Goal: Task Accomplishment & Management: Complete application form

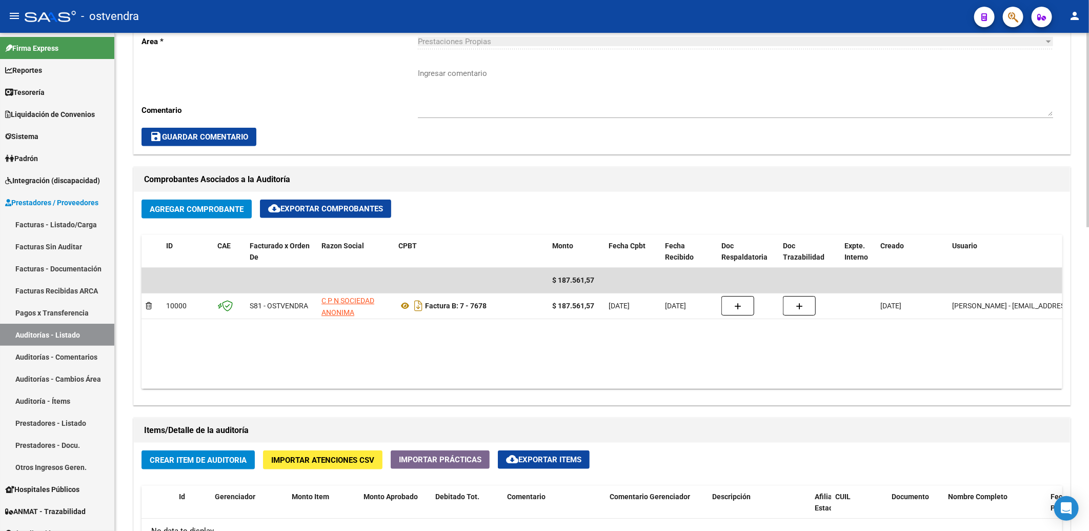
scroll to position [342, 0]
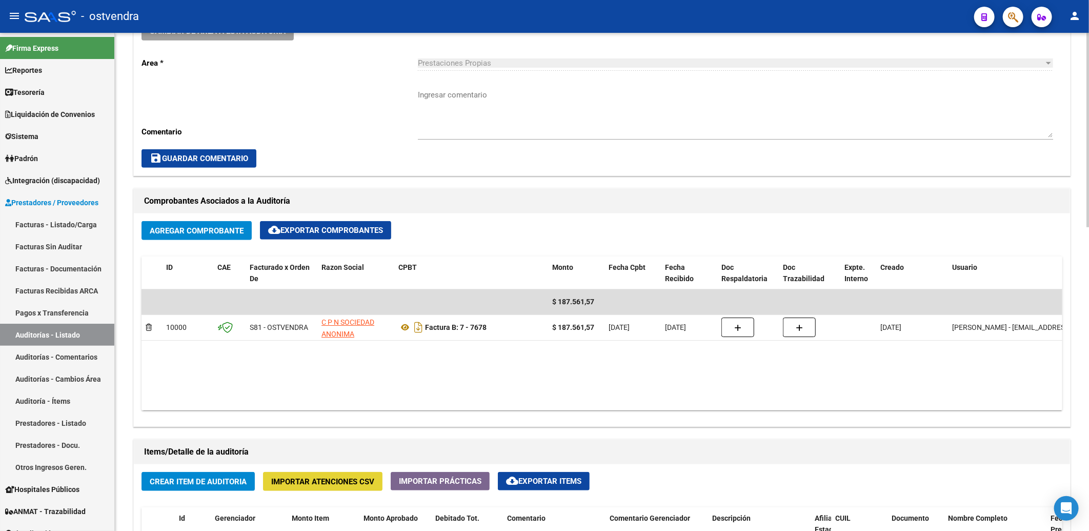
click at [308, 486] on span "Importar Atenciones CSV" at bounding box center [322, 481] width 103 height 9
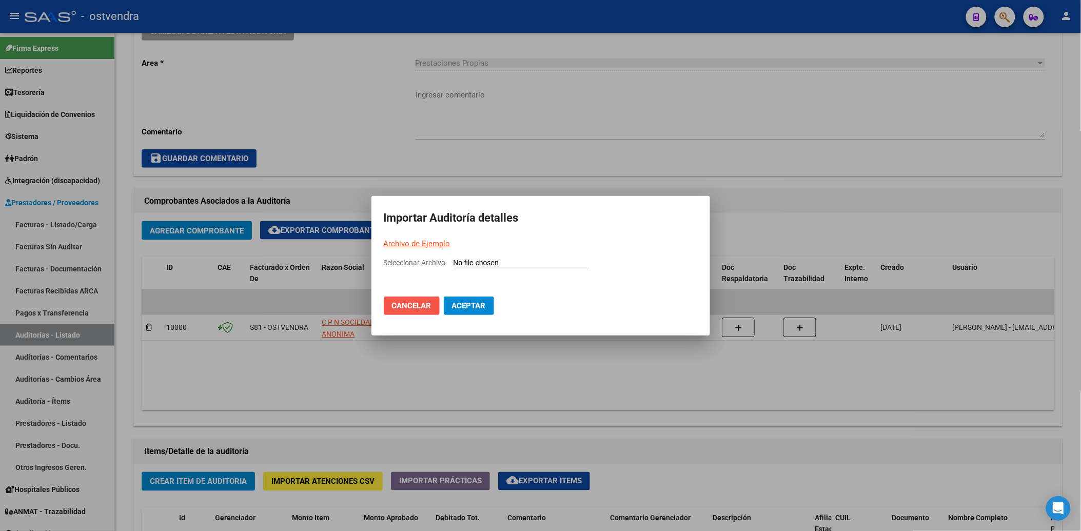
click at [403, 311] on button "Cancelar" at bounding box center [412, 305] width 56 height 18
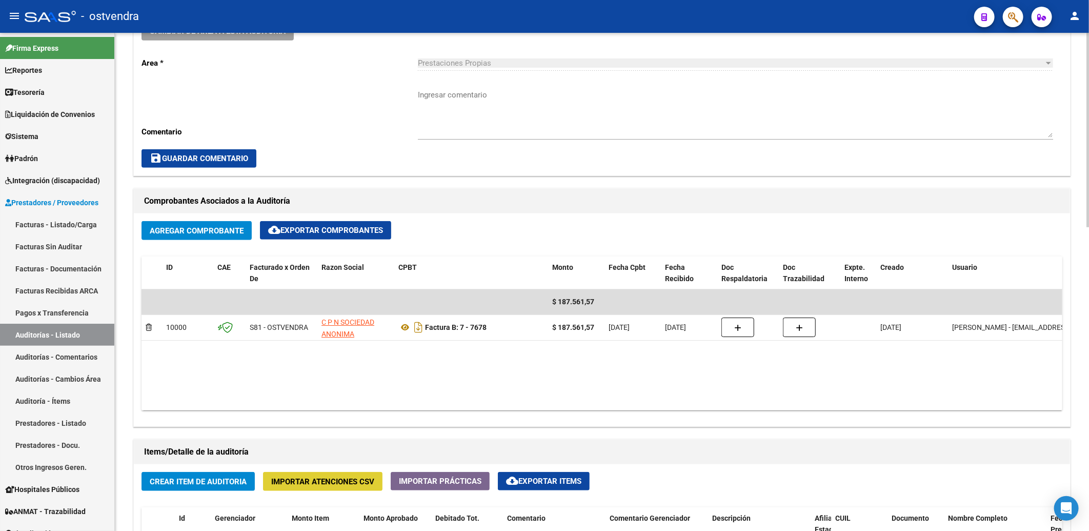
click at [199, 486] on span "Crear Item de Auditoria" at bounding box center [198, 481] width 97 height 9
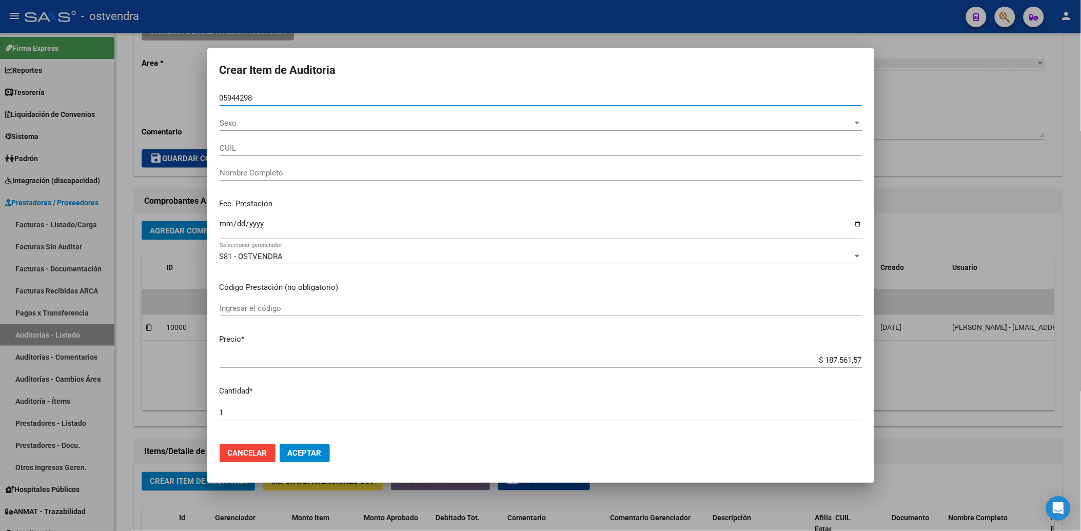
type input "05944298"
click at [280, 444] on button "Aceptar" at bounding box center [305, 453] width 50 height 18
type input "27059442983"
type input "[PERSON_NAME]"
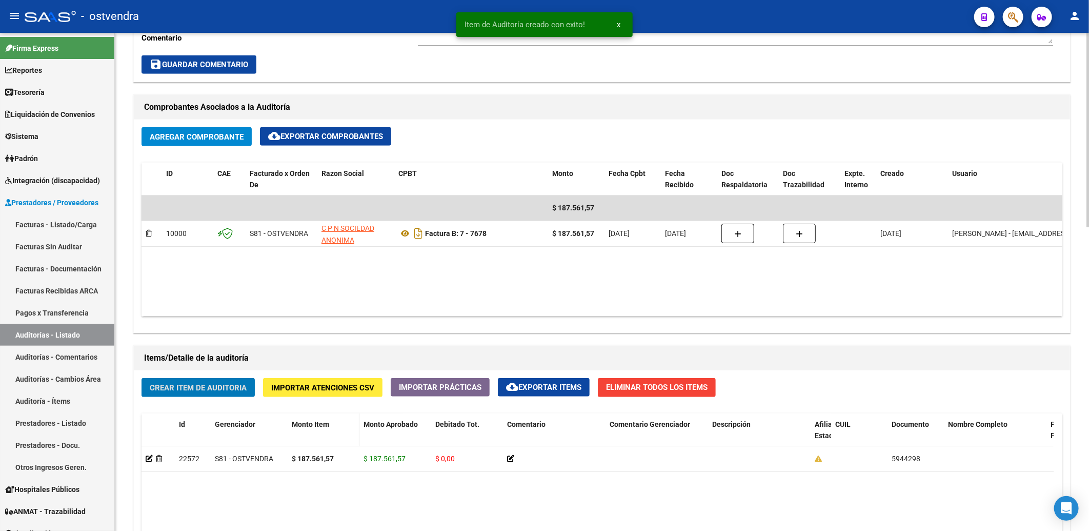
scroll to position [570, 0]
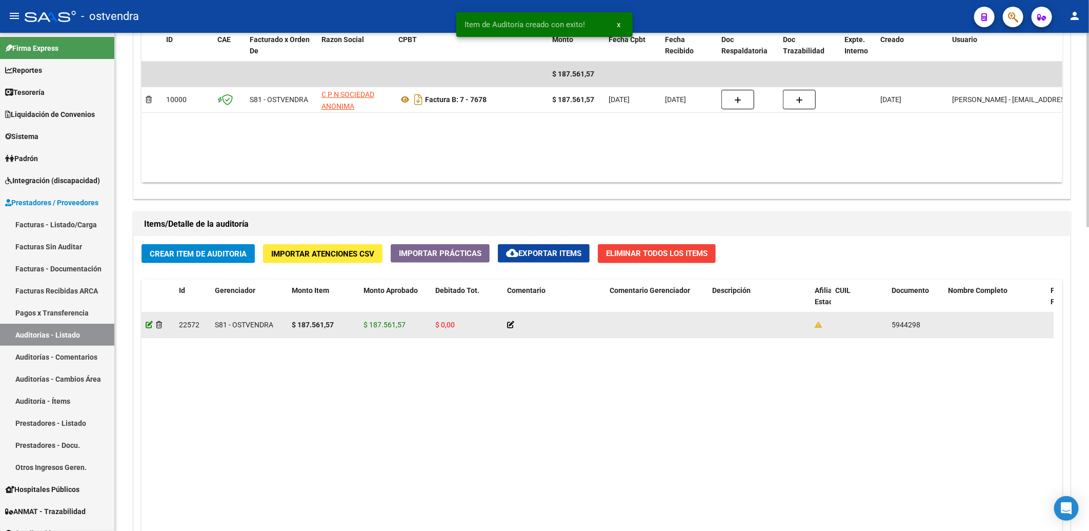
click at [149, 328] on icon at bounding box center [149, 324] width 7 height 7
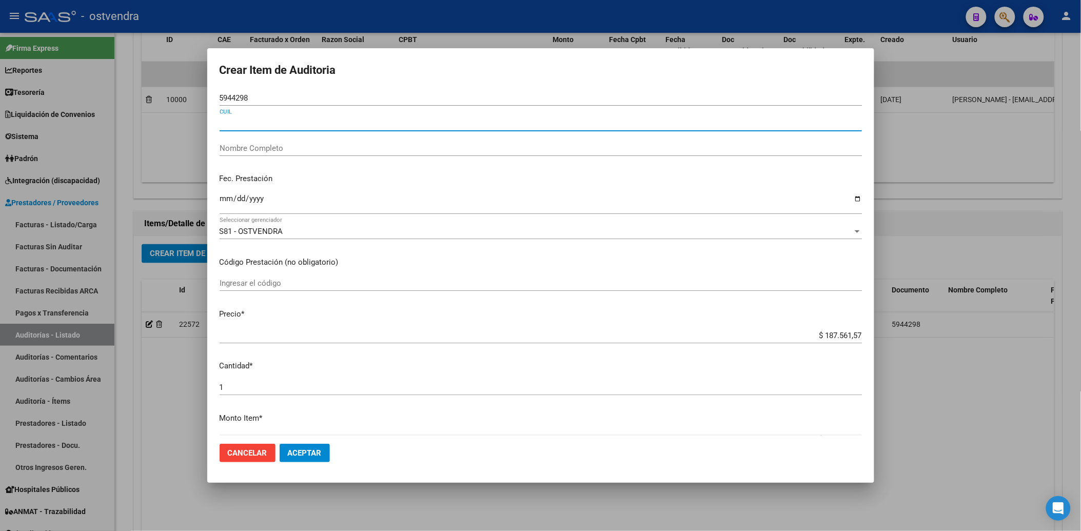
click at [255, 127] on input "CUIL" at bounding box center [541, 122] width 642 height 9
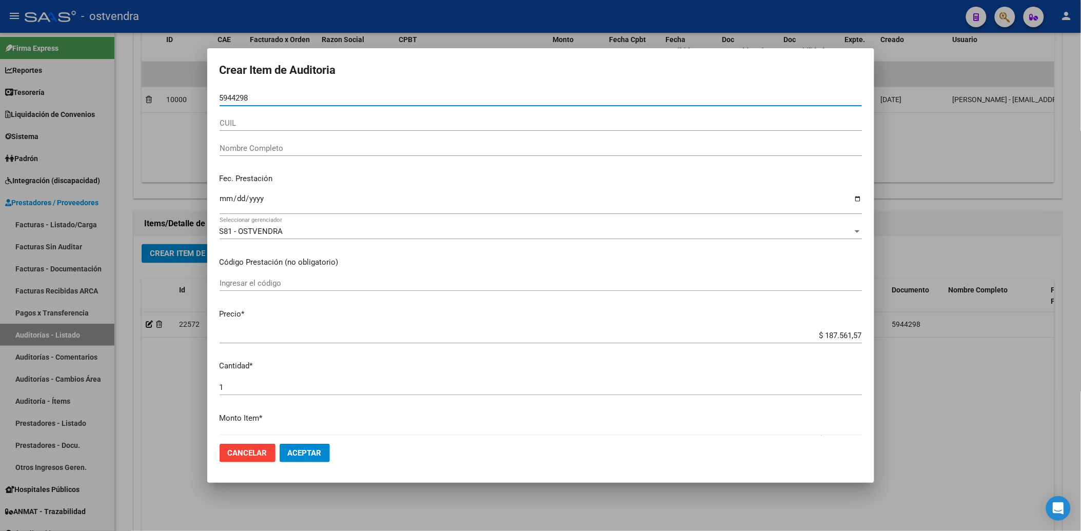
click at [285, 98] on input "5944298" at bounding box center [541, 97] width 642 height 9
click at [284, 98] on input "5944298" at bounding box center [541, 97] width 642 height 9
click at [280, 444] on button "Aceptar" at bounding box center [305, 453] width 50 height 18
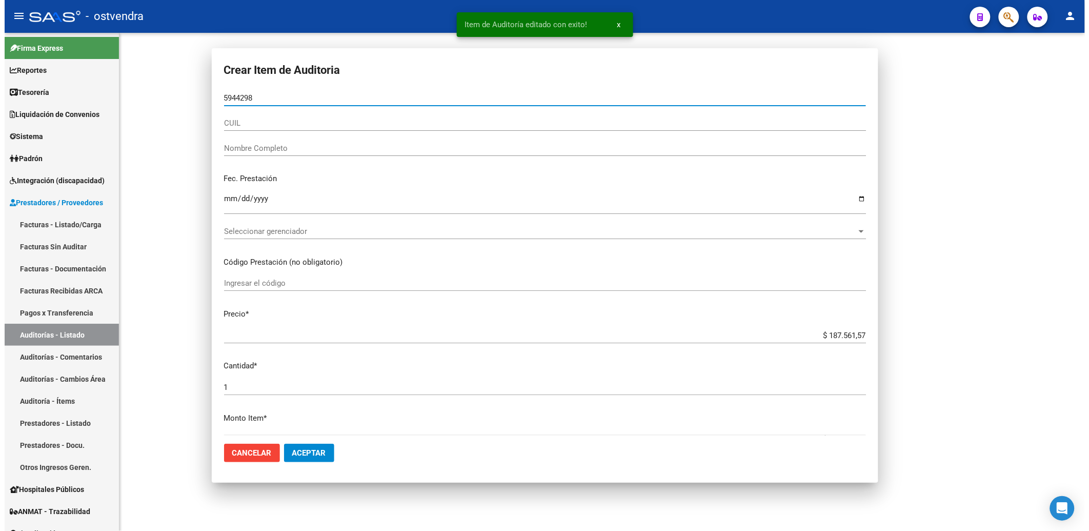
scroll to position [0, 0]
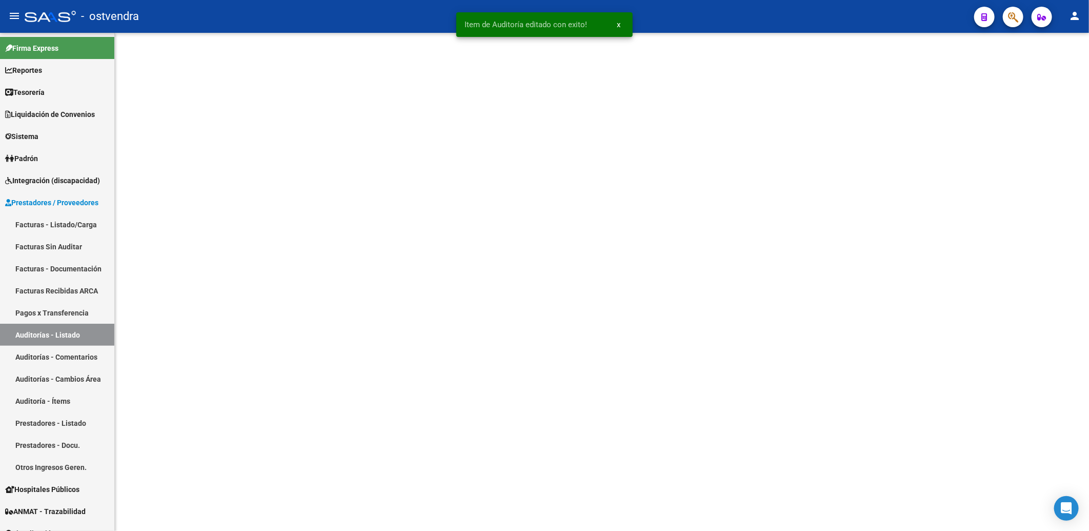
click at [248, 116] on mat-sidenav-content at bounding box center [602, 282] width 974 height 498
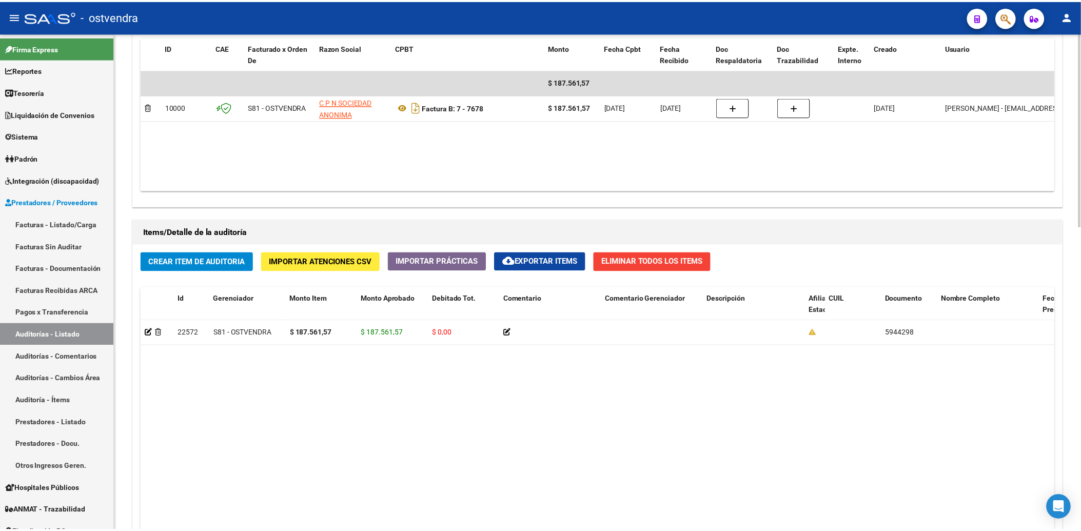
scroll to position [570, 0]
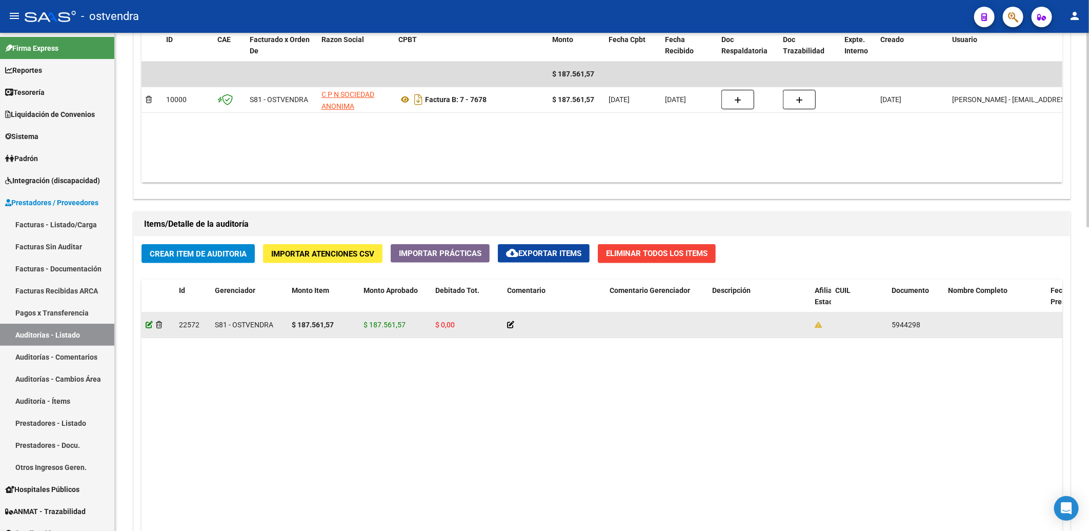
click at [150, 326] on icon at bounding box center [149, 324] width 7 height 7
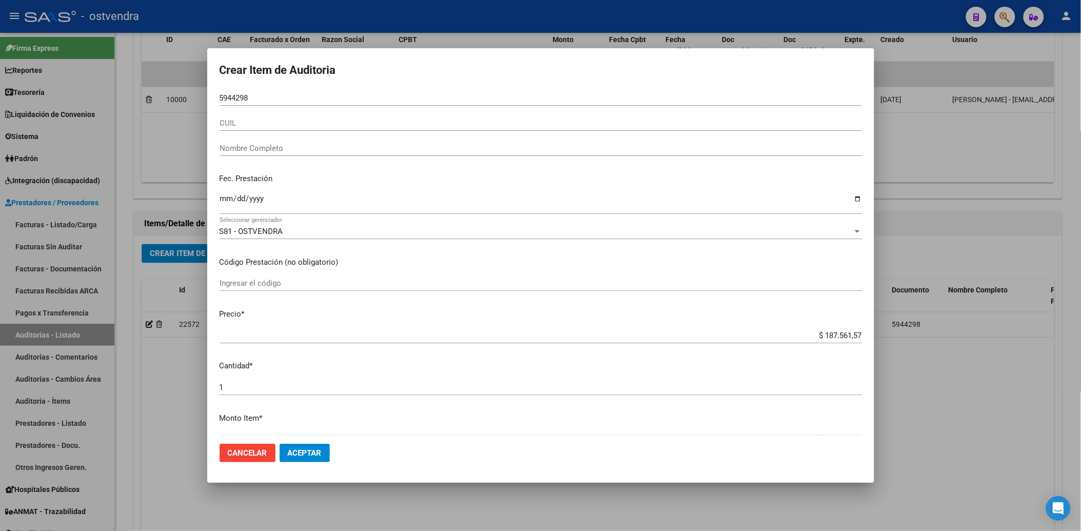
click at [300, 115] on div "CUIL" at bounding box center [541, 122] width 642 height 15
click at [301, 144] on input "Nombre Completo" at bounding box center [541, 148] width 642 height 9
click at [311, 98] on input "5944298" at bounding box center [541, 97] width 642 height 9
click at [295, 145] on input "Nombre Completo" at bounding box center [541, 148] width 642 height 9
type input "raunich"
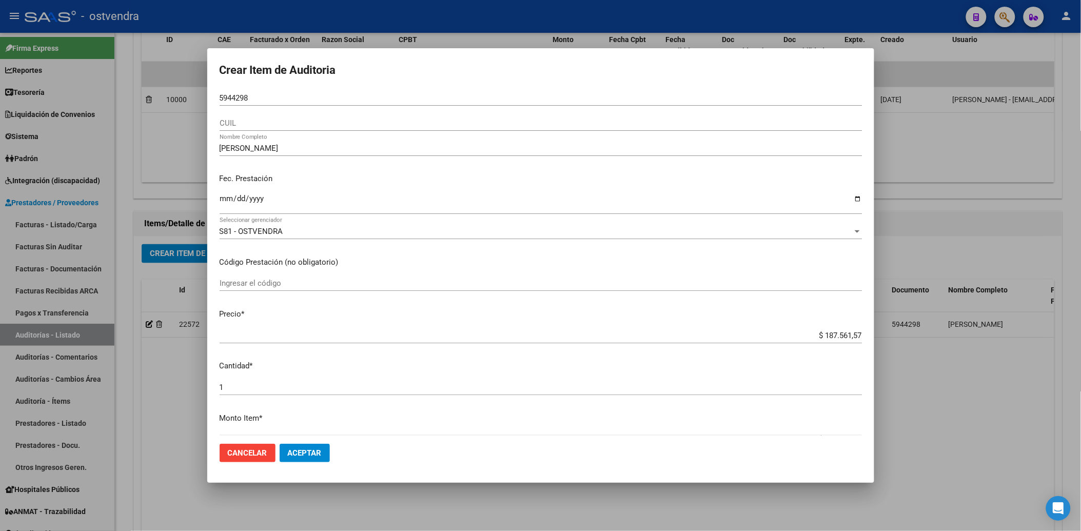
click at [991, 226] on div at bounding box center [540, 265] width 1081 height 531
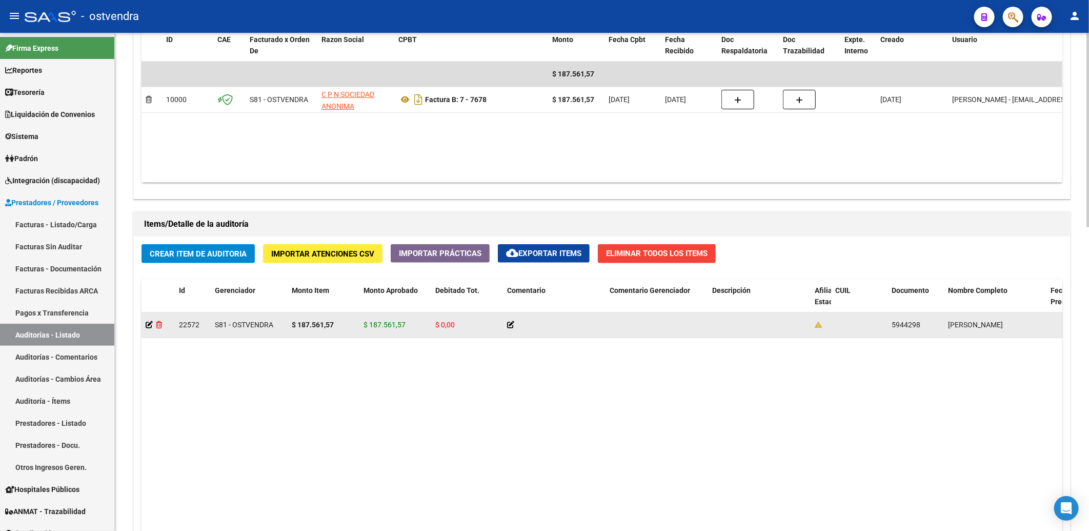
click at [161, 325] on icon at bounding box center [159, 324] width 6 height 7
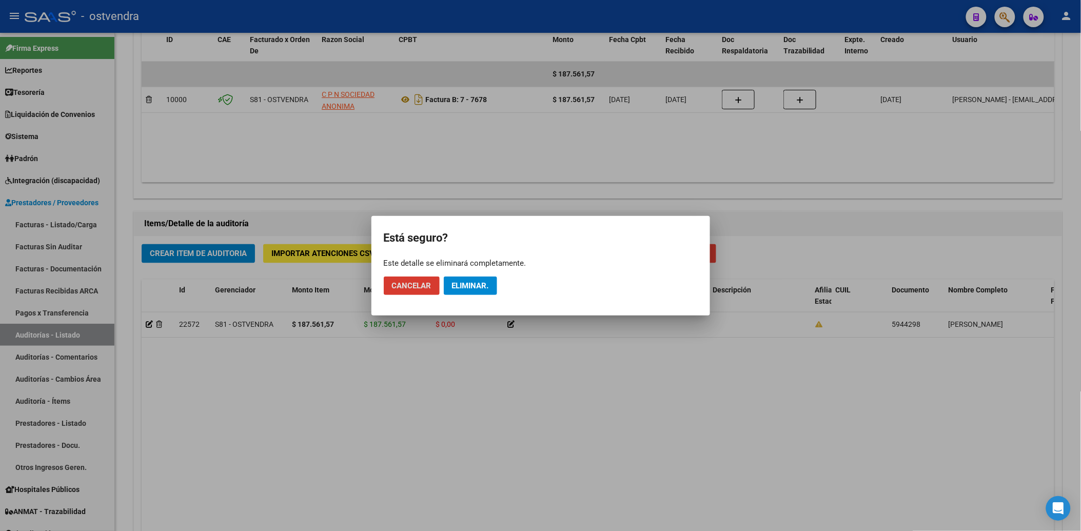
click at [470, 283] on span "Eliminar." at bounding box center [470, 285] width 37 height 9
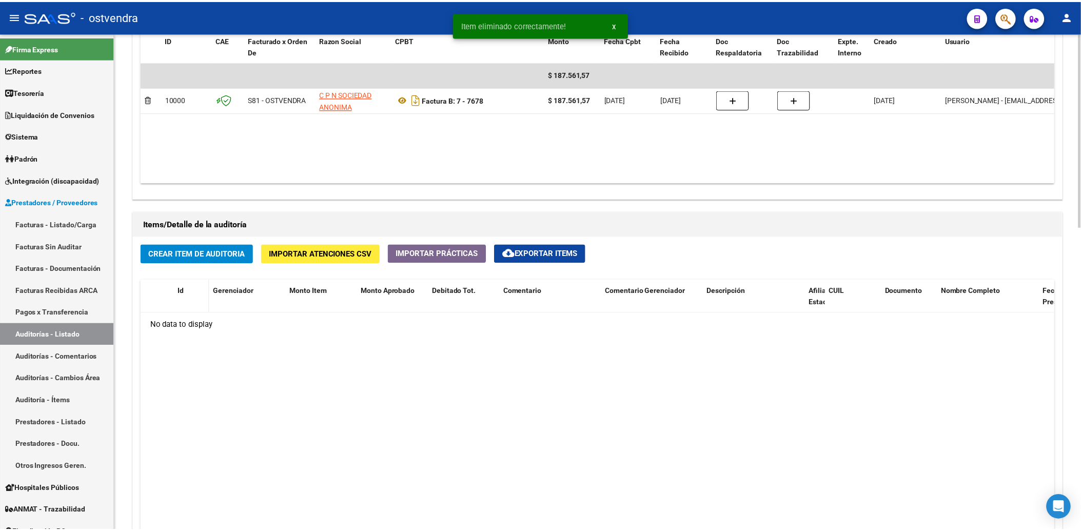
scroll to position [569, 0]
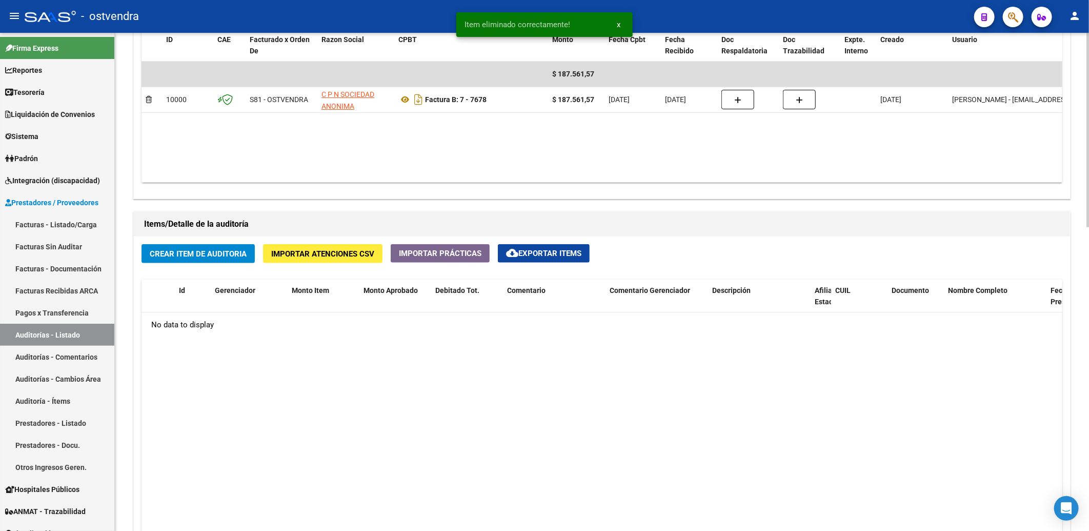
click at [208, 257] on span "Crear Item de Auditoria" at bounding box center [198, 253] width 97 height 9
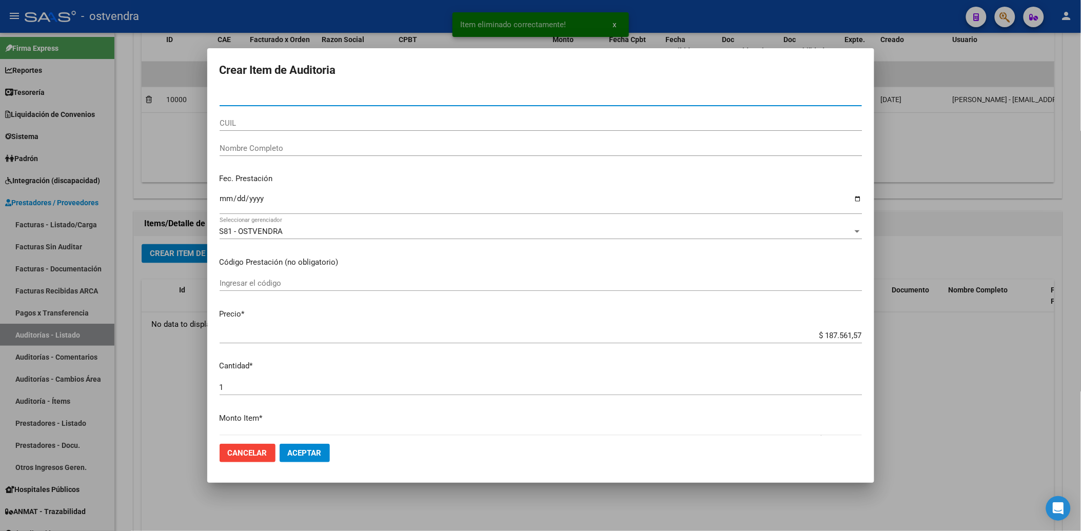
click at [309, 96] on input "Nro Documento" at bounding box center [541, 97] width 642 height 9
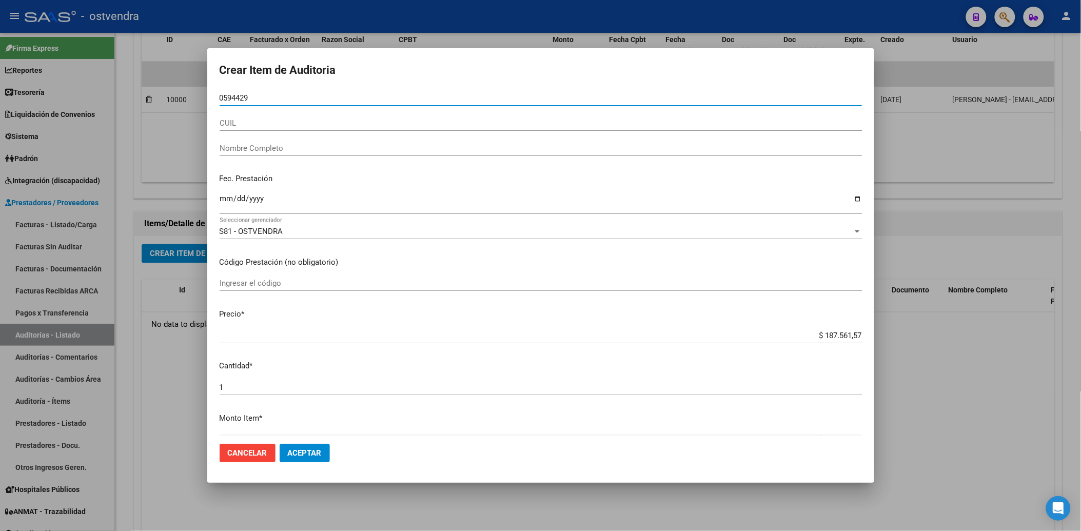
type input "05944298"
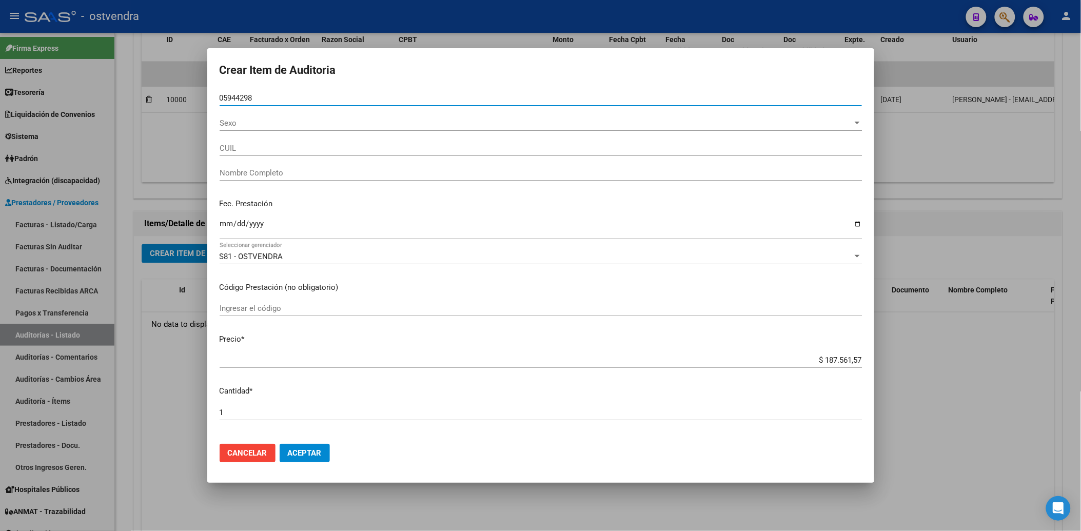
type input "27059442983"
type input "[PERSON_NAME]"
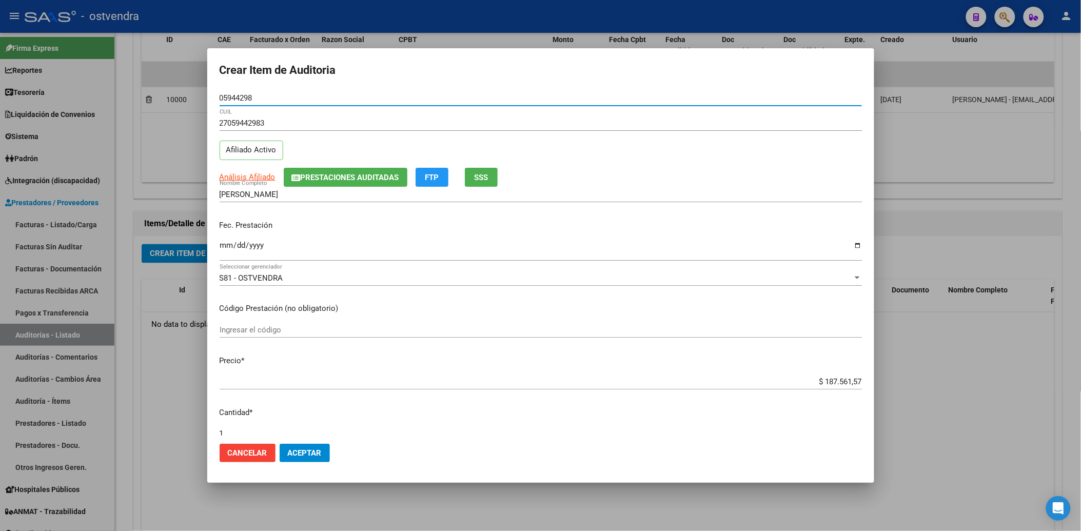
type input "05944298"
click at [221, 244] on input "Ingresar la fecha" at bounding box center [541, 249] width 642 height 16
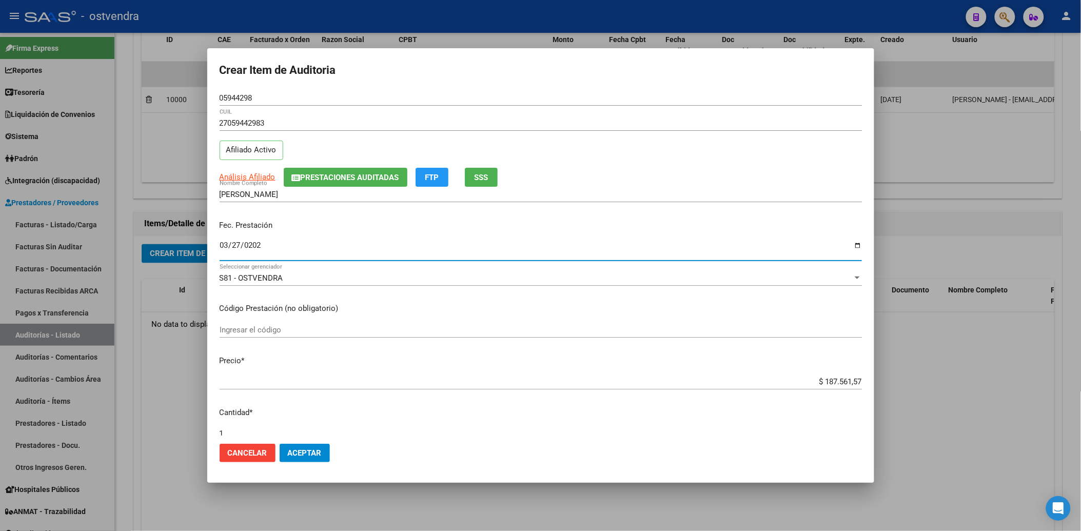
type input "2025-03-27"
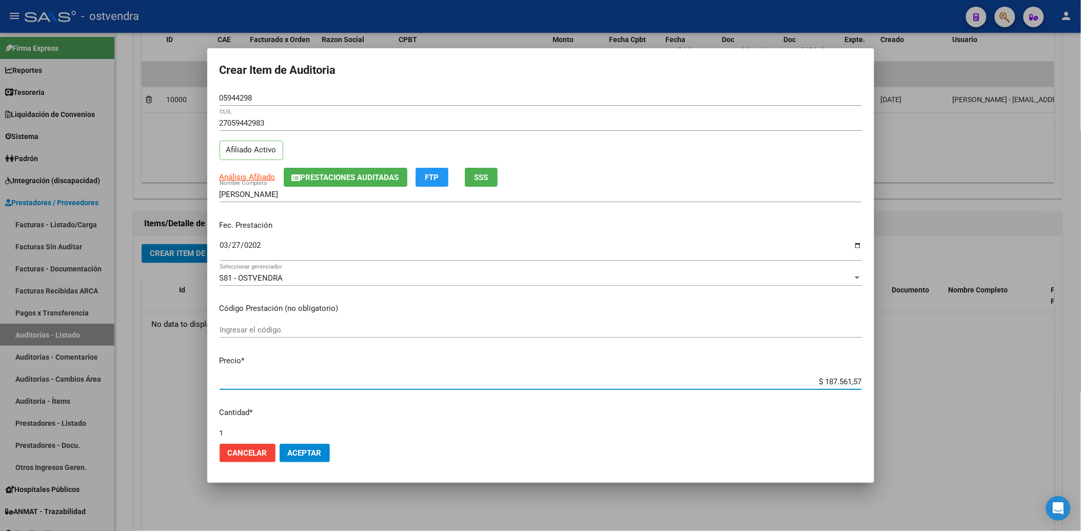
click at [807, 382] on input "$ 187.561,57" at bounding box center [541, 381] width 642 height 9
type input "$ 87.561,57"
type input "$ 7.561,57"
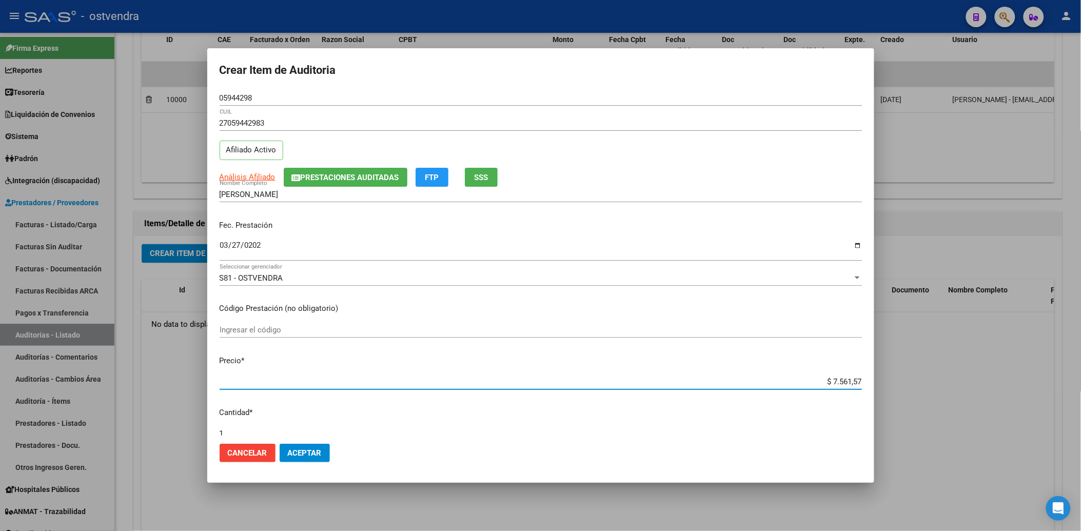
type input "$ 561,57"
type input "$ 61,57"
type input "$ 1,57"
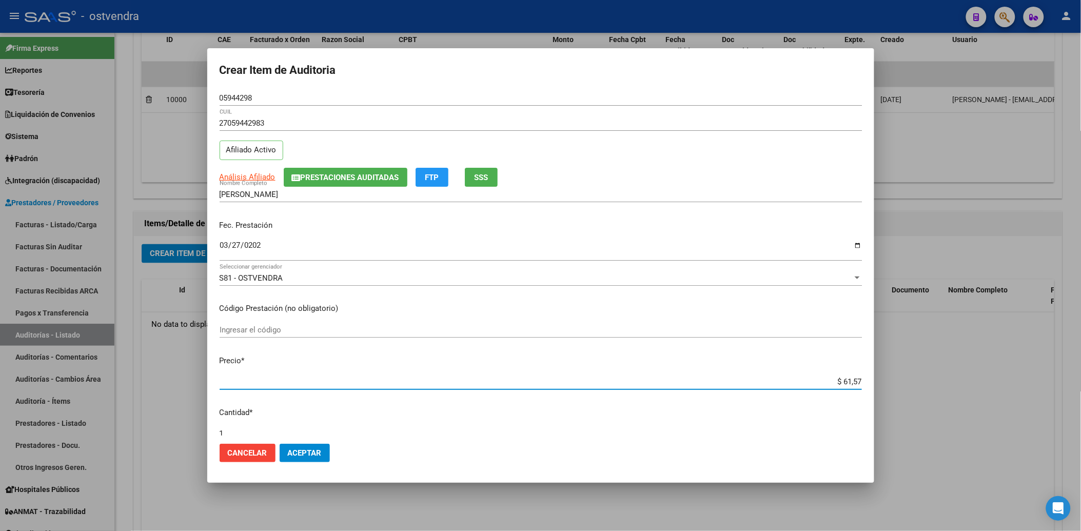
type input "$ 1,57"
type input "$ 0,57"
type input "$ 0,07"
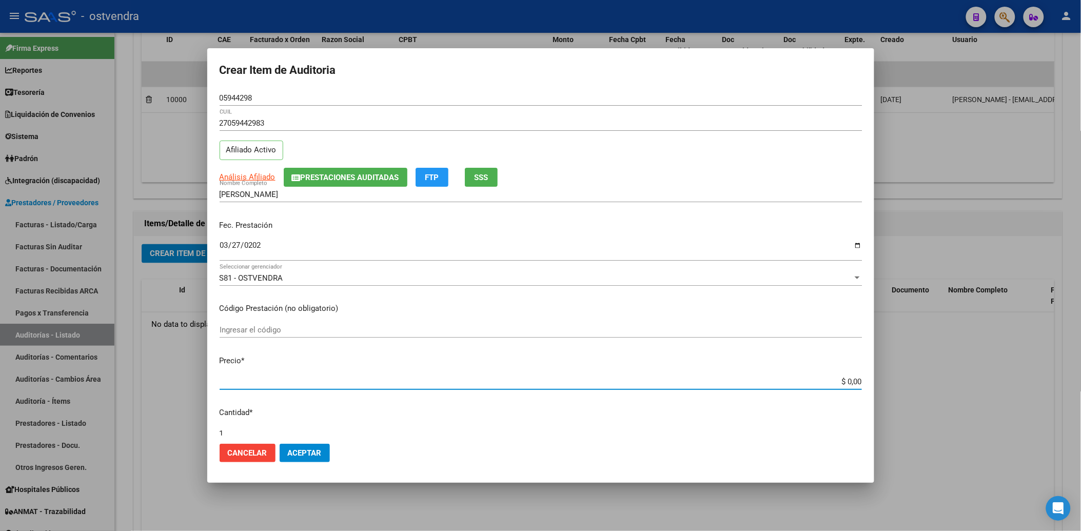
type input "$ 0,03"
type input "$ 0,31"
type input "$ 3,12"
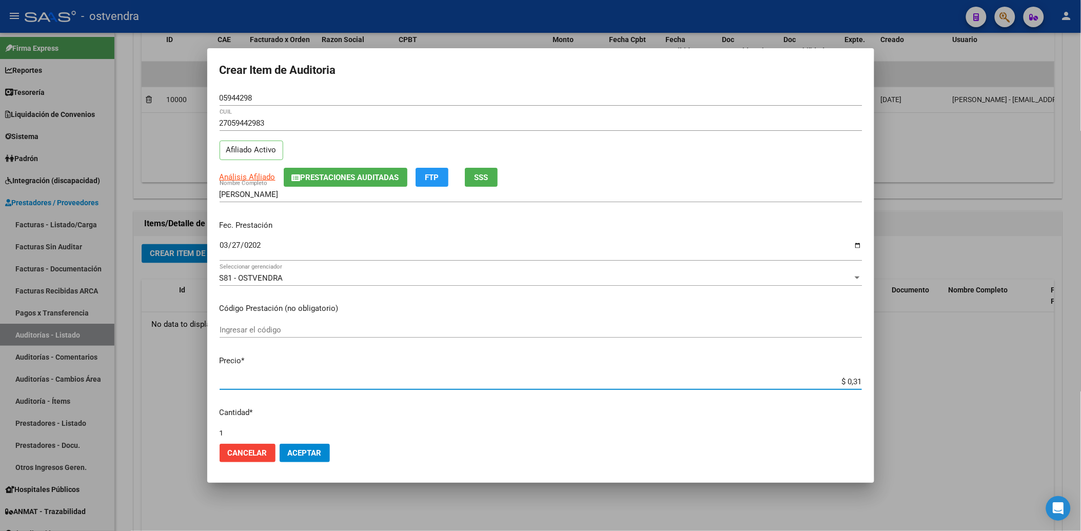
type input "$ 3,12"
type input "$ 31,21"
type input "$ 312,17"
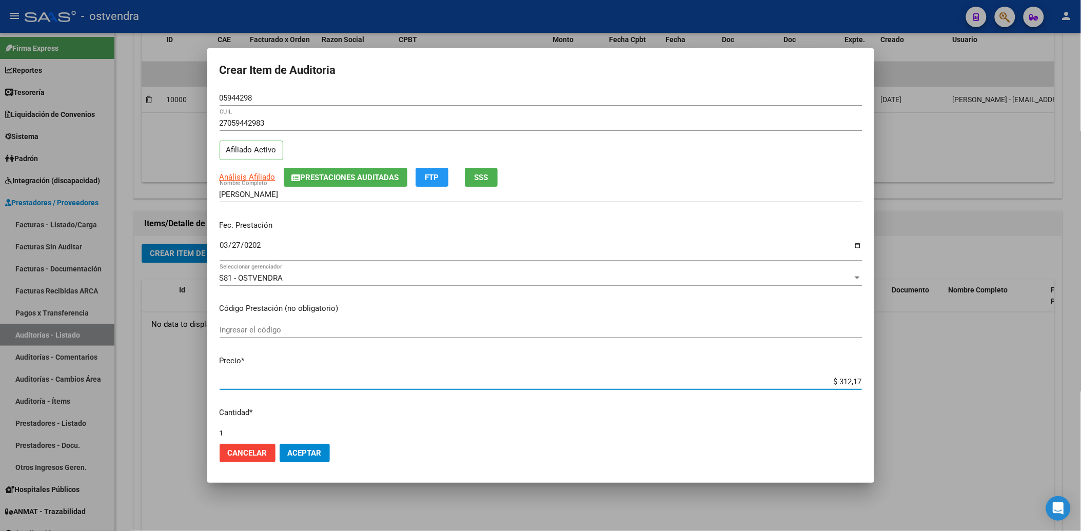
type input "$ 3.121,73"
type input "$ 31.217,38"
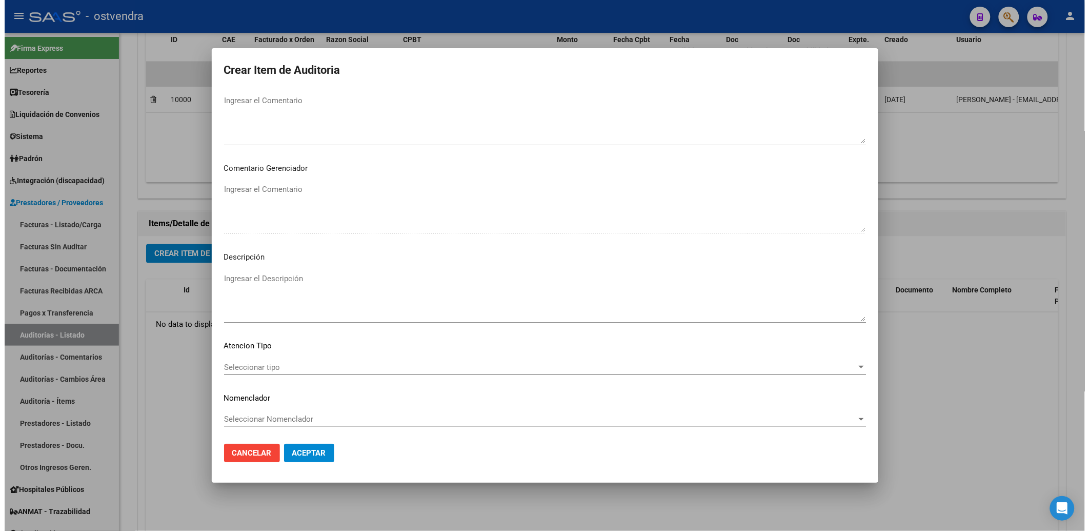
scroll to position [489, 0]
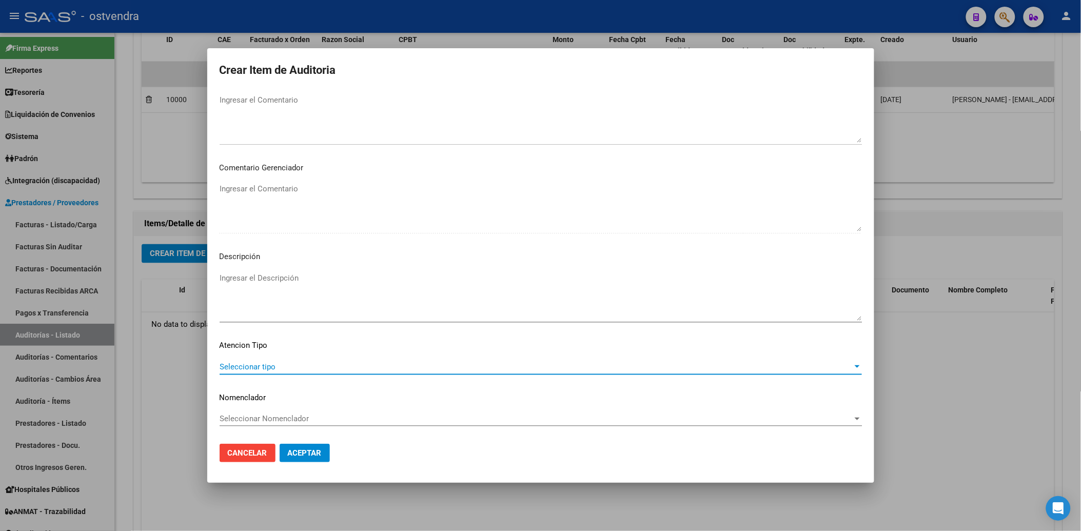
click at [322, 368] on span "Seleccionar tipo" at bounding box center [536, 366] width 633 height 9
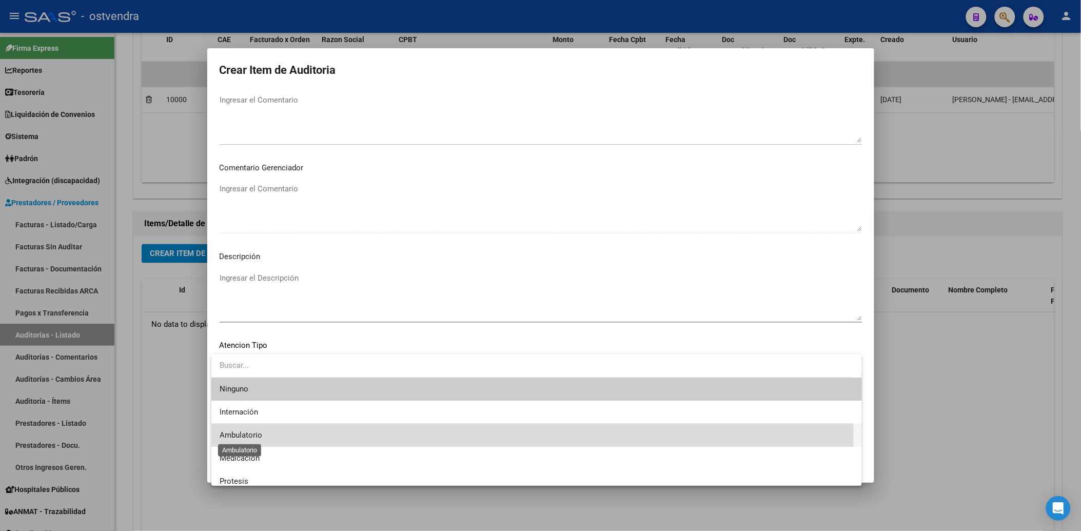
click at [241, 432] on span "Ambulatorio" at bounding box center [241, 434] width 43 height 9
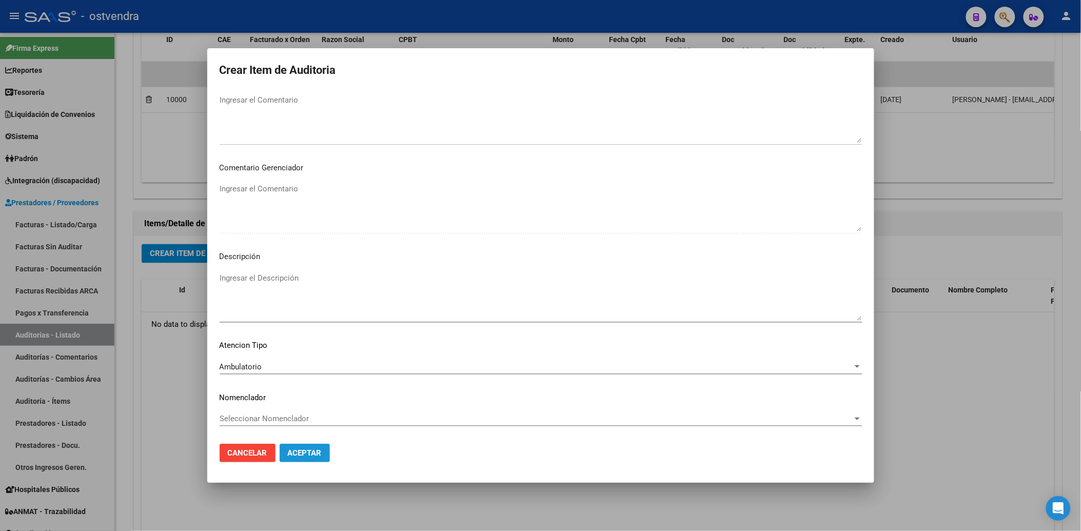
click at [311, 453] on span "Aceptar" at bounding box center [305, 452] width 34 height 9
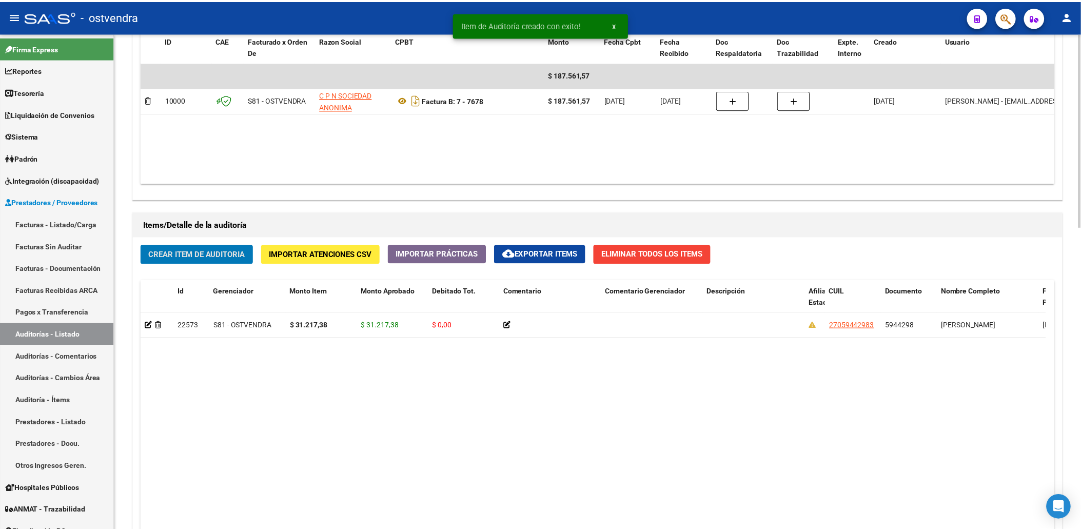
scroll to position [570, 0]
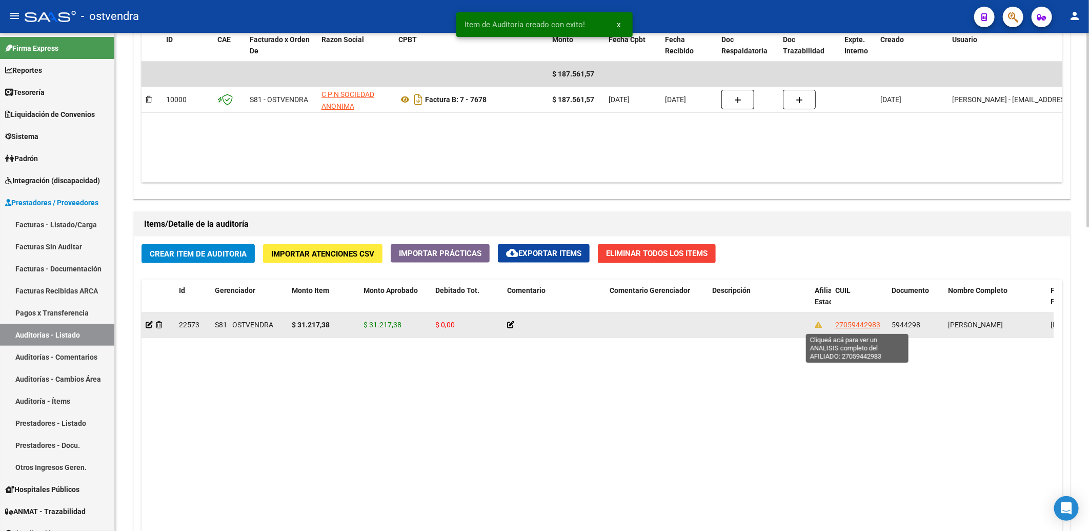
click at [844, 327] on span "27059442983" at bounding box center [857, 325] width 45 height 8
type textarea "27059442983"
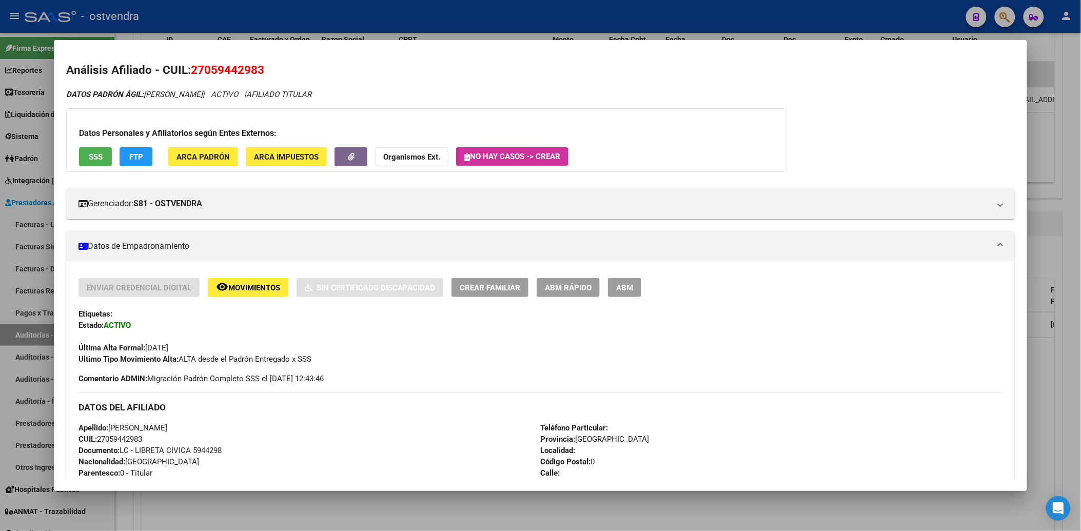
click at [1073, 73] on div at bounding box center [540, 265] width 1081 height 531
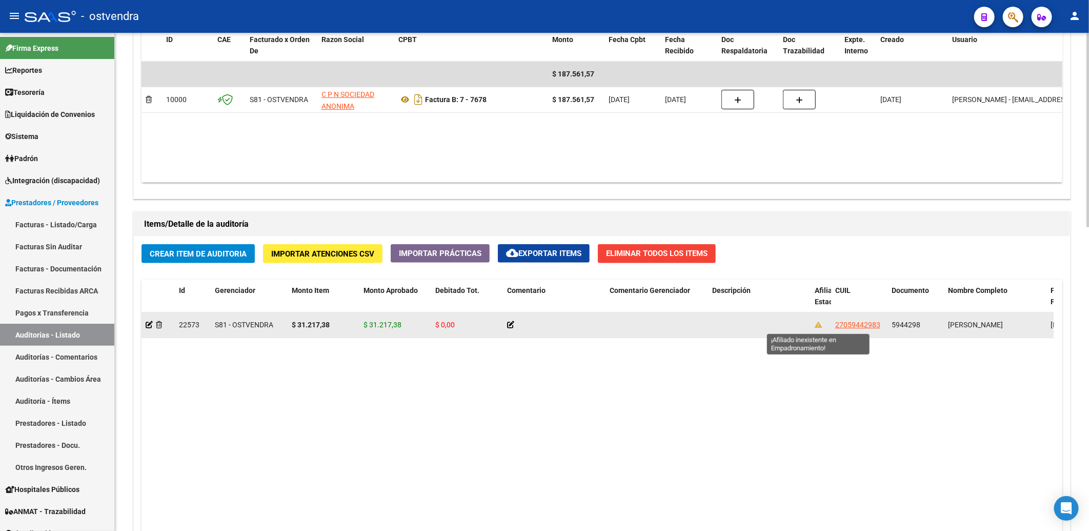
click at [819, 325] on icon at bounding box center [818, 324] width 7 height 7
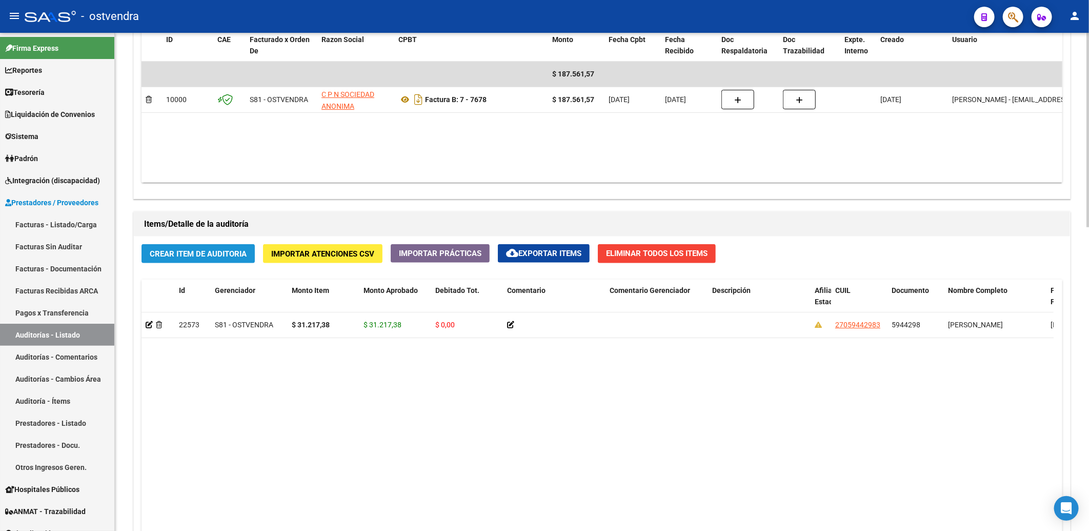
click at [203, 253] on span "Crear Item de Auditoria" at bounding box center [198, 253] width 97 height 9
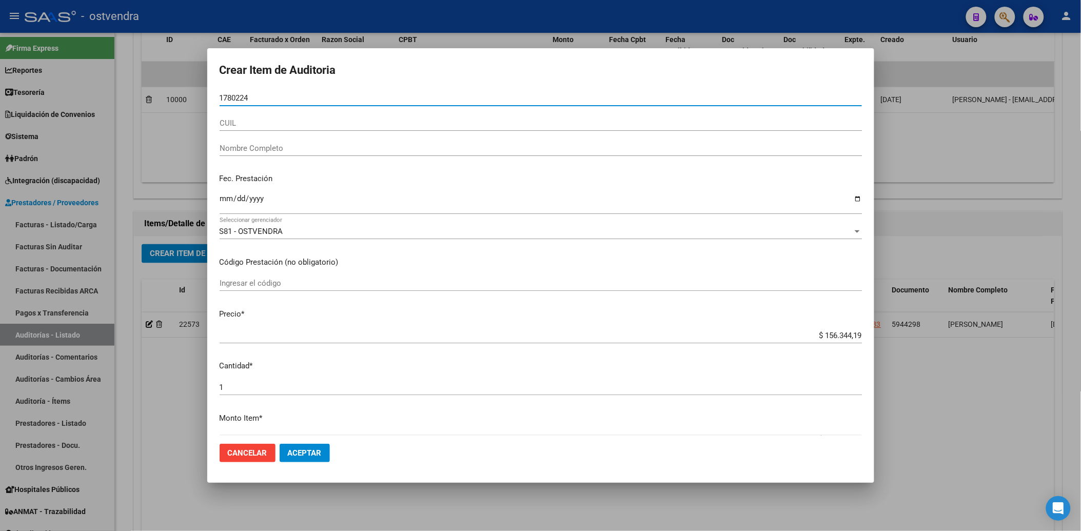
type input "17802246"
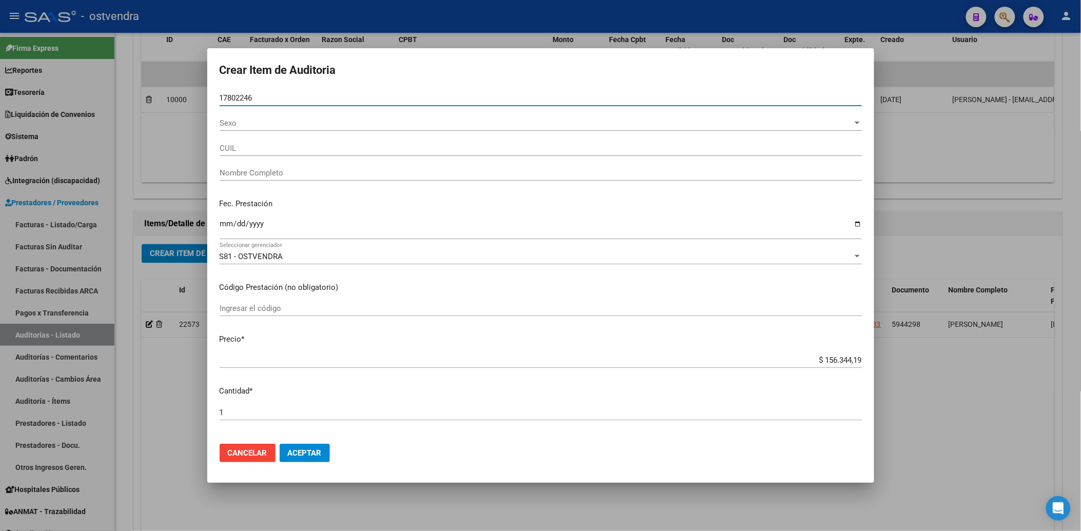
type input "27178022461"
type input "[PERSON_NAME]"
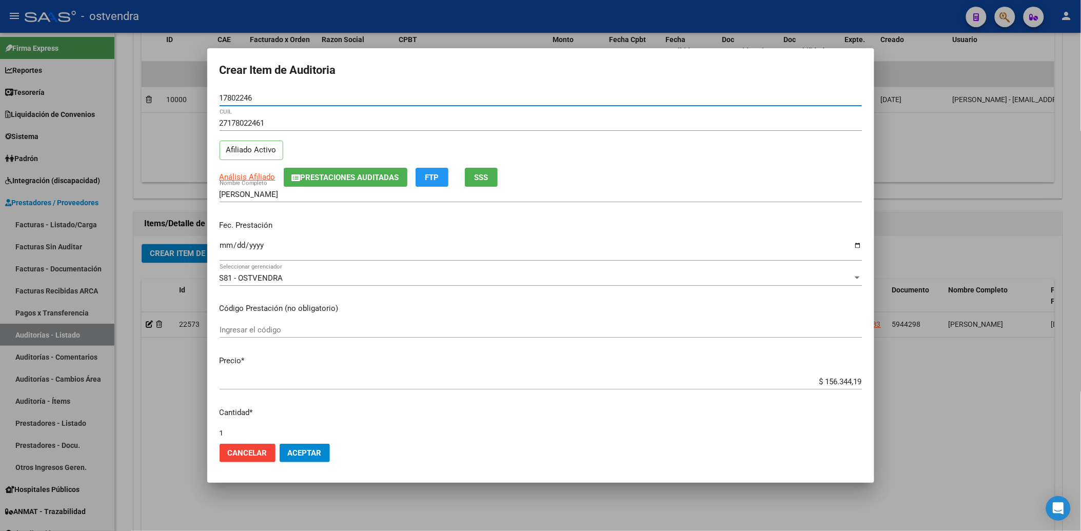
type input "17802246"
click at [221, 246] on input "Ingresar la fecha" at bounding box center [541, 249] width 642 height 16
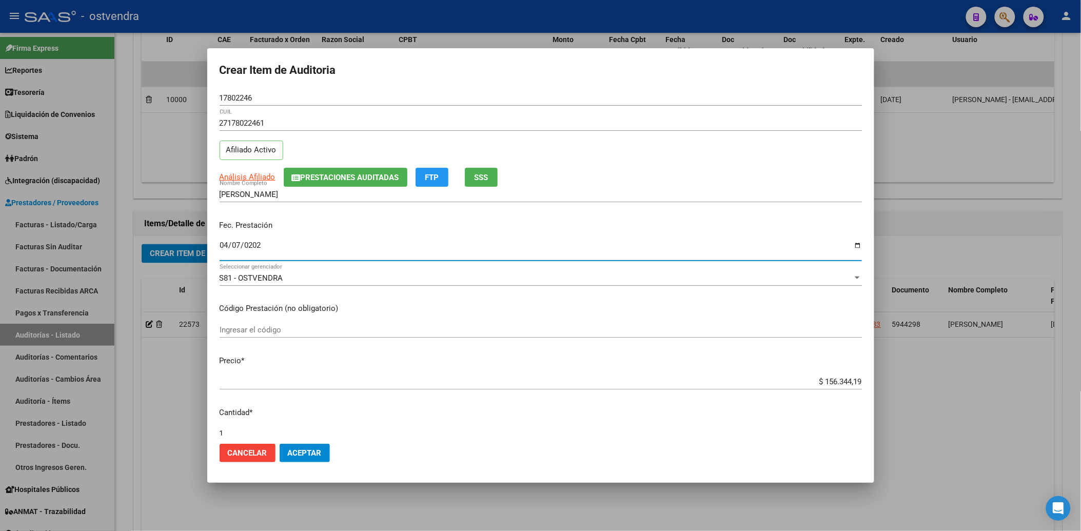
type input "2025-04-07"
click at [814, 382] on input "$ 156.344,19" at bounding box center [541, 381] width 642 height 9
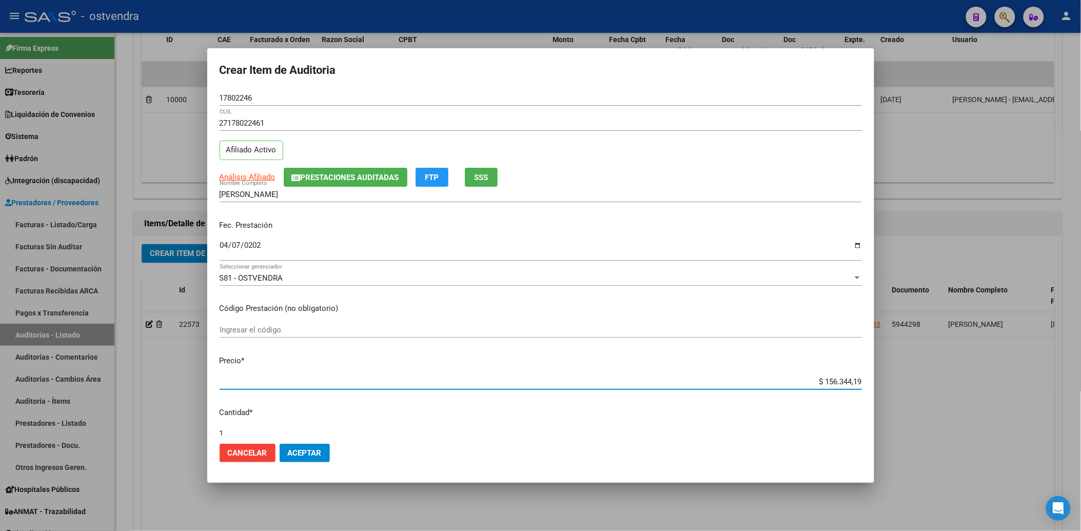
type input "$ 56.344,19"
type input "$ 6.344,19"
type input "$ 344,19"
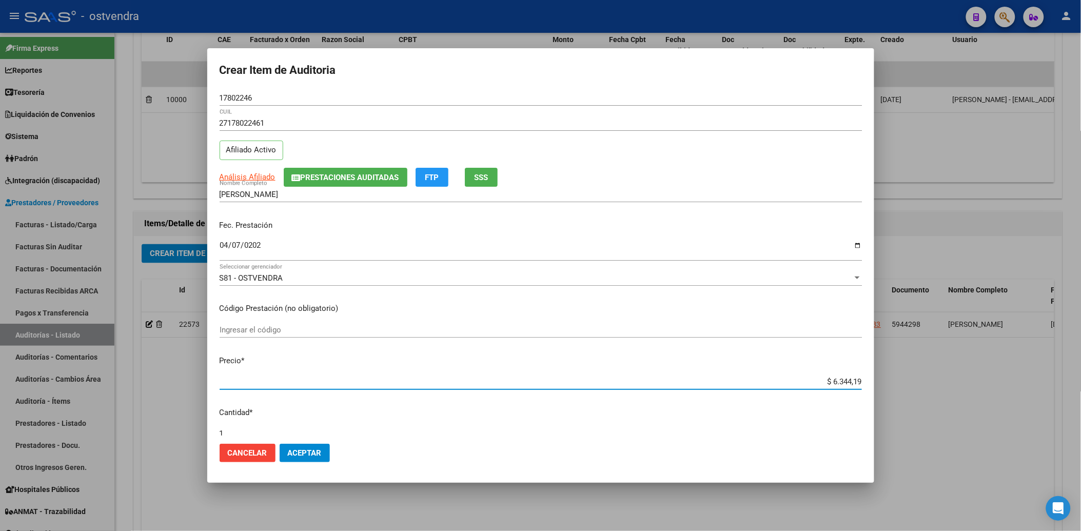
type input "$ 344,19"
type input "$ 44,19"
type input "$ 4,19"
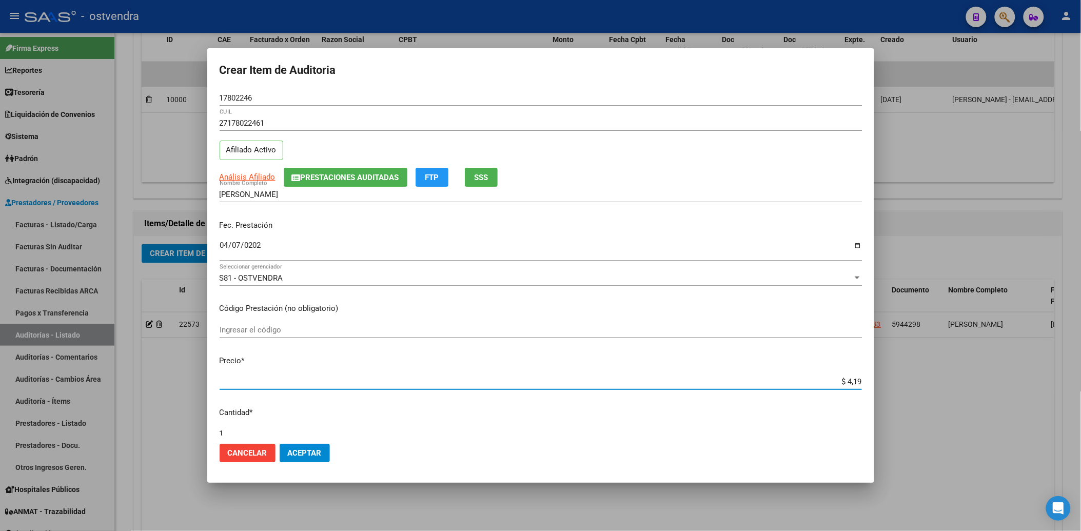
type input "$ 0,19"
type input "$ 0,09"
type input "$ 0,04"
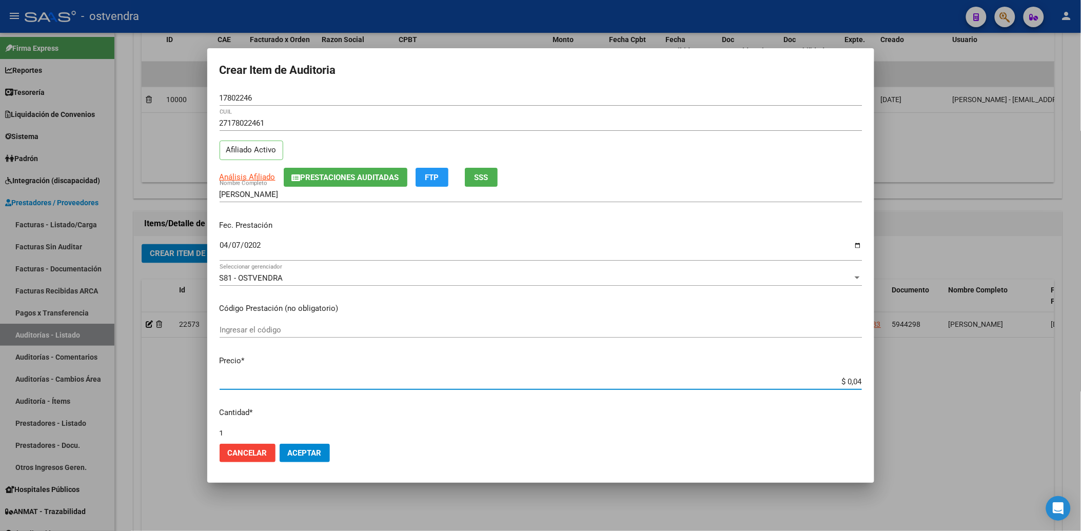
type input "$ 0,04"
type input "$ 0,40"
type input "$ 4,08"
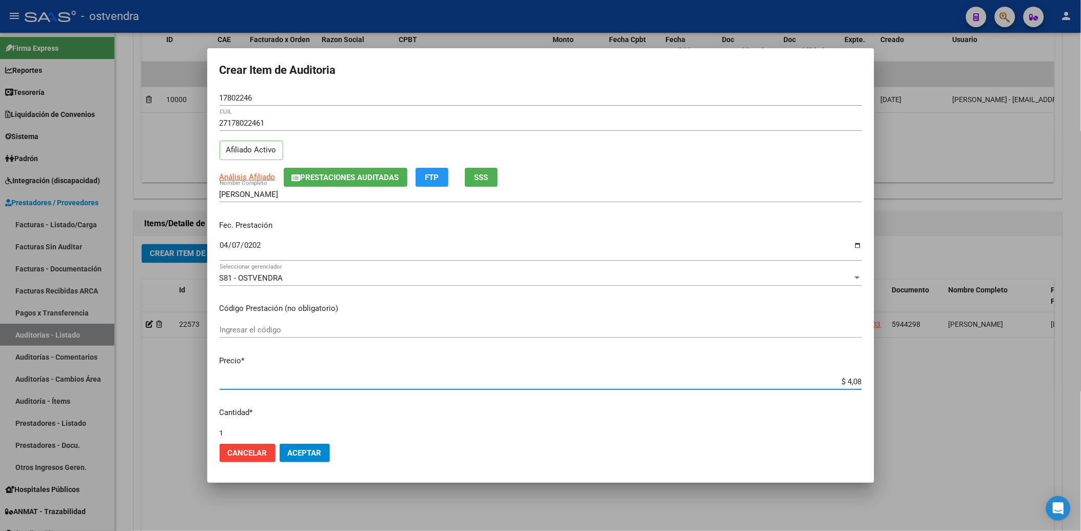
type input "$ 40,85"
type input "$ 408,58"
type input "$ 4.085,88"
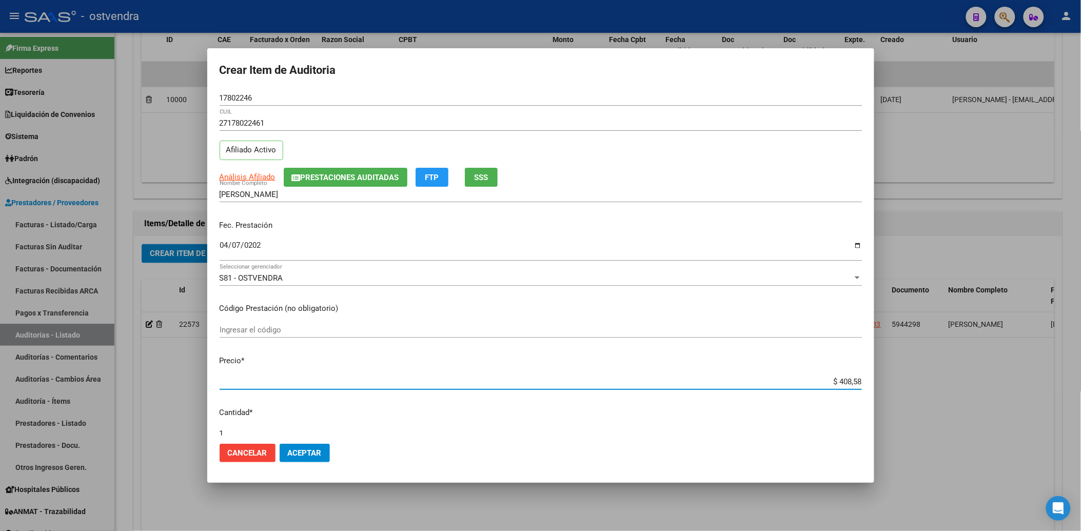
type input "$ 4.085,88"
type input "$ 40.858,88"
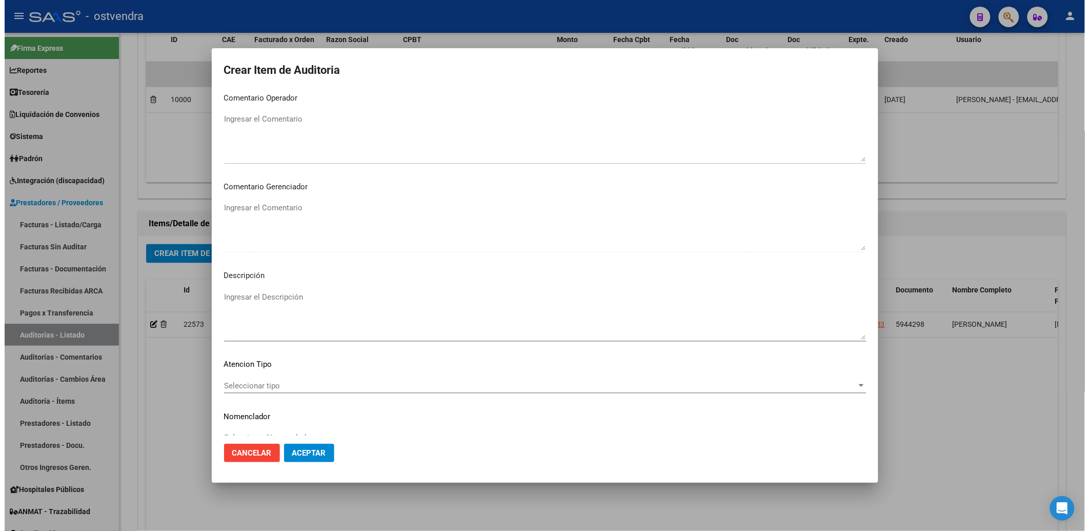
scroll to position [489, 0]
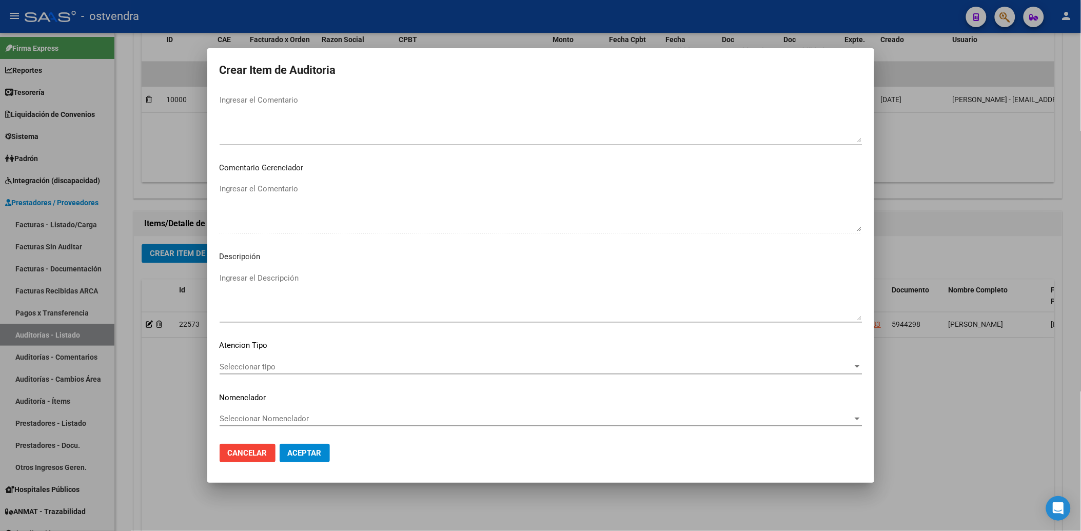
click at [281, 368] on span "Seleccionar tipo" at bounding box center [536, 366] width 633 height 9
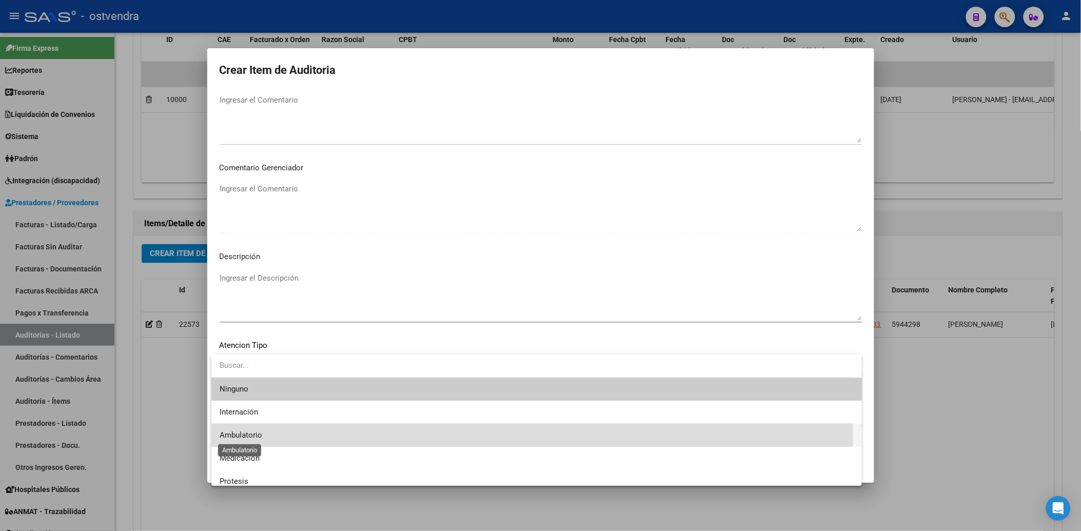
click at [235, 434] on span "Ambulatorio" at bounding box center [241, 434] width 43 height 9
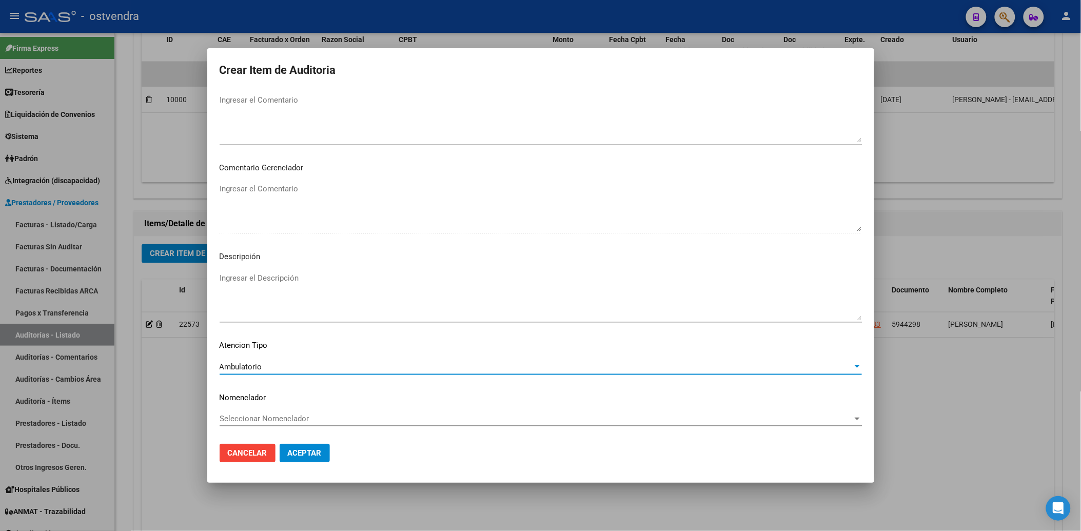
click at [303, 456] on span "Aceptar" at bounding box center [305, 452] width 34 height 9
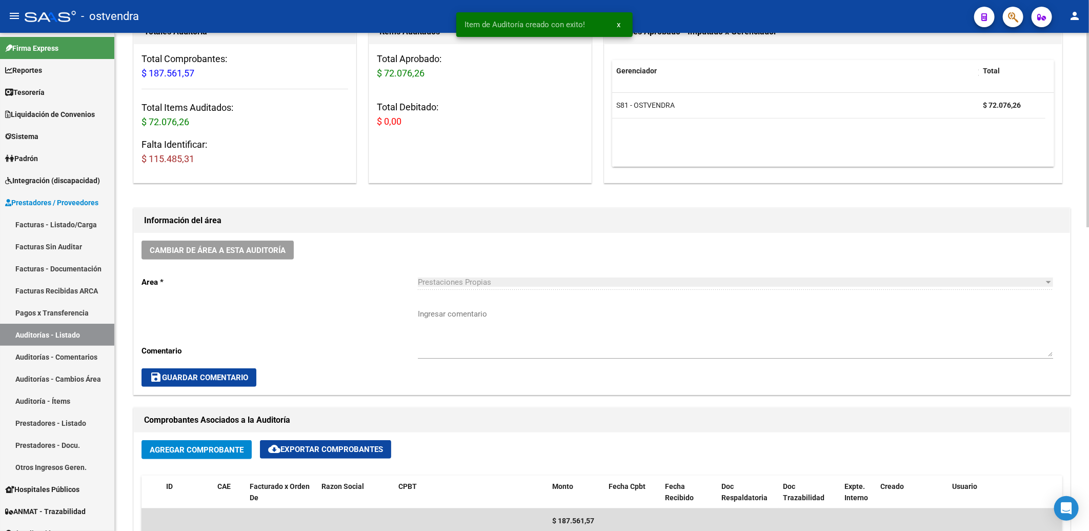
scroll to position [57, 0]
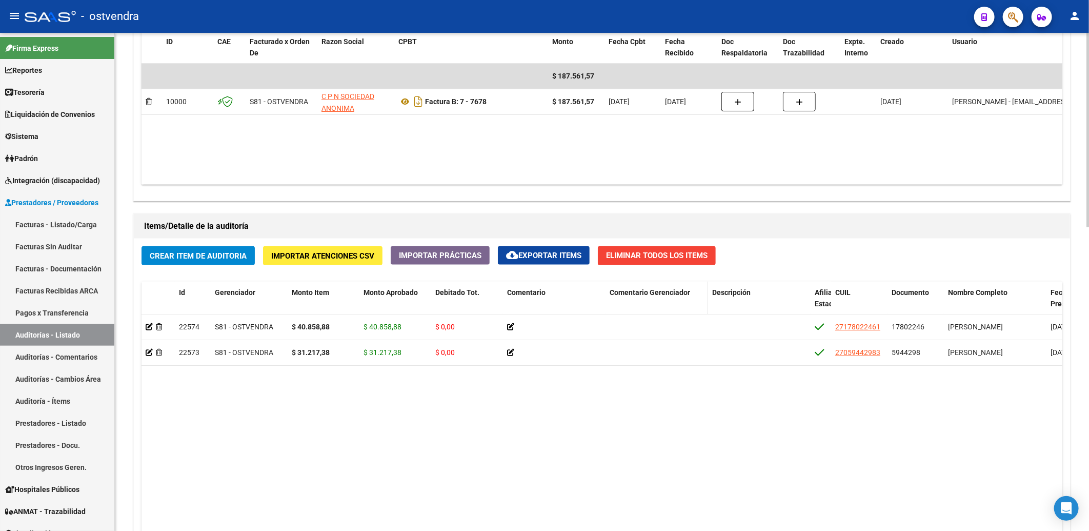
scroll to position [570, 0]
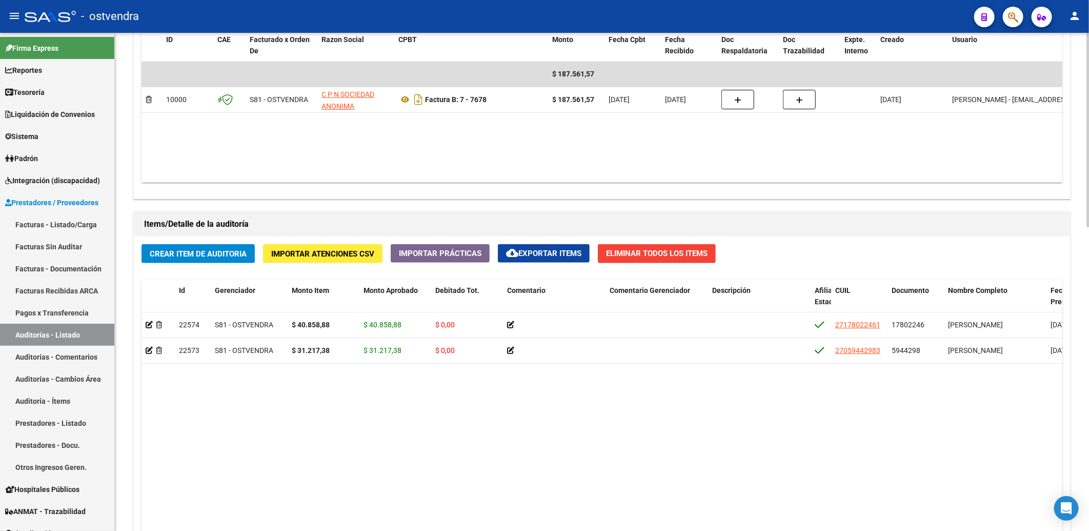
click at [182, 251] on span "Crear Item de Auditoria" at bounding box center [198, 253] width 97 height 9
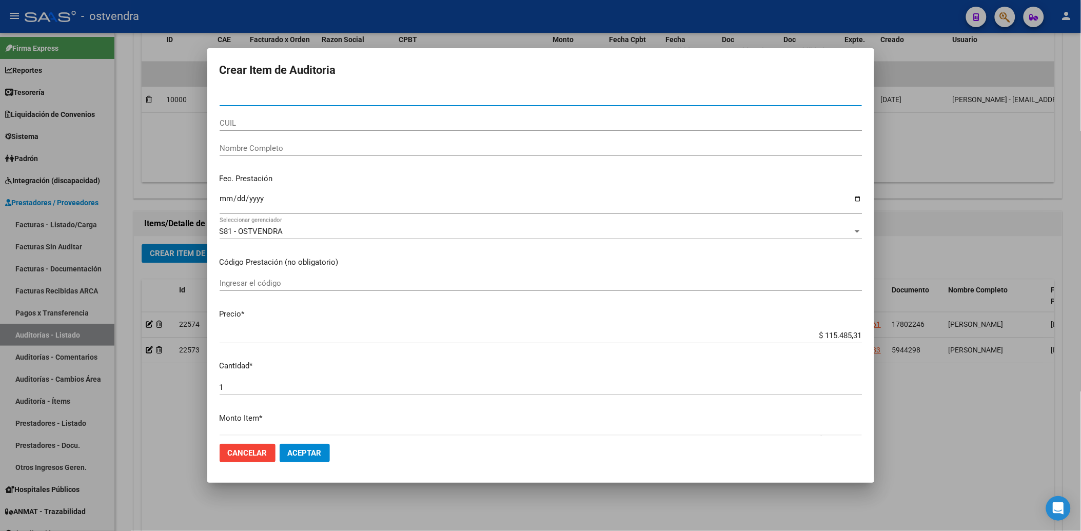
drag, startPoint x: 922, startPoint y: 419, endPoint x: 873, endPoint y: 403, distance: 51.7
click at [919, 419] on div at bounding box center [540, 265] width 1081 height 531
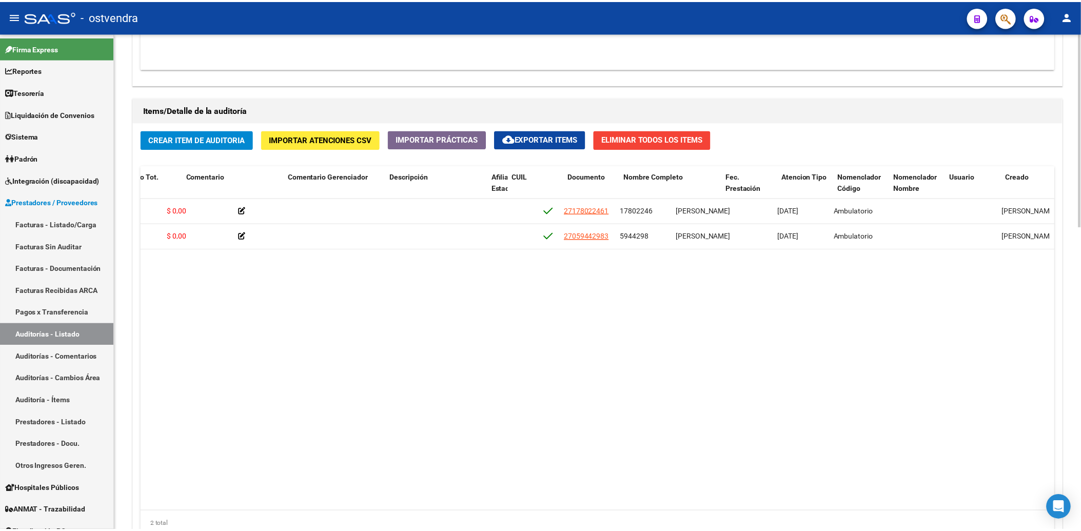
scroll to position [0, 0]
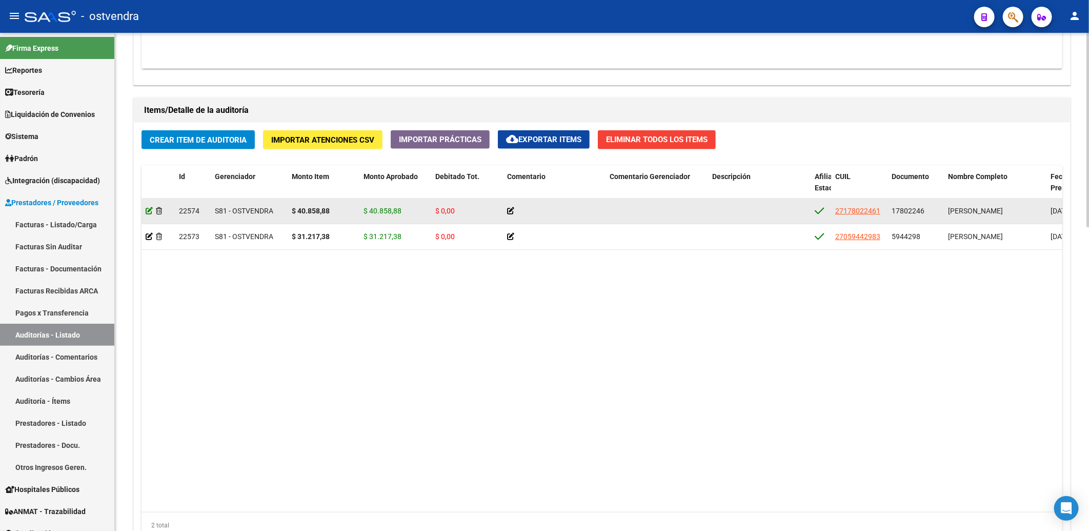
click at [151, 211] on icon at bounding box center [149, 210] width 7 height 7
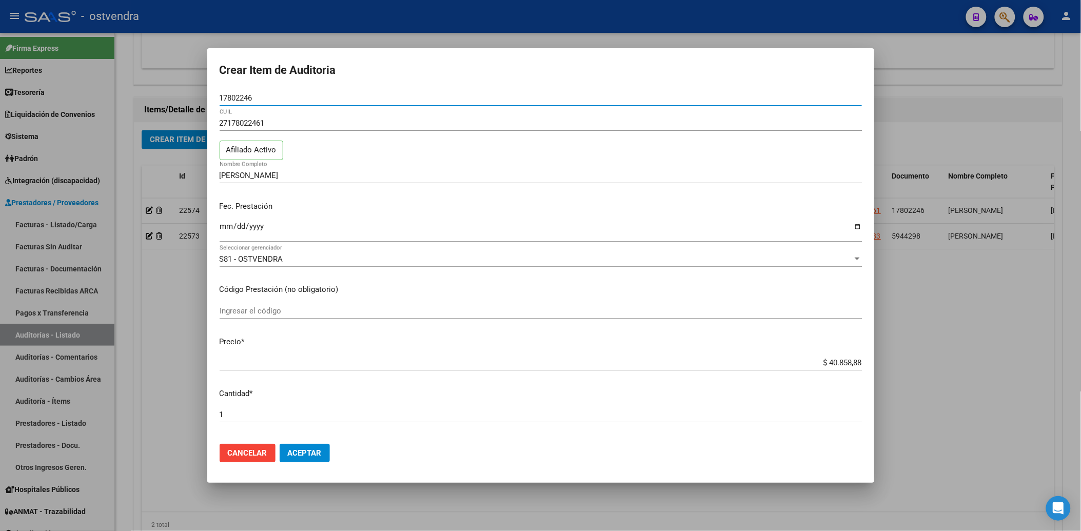
click at [300, 311] on input "Ingresar el código" at bounding box center [541, 310] width 642 height 9
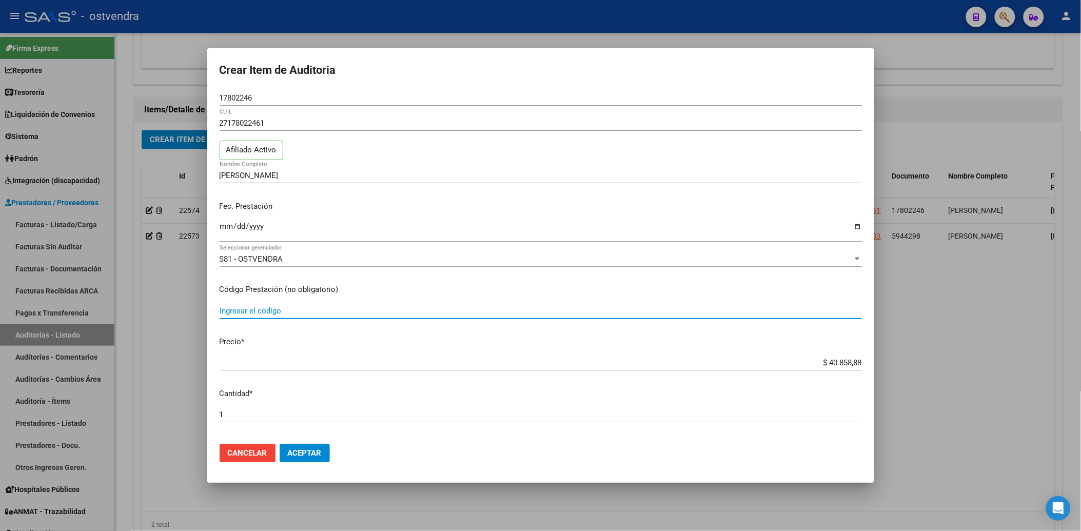
click at [551, 291] on p "Código Prestación (no obligatorio)" at bounding box center [541, 290] width 642 height 12
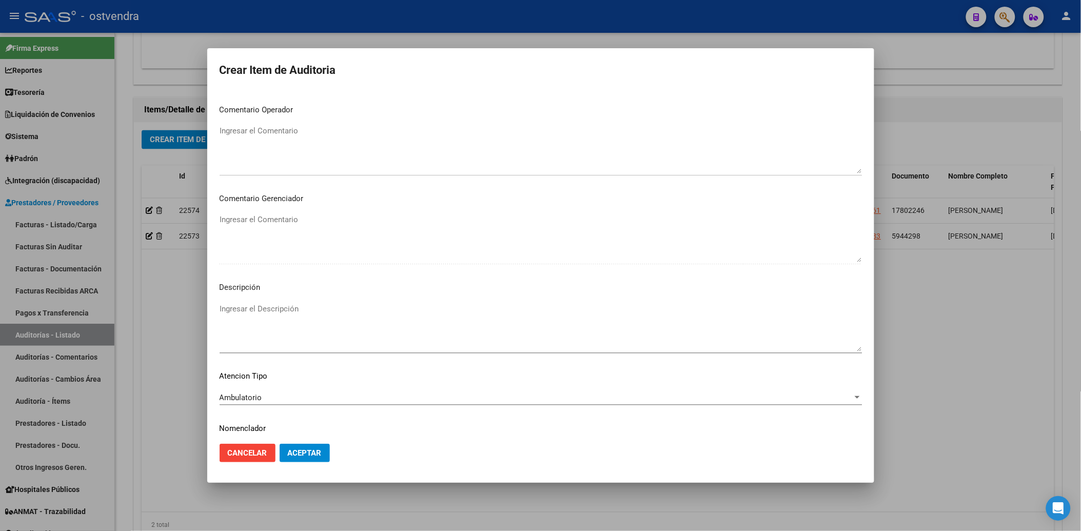
scroll to position [455, 0]
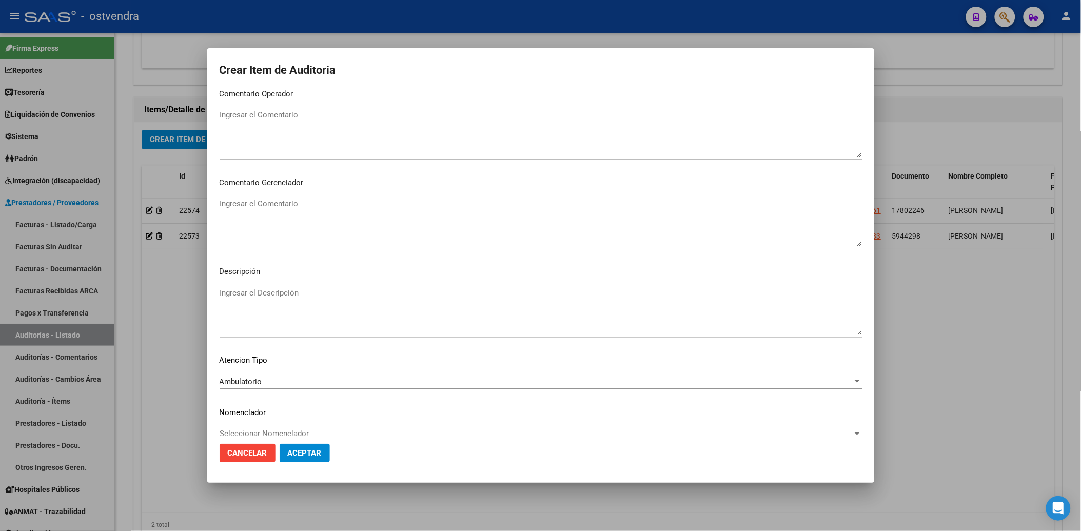
click at [273, 295] on textarea "Ingresar el Descripción" at bounding box center [541, 311] width 642 height 48
type textarea "e"
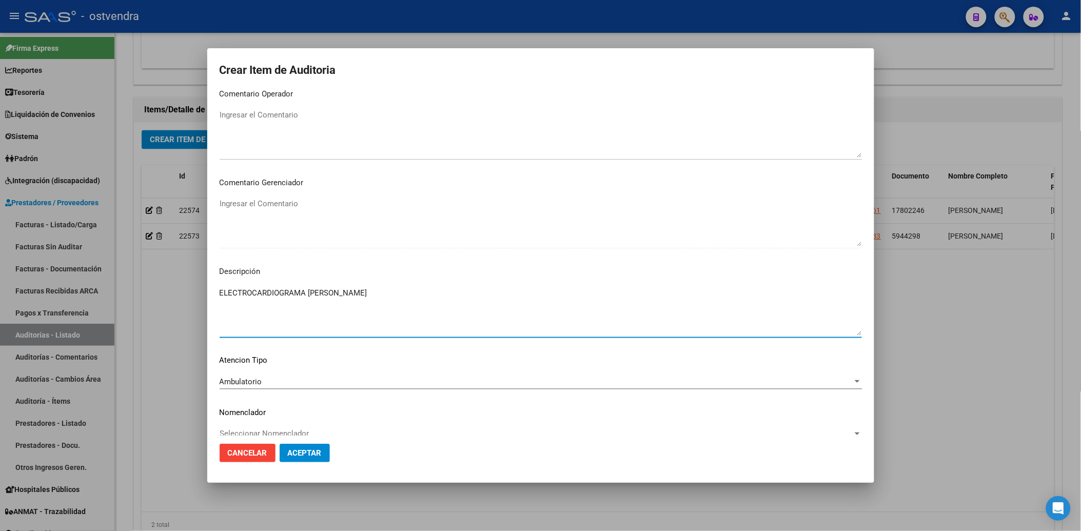
type textarea "ELECTROCARDIOGRAMA [PERSON_NAME]"
click at [297, 451] on span "Aceptar" at bounding box center [305, 452] width 34 height 9
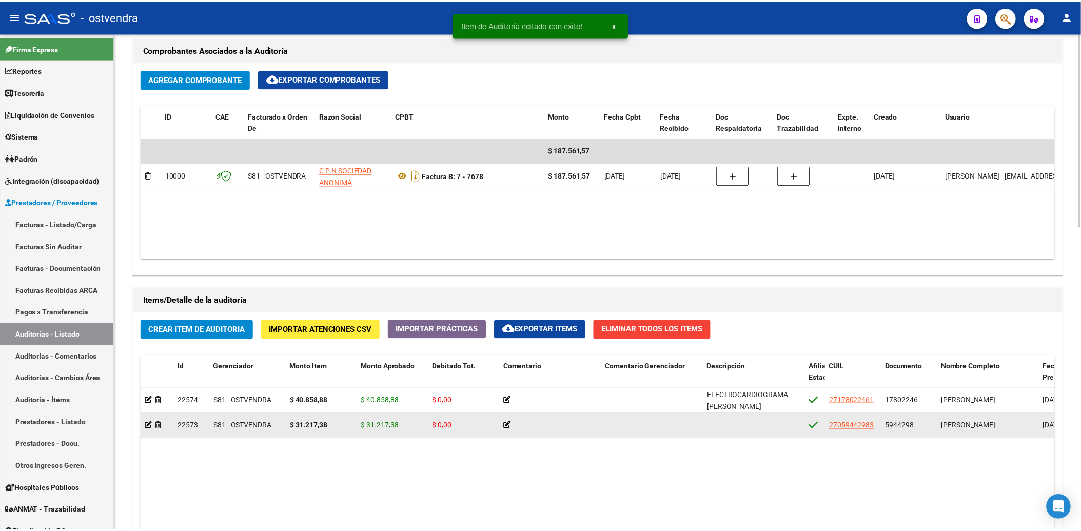
scroll to position [570, 0]
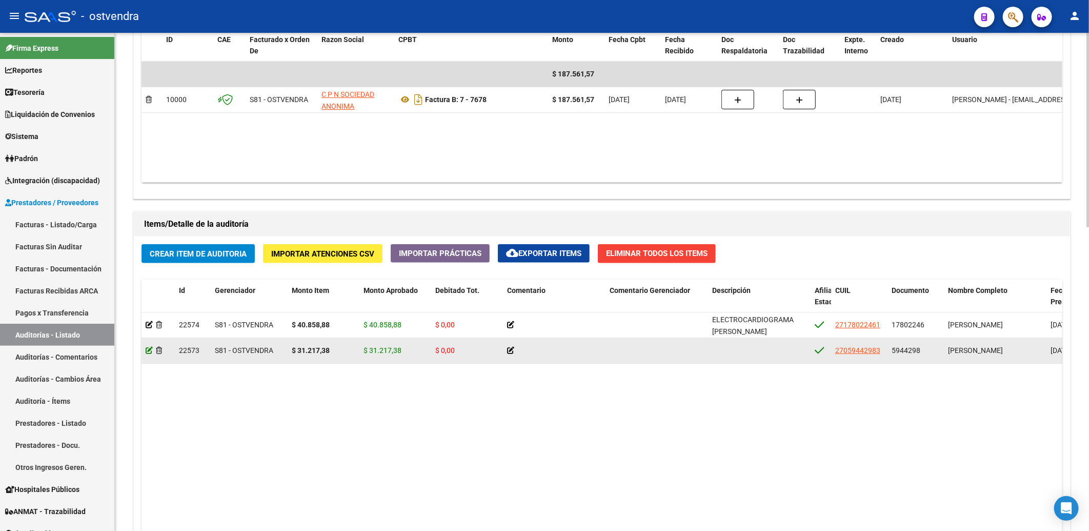
click at [149, 351] on icon at bounding box center [149, 350] width 7 height 7
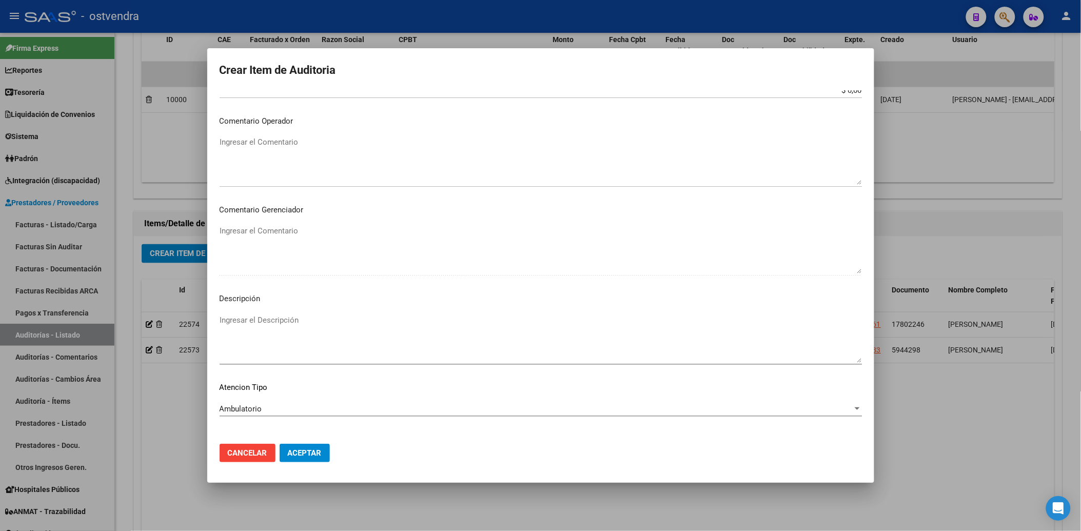
scroll to position [455, 0]
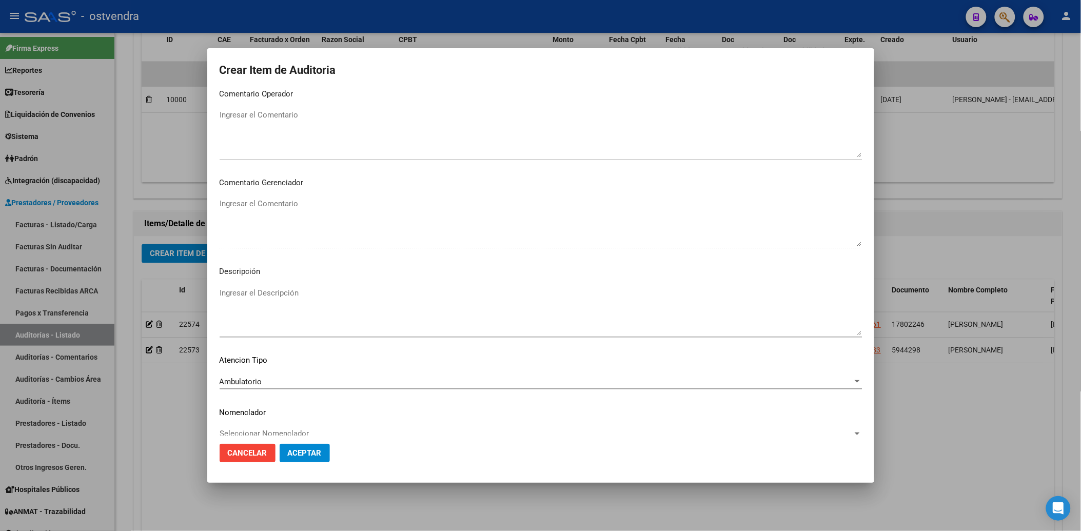
drag, startPoint x: 271, startPoint y: 291, endPoint x: 270, endPoint y: 298, distance: 7.3
click at [272, 291] on textarea "Ingresar el Descripción" at bounding box center [541, 311] width 642 height 48
type textarea "ECODOPPLER ABDMINAL"
click at [322, 455] on button "Aceptar" at bounding box center [305, 453] width 50 height 18
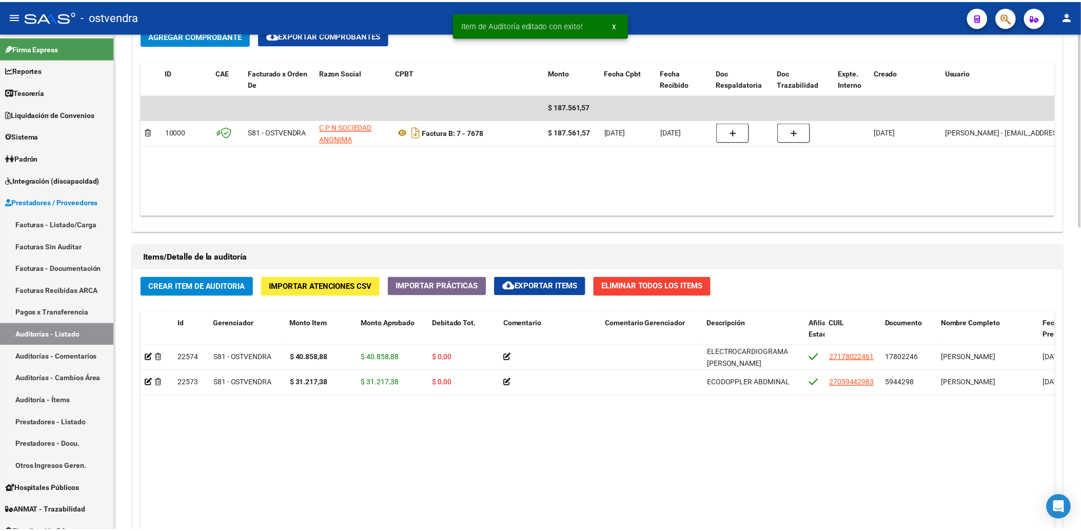
scroll to position [627, 0]
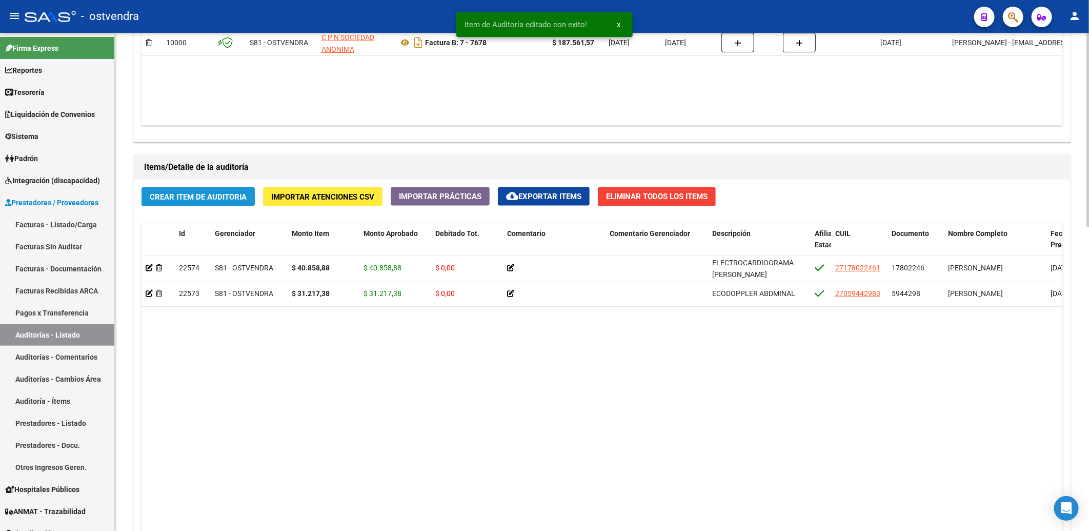
click at [193, 199] on span "Crear Item de Auditoria" at bounding box center [198, 196] width 97 height 9
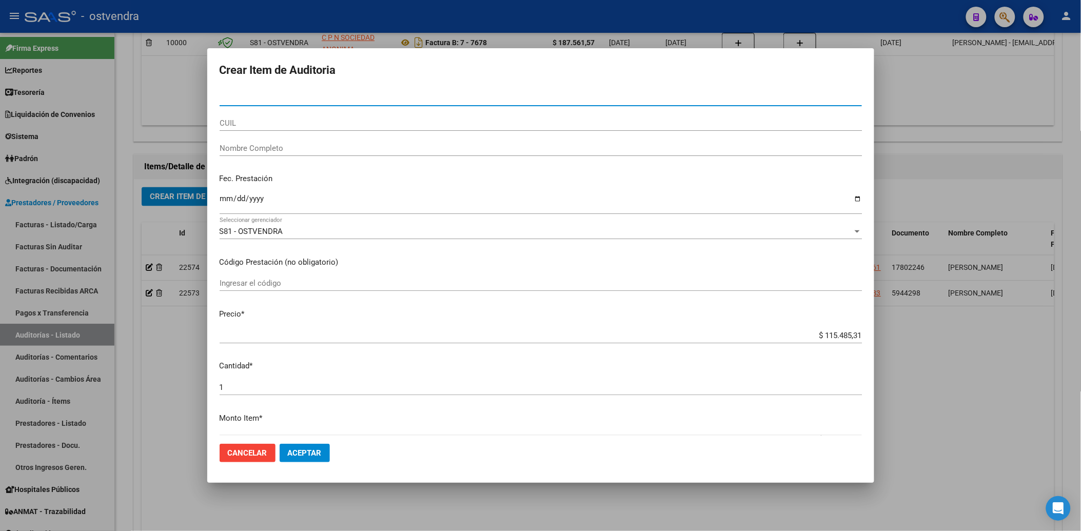
click at [239, 97] on input "Nro Documento" at bounding box center [541, 97] width 642 height 9
type input "10697905"
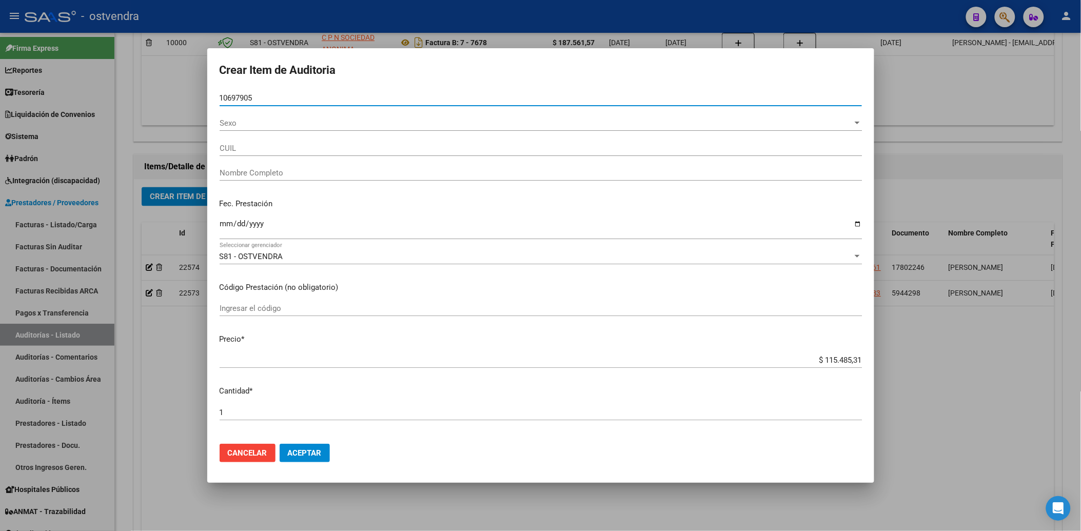
type input "27106979052"
type input "[PERSON_NAME]"
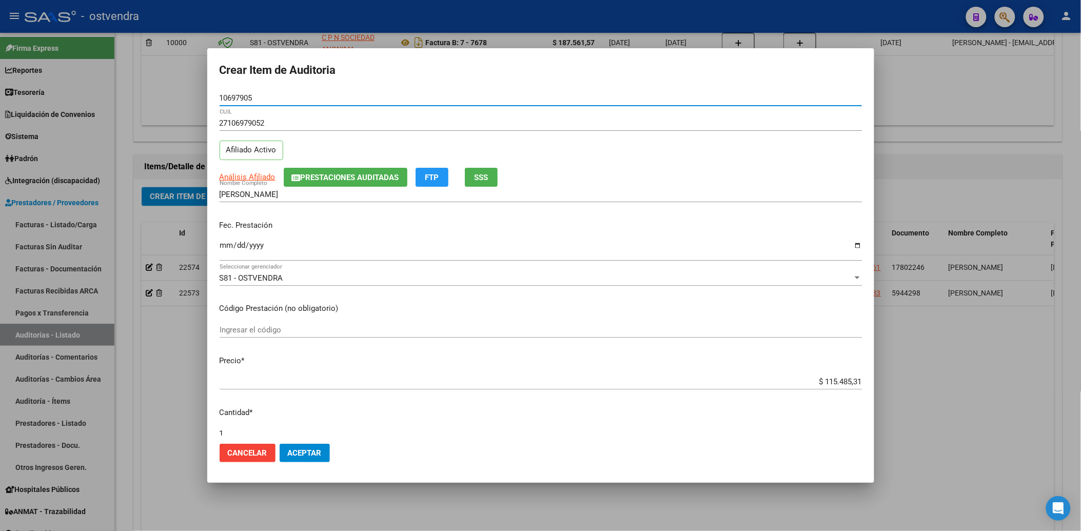
type input "10697905"
click at [226, 245] on input "Ingresar la fecha" at bounding box center [541, 249] width 642 height 16
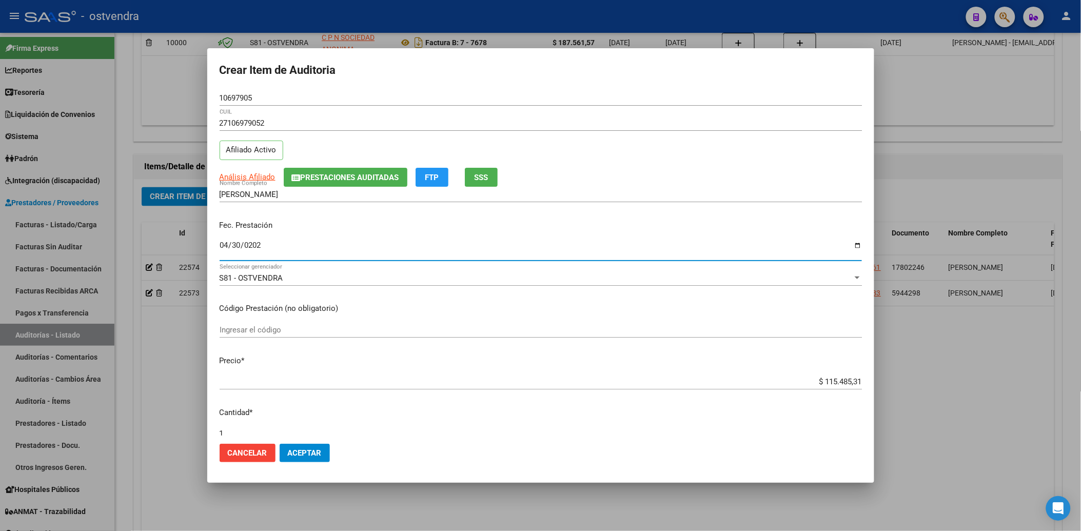
type input "2025-04-30"
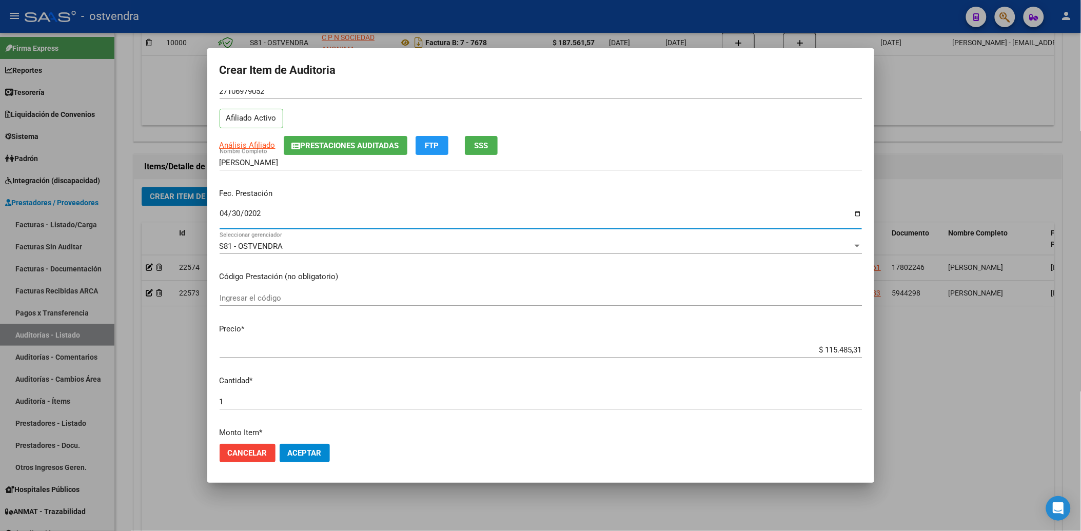
scroll to position [57, 0]
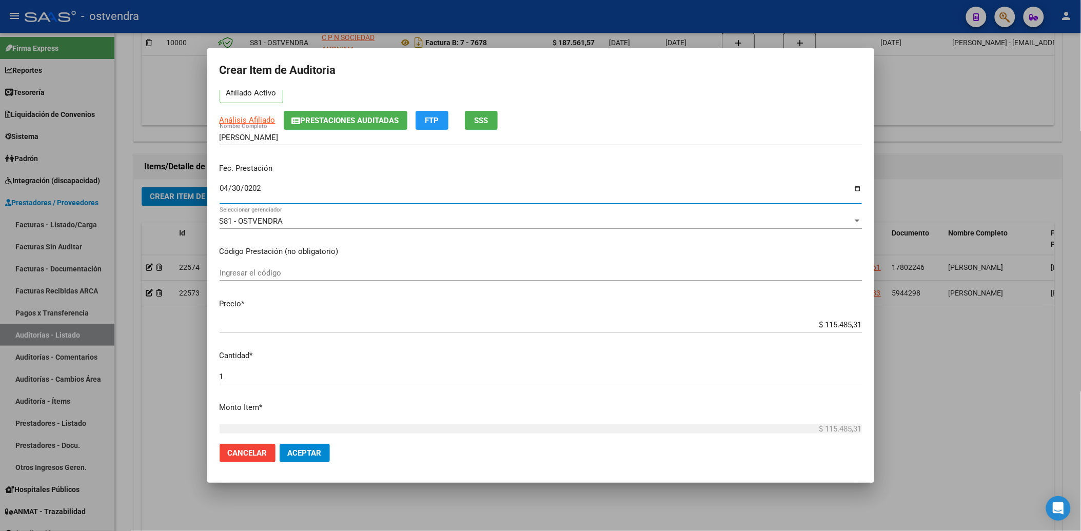
click at [816, 324] on input "$ 115.485,31" at bounding box center [541, 324] width 642 height 9
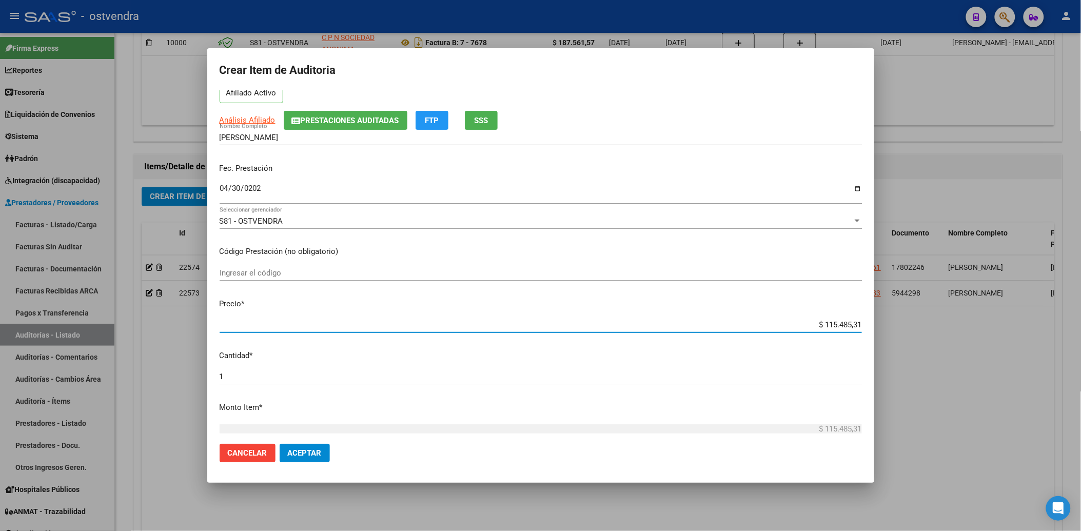
type input "$ 15.485,31"
type input "$ 5.485,31"
type input "$ 485,31"
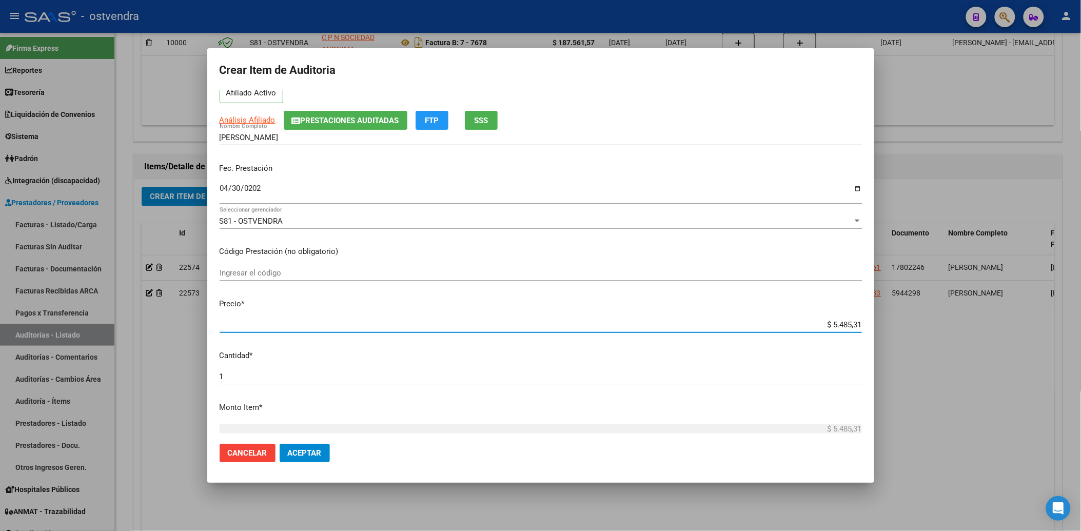
type input "$ 485,31"
type input "$ 85,31"
type input "$ 5,31"
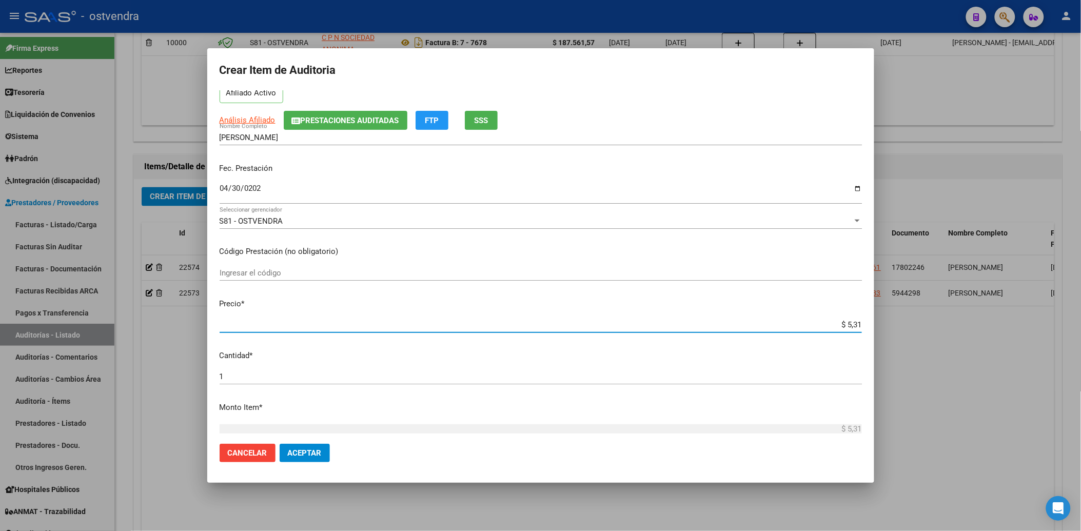
type input "$ 0,31"
type input "$ 0,01"
type input "$ 0,08"
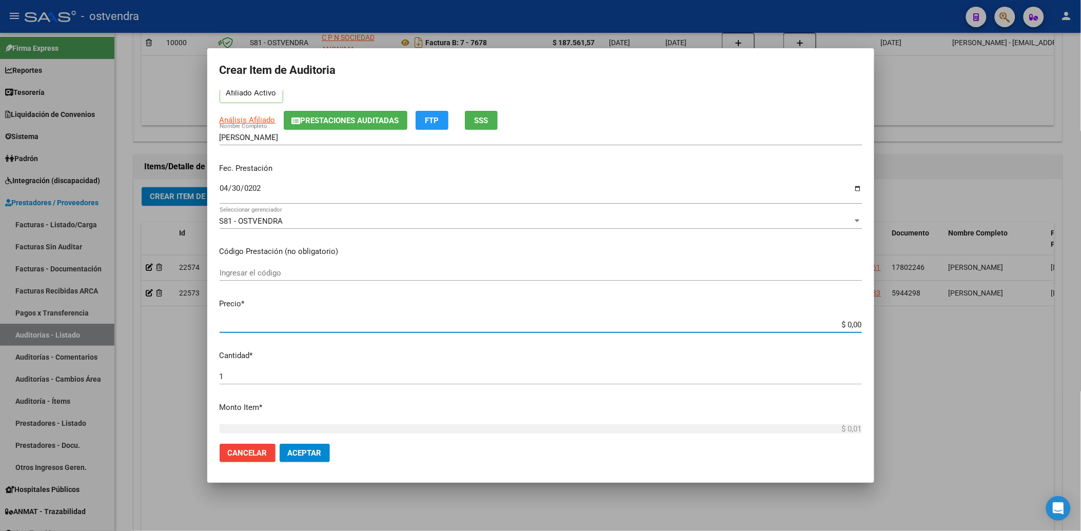
type input "$ 0,08"
type input "$ 0,84"
type input "$ 8,48"
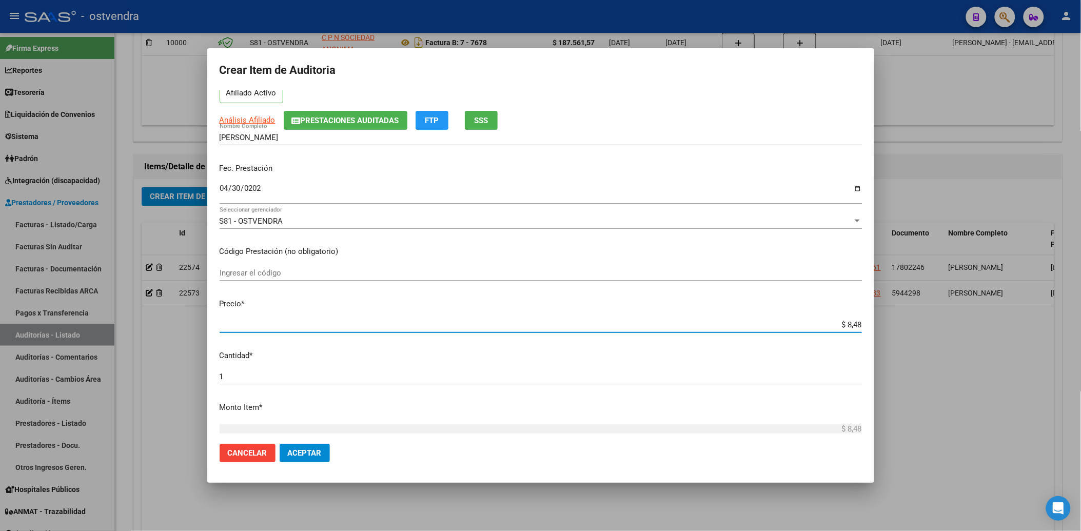
type input "$ 0,84"
type input "$ 8,49"
type input "$ 84,98"
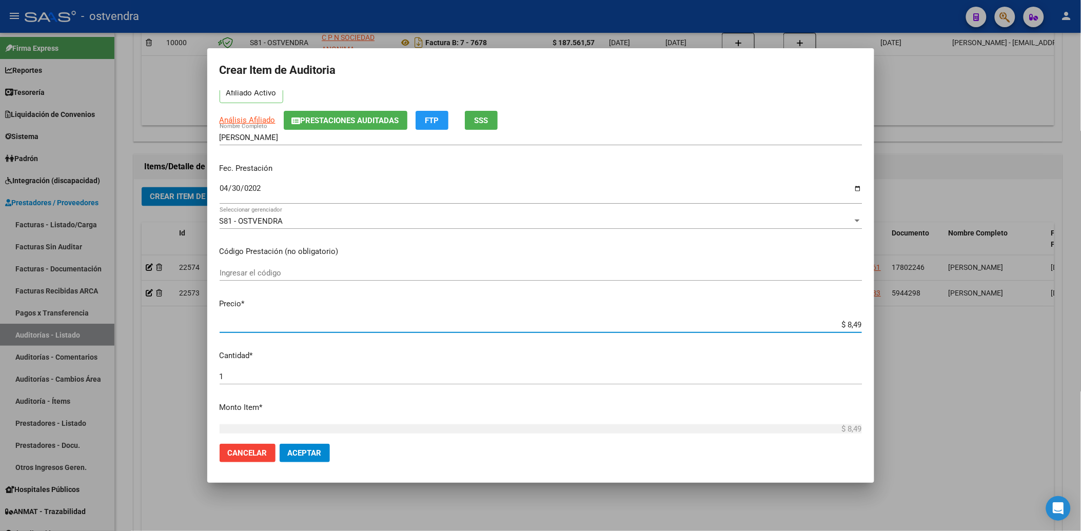
type input "$ 84,98"
type input "$ 849,88"
type input "$ 8.498,87"
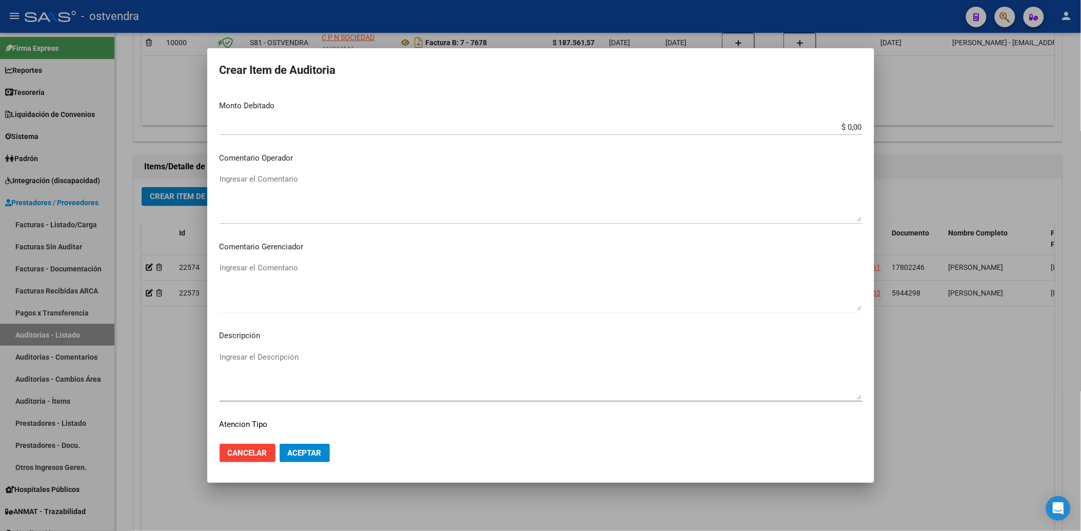
scroll to position [455, 0]
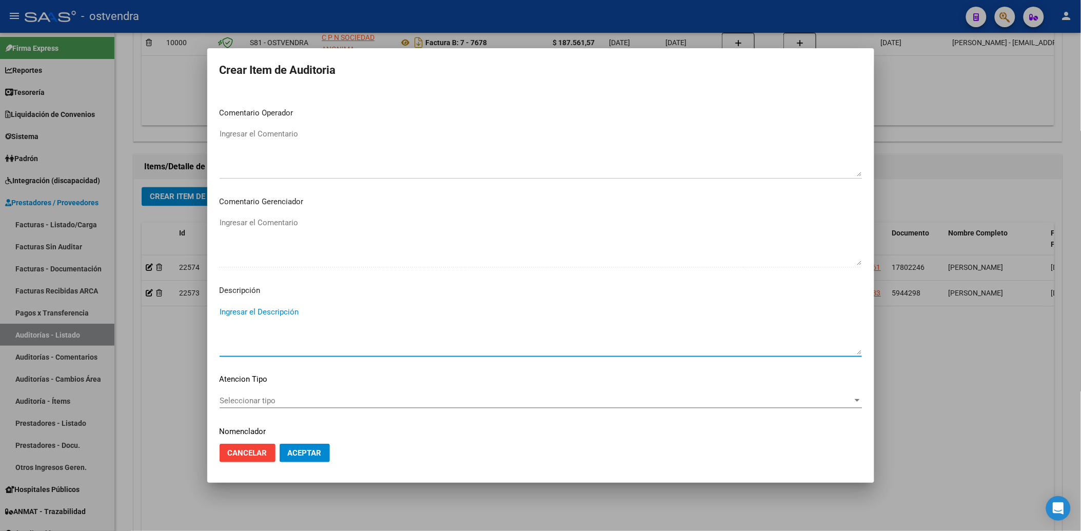
click at [245, 314] on textarea "Ingresar el Descripción" at bounding box center [541, 330] width 642 height 48
type textarea "CONSULTA ENDOCRINOLOGIA"
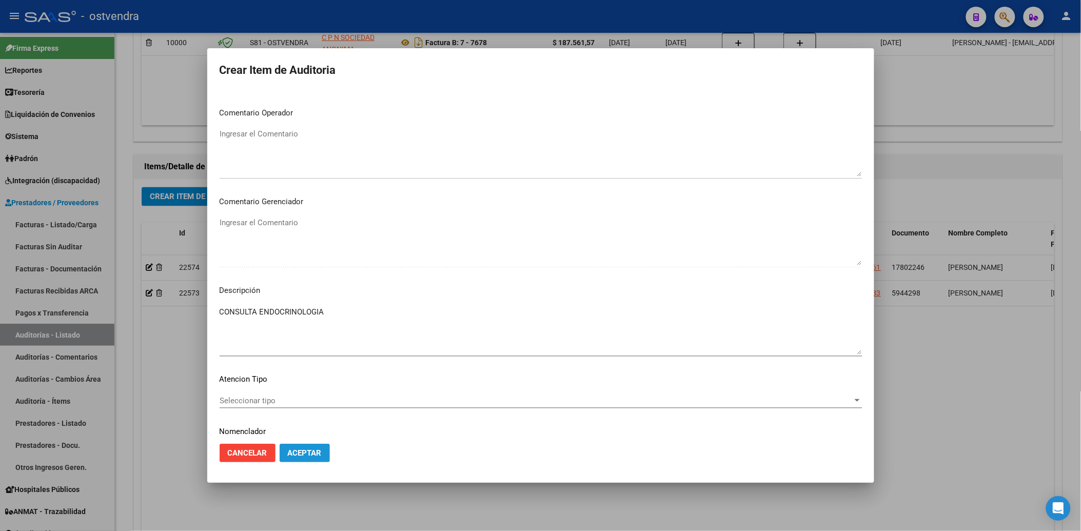
click at [304, 453] on span "Aceptar" at bounding box center [305, 452] width 34 height 9
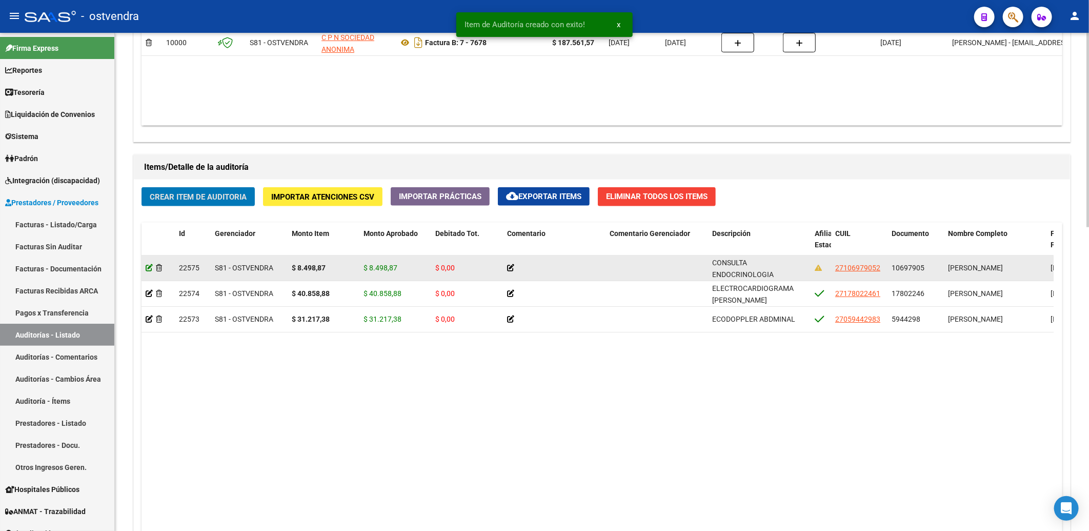
click at [149, 268] on icon at bounding box center [149, 267] width 7 height 7
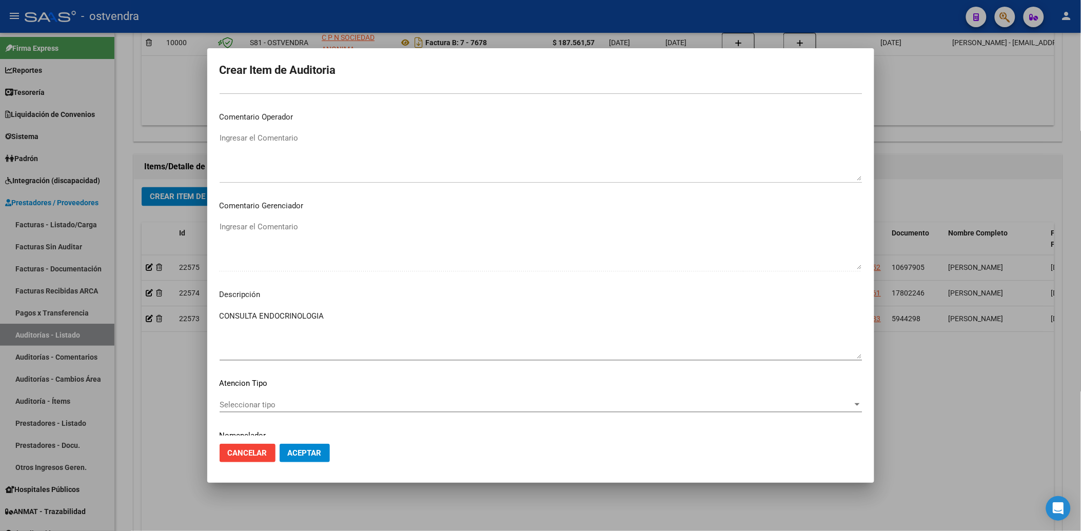
scroll to position [470, 0]
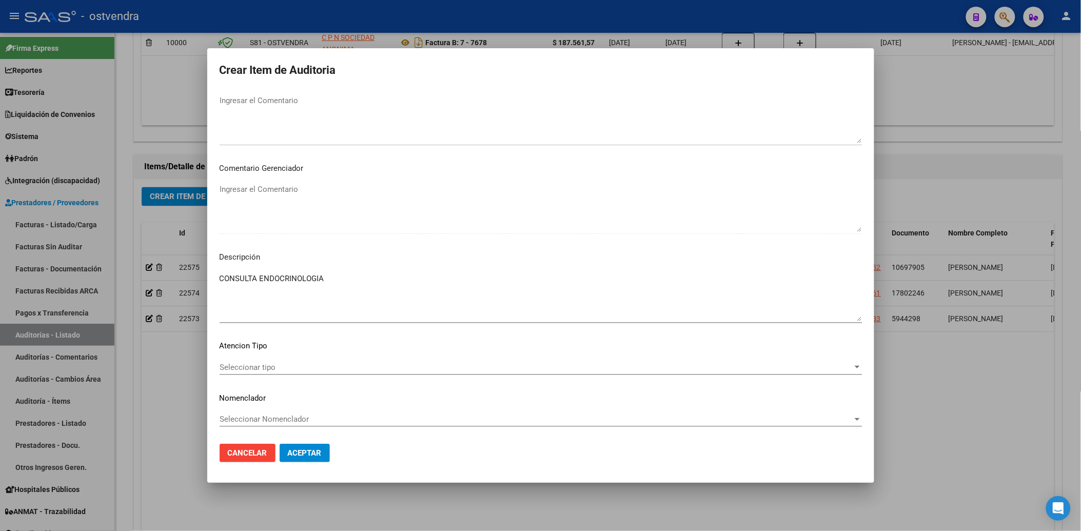
click at [269, 366] on span "Seleccionar tipo" at bounding box center [536, 367] width 633 height 9
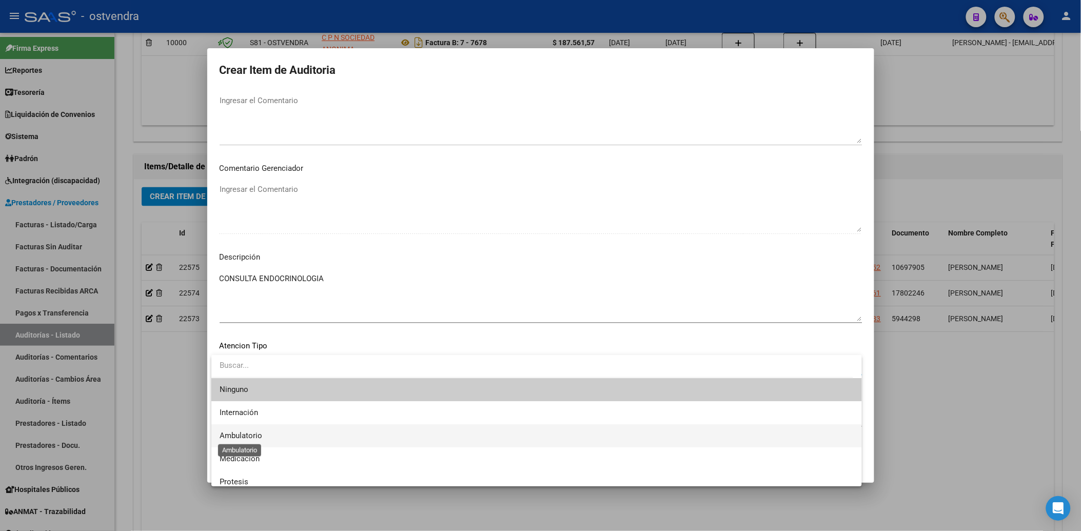
click at [240, 433] on span "Ambulatorio" at bounding box center [241, 435] width 43 height 9
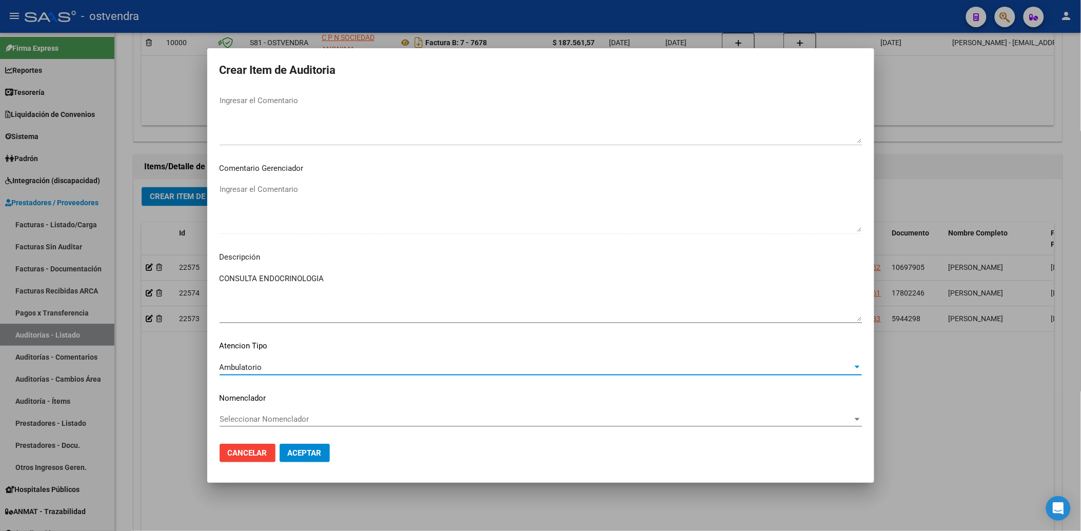
click at [304, 450] on span "Aceptar" at bounding box center [305, 452] width 34 height 9
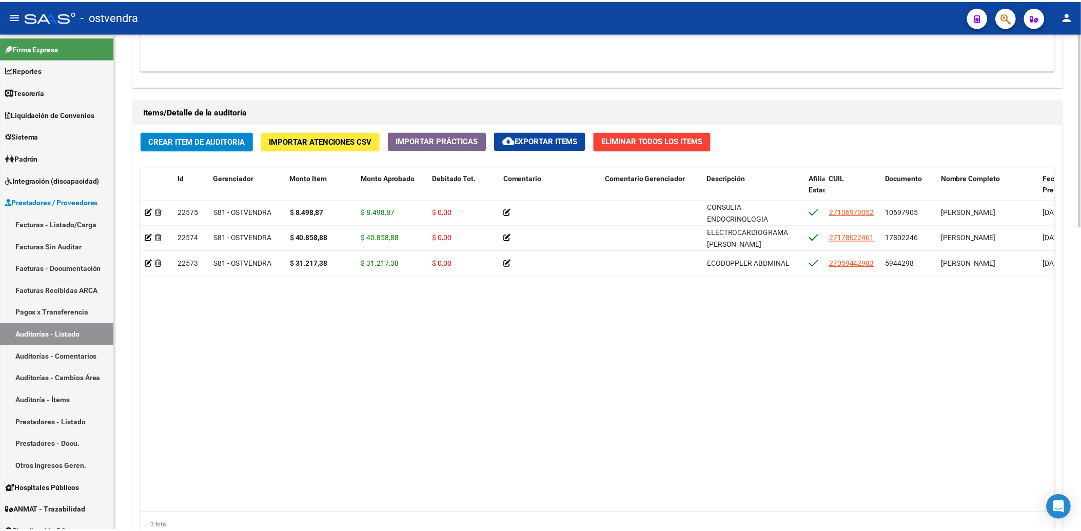
scroll to position [684, 0]
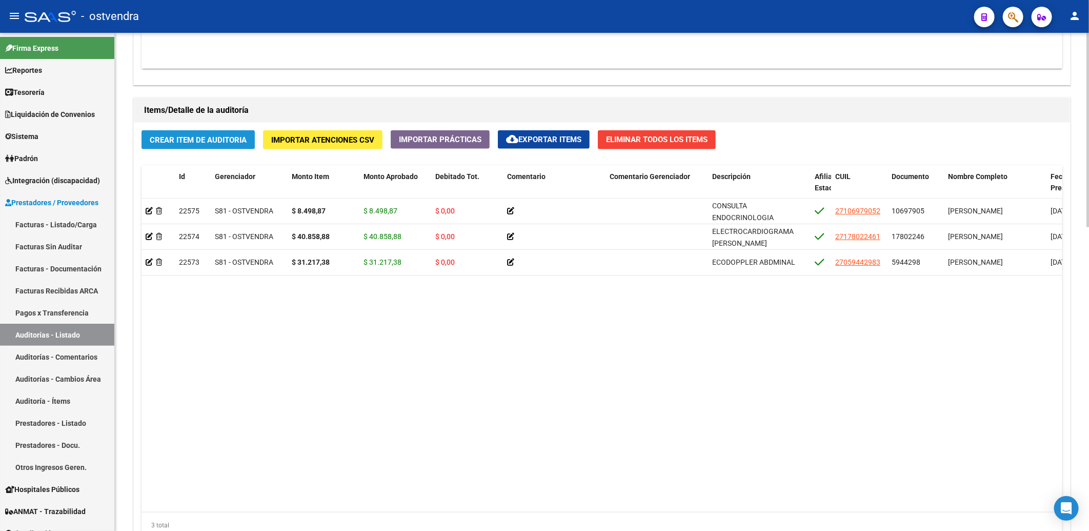
click at [199, 140] on span "Crear Item de Auditoria" at bounding box center [198, 139] width 97 height 9
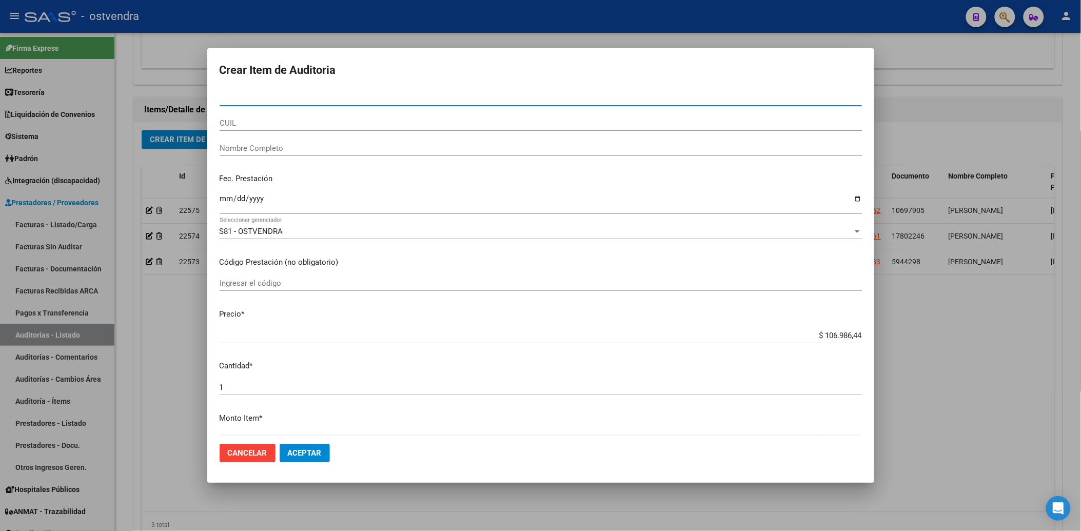
click at [262, 99] on input "Nro Documento" at bounding box center [541, 97] width 642 height 9
type input "17802246"
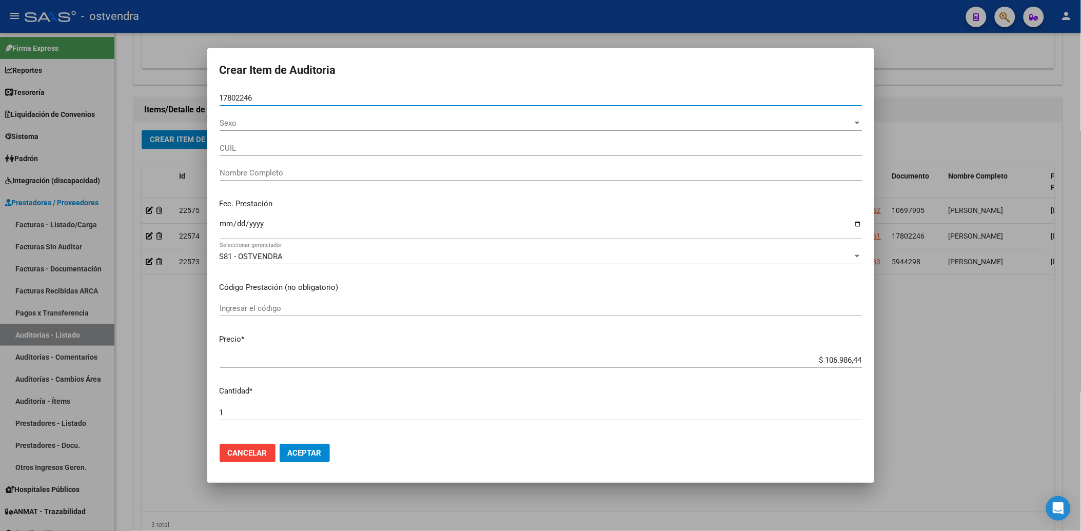
type input "27178022461"
type input "[PERSON_NAME]"
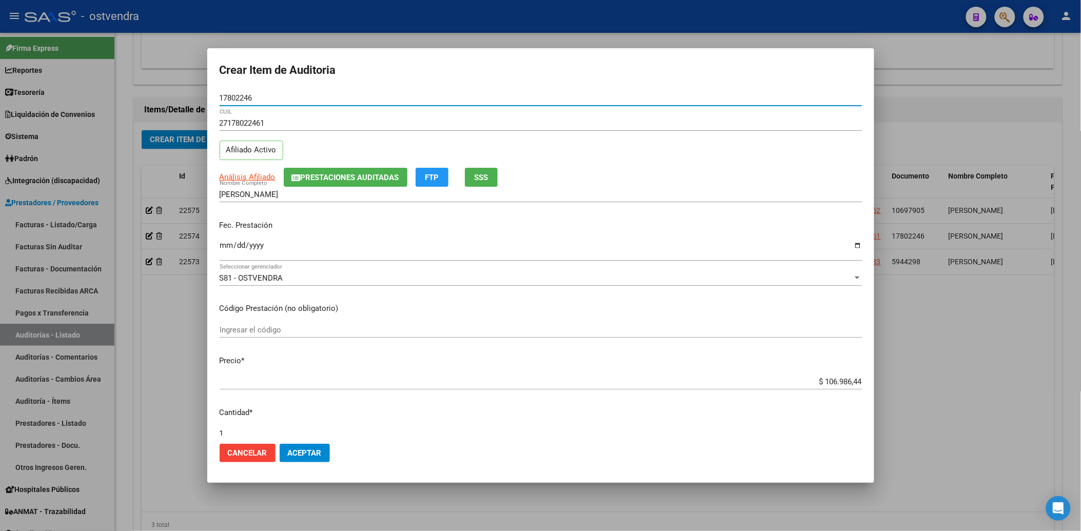
type input "17802246"
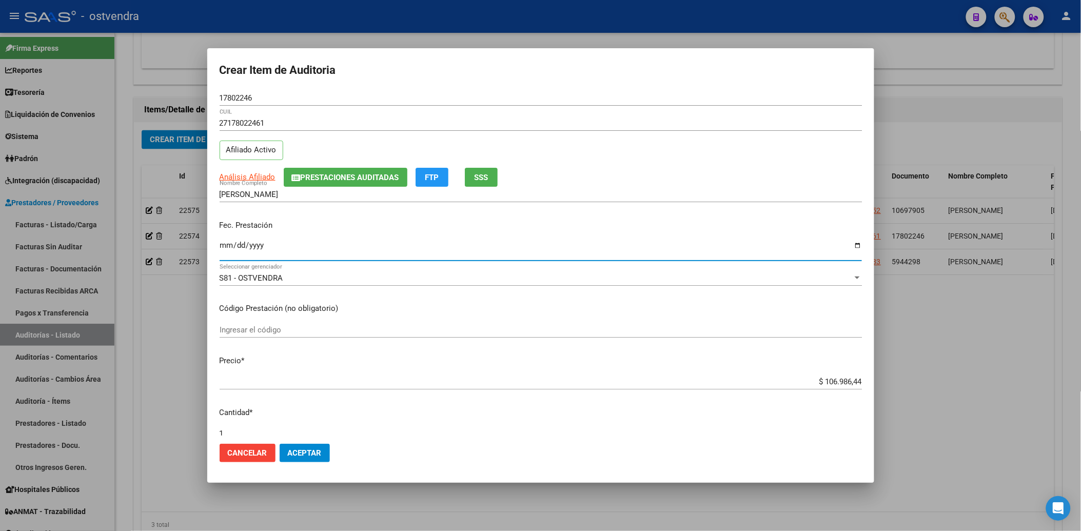
click at [220, 245] on input "Ingresar la fecha" at bounding box center [541, 249] width 642 height 16
type input "2025-04-23"
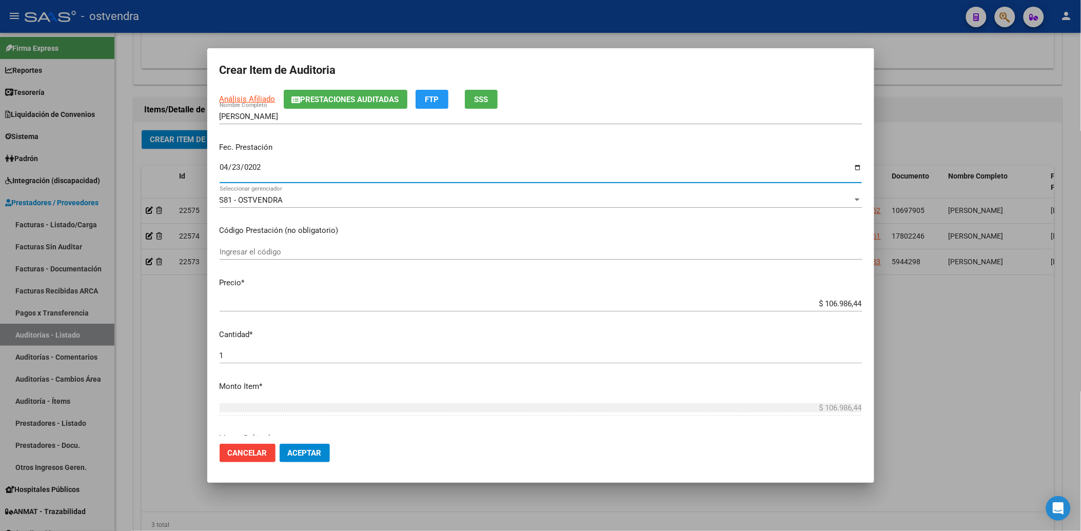
scroll to position [114, 0]
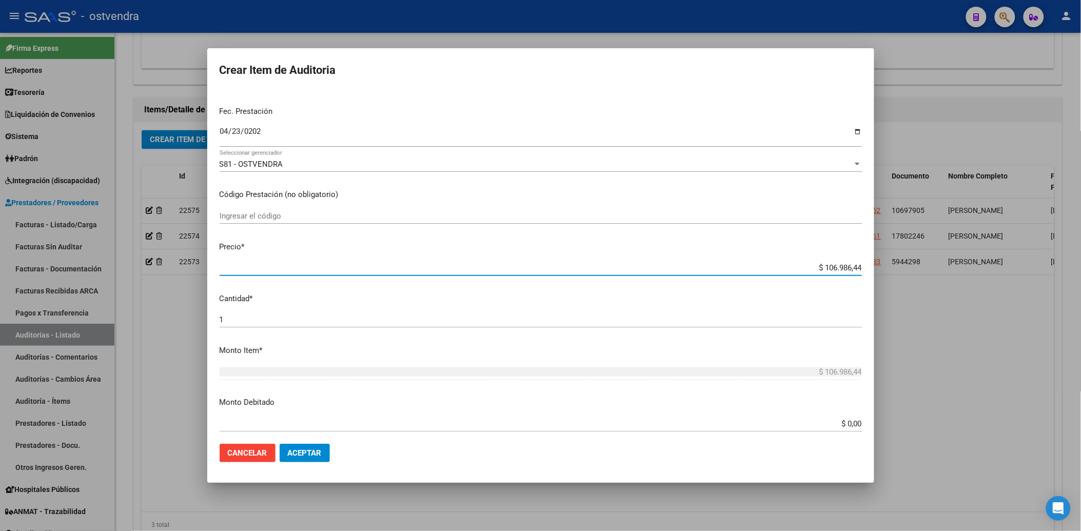
click at [816, 268] on input "$ 106.986,44" at bounding box center [541, 267] width 642 height 9
type input "$ 6.986,44"
type input "$ 986,44"
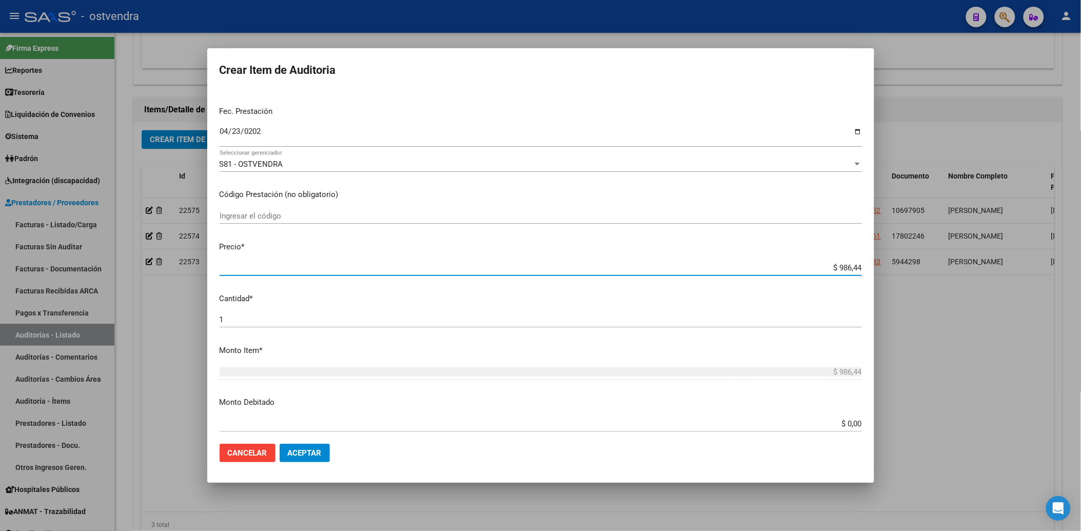
type input "$ 86,44"
type input "$ 6,44"
type input "$ 0,44"
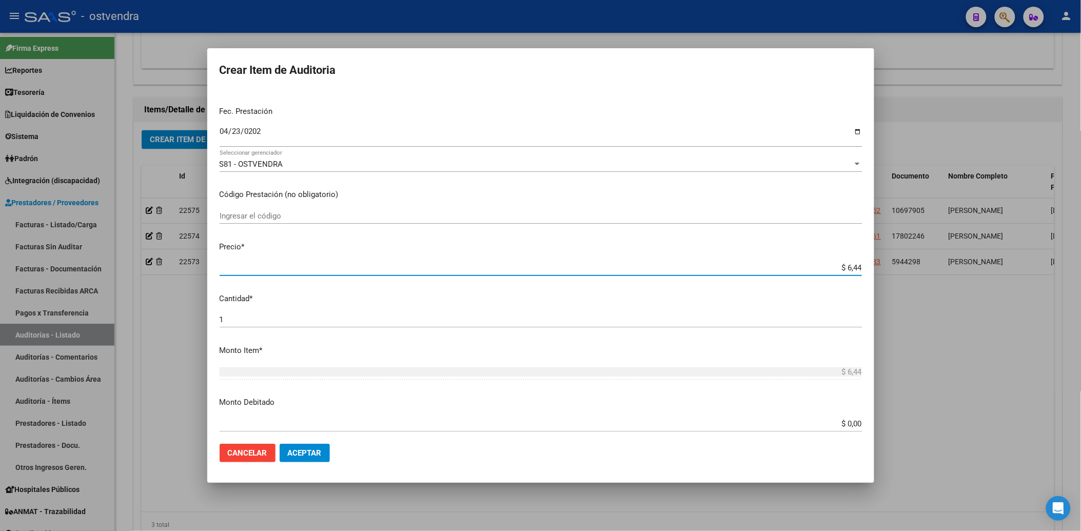
type input "$ 0,44"
type input "$ 0,04"
type input "$ 0,08"
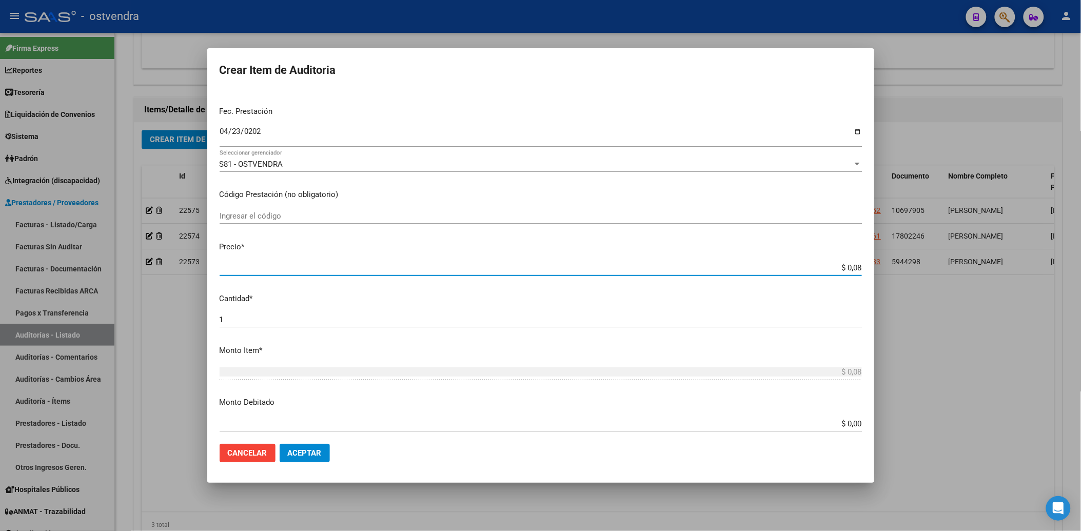
type input "$ 0,84"
type input "$ 8,49"
type input "$ 84,98"
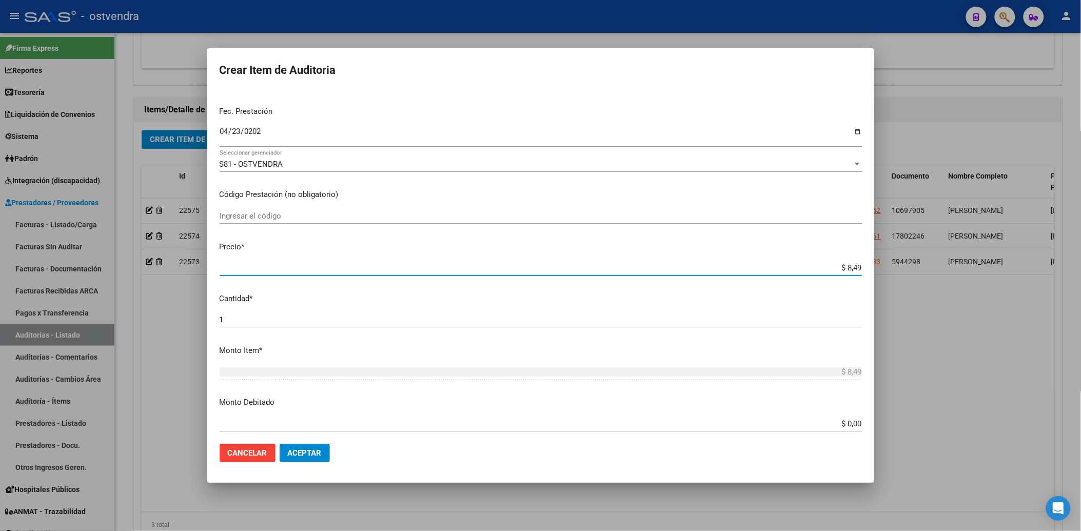
type input "$ 84,98"
type input "$ 849,88"
type input "$ 8.498,87"
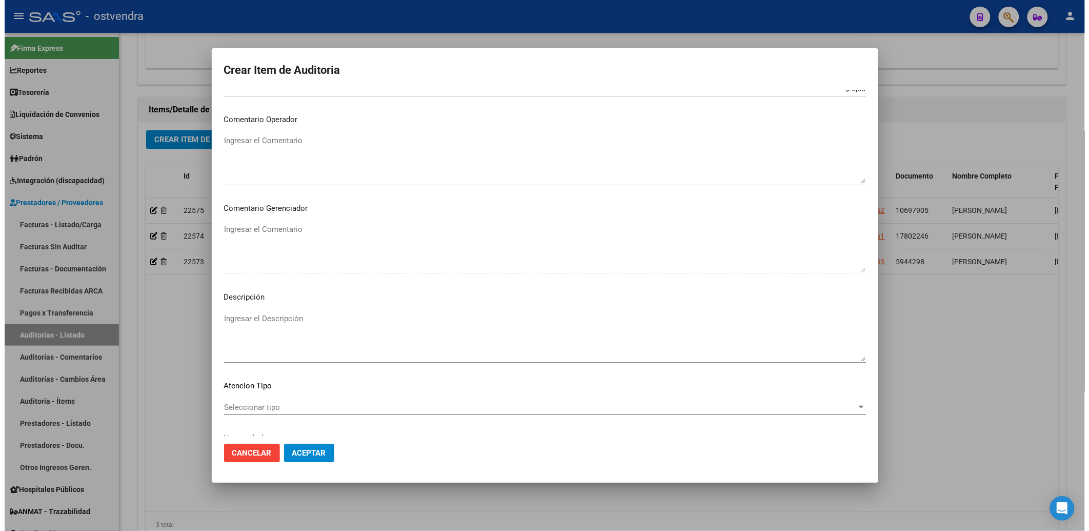
scroll to position [455, 0]
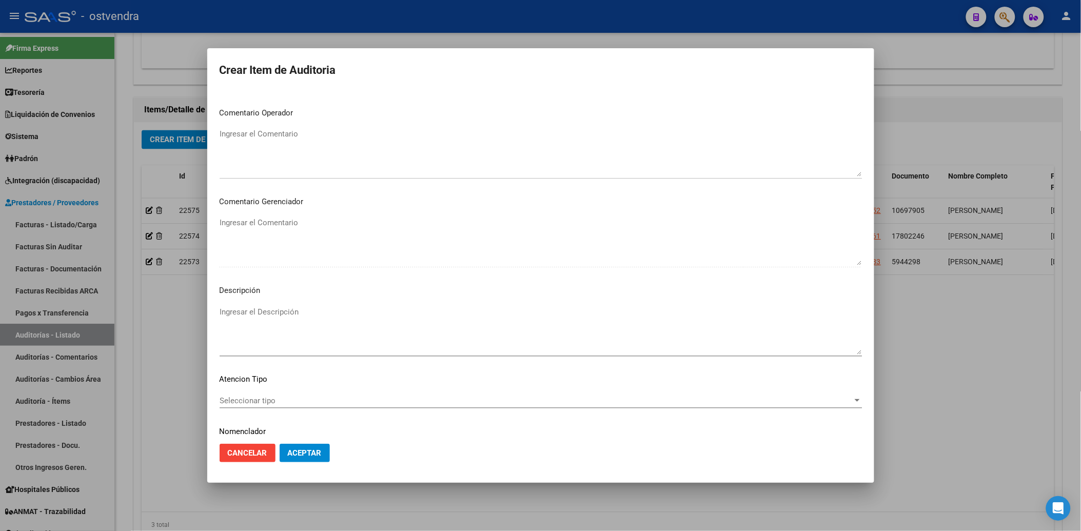
click at [254, 305] on div "Ingresar el Descripción" at bounding box center [541, 330] width 642 height 52
type textarea "CONSULTA HEPATOLOGIA"
click at [322, 397] on span "Seleccionar tipo" at bounding box center [536, 400] width 633 height 9
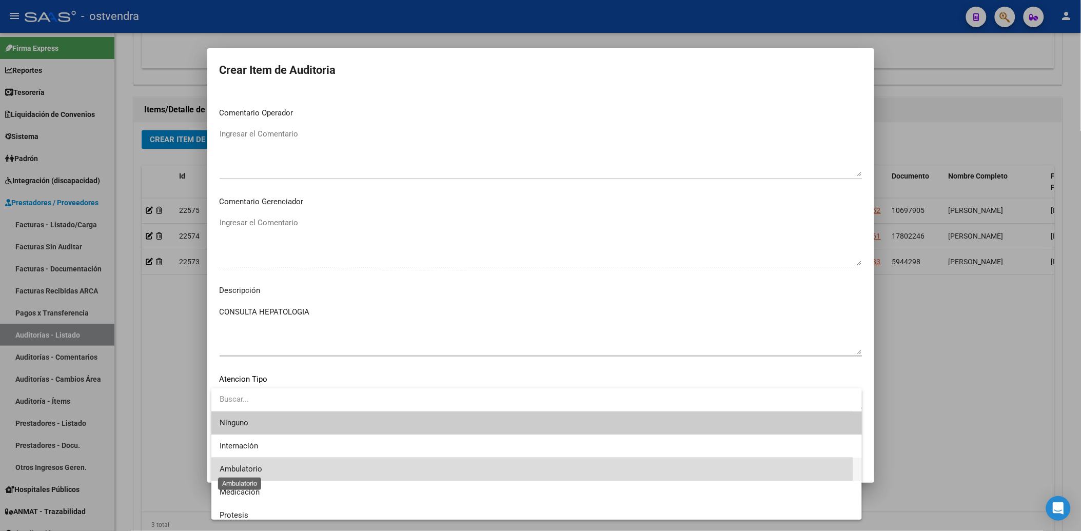
click at [232, 467] on span "Ambulatorio" at bounding box center [241, 468] width 43 height 9
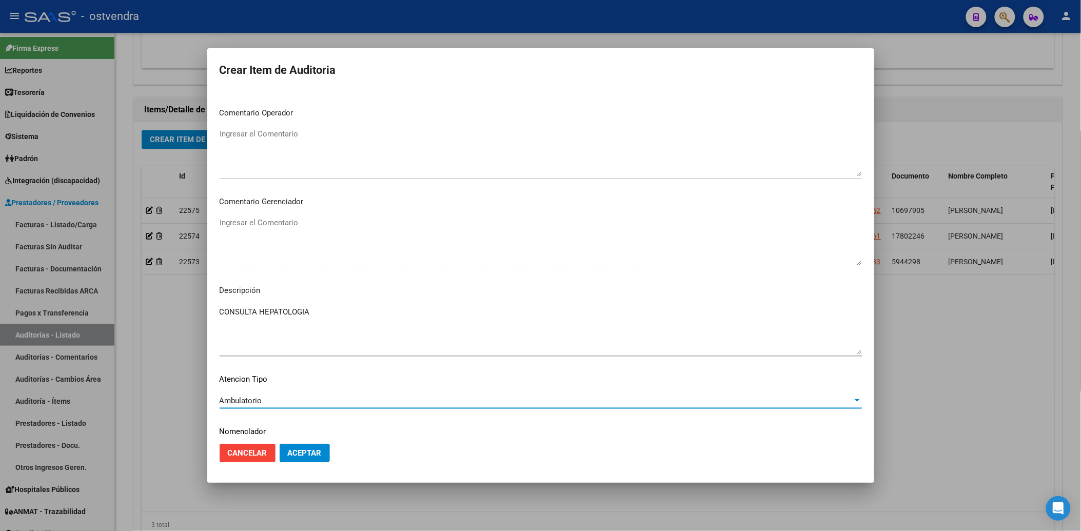
click at [316, 452] on span "Aceptar" at bounding box center [305, 452] width 34 height 9
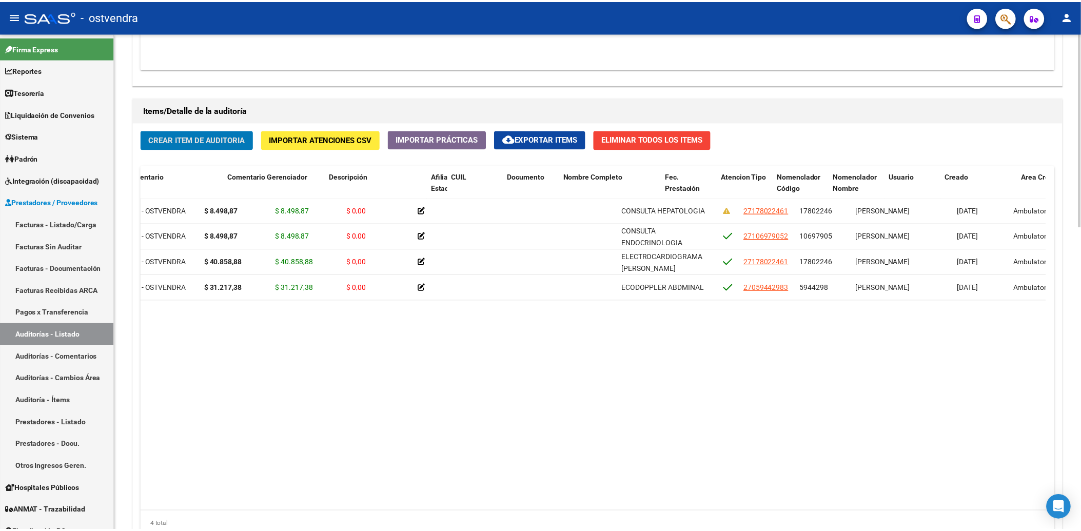
scroll to position [0, 0]
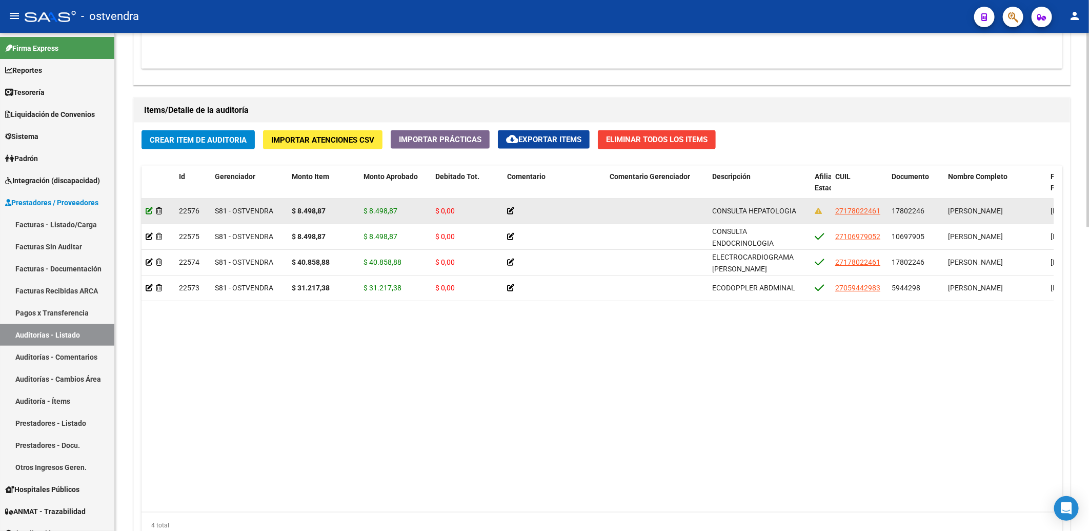
click at [147, 212] on icon at bounding box center [149, 210] width 7 height 7
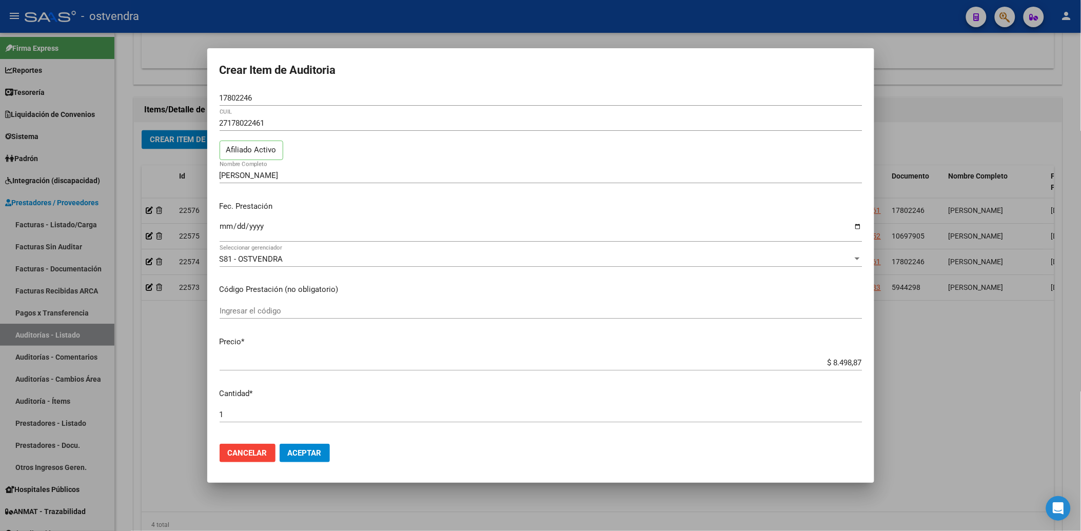
click at [298, 291] on p "Código Prestación (no obligatorio)" at bounding box center [541, 290] width 642 height 12
click at [250, 449] on span "Cancelar" at bounding box center [247, 452] width 39 height 9
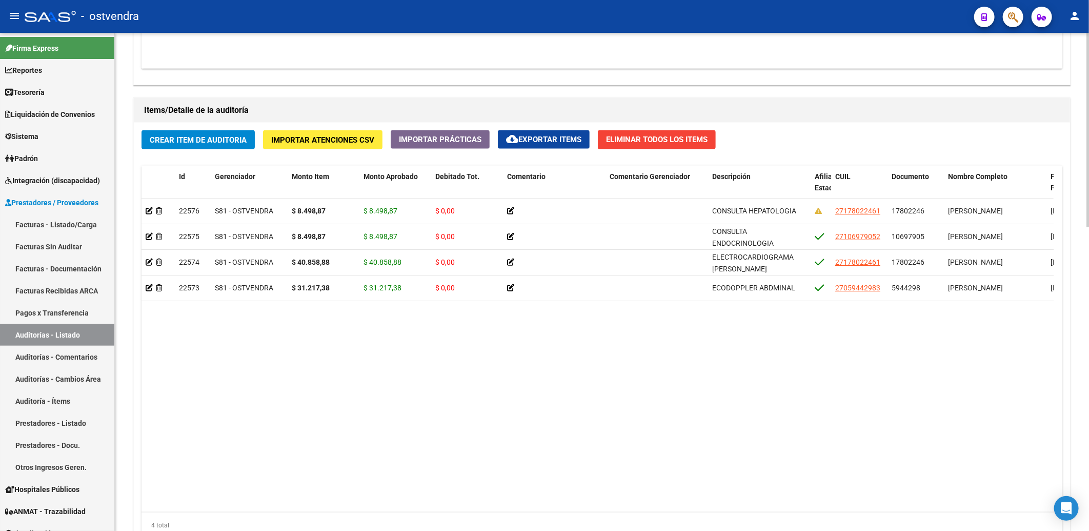
click at [496, 375] on datatable-body "22576 S81 - OSTVENDRA $ 8.498,87 $ 8.498,87 $ 0,00 CONSULTA HEPATOLOGIA 2717802…" at bounding box center [598, 354] width 912 height 313
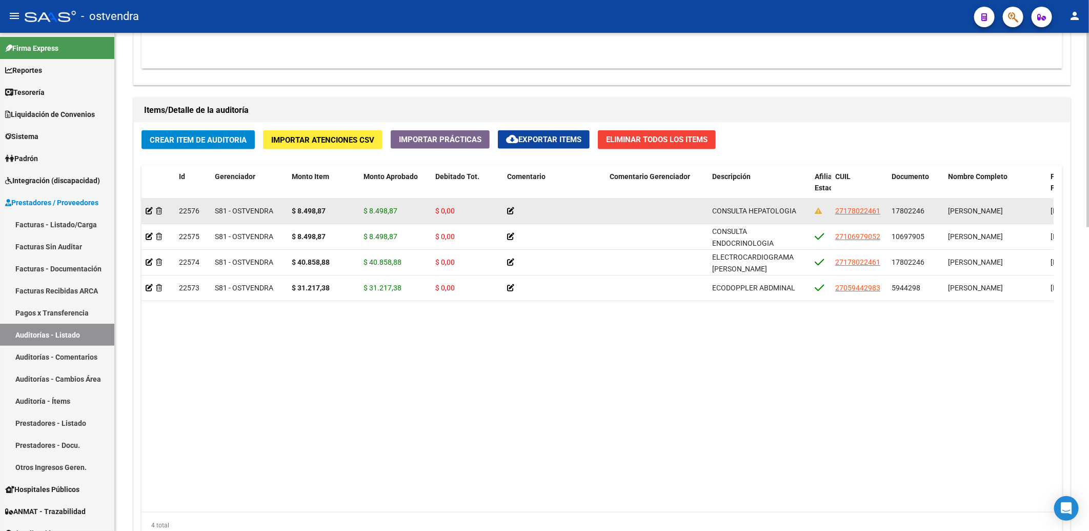
click at [145, 213] on datatable-body-cell at bounding box center [158, 210] width 33 height 25
click at [148, 209] on icon at bounding box center [149, 210] width 7 height 7
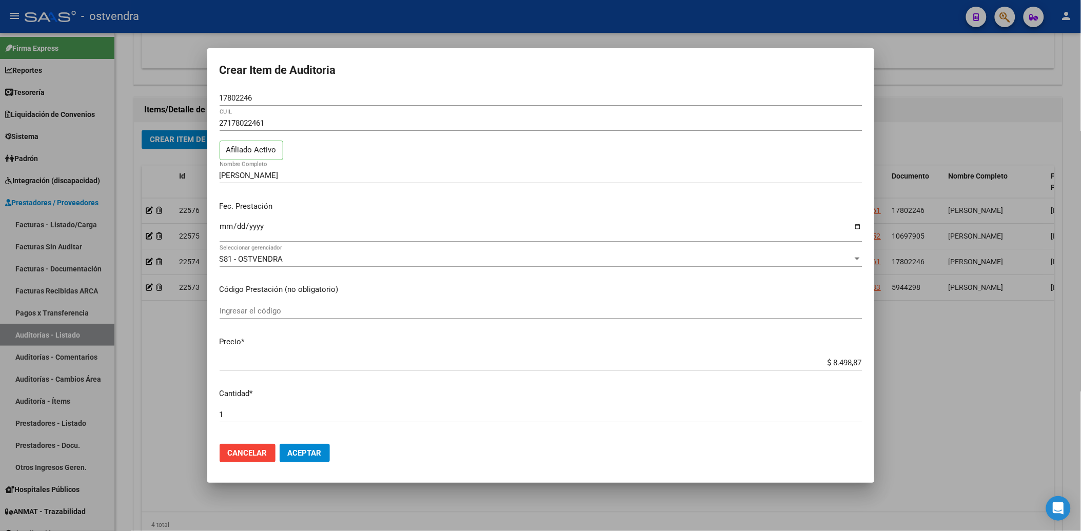
click at [157, 211] on div at bounding box center [540, 265] width 1081 height 531
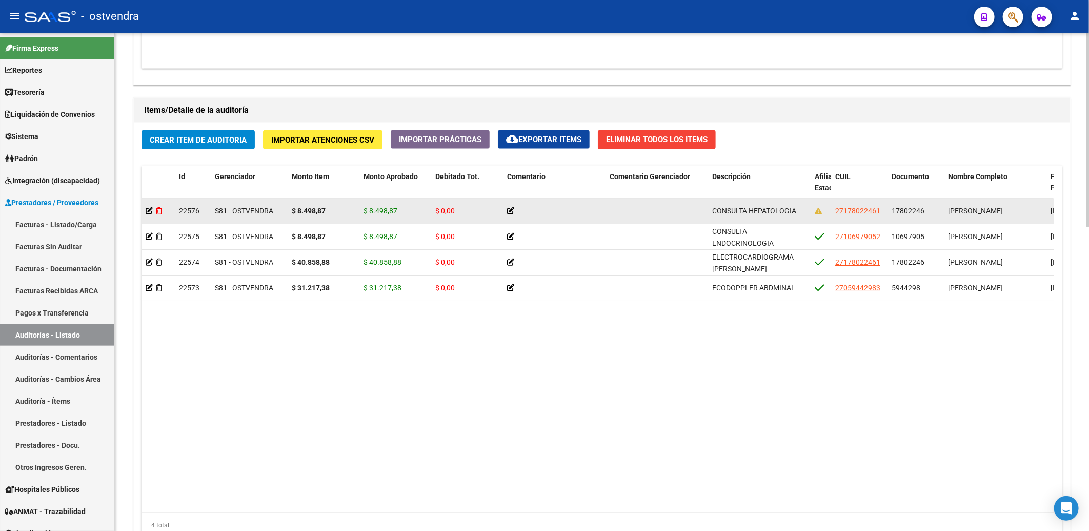
click at [160, 213] on icon at bounding box center [159, 210] width 6 height 7
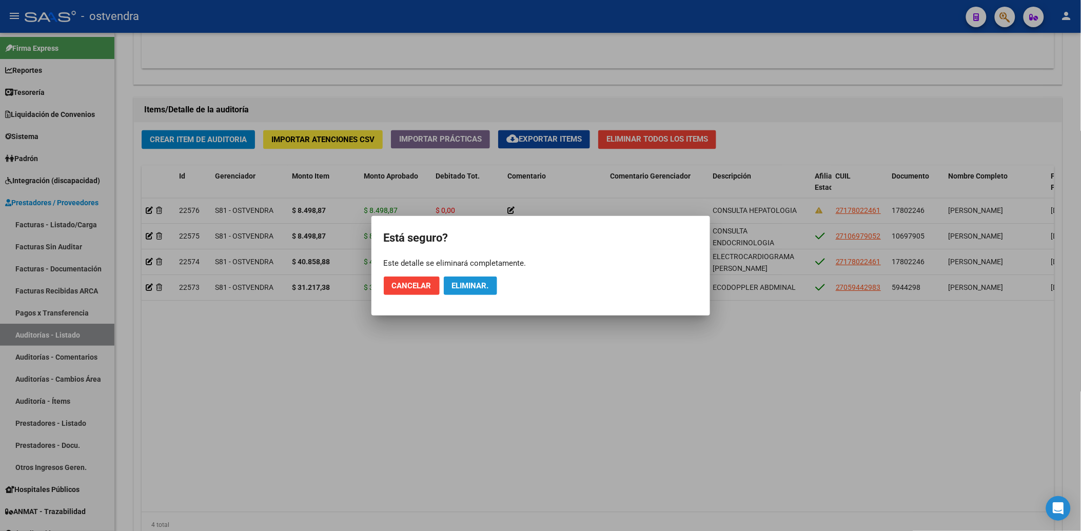
click at [468, 283] on span "Eliminar." at bounding box center [470, 285] width 37 height 9
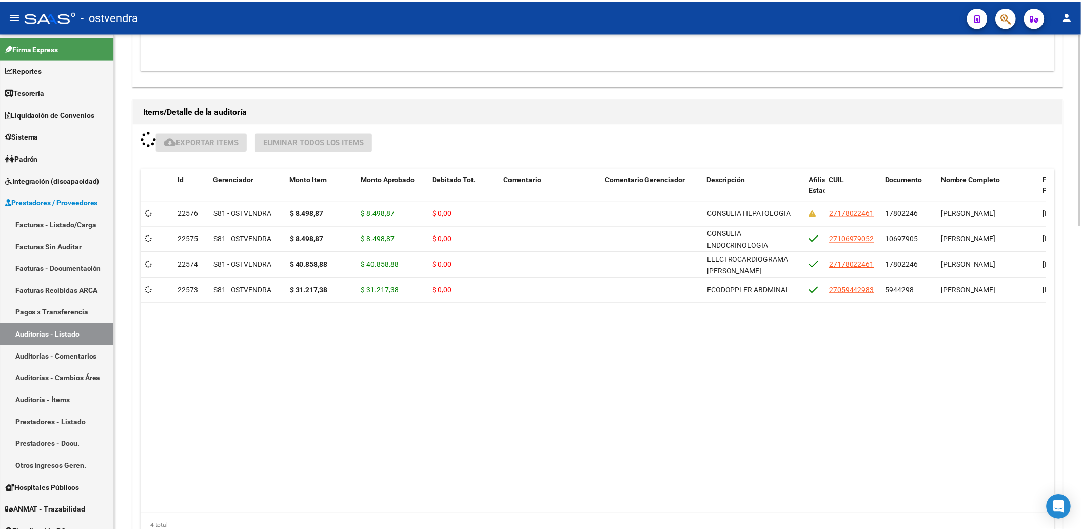
scroll to position [684, 0]
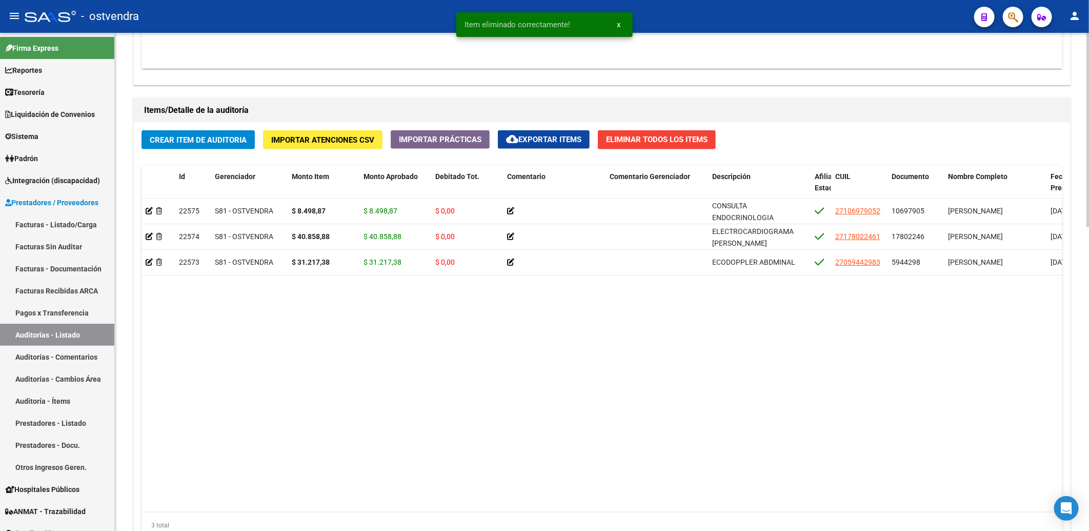
click at [203, 142] on span "Crear Item de Auditoria" at bounding box center [198, 139] width 97 height 9
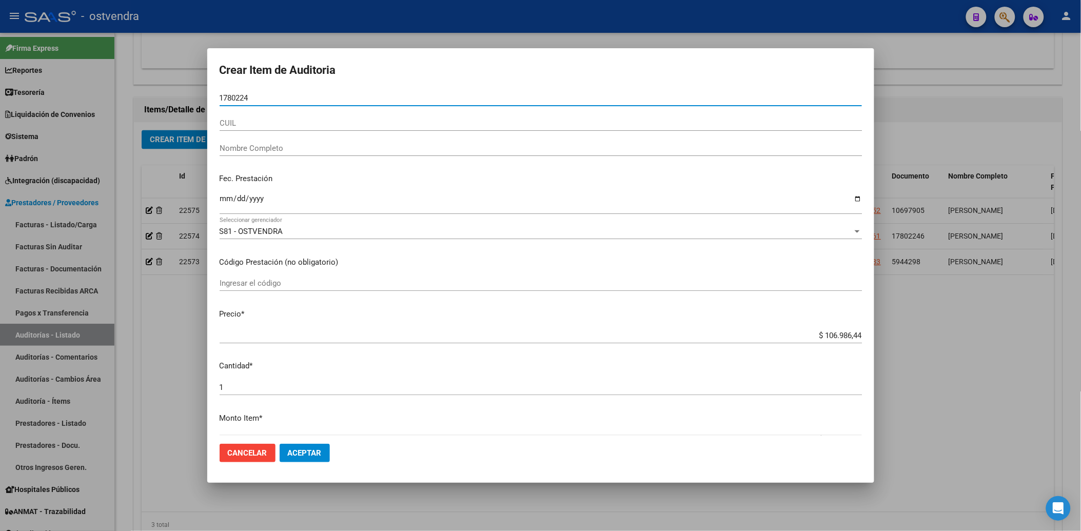
type input "17802246"
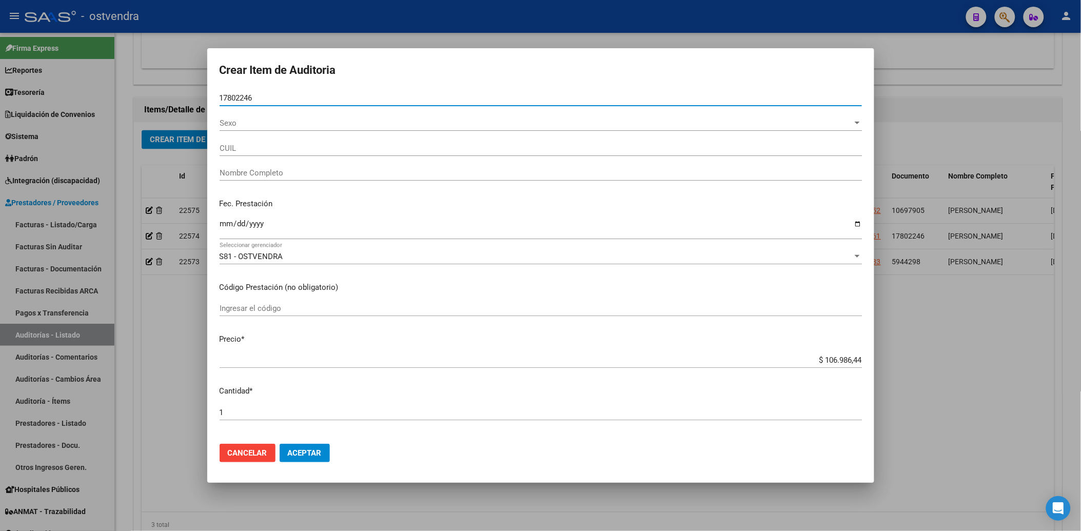
type input "27178022461"
type input "[PERSON_NAME]"
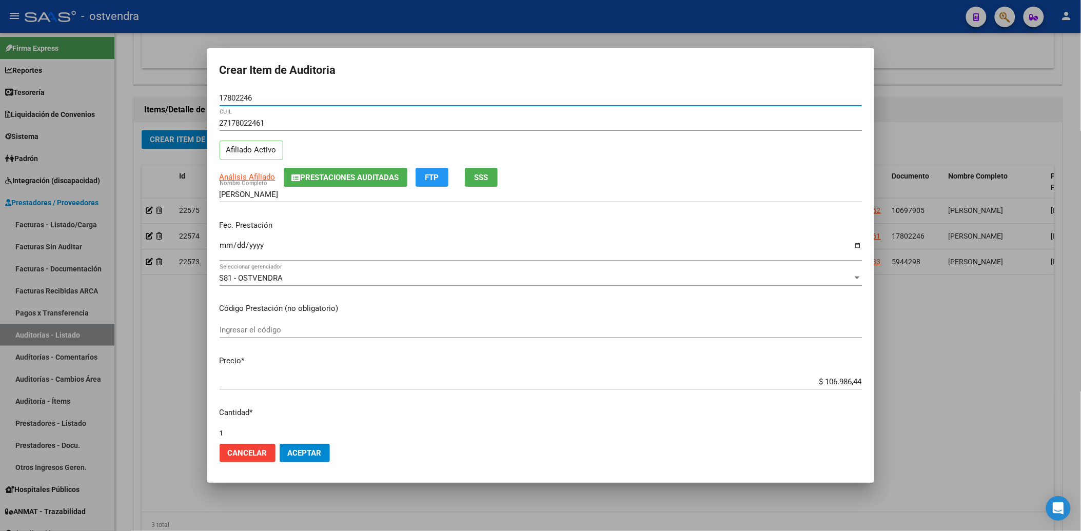
type input "17802246"
click at [224, 248] on input "Ingresar la fecha" at bounding box center [541, 249] width 642 height 16
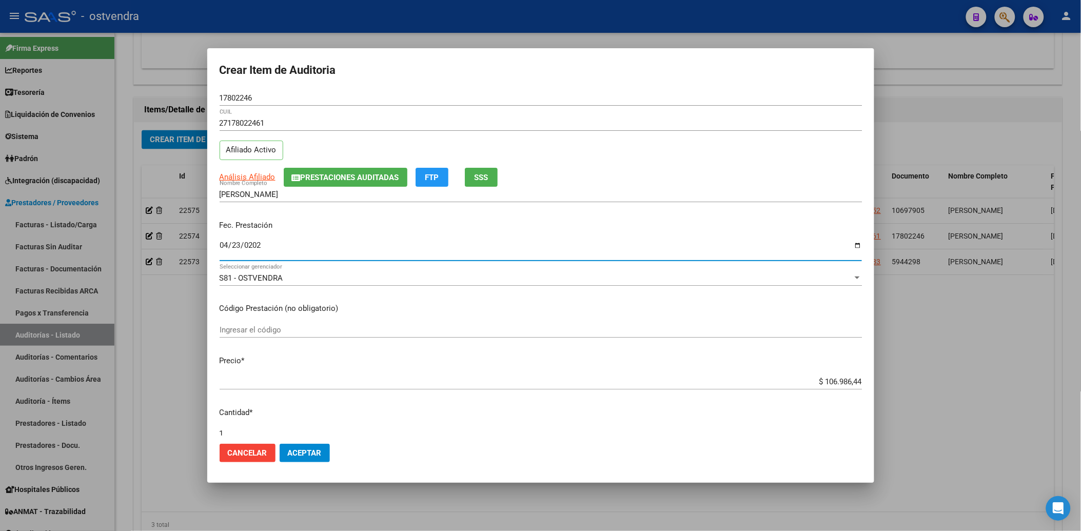
type input "2025-04-23"
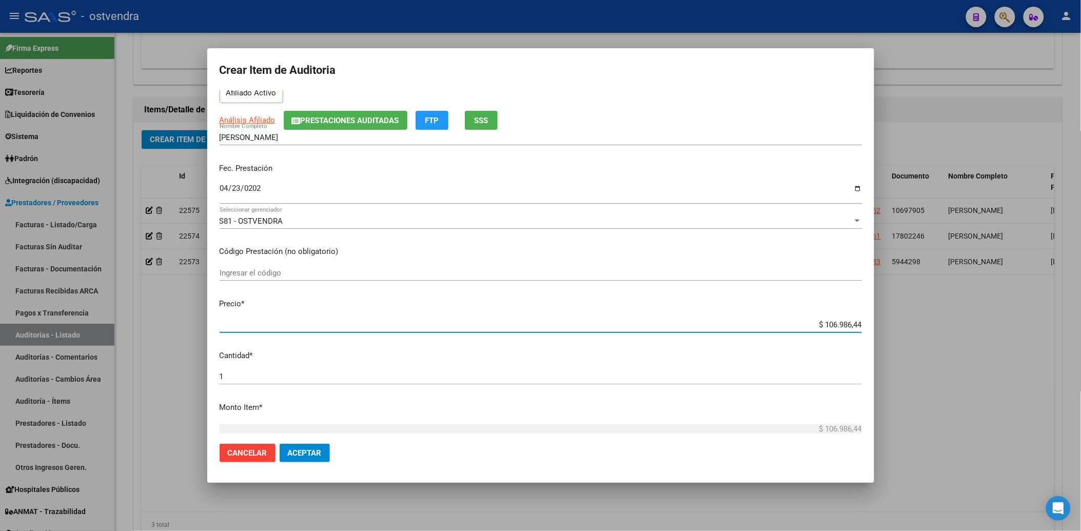
click at [818, 323] on input "$ 106.986,44" at bounding box center [541, 324] width 642 height 9
type input "$ 6.986,44"
type input "$ 986,44"
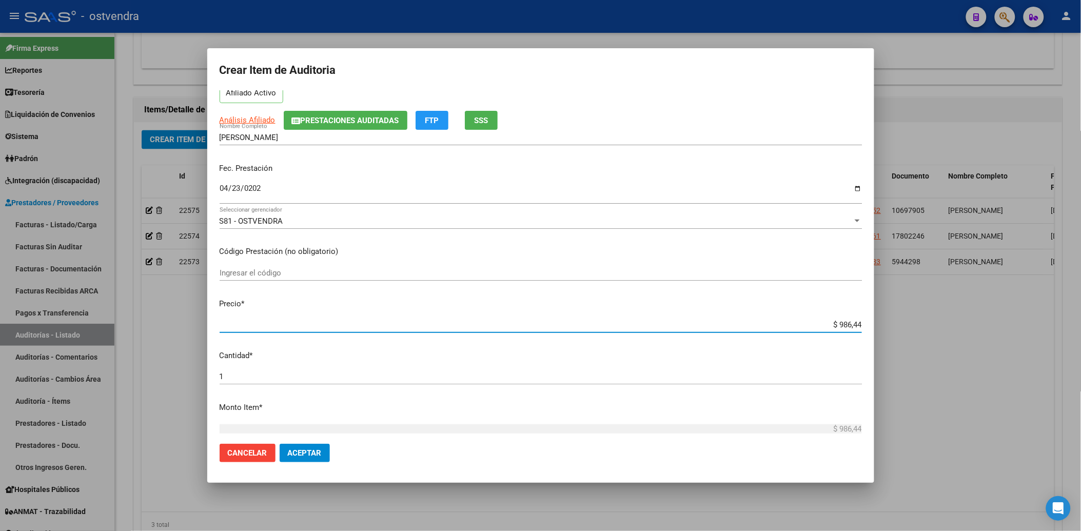
type input "$ 86,44"
type input "$ 6,44"
type input "$ 0,44"
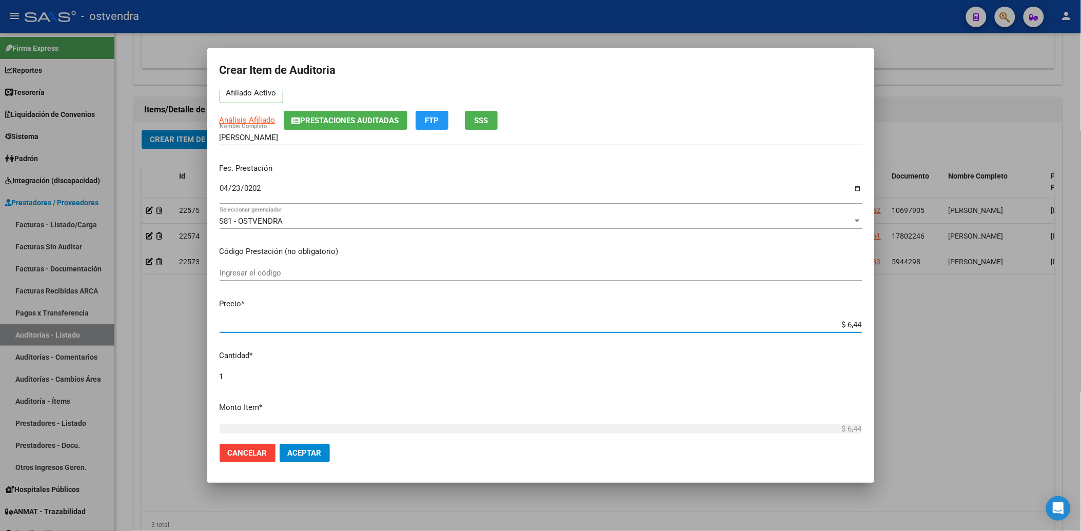
type input "$ 0,44"
type input "$ 0,04"
type input "$ 0,08"
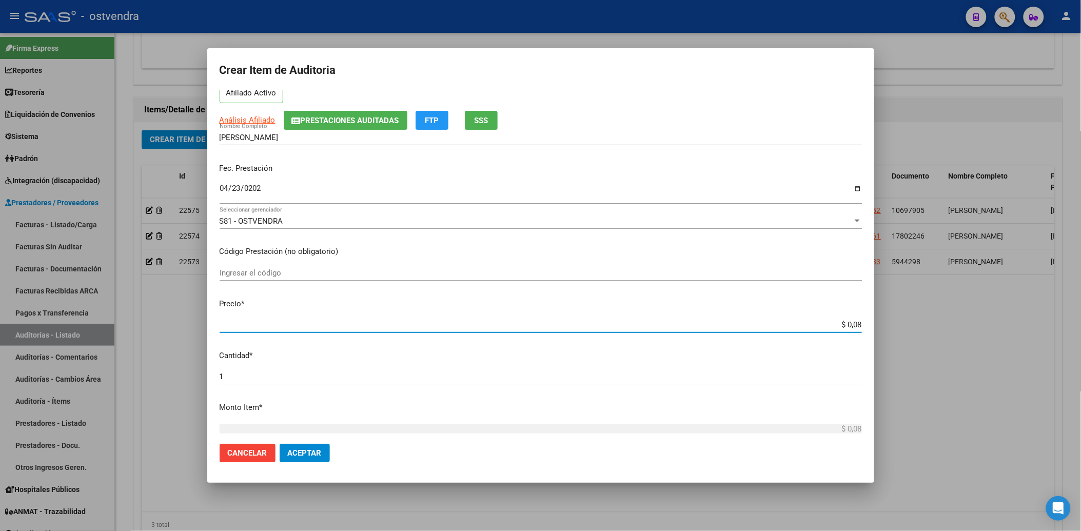
type input "$ 0,84"
type input "$ 8,49"
type input "$ 84,98"
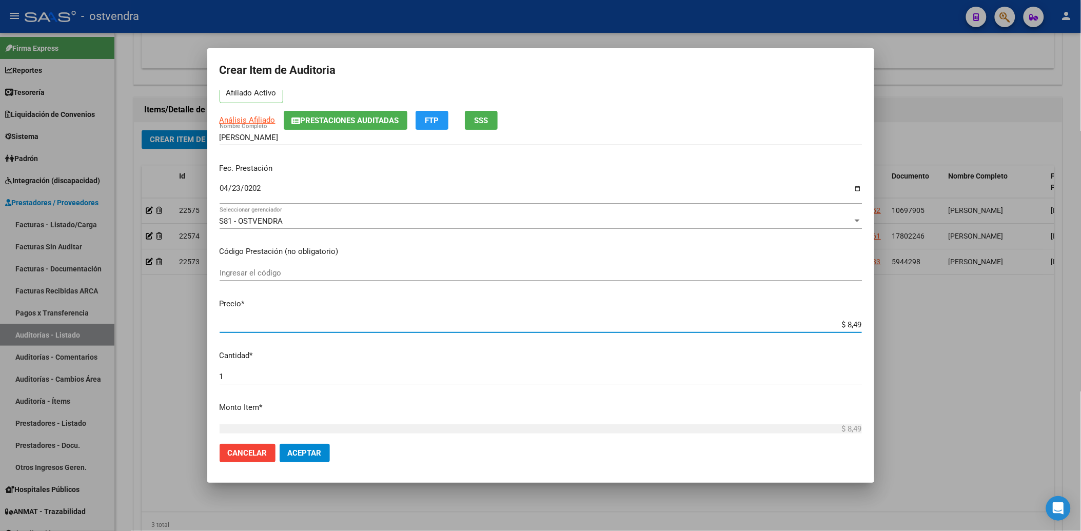
type input "$ 84,98"
type input "$ 849,88"
type input "$ 8.498,87"
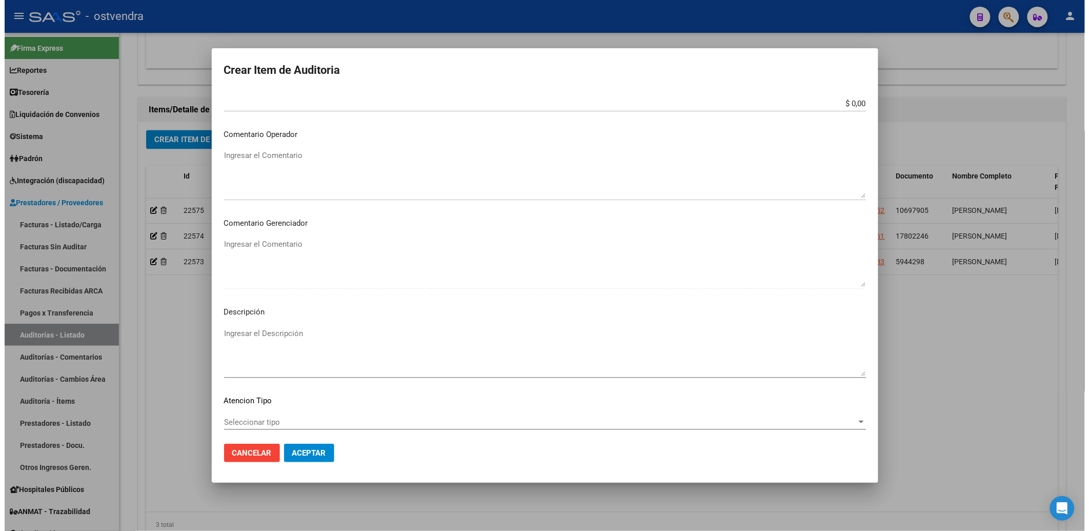
scroll to position [455, 0]
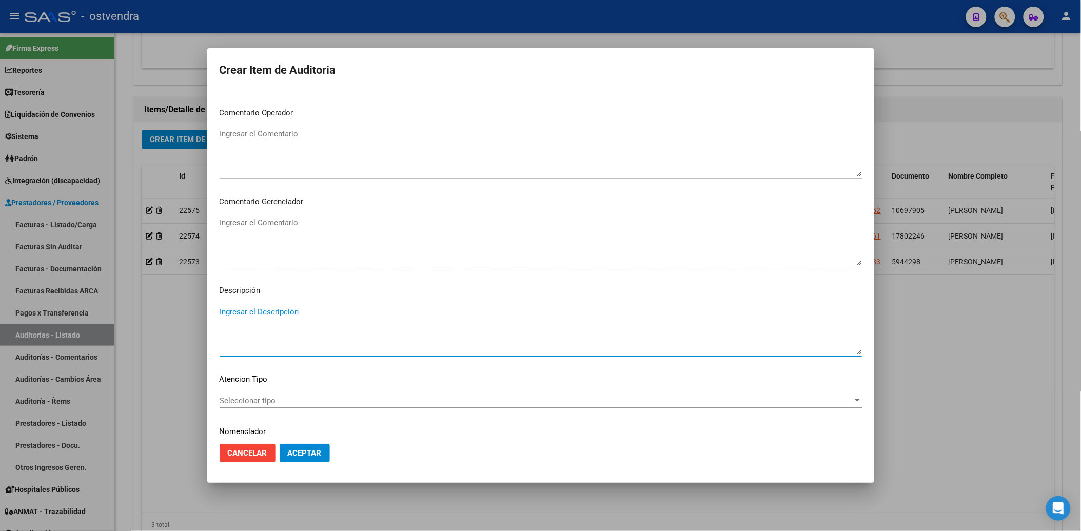
click at [245, 307] on textarea "Ingresar el Descripción" at bounding box center [541, 330] width 642 height 48
type textarea "CONSULTA HEPATOLOGICA"
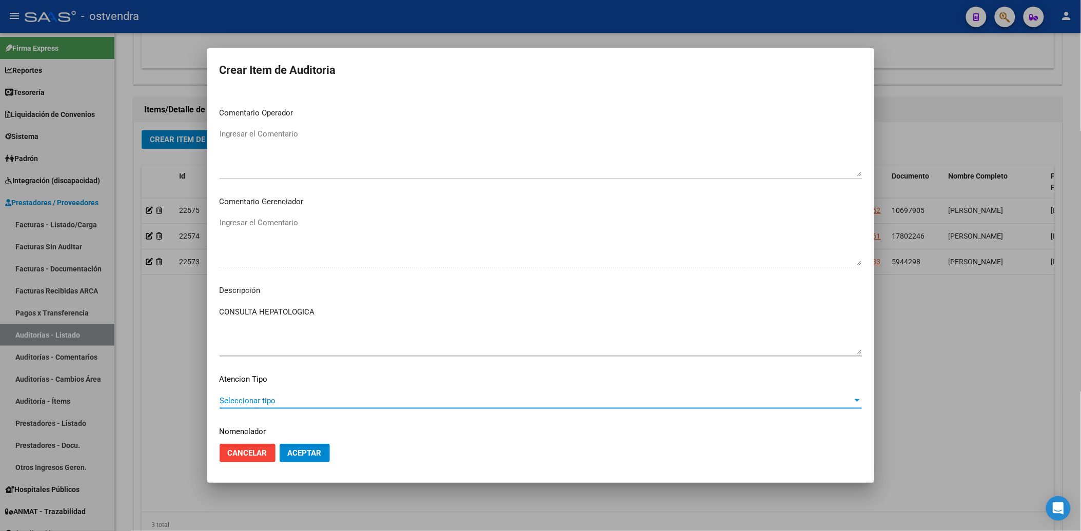
click at [302, 402] on span "Seleccionar tipo" at bounding box center [536, 400] width 633 height 9
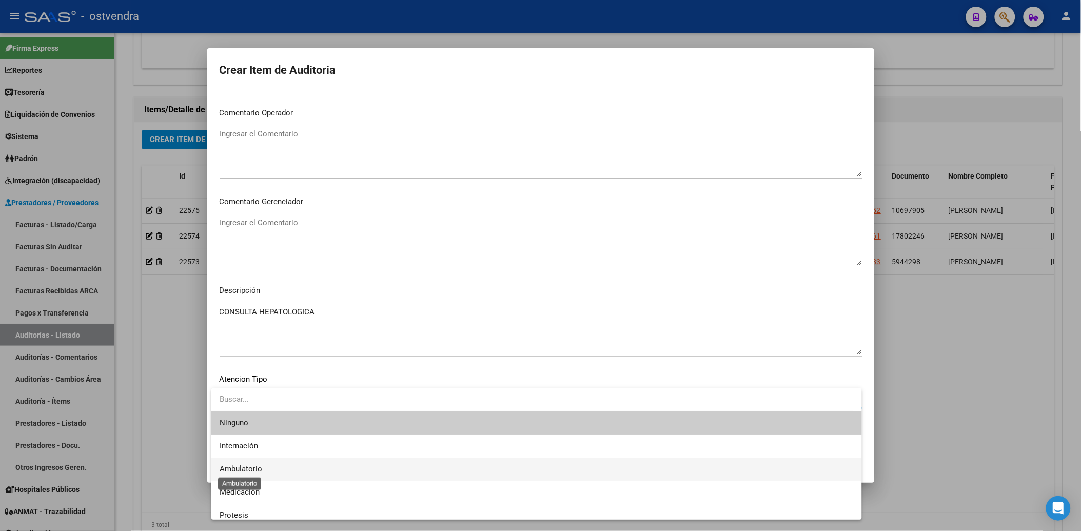
click at [248, 467] on span "Ambulatorio" at bounding box center [241, 468] width 43 height 9
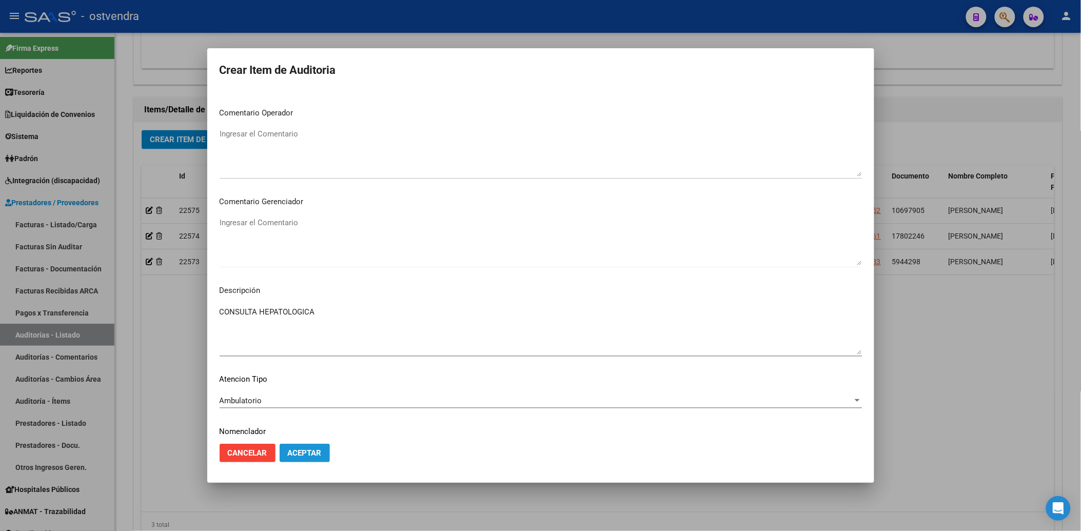
click at [308, 450] on span "Aceptar" at bounding box center [305, 452] width 34 height 9
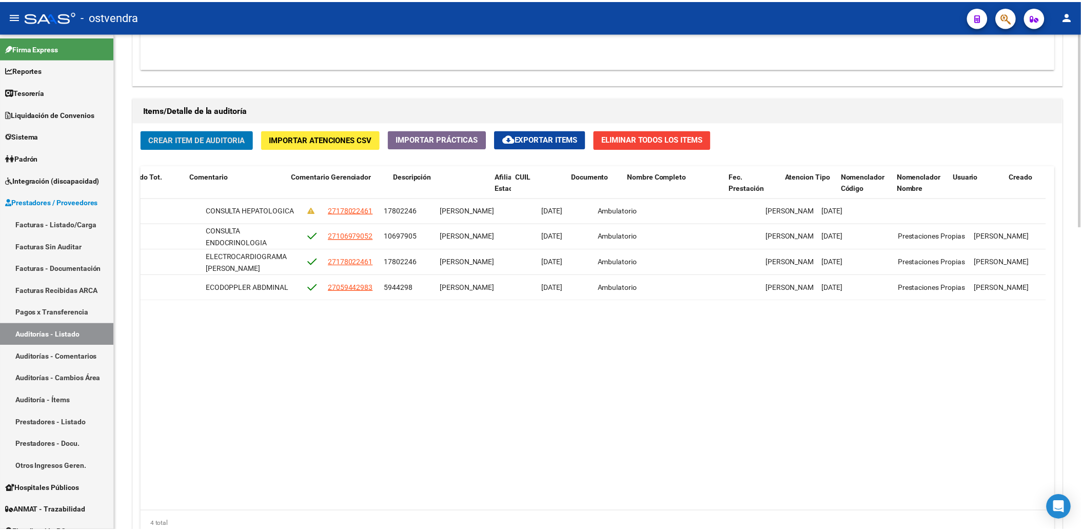
scroll to position [0, 0]
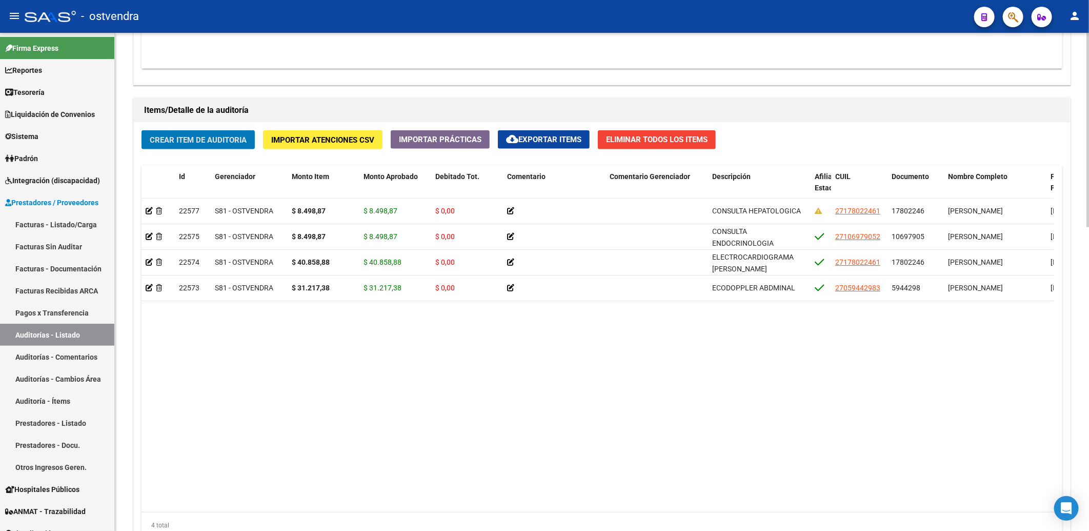
click at [212, 140] on span "Crear Item de Auditoria" at bounding box center [198, 139] width 97 height 9
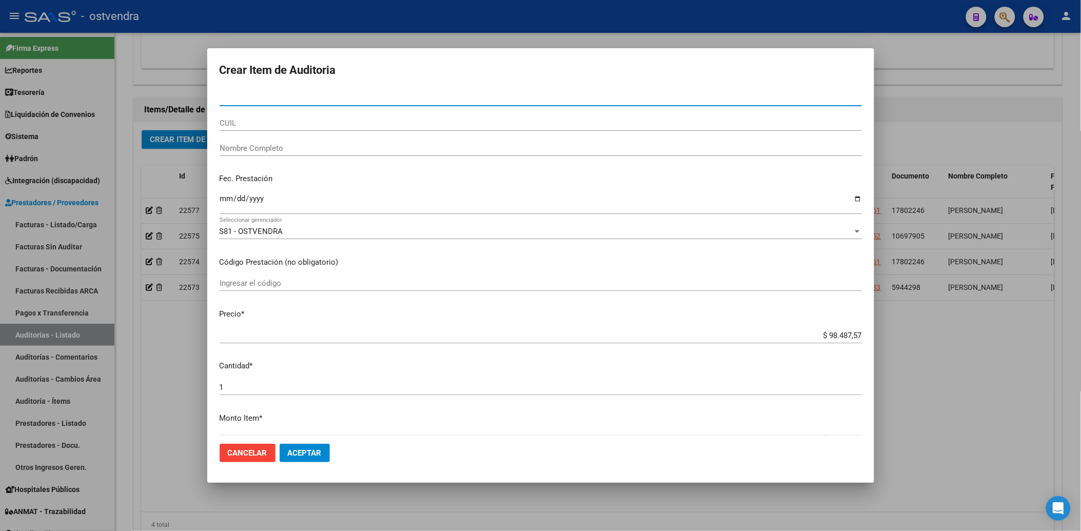
type input "5"
type input "46292880"
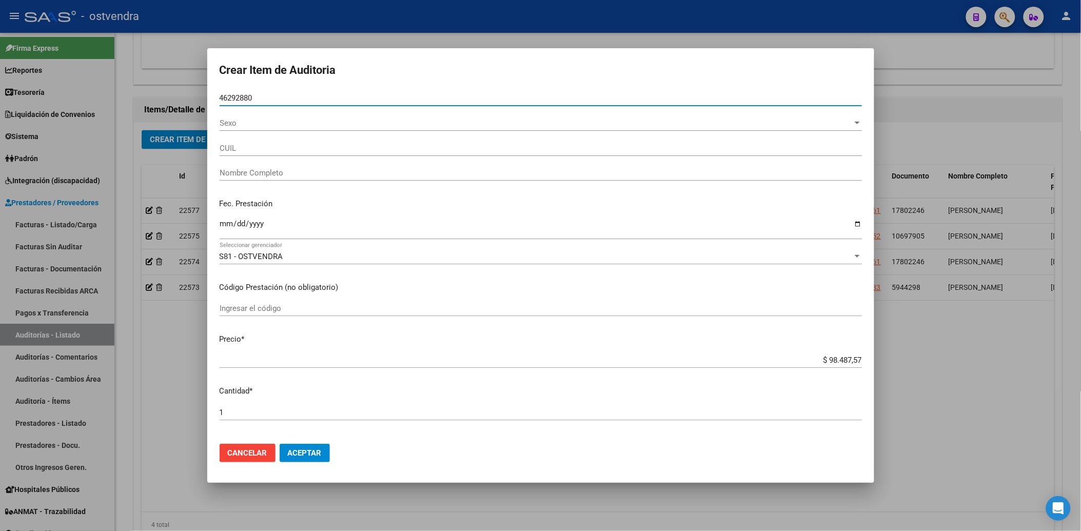
type input "20462928808"
type input "[PERSON_NAME]"
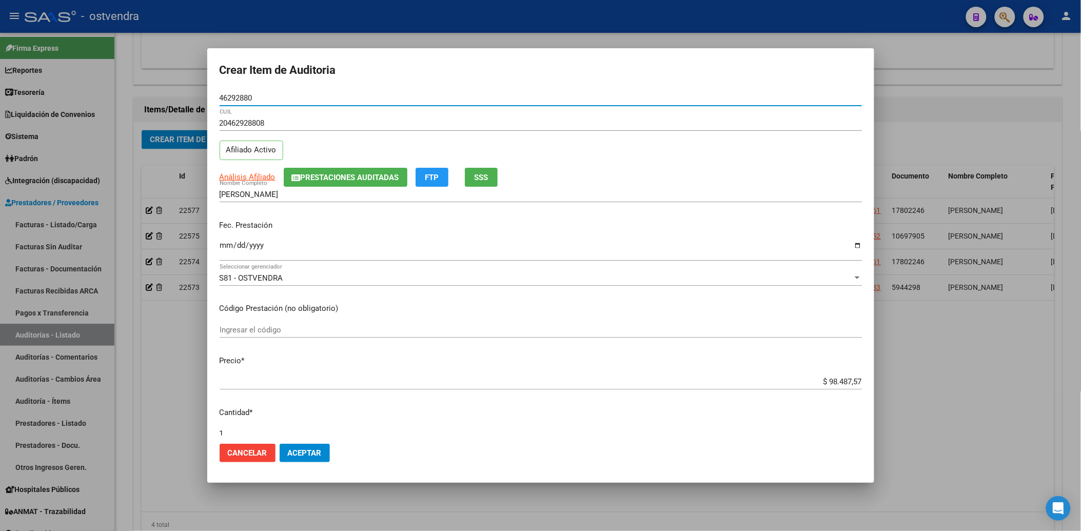
type input "46292880"
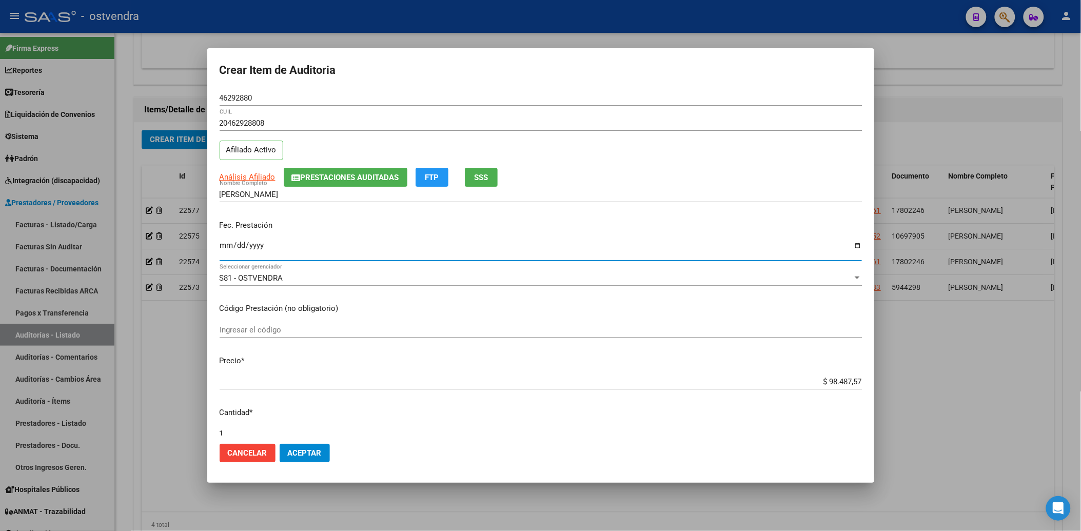
click at [221, 247] on input "Ingresar la fecha" at bounding box center [541, 249] width 642 height 16
type input "2025-04-30"
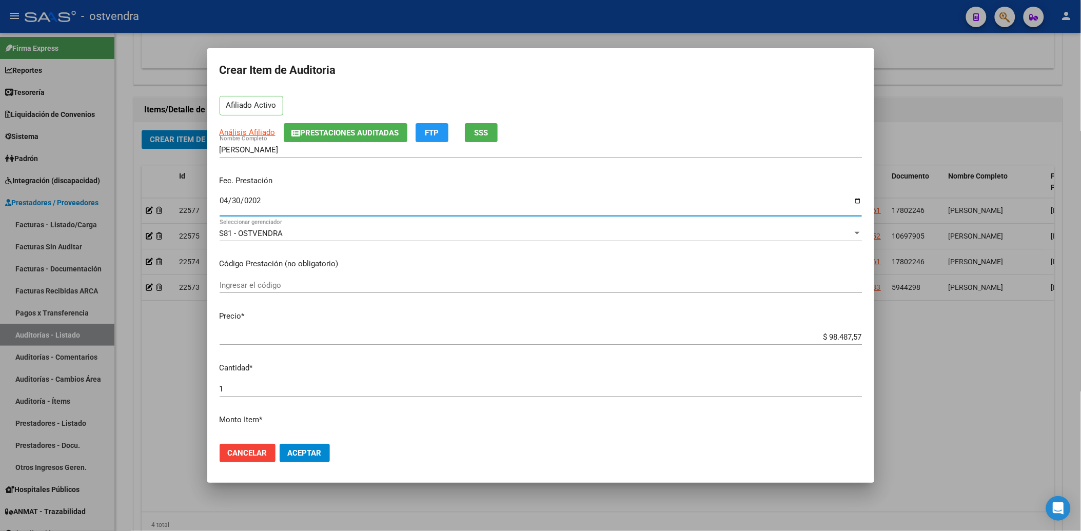
scroll to position [114, 0]
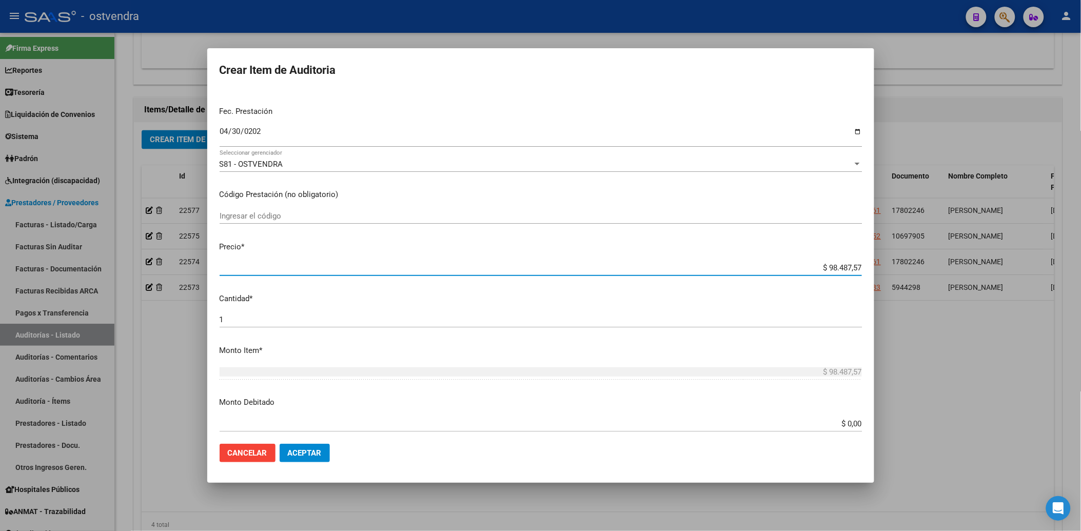
click at [819, 267] on input "$ 98.487,57" at bounding box center [541, 267] width 642 height 9
type input "$ 8.487,57"
type input "$ 487,57"
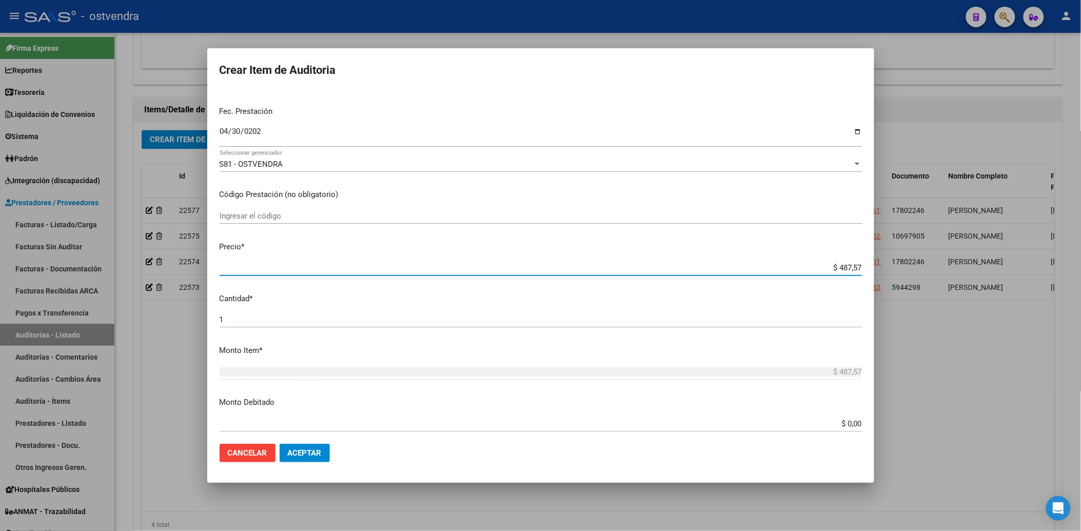
type input "$ 87,57"
type input "$ 7,57"
type input "$ 0,57"
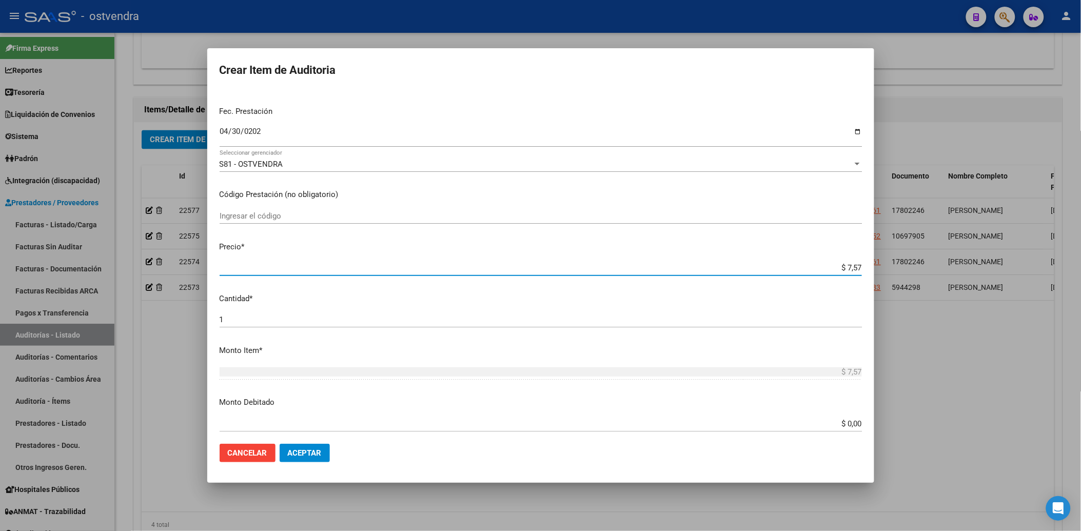
type input "$ 0,57"
type input "$ 0,07"
type input "$ 0,08"
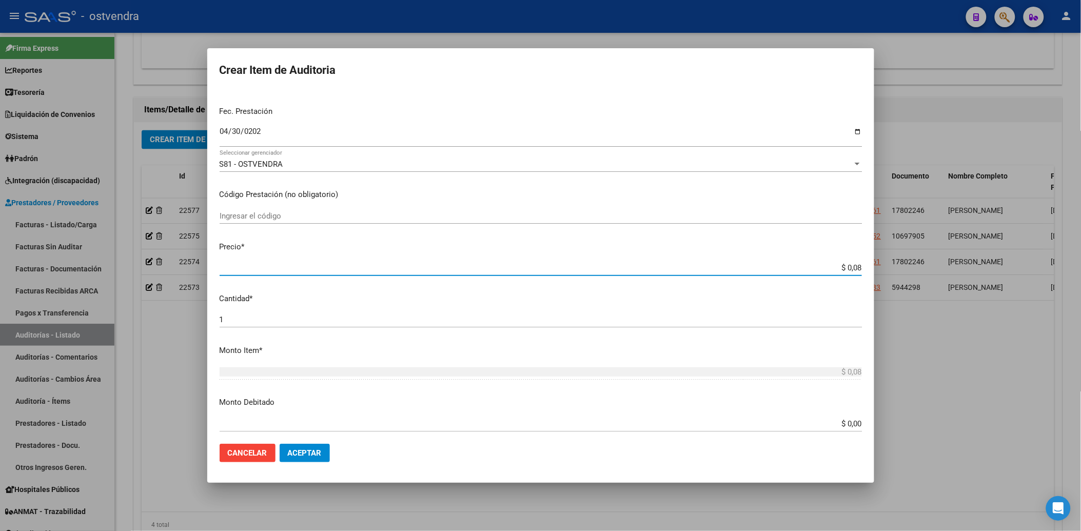
type input "$ 0,84"
type input "$ 8,49"
type input "$ 84,98"
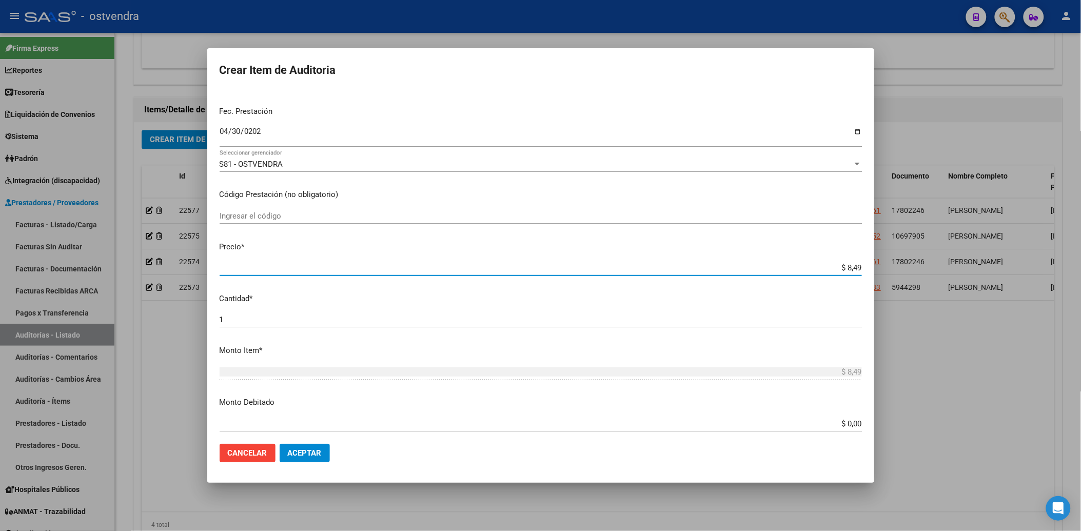
type input "$ 84,98"
type input "$ 849,88"
type input "$ 8.498,87"
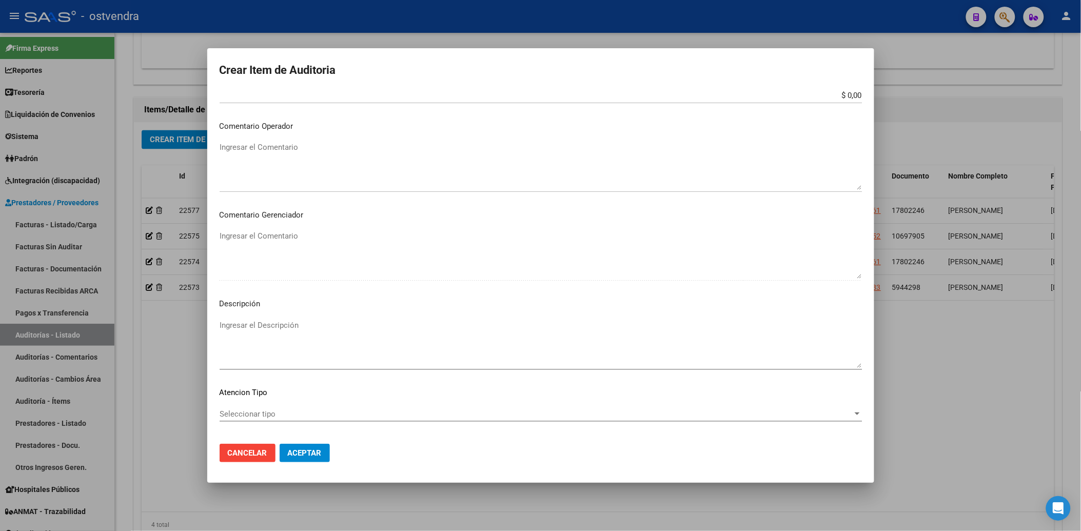
scroll to position [455, 0]
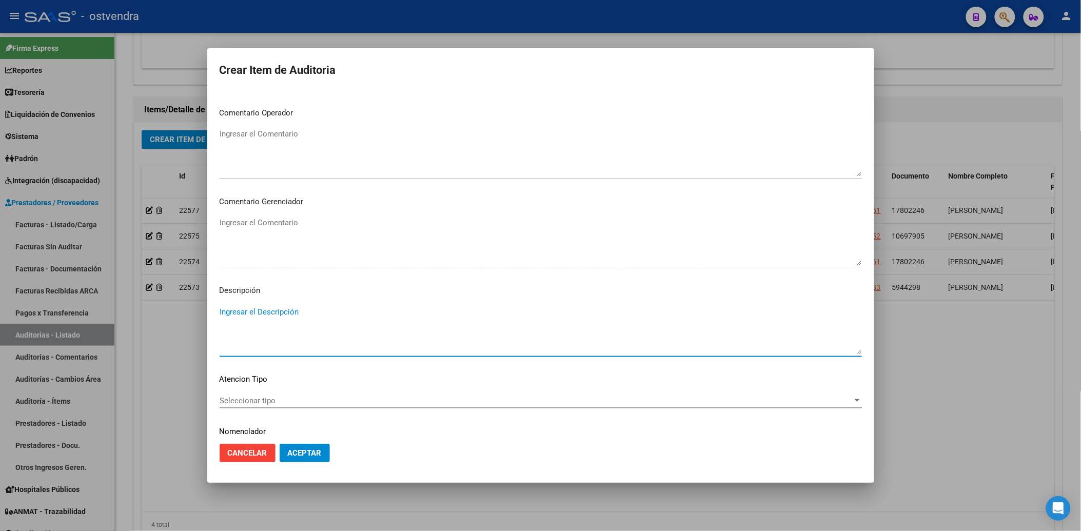
click at [276, 314] on textarea "Ingresar el Descripción" at bounding box center [541, 330] width 642 height 48
type textarea "CONSULTA NEUROLOGIA"
click at [265, 396] on span "Seleccionar tipo" at bounding box center [536, 400] width 633 height 9
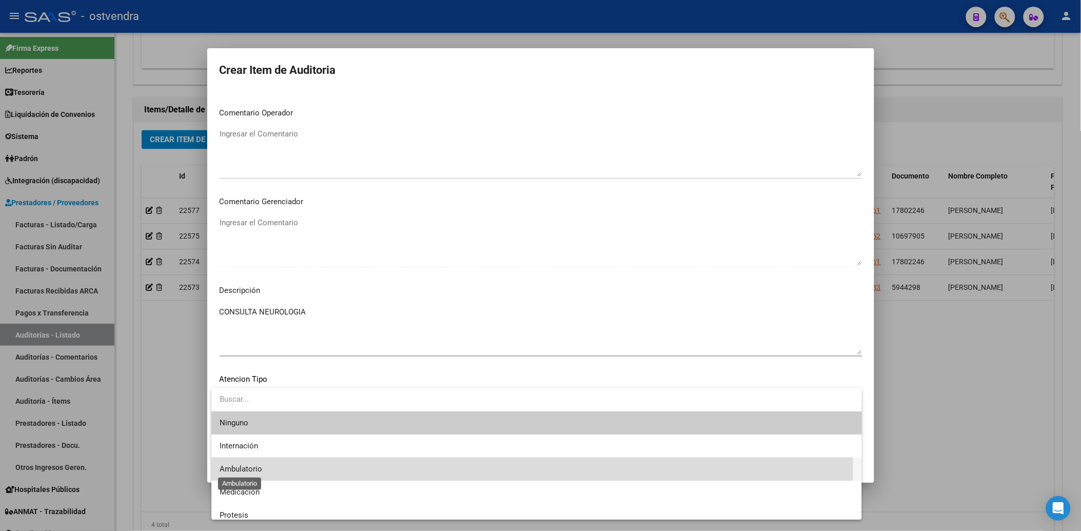
click at [241, 467] on span "Ambulatorio" at bounding box center [241, 468] width 43 height 9
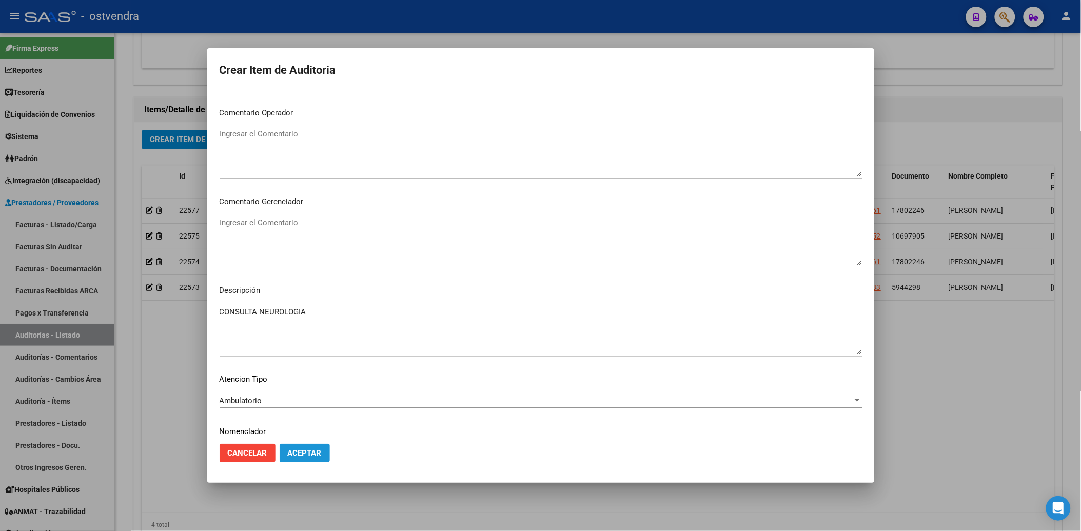
click at [304, 449] on span "Aceptar" at bounding box center [305, 452] width 34 height 9
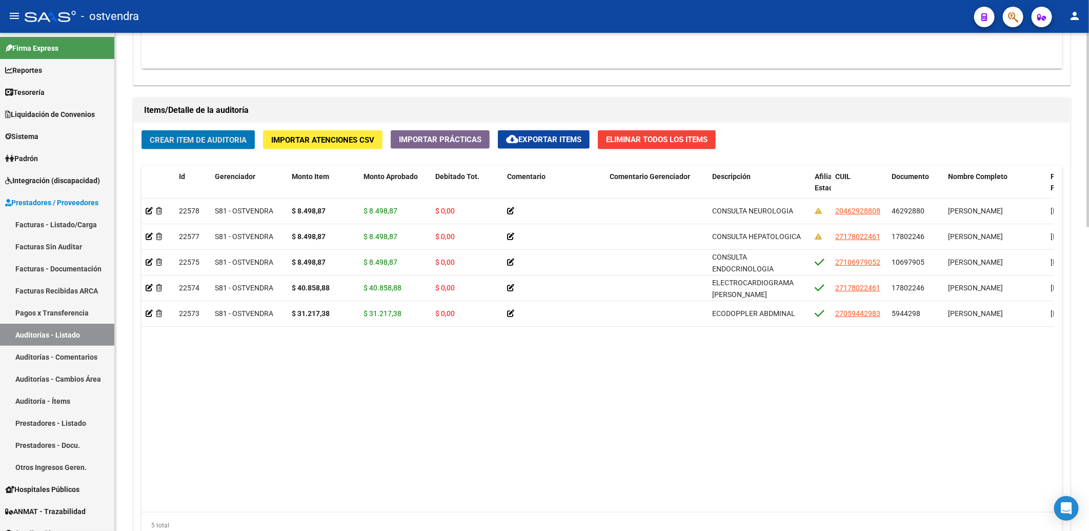
click at [197, 140] on span "Crear Item de Auditoria" at bounding box center [198, 139] width 97 height 9
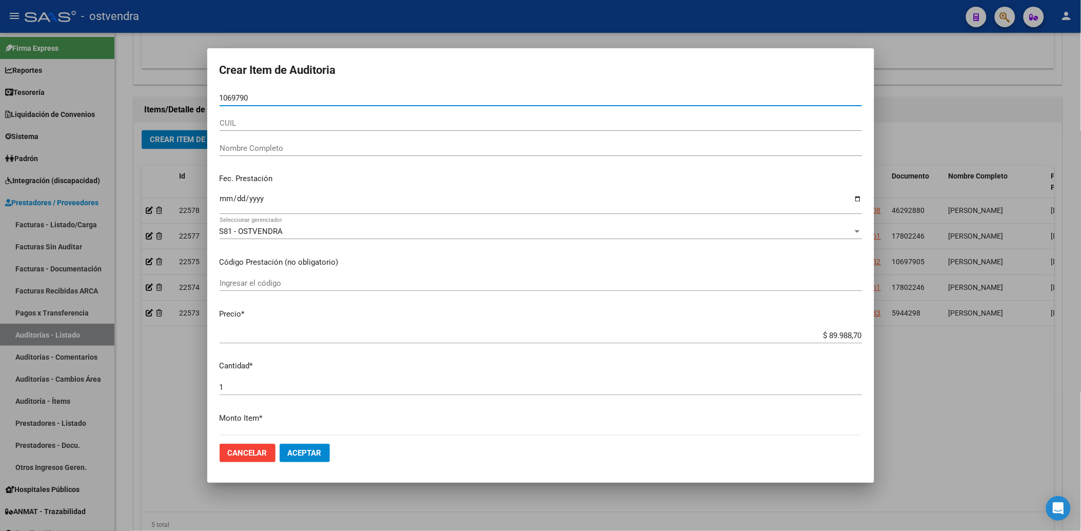
type input "10697905"
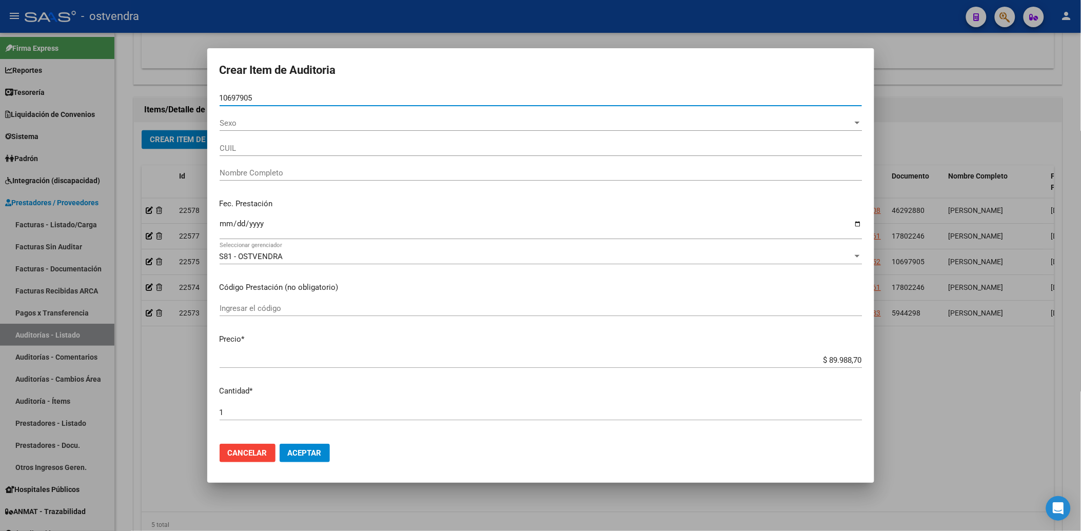
type input "27106979052"
type input "[PERSON_NAME]"
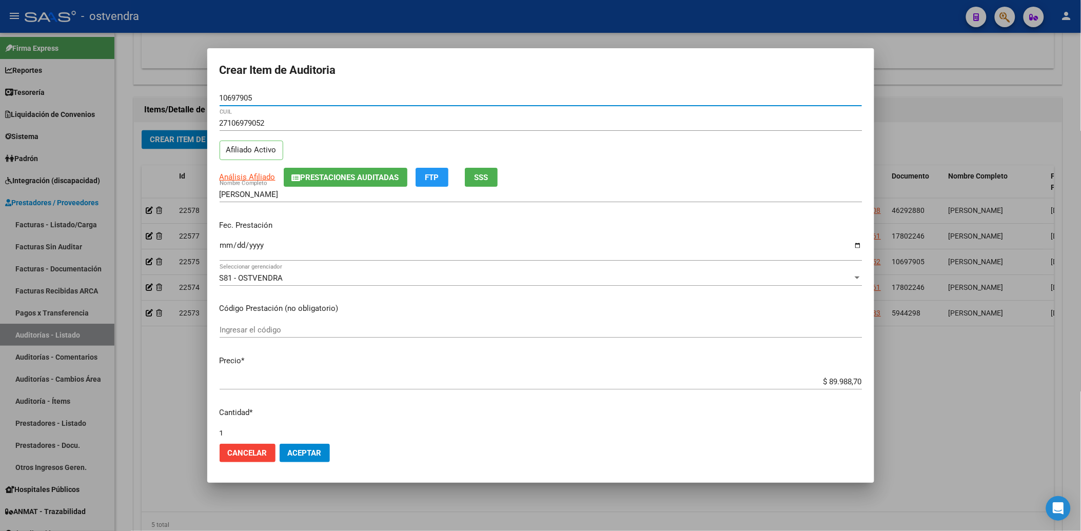
type input "10697905"
click at [218, 246] on mat-dialog-content "10697905 Nro Documento 27106979052 CUIL Afiliado Activo Análisis Afiliado Prest…" at bounding box center [540, 262] width 667 height 345
click at [226, 244] on input "Ingresar la fecha" at bounding box center [541, 249] width 642 height 16
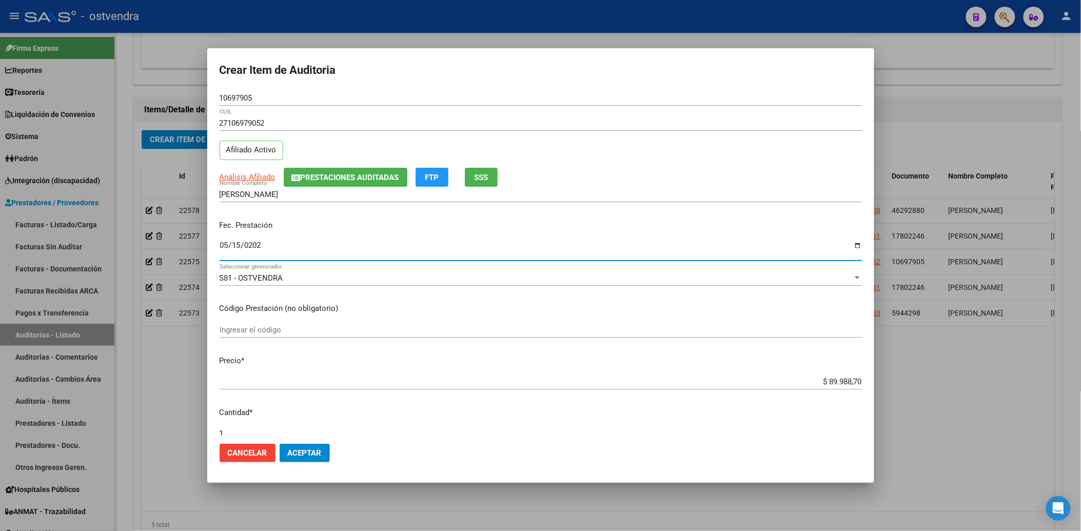
type input "2025-05-15"
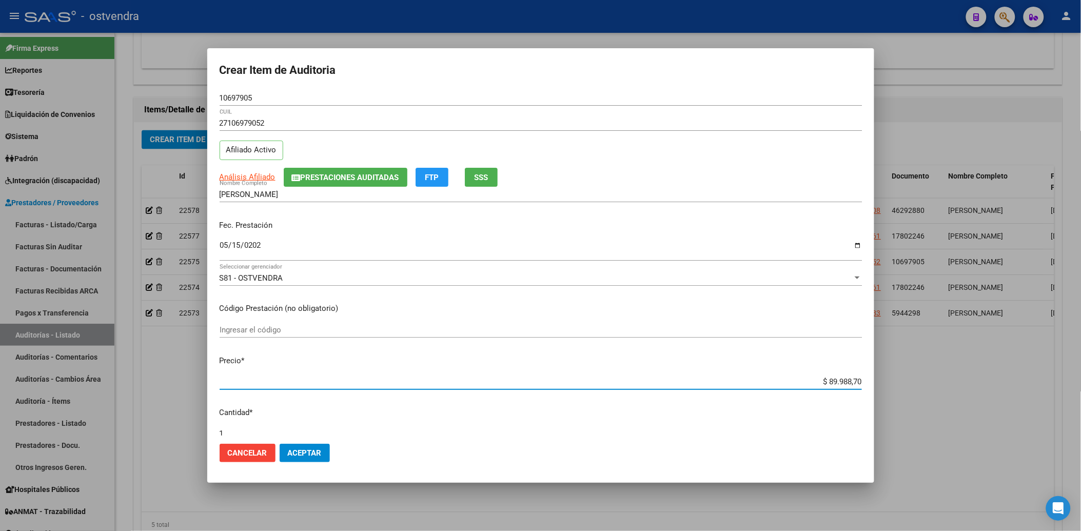
click at [817, 382] on input "$ 89.988,70" at bounding box center [541, 381] width 642 height 9
type input "$ 9.988,70"
type input "$ 988,70"
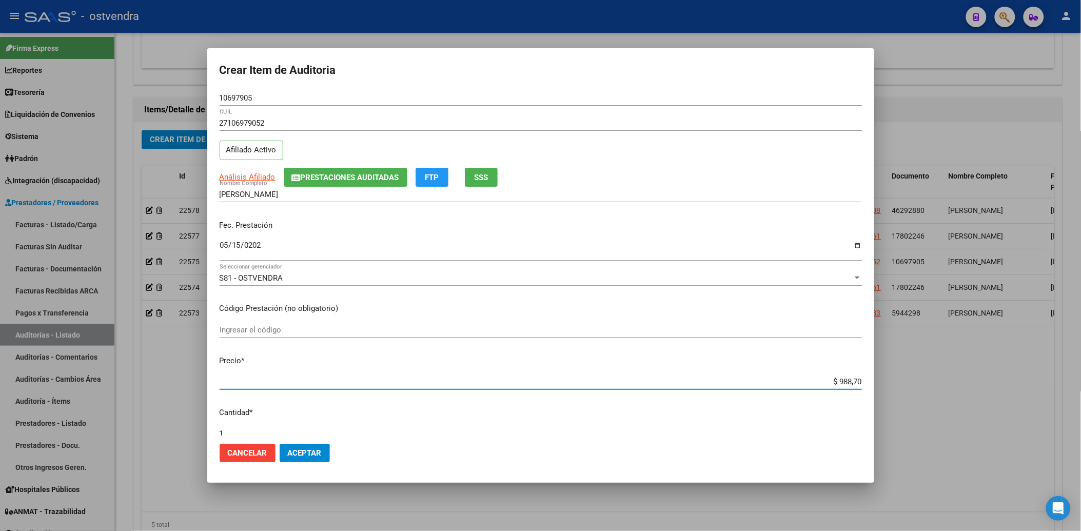
type input "$ 88,70"
type input "$ 8,70"
type input "$ 0,70"
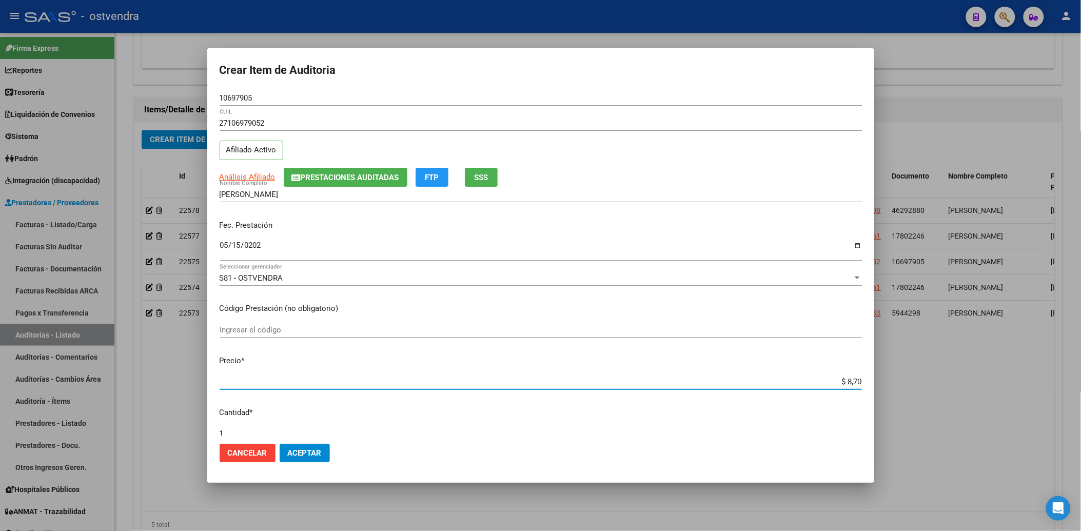
type input "$ 0,70"
type input "$ 0,08"
type input "$ 0,84"
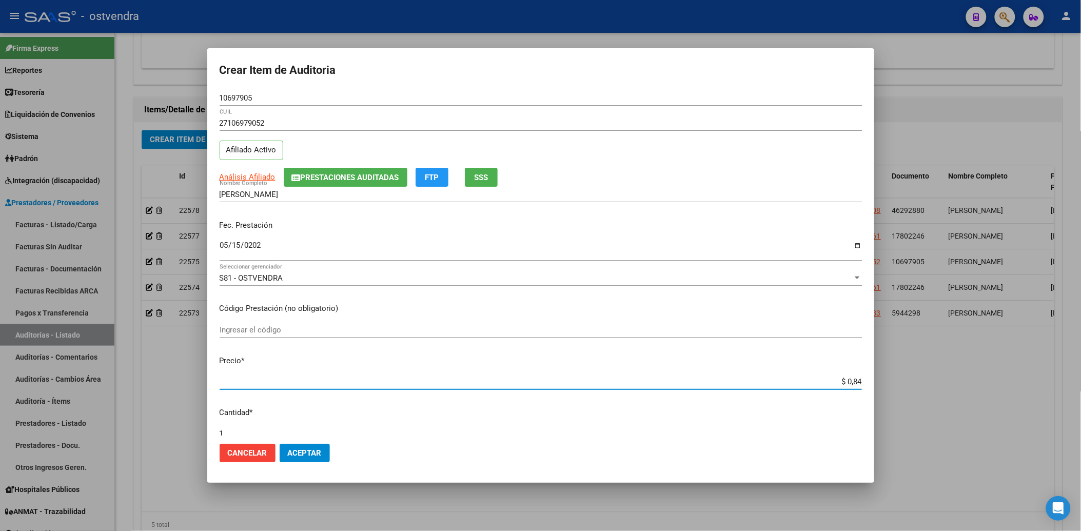
type input "$ 8,49"
type input "$ 84,98"
type input "$ 849,88"
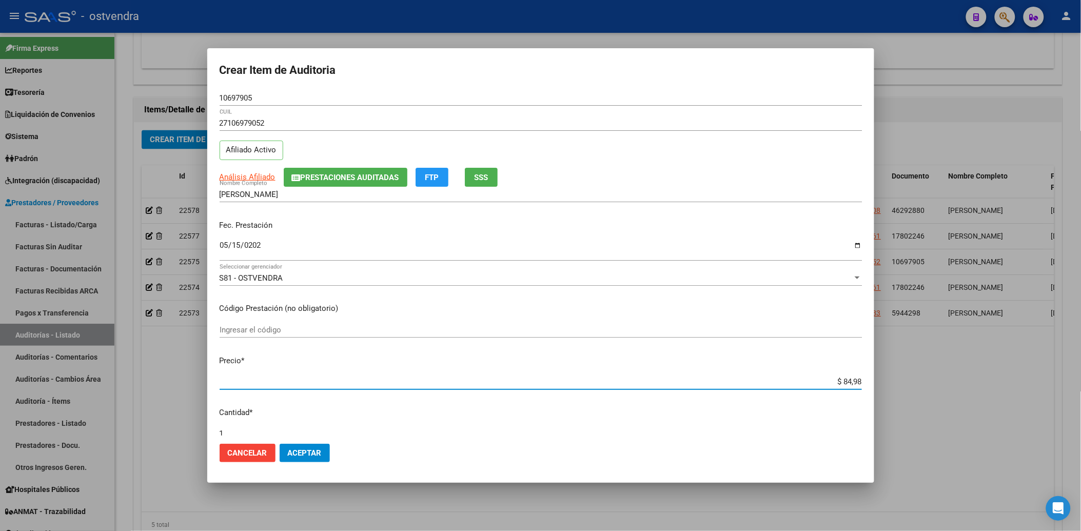
type input "$ 849,88"
type input "$ 8.498,87"
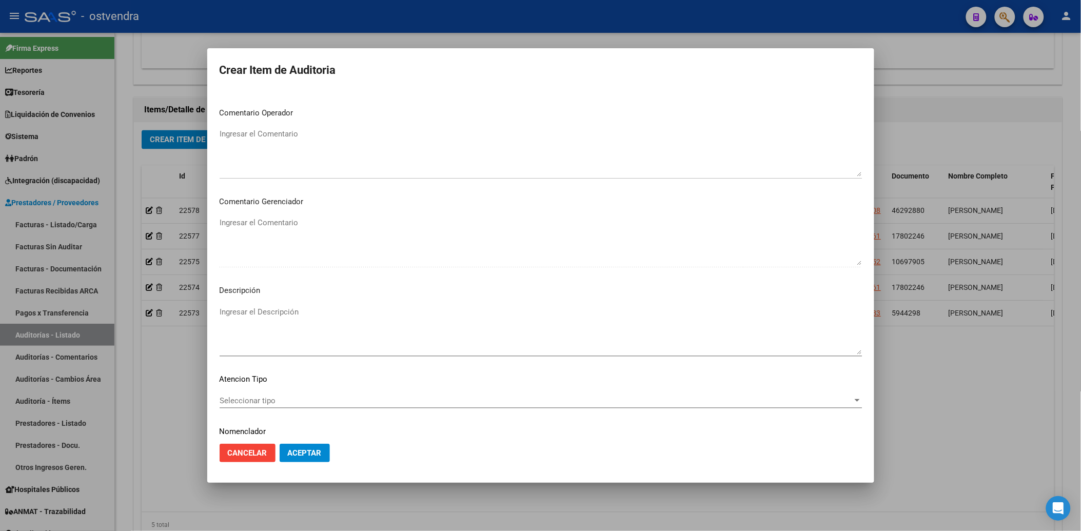
click at [265, 301] on mat-dialog-content "10697905 Nro Documento 27106979052 CUIL Afiliado Activo Análisis Afiliado Prest…" at bounding box center [540, 262] width 667 height 345
click at [258, 306] on div "Ingresar el Descripción" at bounding box center [541, 330] width 642 height 52
type textarea "CONSULTA NEUROILOGIA"
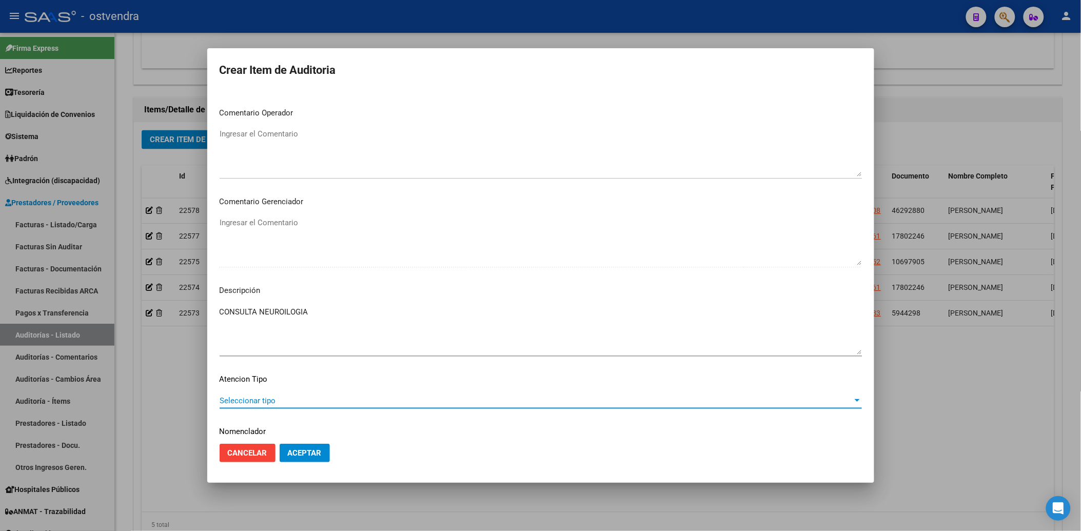
click at [281, 401] on span "Seleccionar tipo" at bounding box center [536, 400] width 633 height 9
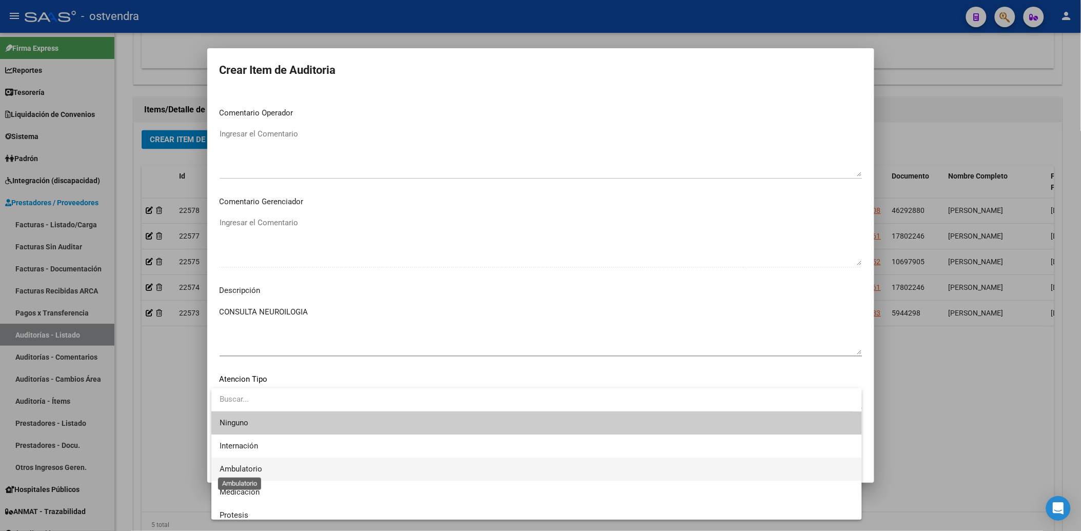
click at [233, 465] on span "Ambulatorio" at bounding box center [241, 468] width 43 height 9
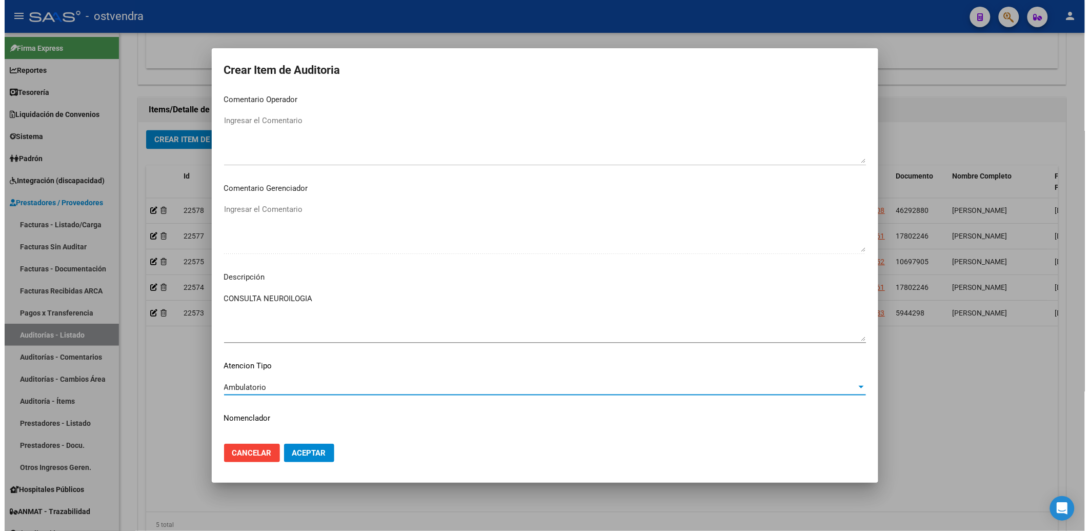
scroll to position [489, 0]
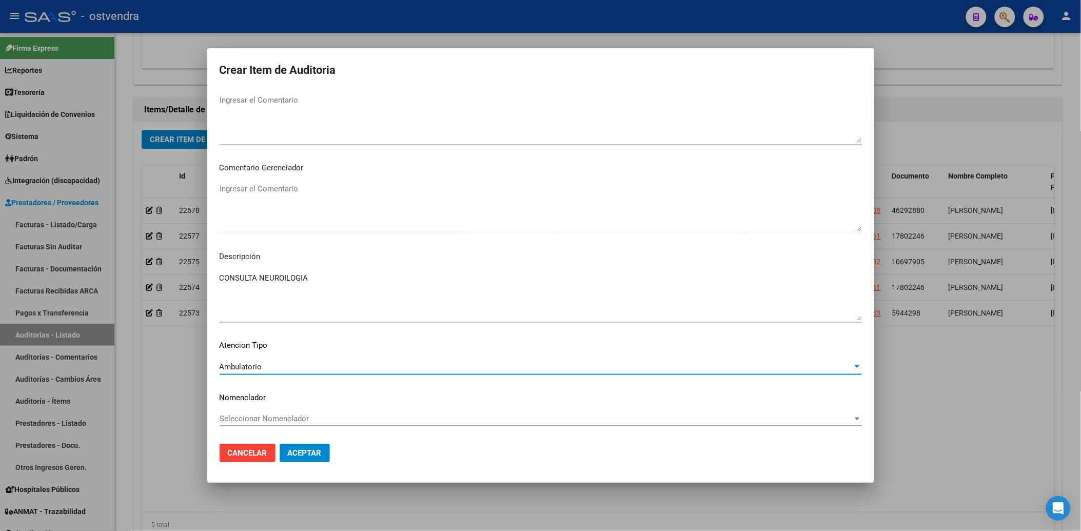
click at [301, 444] on button "Aceptar" at bounding box center [305, 453] width 50 height 18
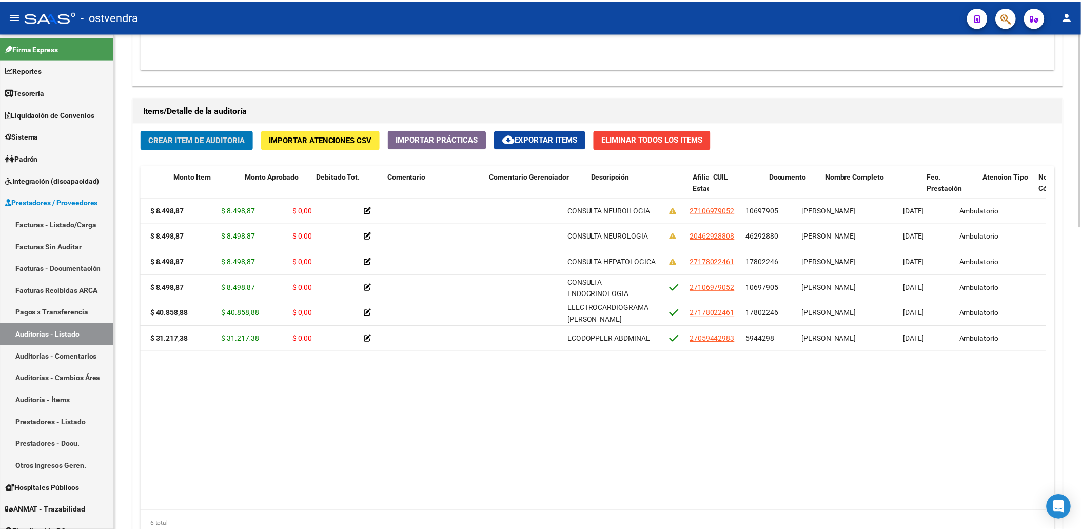
scroll to position [0, 0]
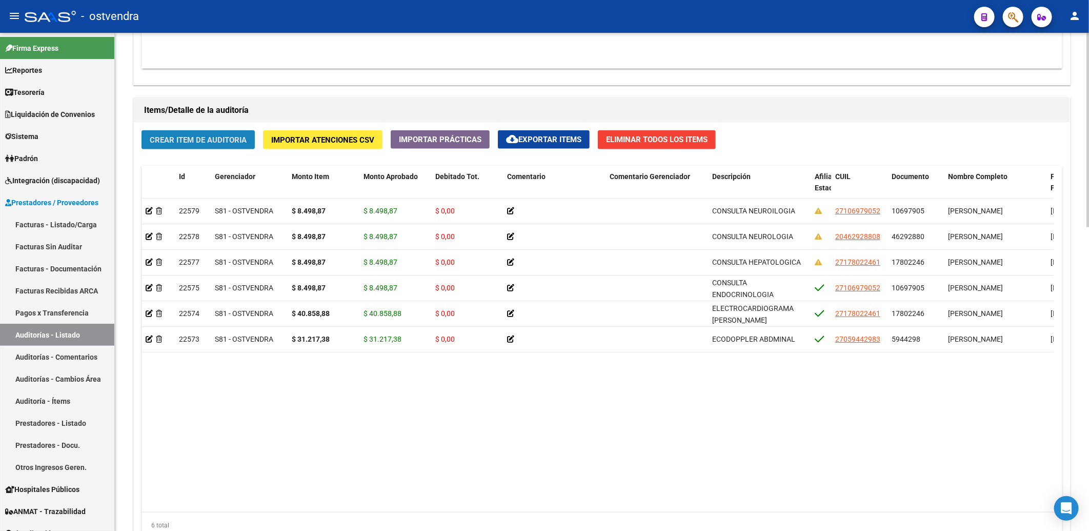
click at [206, 135] on span "Crear Item de Auditoria" at bounding box center [198, 139] width 97 height 9
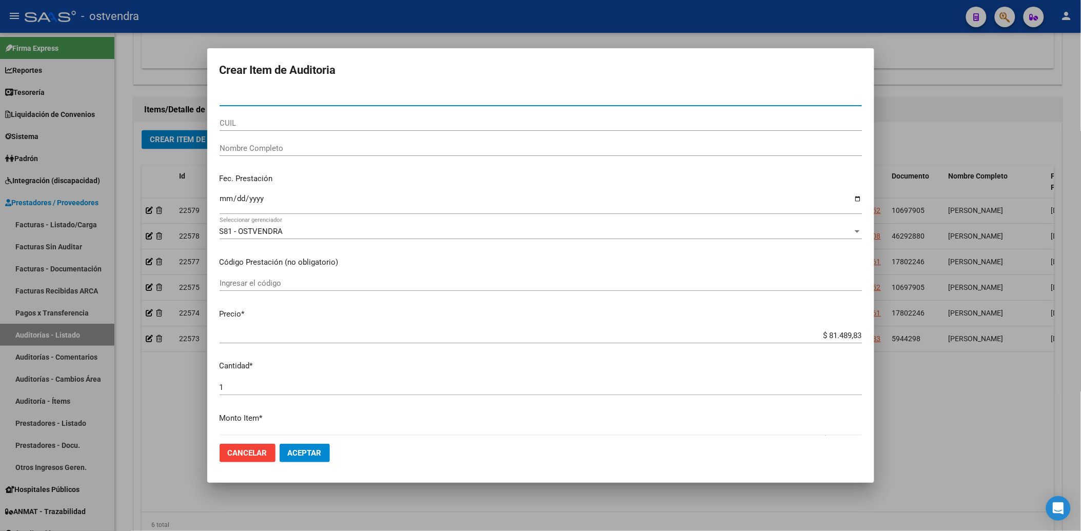
click at [297, 98] on input "Nro Documento" at bounding box center [541, 97] width 642 height 9
type input "03769646"
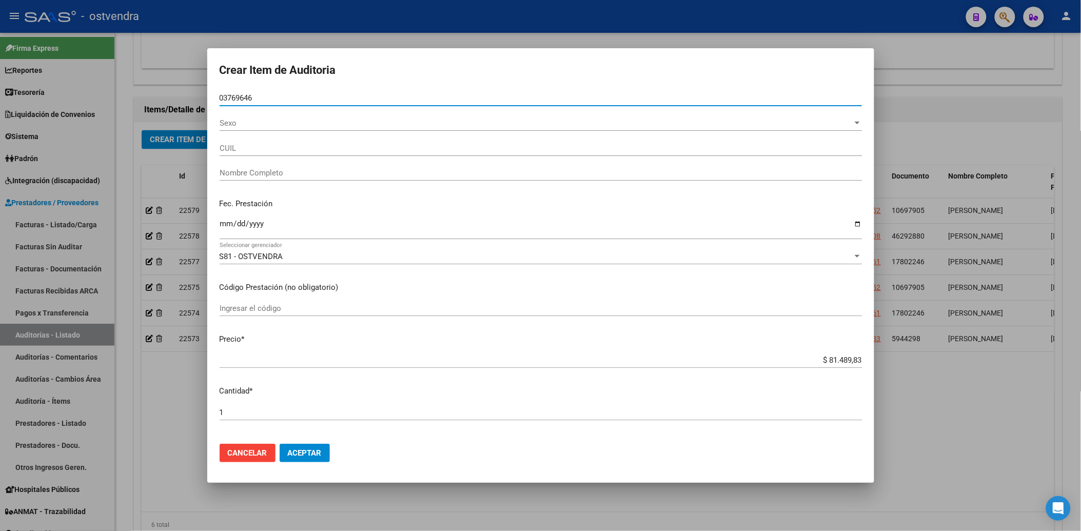
type input "27037696469"
type input "[PERSON_NAME]"
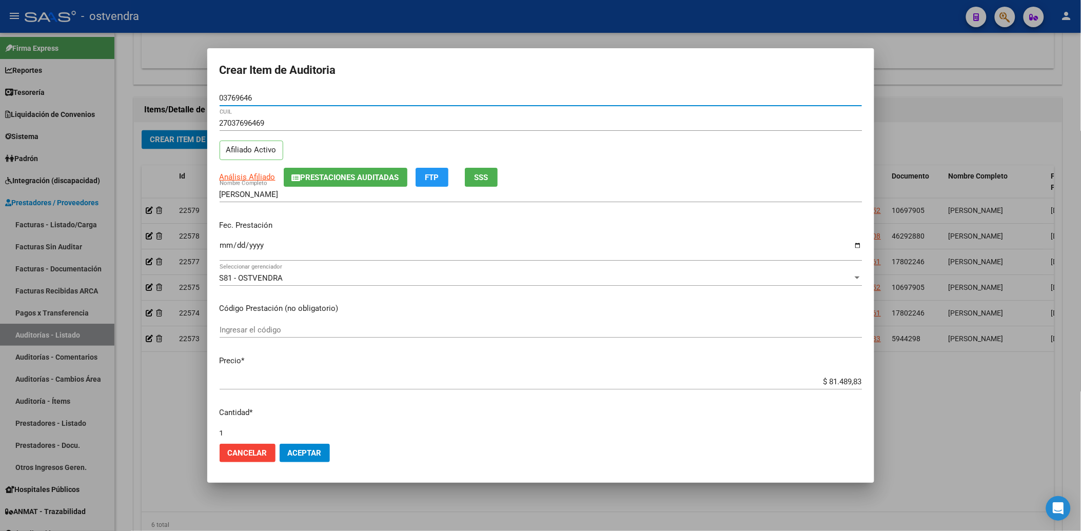
type input "03769646"
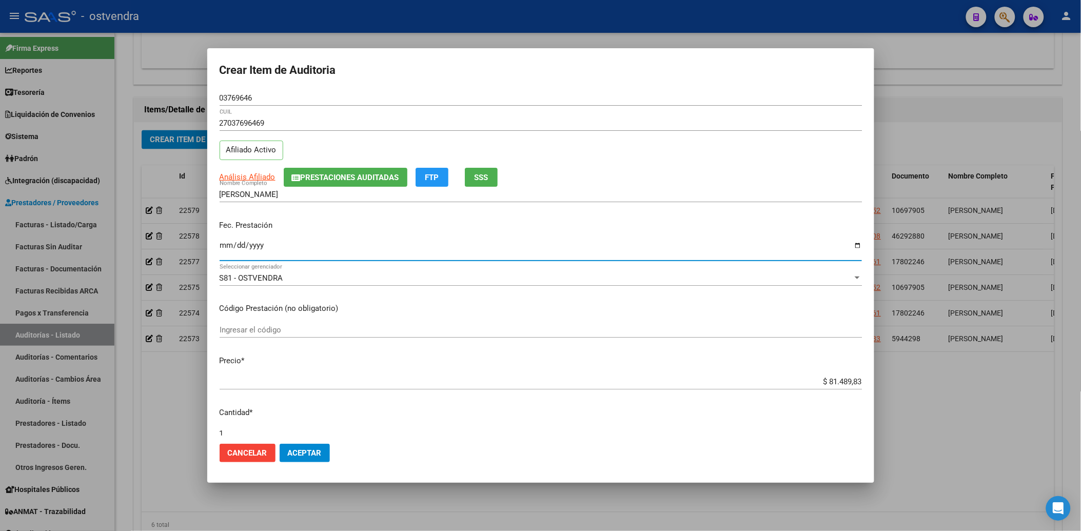
click at [223, 246] on input "Ingresar la fecha" at bounding box center [541, 249] width 642 height 16
type input "2025-05-14"
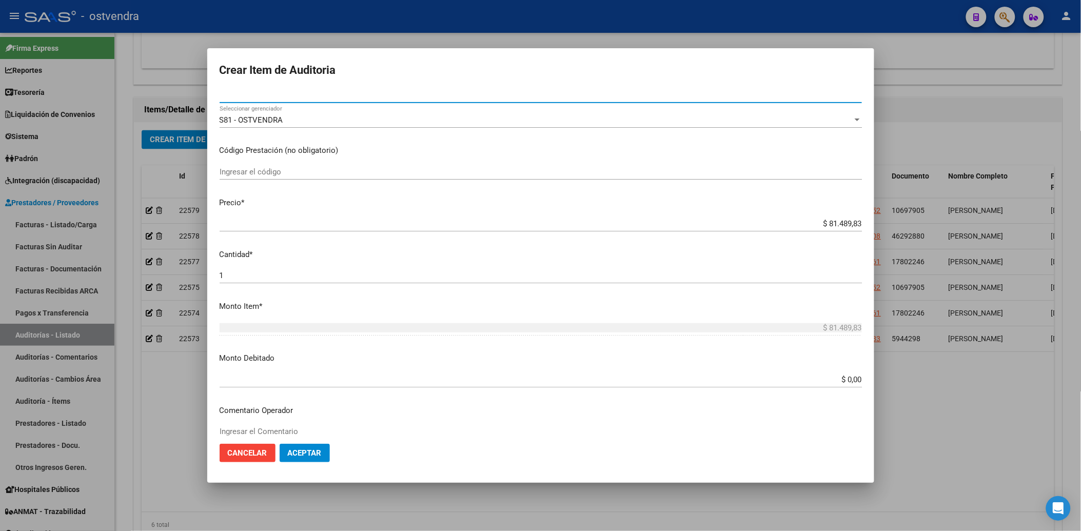
scroll to position [171, 0]
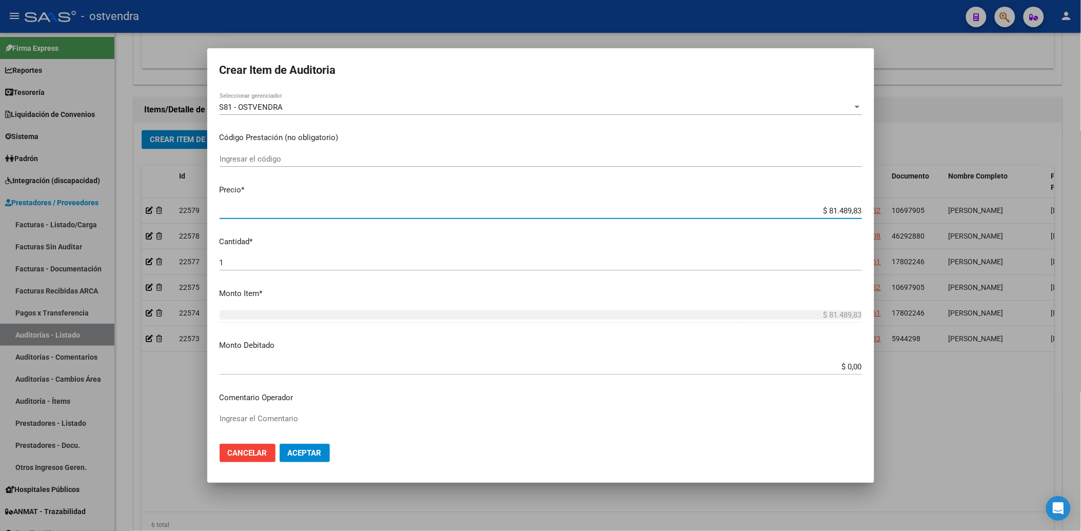
drag, startPoint x: 819, startPoint y: 211, endPoint x: 860, endPoint y: 216, distance: 41.9
click at [867, 217] on mat-dialog-content "03769646 Nro Documento 27037696469 CUIL Afiliado Activo Análisis Afiliado Prest…" at bounding box center [540, 262] width 667 height 345
type input "$ 0,08"
type input "$ 0,84"
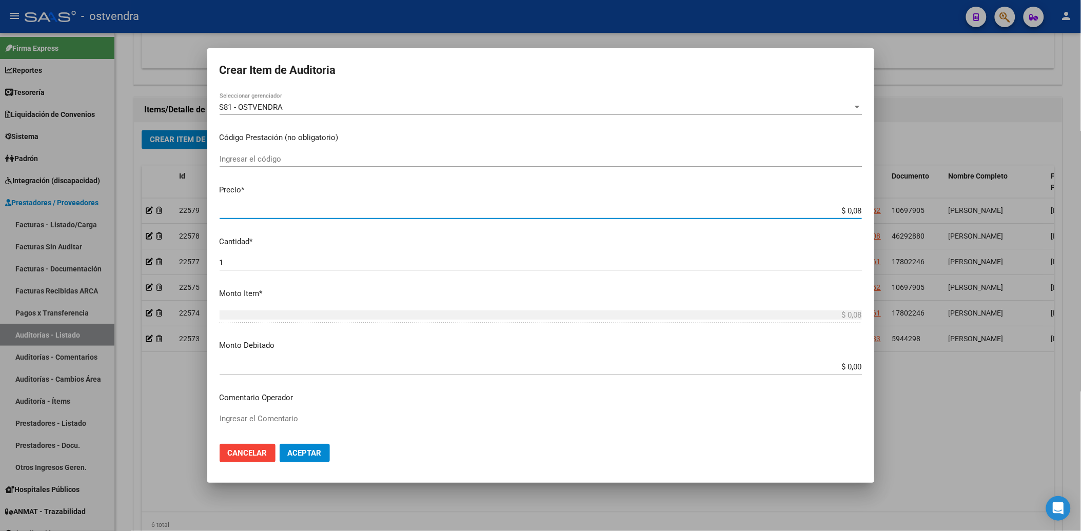
type input "$ 0,84"
type input "$ 8,49"
type input "$ 84,98"
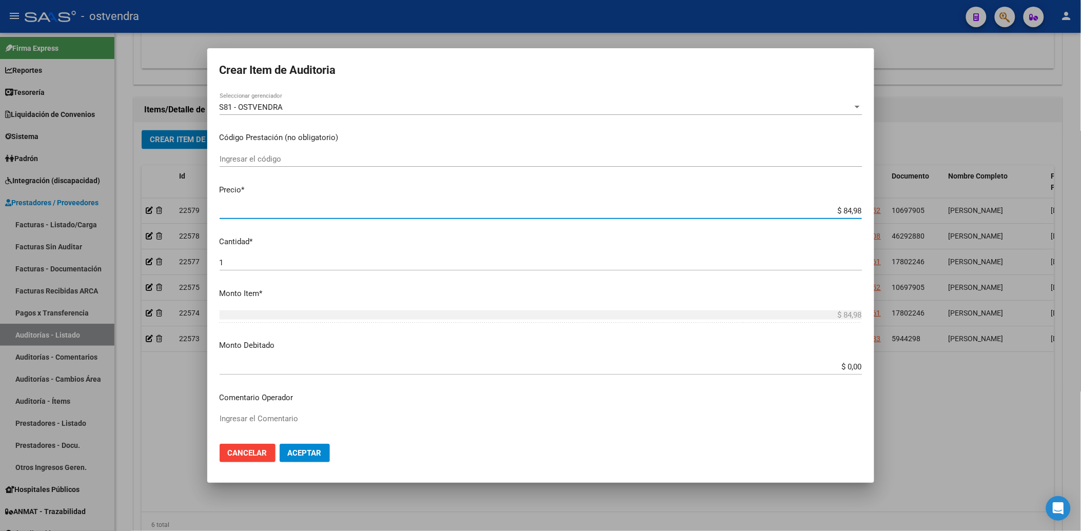
type input "$ 849,88"
type input "$ 8.498,87"
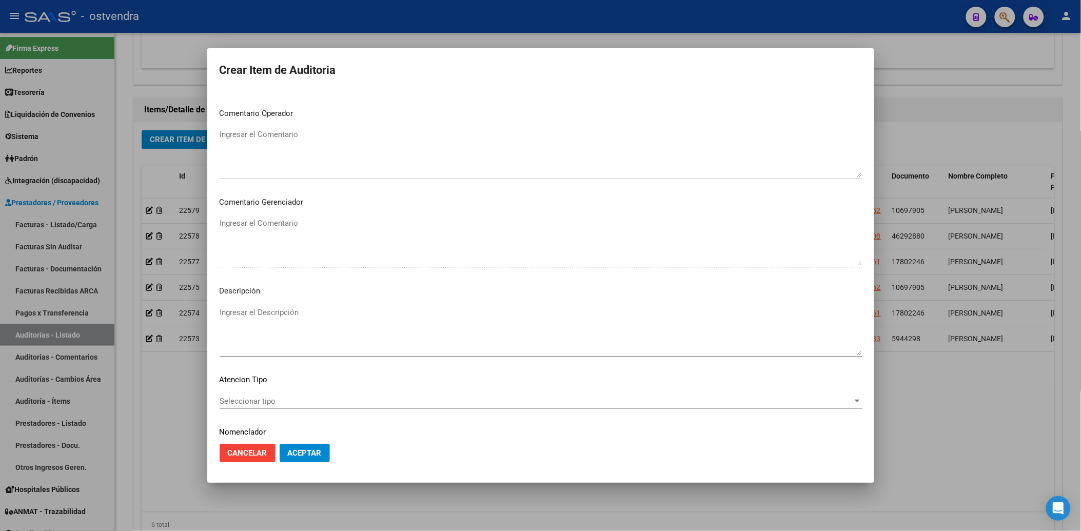
scroll to position [455, 0]
click at [245, 311] on textarea "Ingresar el Descripción" at bounding box center [541, 330] width 642 height 48
type textarea "CONSULTA NEUROLOGIA"
click at [313, 394] on div "Seleccionar tipo Seleccionar tipo" at bounding box center [541, 400] width 642 height 15
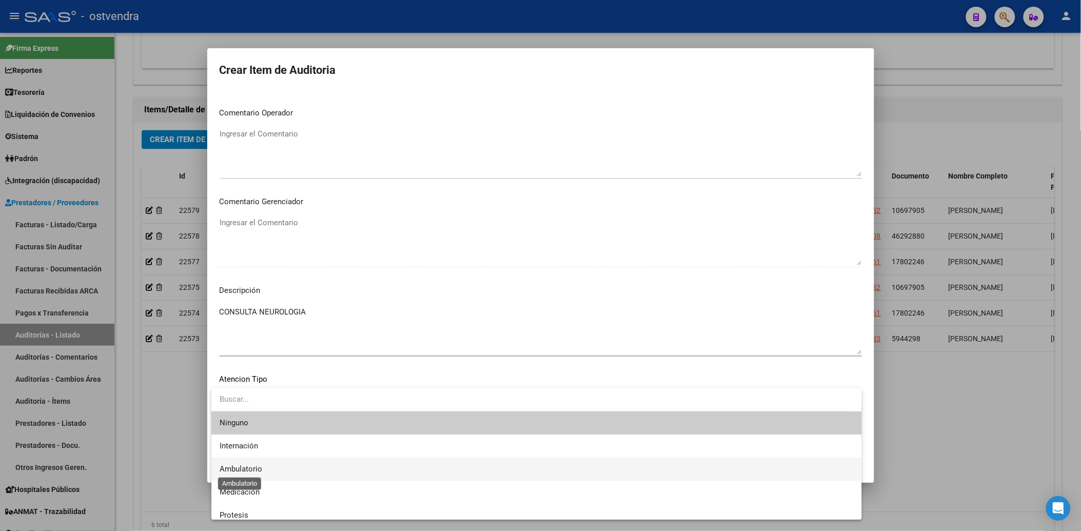
click at [247, 470] on span "Ambulatorio" at bounding box center [241, 468] width 43 height 9
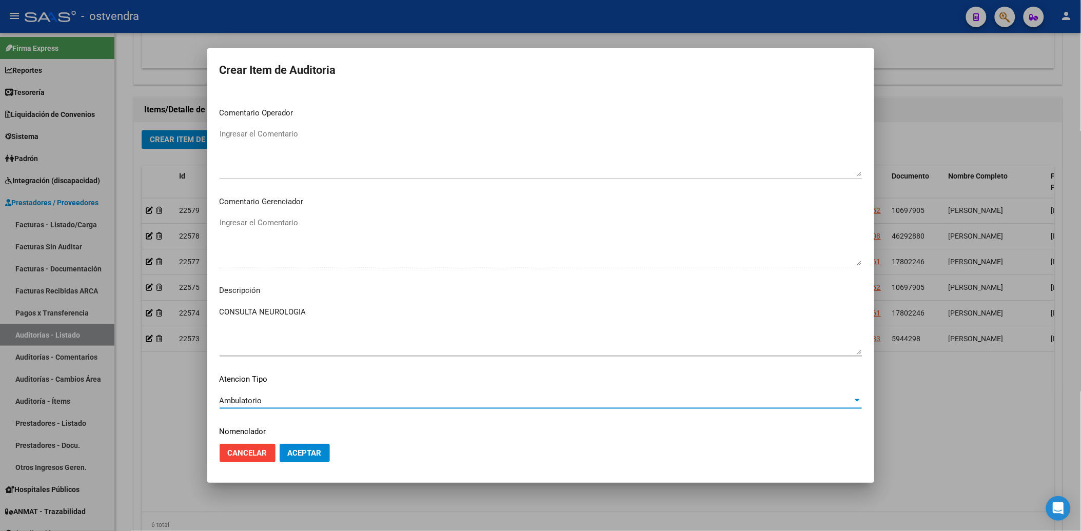
scroll to position [489, 0]
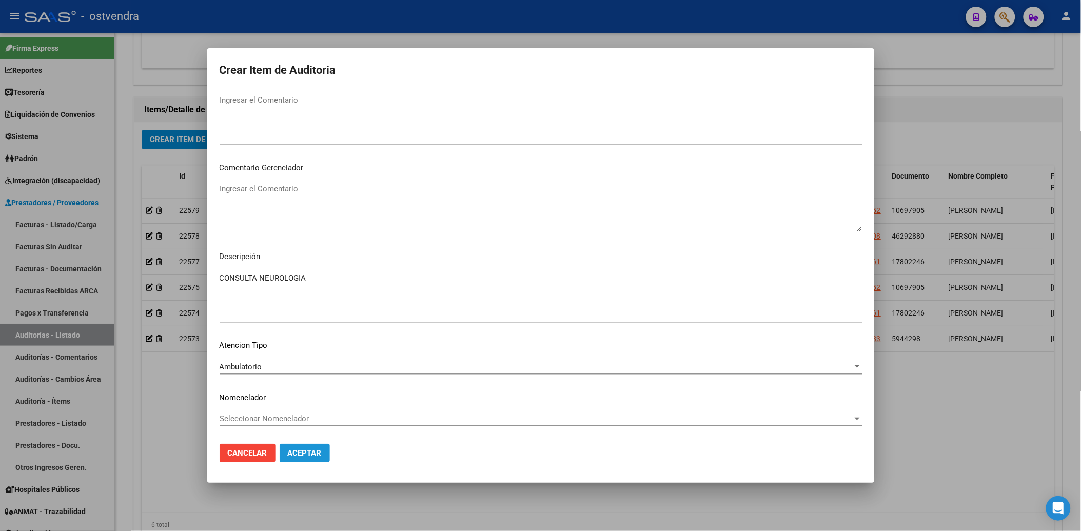
click at [308, 455] on span "Aceptar" at bounding box center [305, 452] width 34 height 9
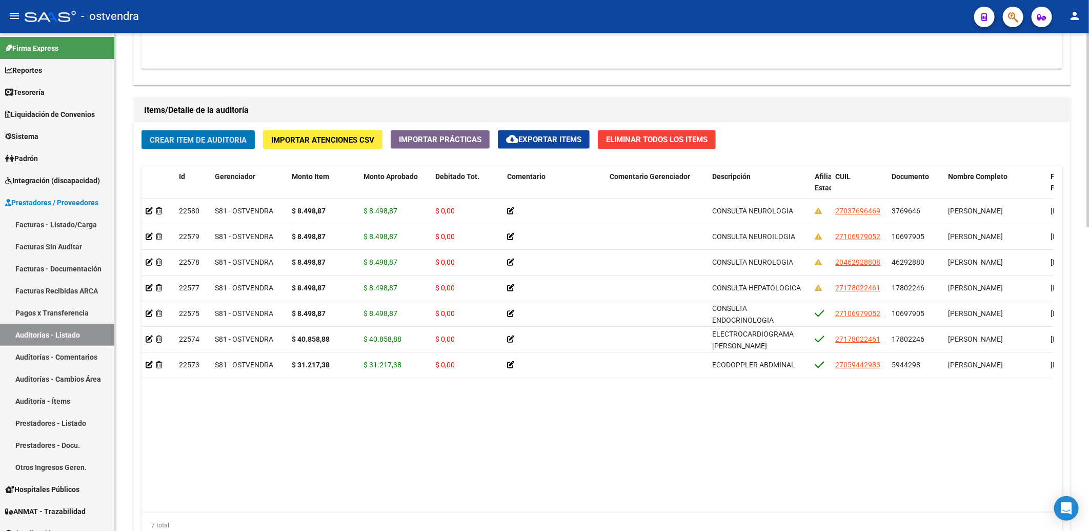
click at [175, 138] on span "Crear Item de Auditoria" at bounding box center [198, 139] width 97 height 9
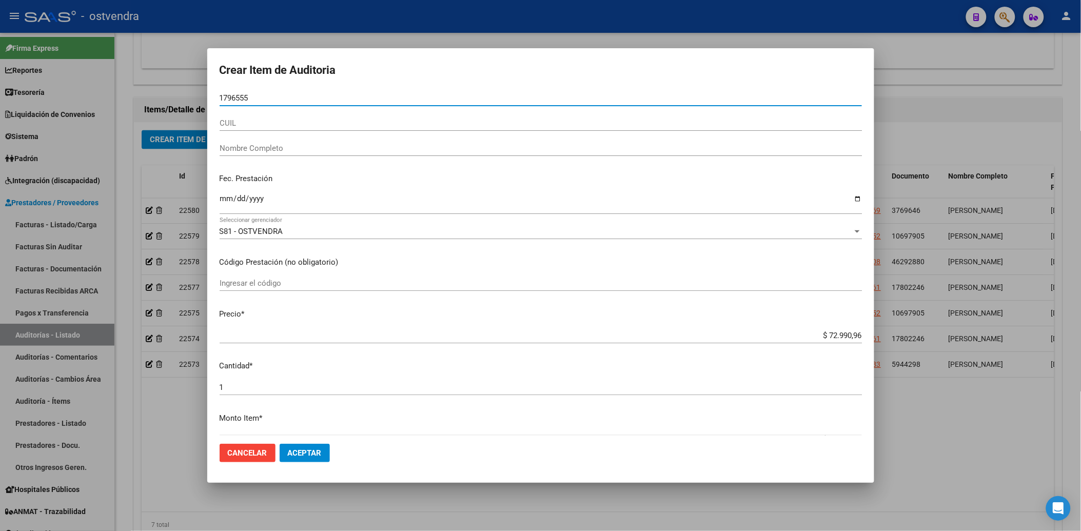
type input "17965551"
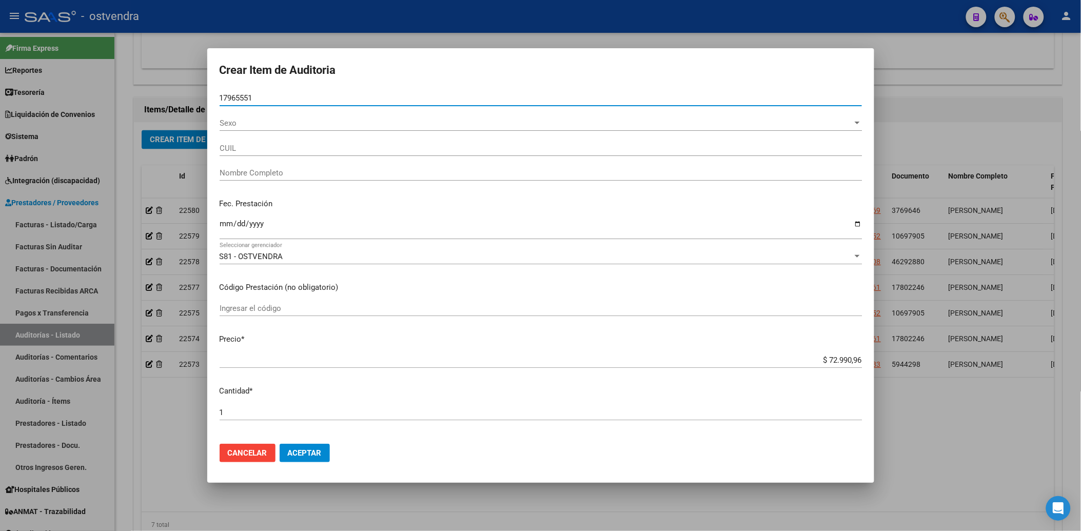
type input "23179655519"
type input "[PERSON_NAME]"
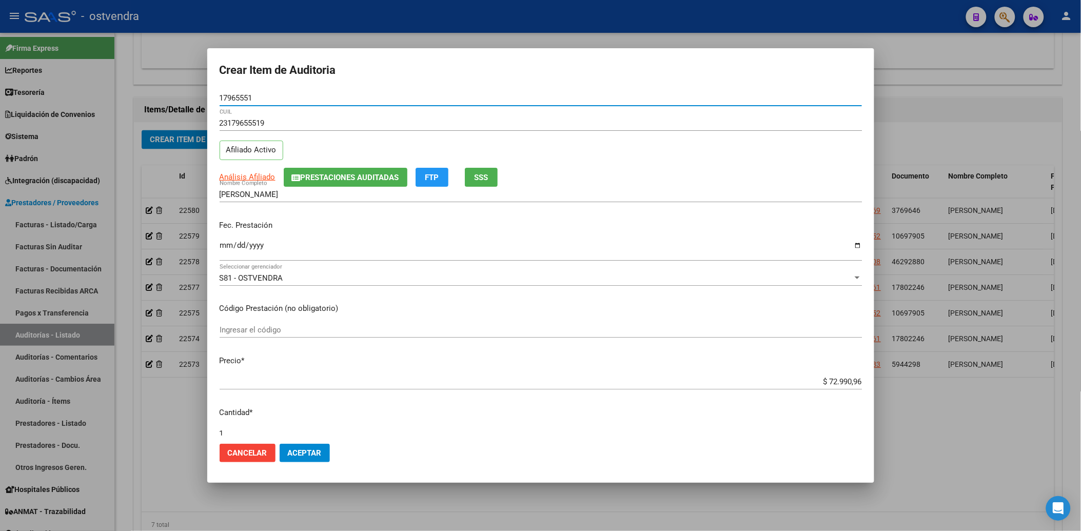
type input "17965551"
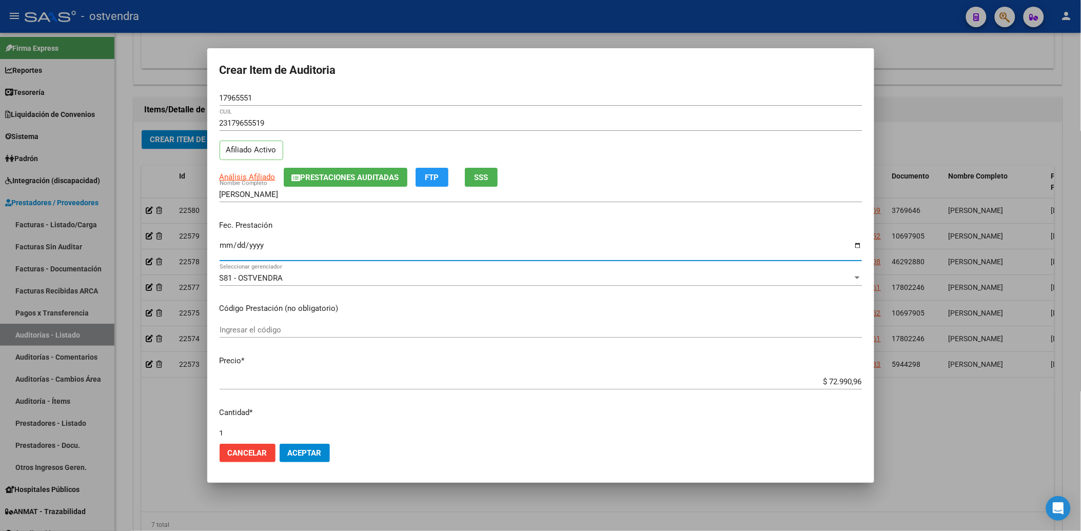
click at [224, 243] on input "Ingresar la fecha" at bounding box center [541, 249] width 642 height 16
type input "2025-05-06"
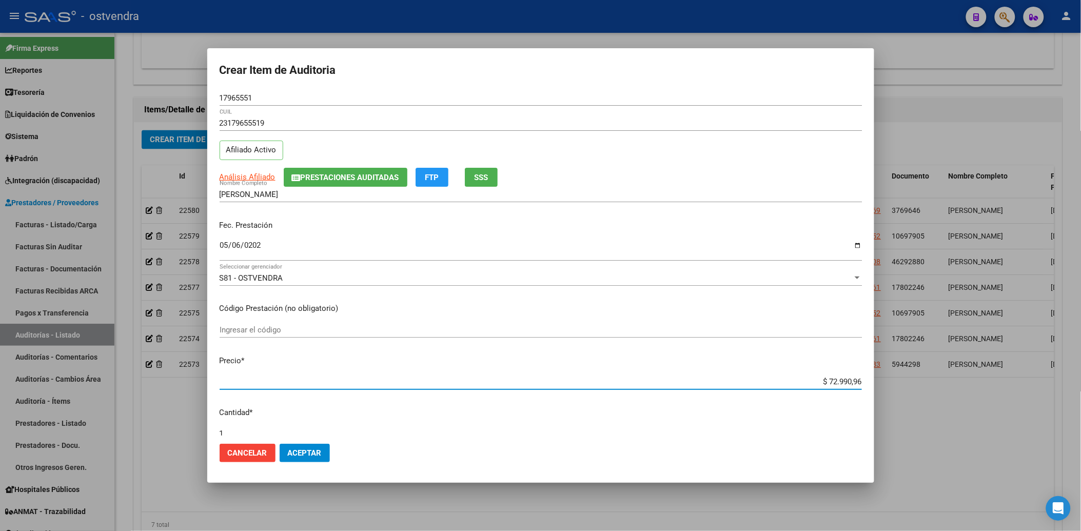
drag, startPoint x: 819, startPoint y: 379, endPoint x: 803, endPoint y: 379, distance: 16.4
click at [870, 380] on mat-dialog-content "17965551 Nro Documento 23179655519 CUIL Afiliado Activo Análisis Afiliado Prest…" at bounding box center [540, 262] width 667 height 345
type input "$ 0,08"
type input "$ 0,84"
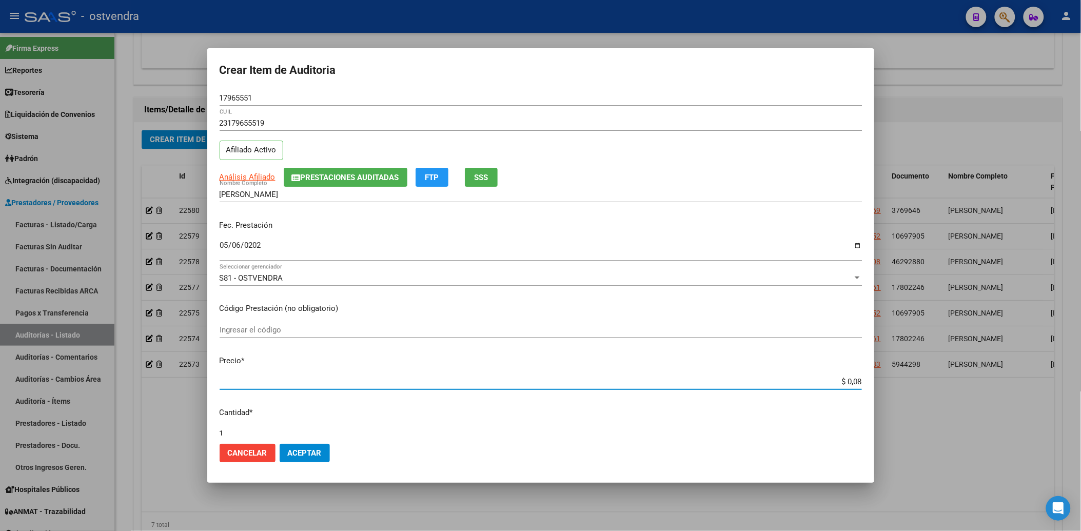
type input "$ 0,84"
type input "$ 8,49"
type input "$ 84,98"
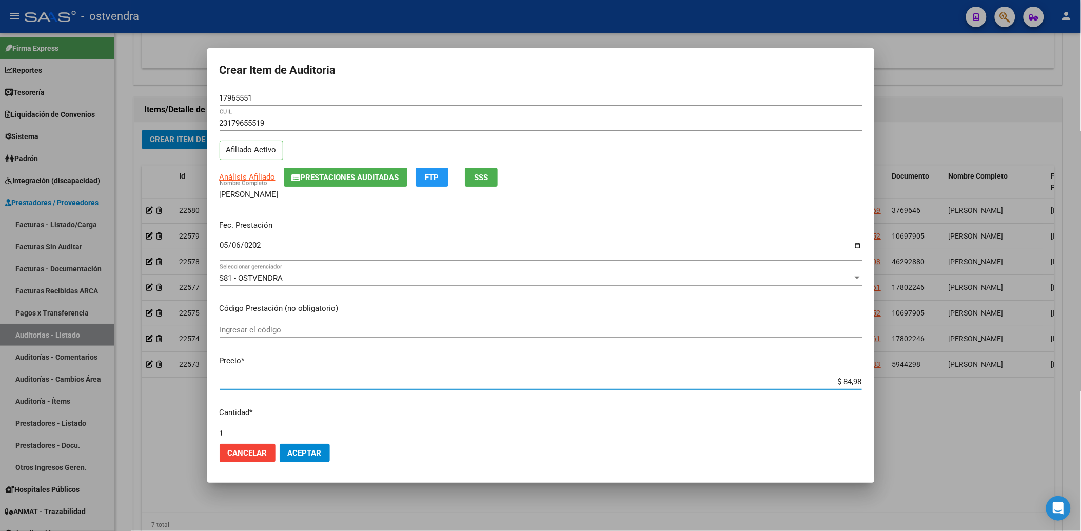
type input "$ 849,88"
type input "$ 8.498,87"
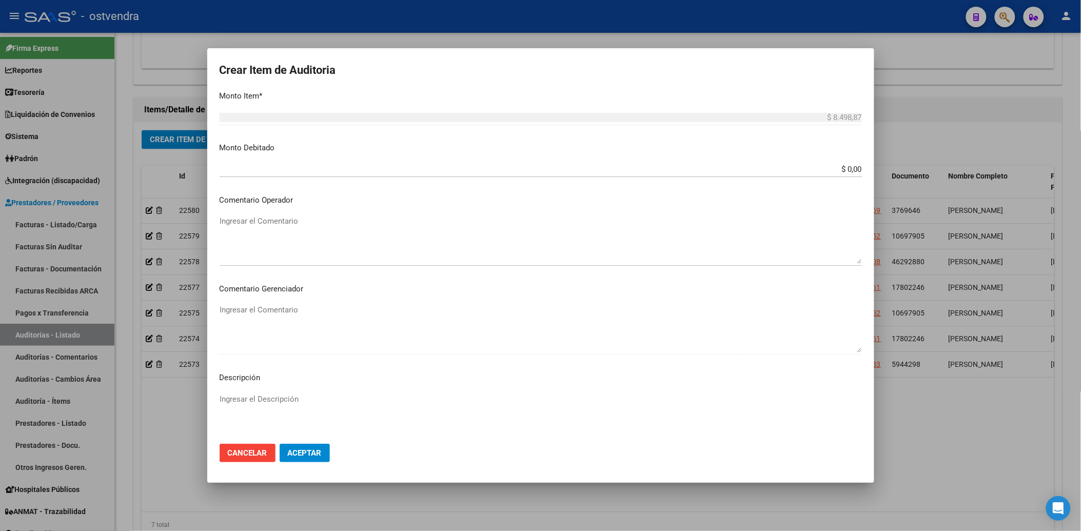
scroll to position [455, 0]
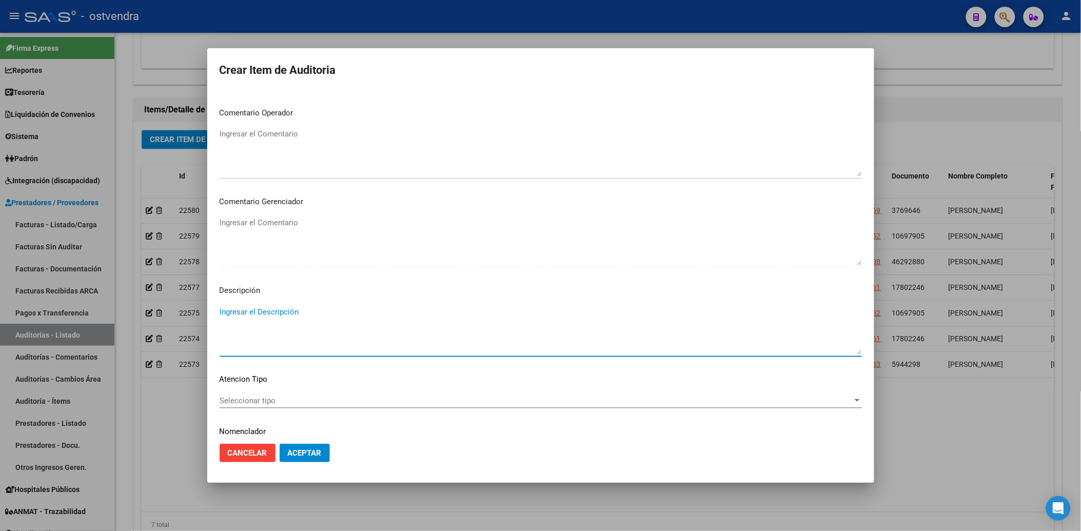
click at [249, 311] on textarea "Ingresar el Descripción" at bounding box center [541, 330] width 642 height 48
type textarea "CONSULTA UROLOGIA"
click at [287, 398] on span "Seleccionar tipo" at bounding box center [536, 400] width 633 height 9
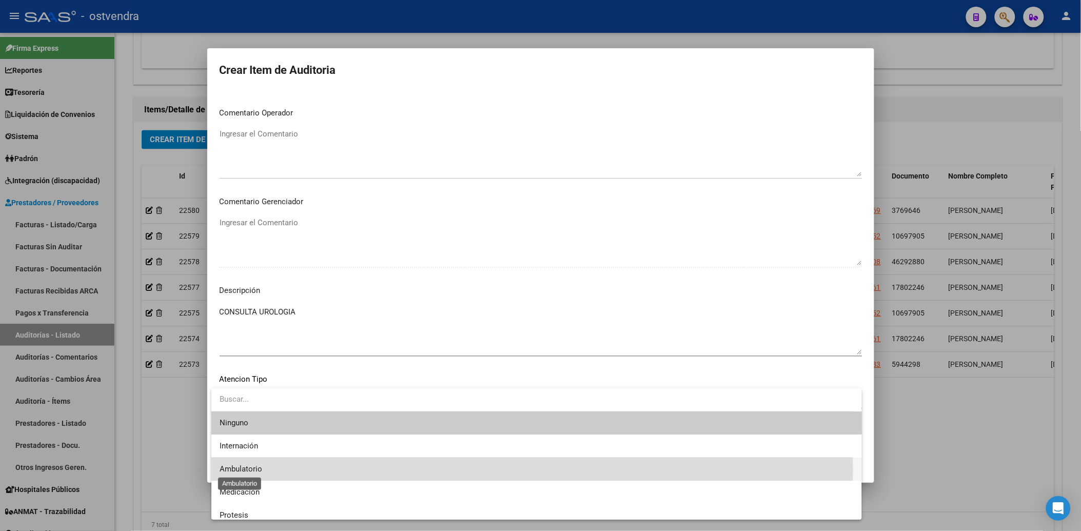
click at [252, 469] on span "Ambulatorio" at bounding box center [241, 468] width 43 height 9
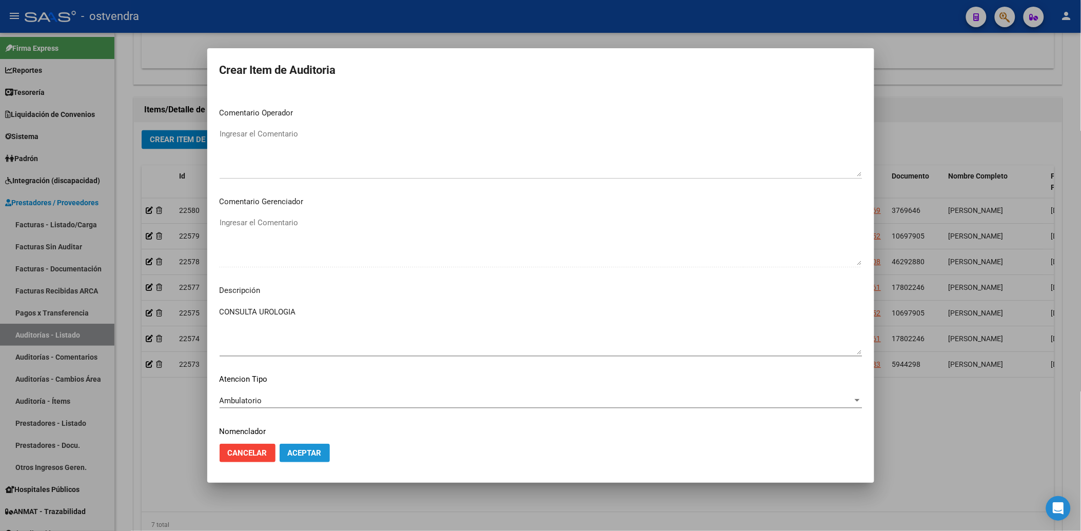
click at [311, 453] on span "Aceptar" at bounding box center [305, 452] width 34 height 9
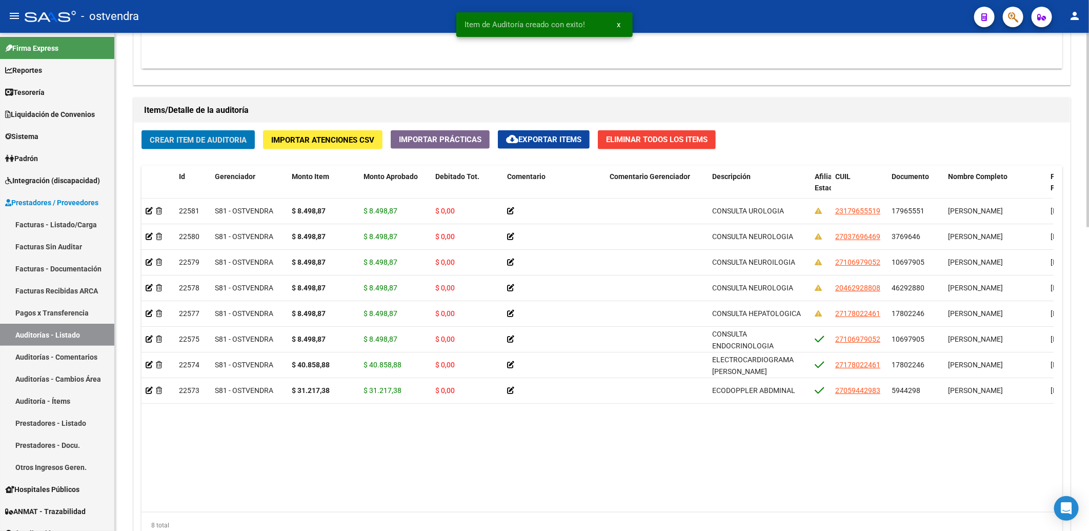
click at [202, 139] on span "Crear Item de Auditoria" at bounding box center [198, 139] width 97 height 9
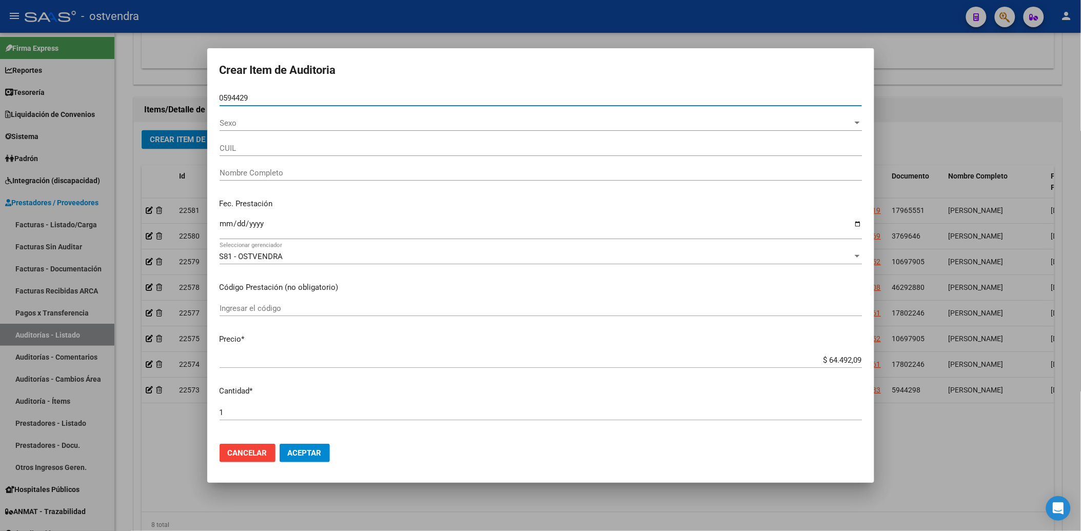
type input "05944298"
type input "27059442983"
type input "[PERSON_NAME]"
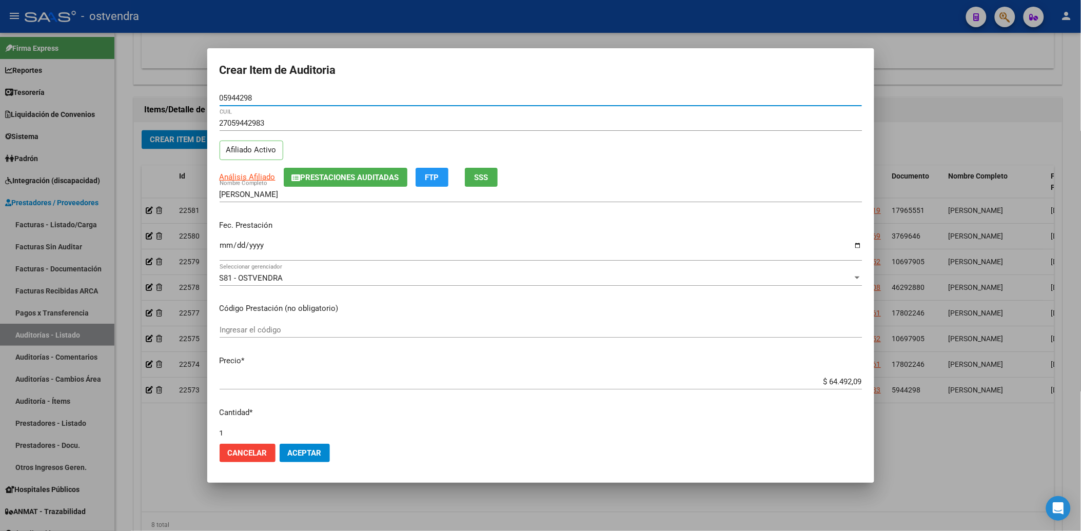
type input "05944298"
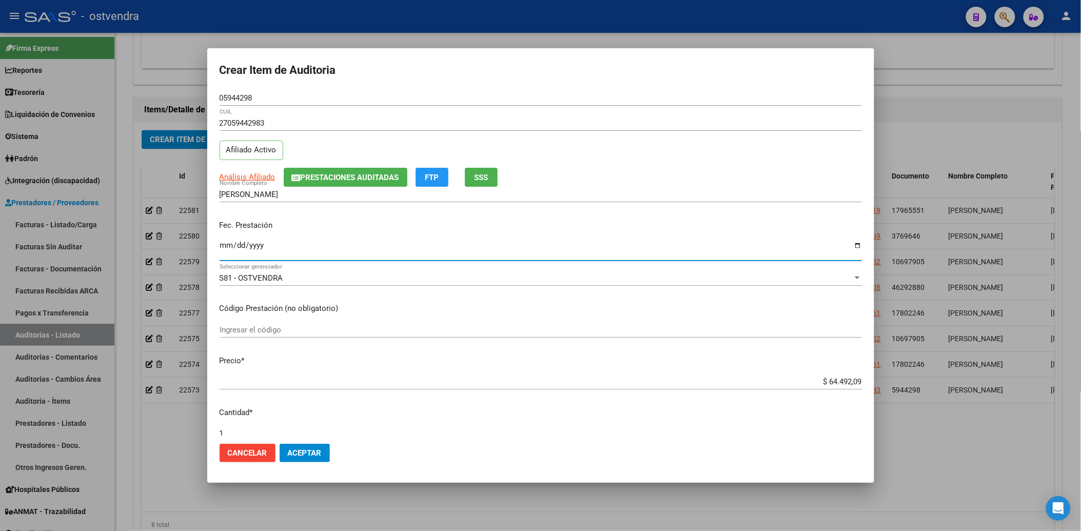
click at [228, 247] on input "Ingresar la fecha" at bounding box center [541, 249] width 642 height 16
type input "2025-05-02"
click at [274, 331] on input "Ingresar el código" at bounding box center [541, 329] width 642 height 9
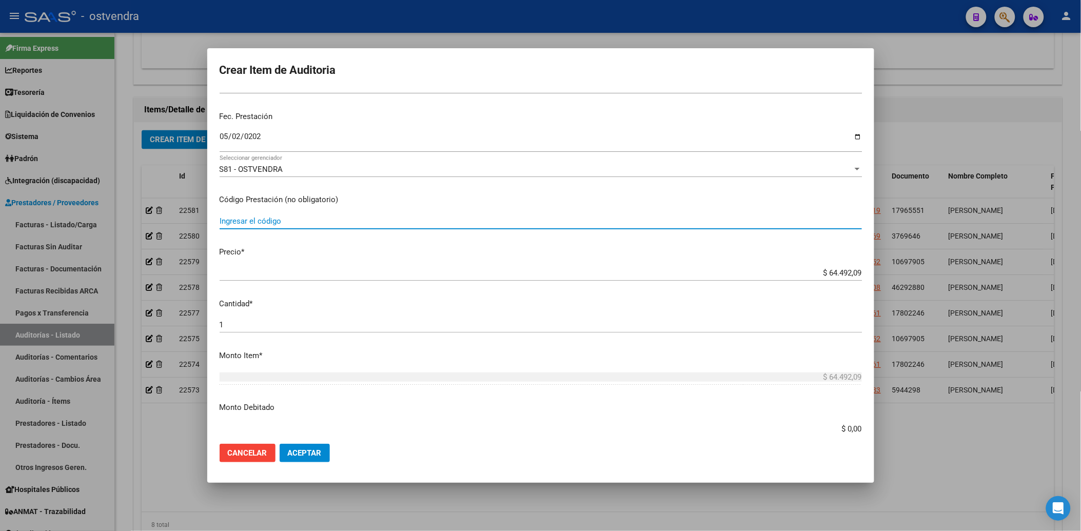
scroll to position [114, 0]
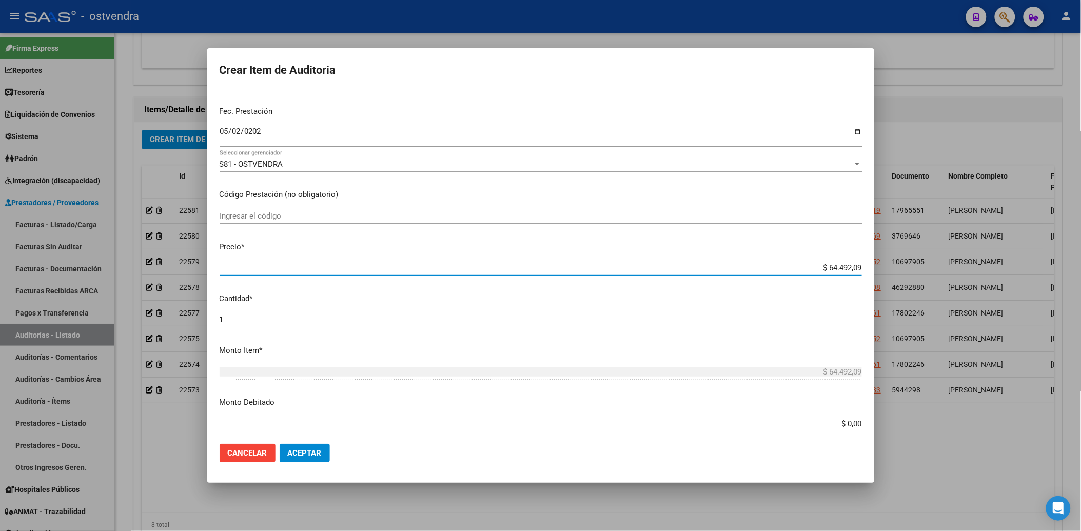
drag, startPoint x: 821, startPoint y: 265, endPoint x: 849, endPoint y: 274, distance: 29.2
click at [866, 270] on mat-dialog-content "05944298 Nro Documento 27059442983 CUIL Afiliado Activo Análisis Afiliado Prest…" at bounding box center [540, 262] width 667 height 345
type input "$ 0,08"
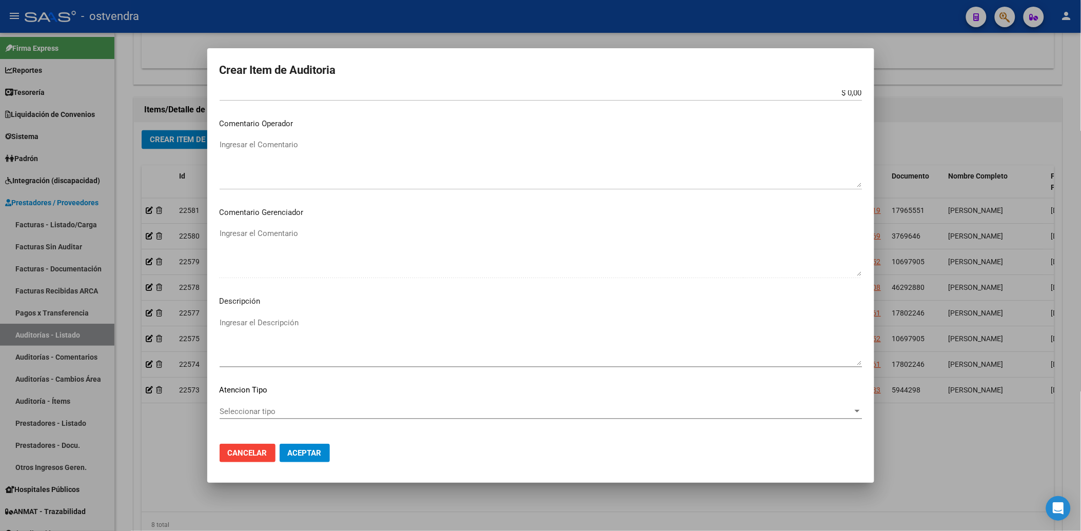
scroll to position [455, 0]
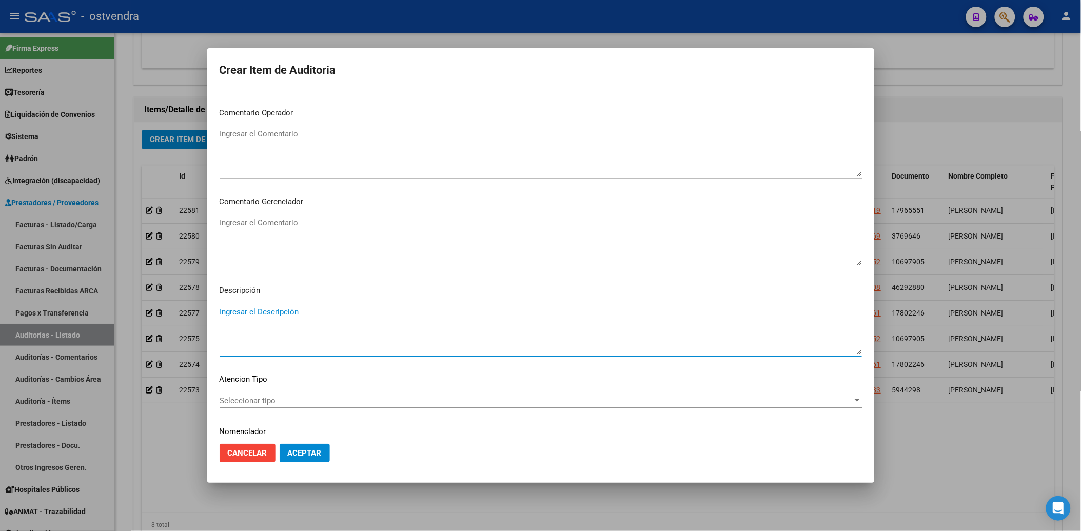
click at [238, 312] on textarea "Ingresar el Descripción" at bounding box center [541, 330] width 642 height 48
click at [252, 396] on span "Seleccionar tipo" at bounding box center [536, 400] width 633 height 9
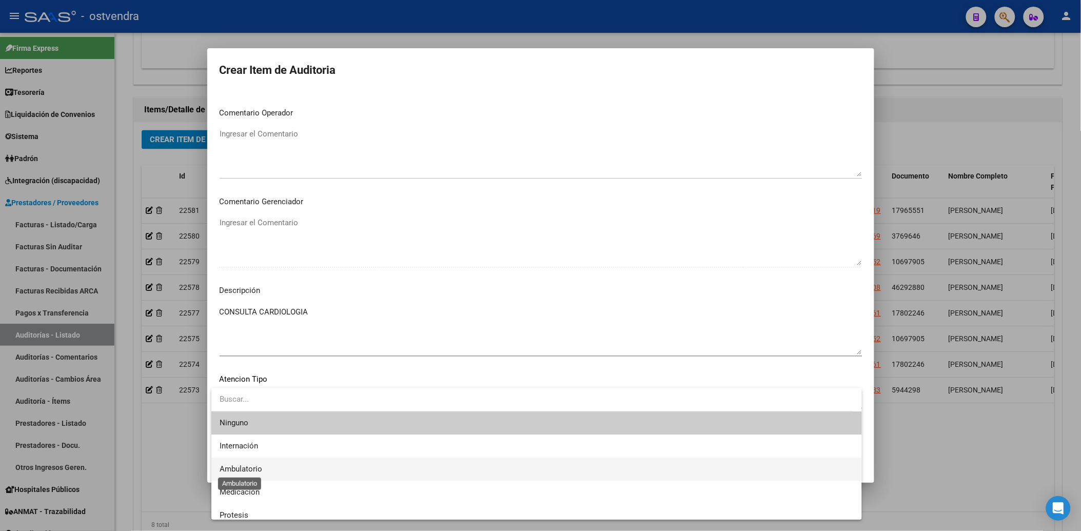
click at [249, 469] on span "Ambulatorio" at bounding box center [241, 468] width 43 height 9
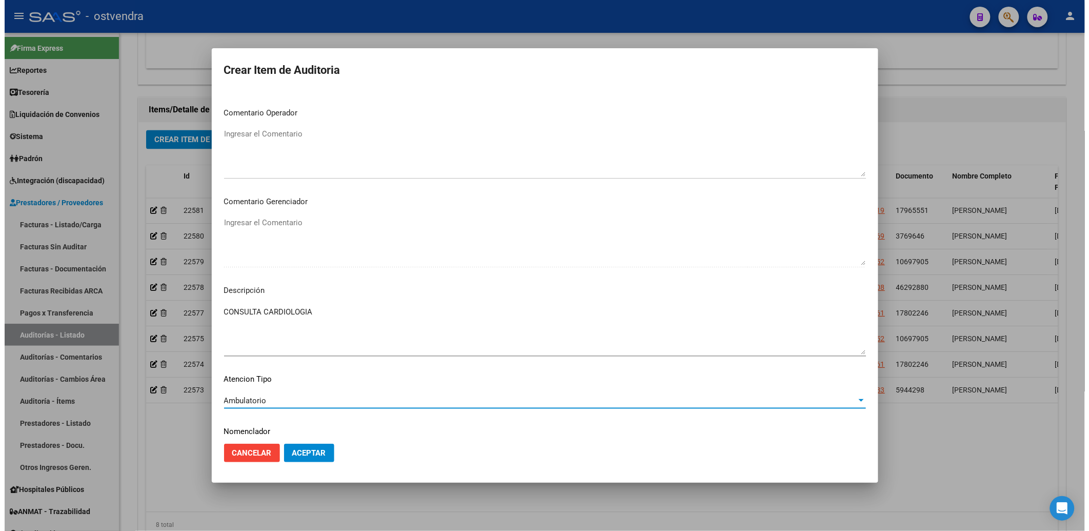
scroll to position [489, 0]
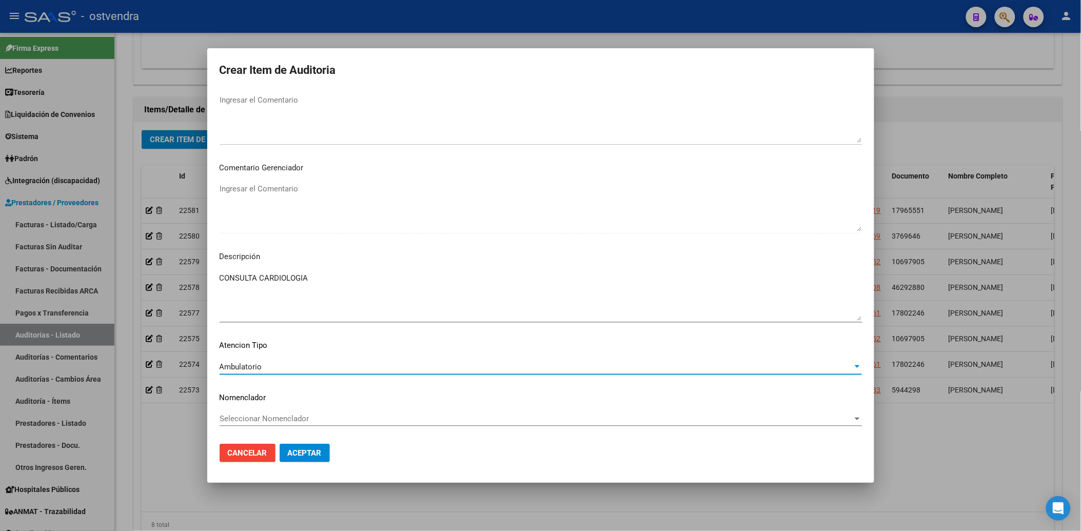
click at [316, 451] on span "Aceptar" at bounding box center [305, 452] width 34 height 9
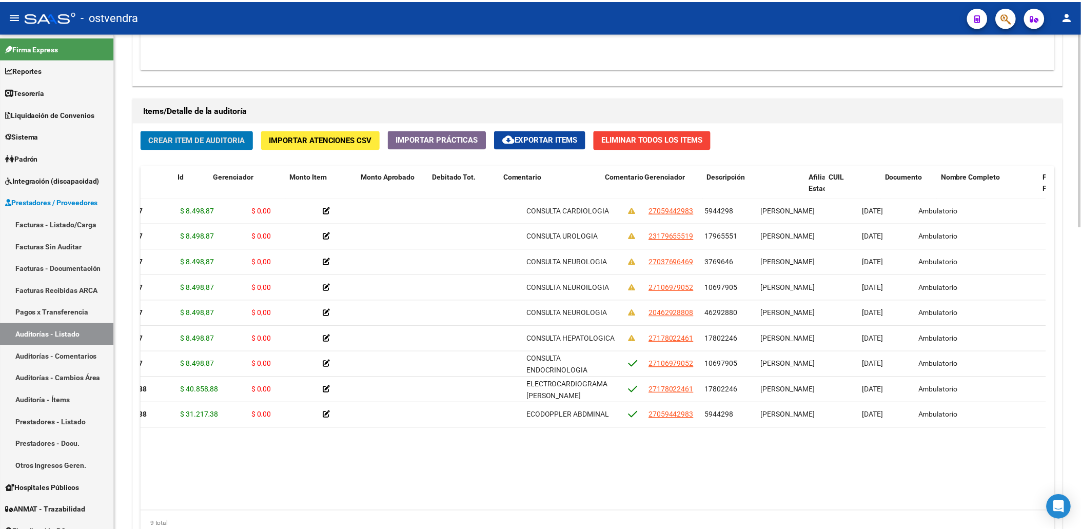
scroll to position [0, 0]
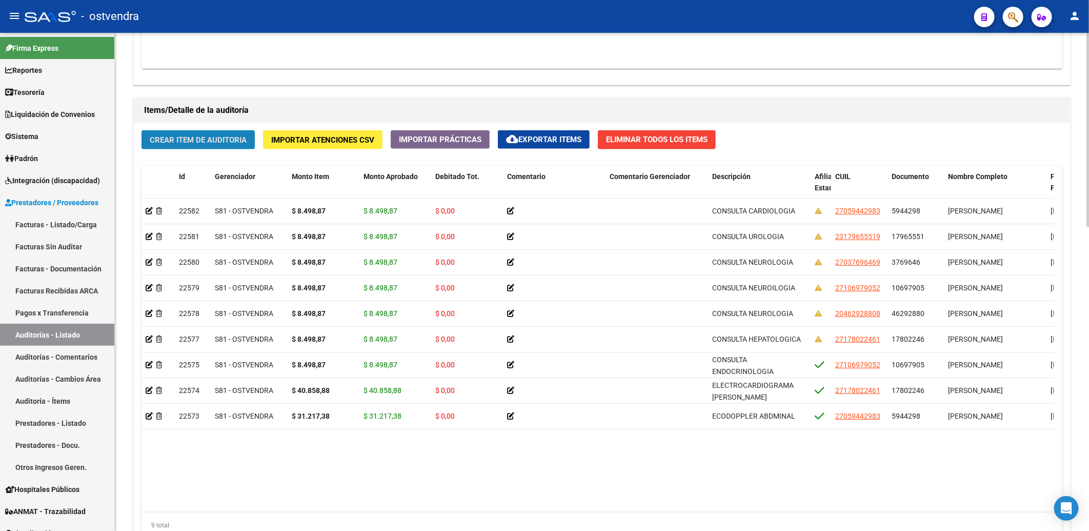
drag, startPoint x: 197, startPoint y: 146, endPoint x: 206, endPoint y: 141, distance: 9.4
click at [206, 141] on button "Crear Item de Auditoria" at bounding box center [198, 139] width 113 height 19
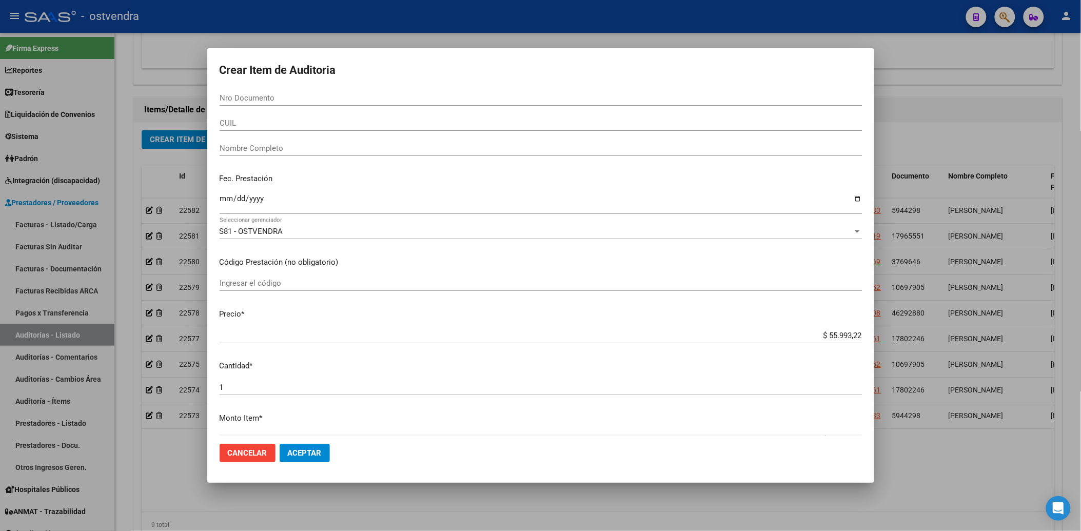
click at [290, 106] on div "Nro Documento" at bounding box center [541, 102] width 642 height 25
click at [278, 99] on input "Nro Documento" at bounding box center [541, 97] width 642 height 9
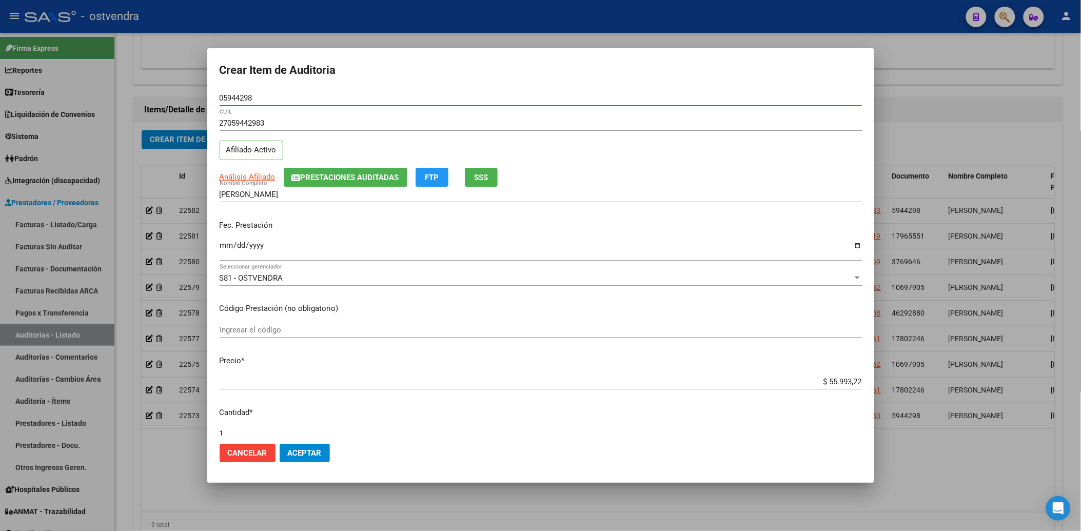
click at [218, 244] on mat-dialog-content "05944298 Nro Documento 27059442983 CUIL Afiliado Activo Análisis Afiliado Prest…" at bounding box center [540, 262] width 667 height 345
click at [227, 245] on input "Ingresar la fecha" at bounding box center [541, 249] width 642 height 16
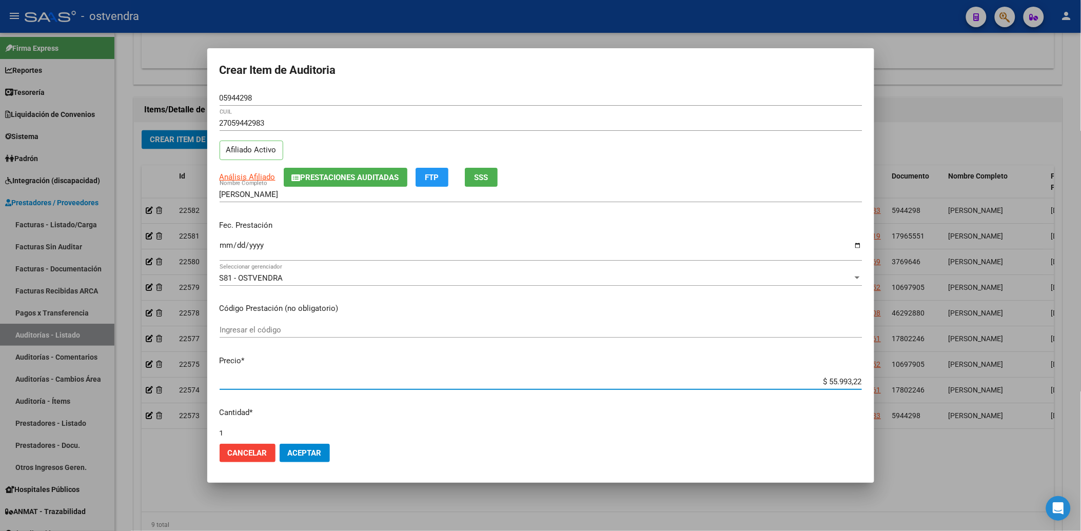
drag, startPoint x: 817, startPoint y: 380, endPoint x: 768, endPoint y: 377, distance: 49.3
click at [859, 381] on app-form-text-field "Precio * $ 55.993,22 Ingresar el precio" at bounding box center [545, 371] width 650 height 32
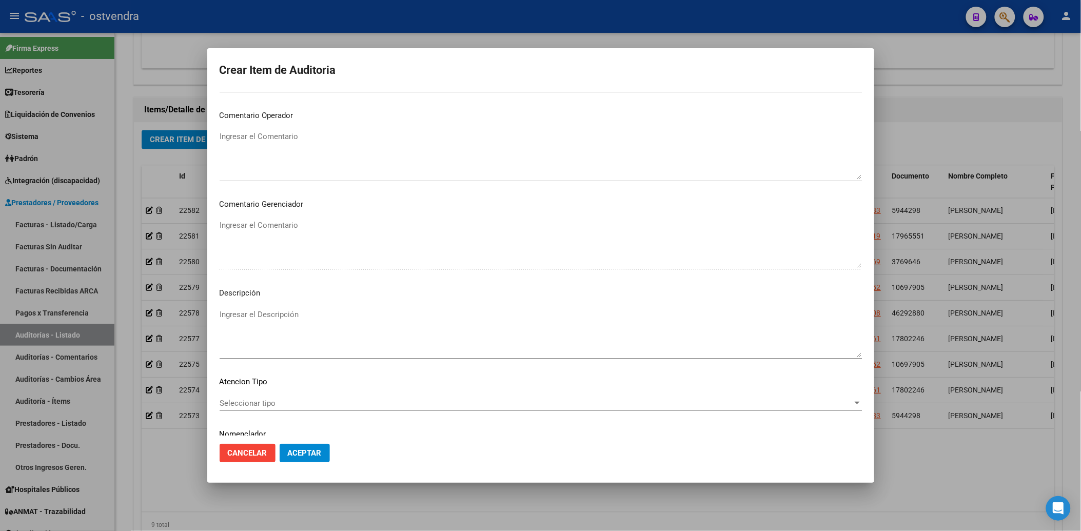
scroll to position [455, 0]
click at [242, 314] on textarea "Ingresar el Descripción" at bounding box center [541, 330] width 642 height 48
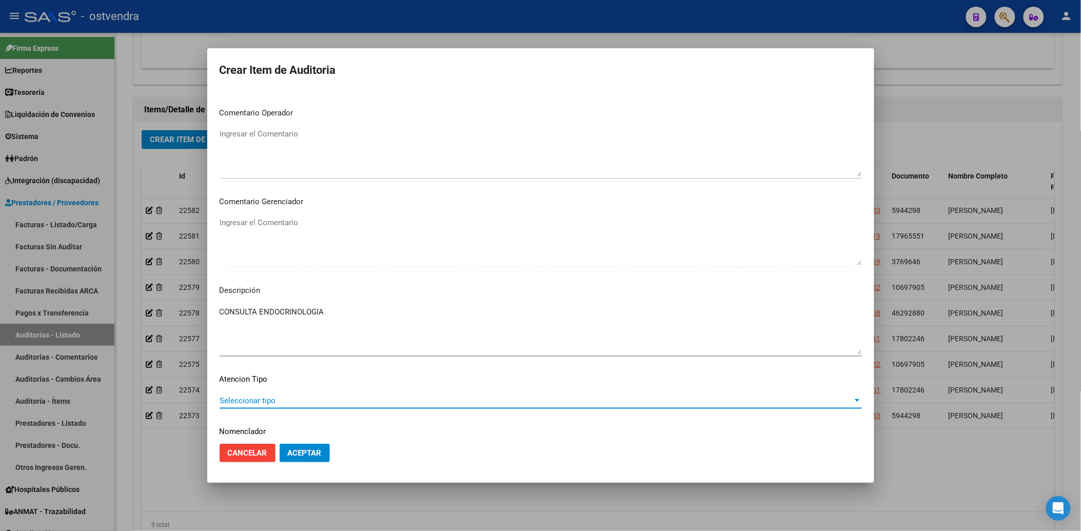
click at [290, 399] on span "Seleccionar tipo" at bounding box center [536, 400] width 633 height 9
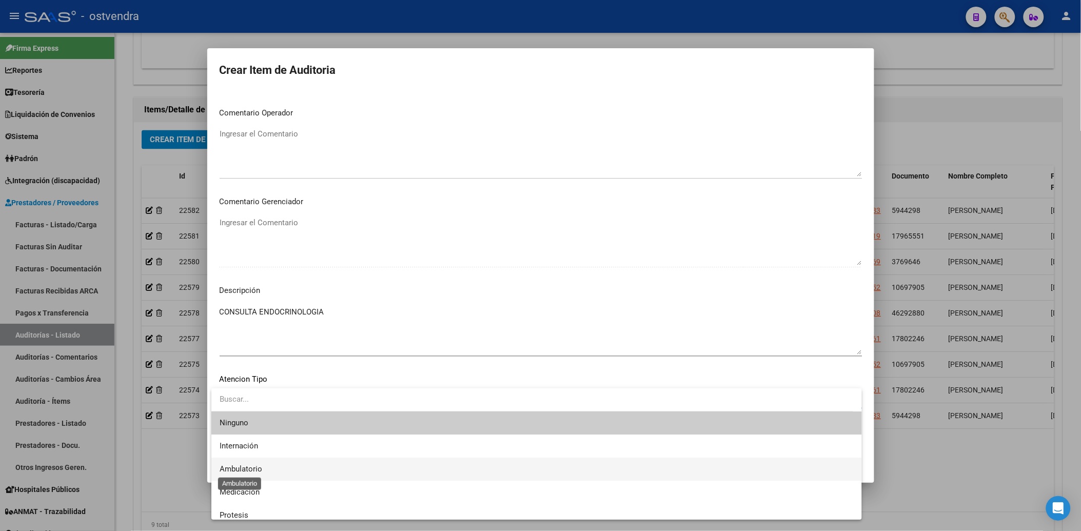
click at [253, 467] on span "Ambulatorio" at bounding box center [241, 468] width 43 height 9
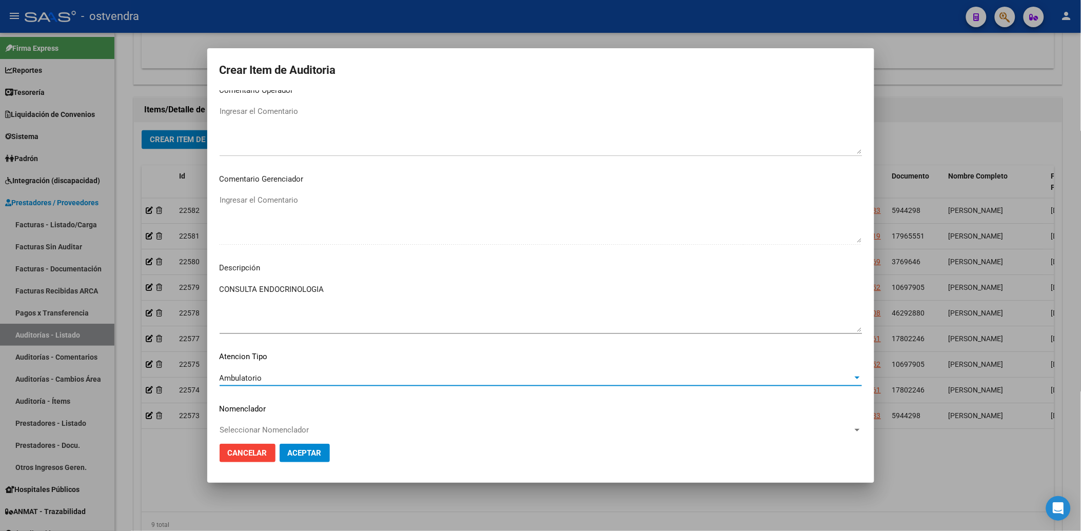
scroll to position [489, 0]
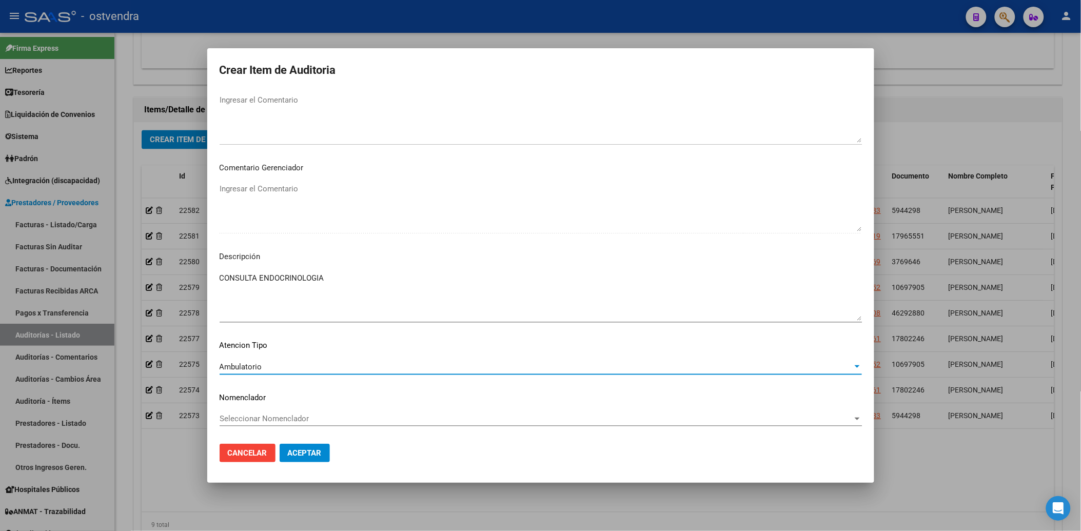
click at [310, 445] on button "Aceptar" at bounding box center [305, 453] width 50 height 18
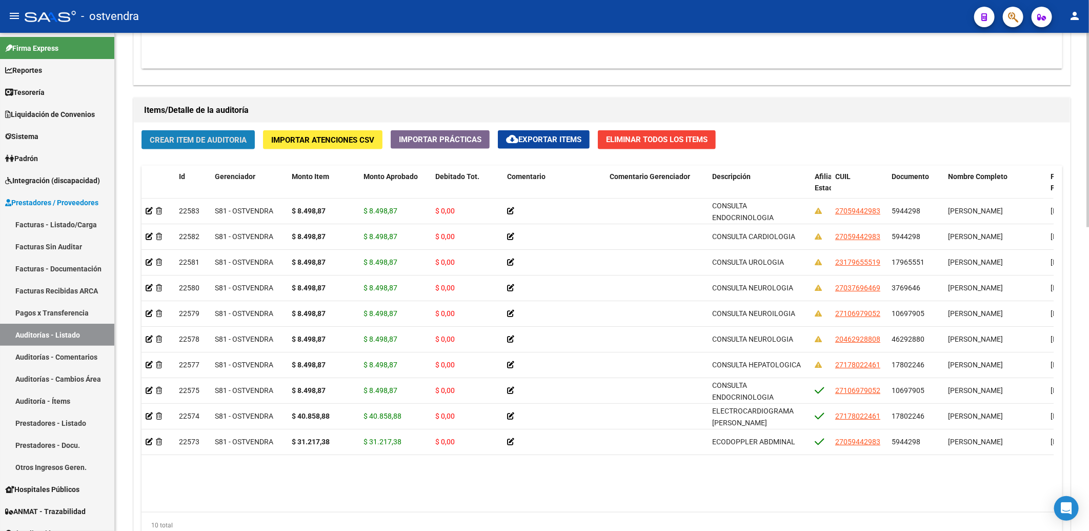
click at [182, 139] on span "Crear Item de Auditoria" at bounding box center [198, 139] width 97 height 9
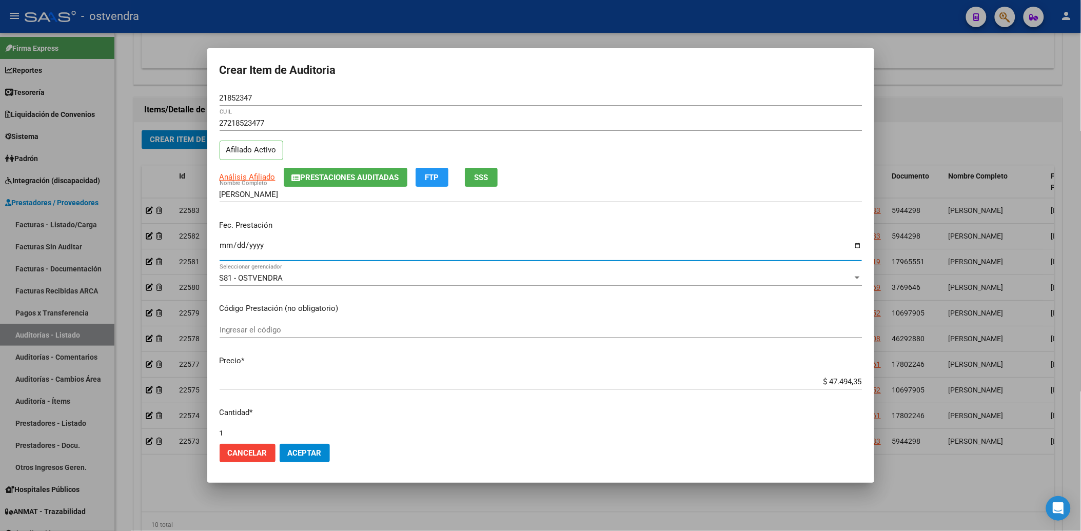
click at [223, 248] on input "Ingresar la fecha" at bounding box center [541, 249] width 642 height 16
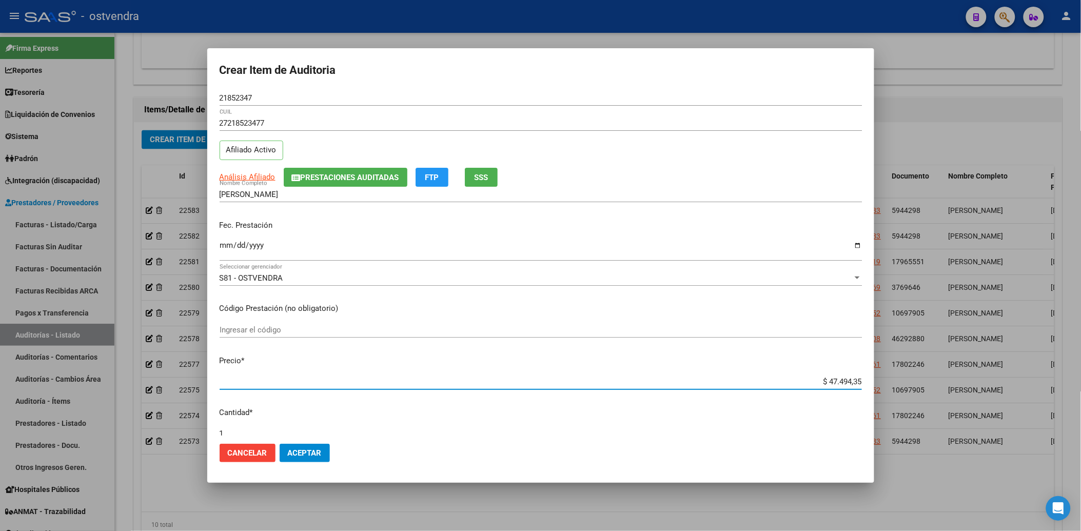
drag, startPoint x: 821, startPoint y: 383, endPoint x: 740, endPoint y: 369, distance: 82.2
click at [853, 386] on mat-dialog-content "21852347 Nro Documento 27218523477 CUIL Afiliado Activo Análisis Afiliado Prest…" at bounding box center [540, 262] width 667 height 345
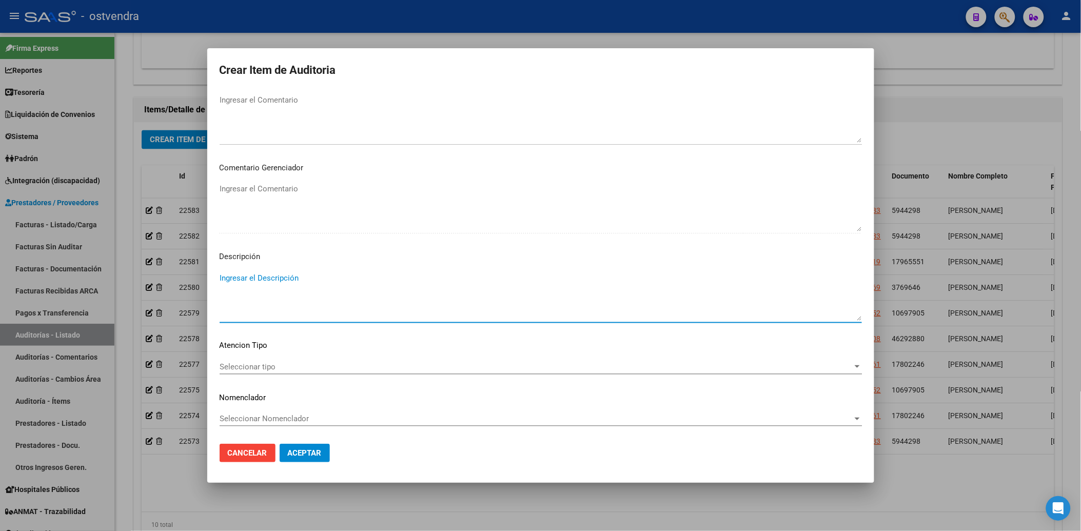
drag, startPoint x: 238, startPoint y: 276, endPoint x: 229, endPoint y: 283, distance: 11.7
click at [233, 280] on textarea "Ingresar el Descripción" at bounding box center [541, 296] width 642 height 48
click at [242, 361] on div "Seleccionar tipo Seleccionar tipo" at bounding box center [541, 366] width 642 height 15
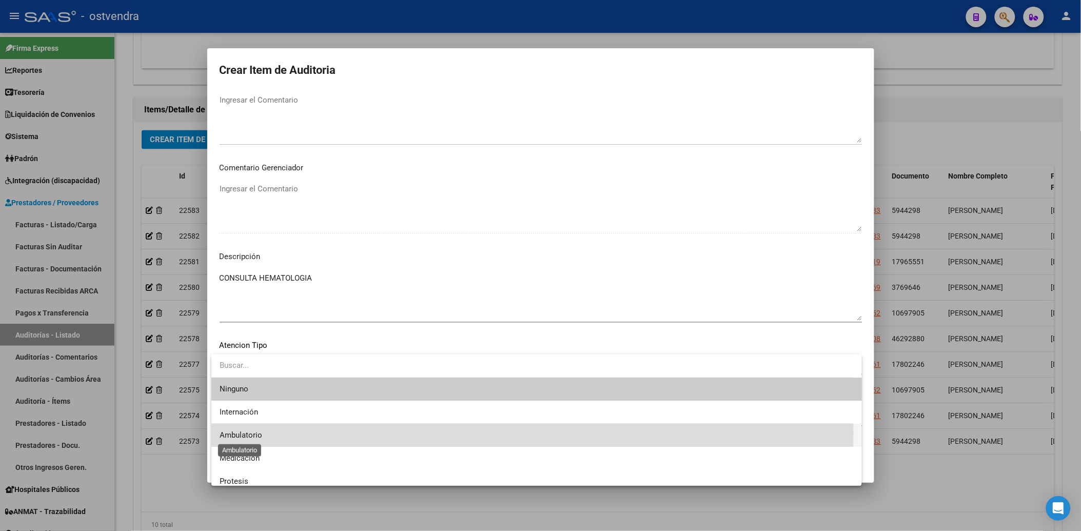
drag, startPoint x: 242, startPoint y: 361, endPoint x: 244, endPoint y: 432, distance: 71.3
click at [244, 432] on span "Ambulatorio" at bounding box center [241, 434] width 43 height 9
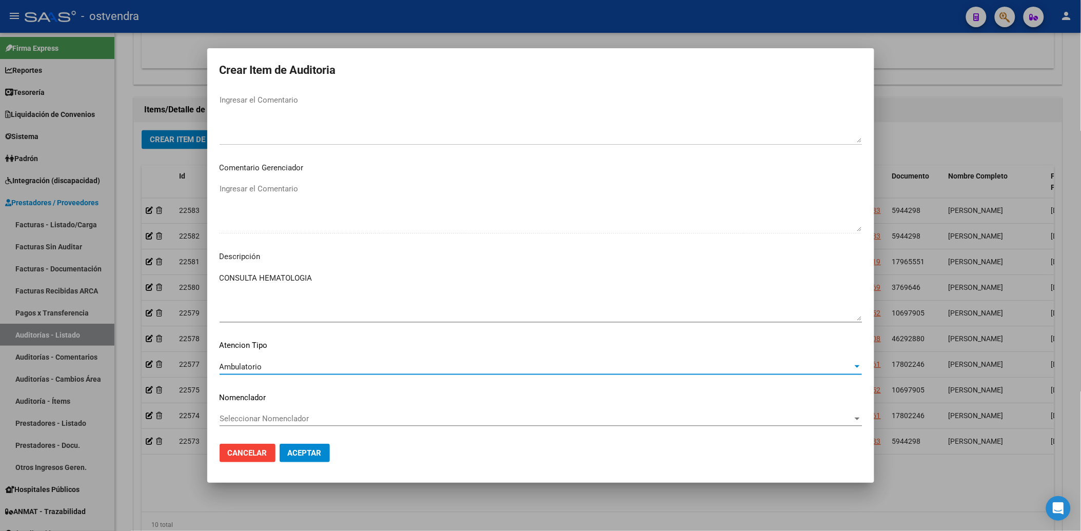
click at [305, 450] on span "Aceptar" at bounding box center [305, 452] width 34 height 9
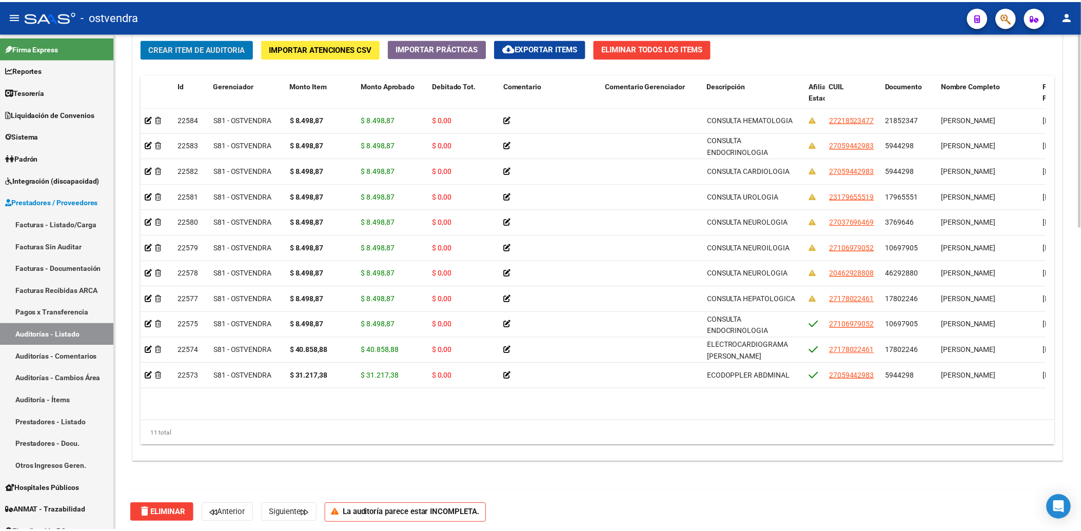
scroll to position [780, 0]
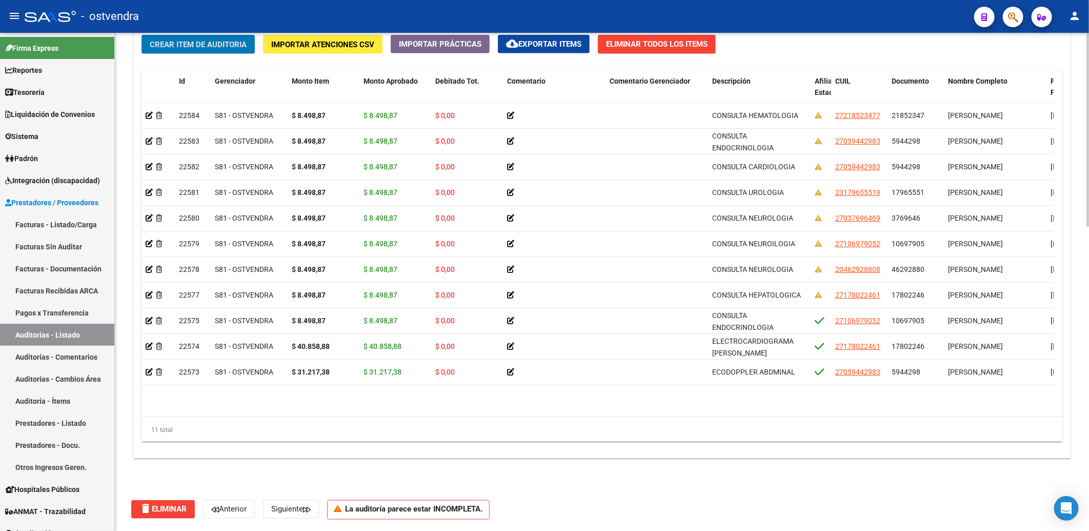
click at [233, 47] on span "Crear Item de Auditoria" at bounding box center [198, 44] width 97 height 9
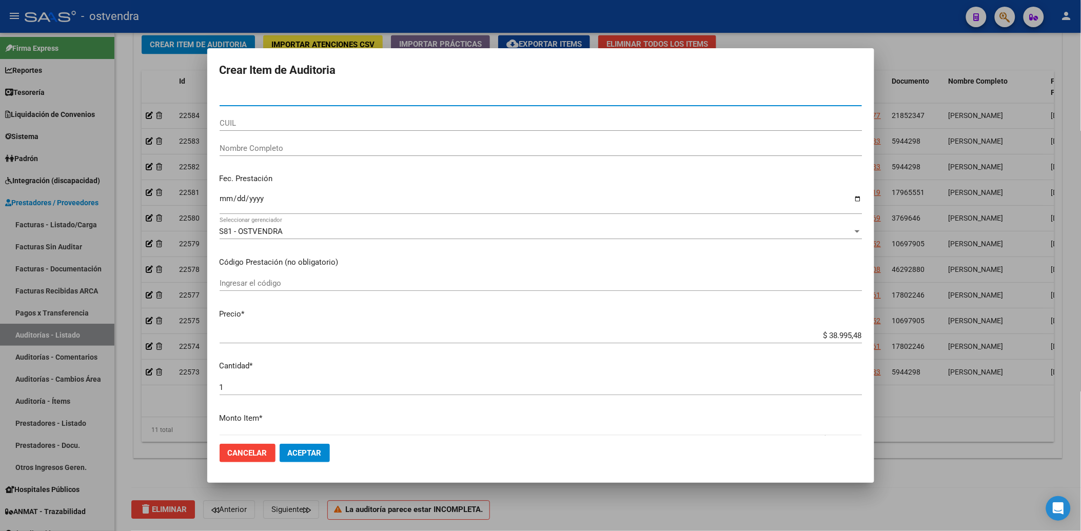
drag, startPoint x: 285, startPoint y: 95, endPoint x: 285, endPoint y: 102, distance: 6.2
click at [285, 102] on input "Nro Documento" at bounding box center [541, 97] width 642 height 9
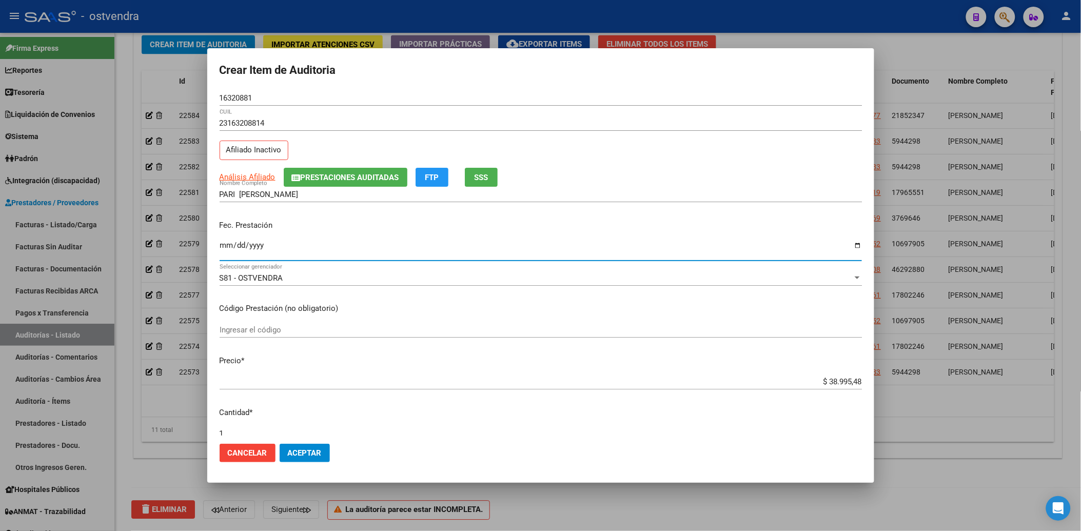
click at [222, 244] on input "Ingresar la fecha" at bounding box center [541, 249] width 642 height 16
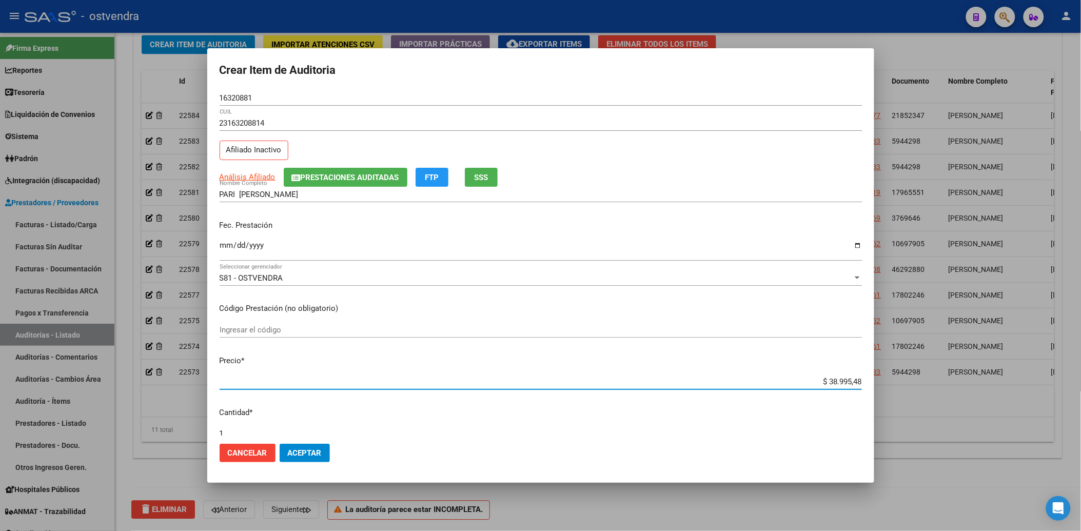
drag, startPoint x: 819, startPoint y: 383, endPoint x: 854, endPoint y: 386, distance: 35.5
click at [854, 386] on app-form-text-field "Precio * $ 38.995,48 Ingresar el precio" at bounding box center [545, 371] width 650 height 32
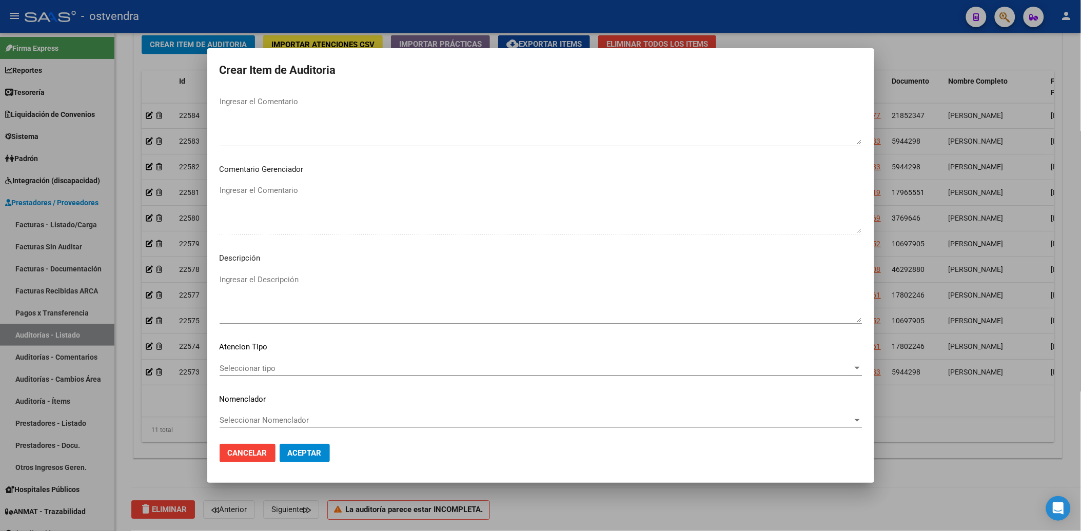
scroll to position [489, 0]
click at [253, 268] on mat-dialog-content "16320881 Nro Documento 23163208814 CUIL Afiliado Inactivo Análisis Afiliado Pre…" at bounding box center [540, 262] width 667 height 345
click at [253, 274] on textarea "Ingresar el Descripción" at bounding box center [541, 296] width 642 height 48
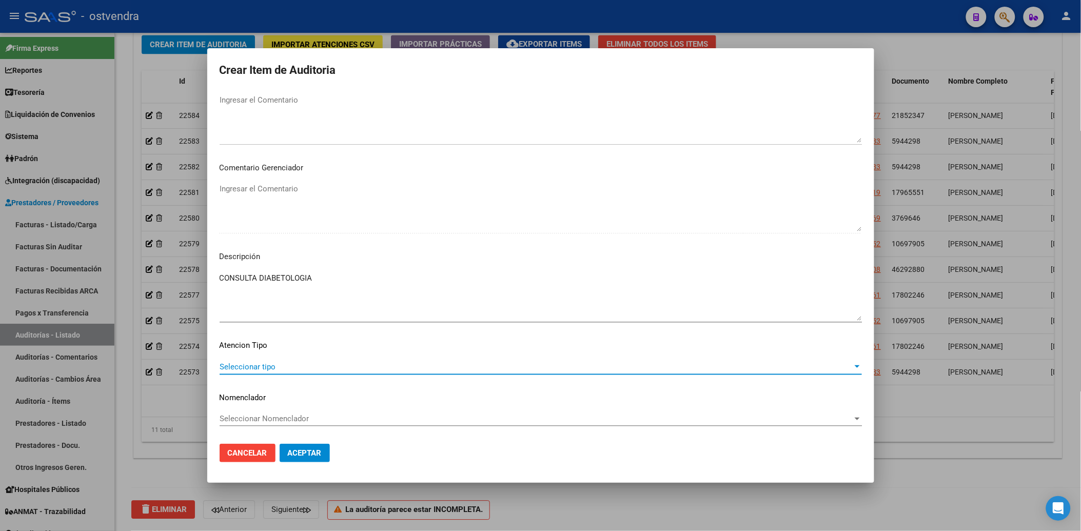
click at [274, 363] on span "Seleccionar tipo" at bounding box center [536, 366] width 633 height 9
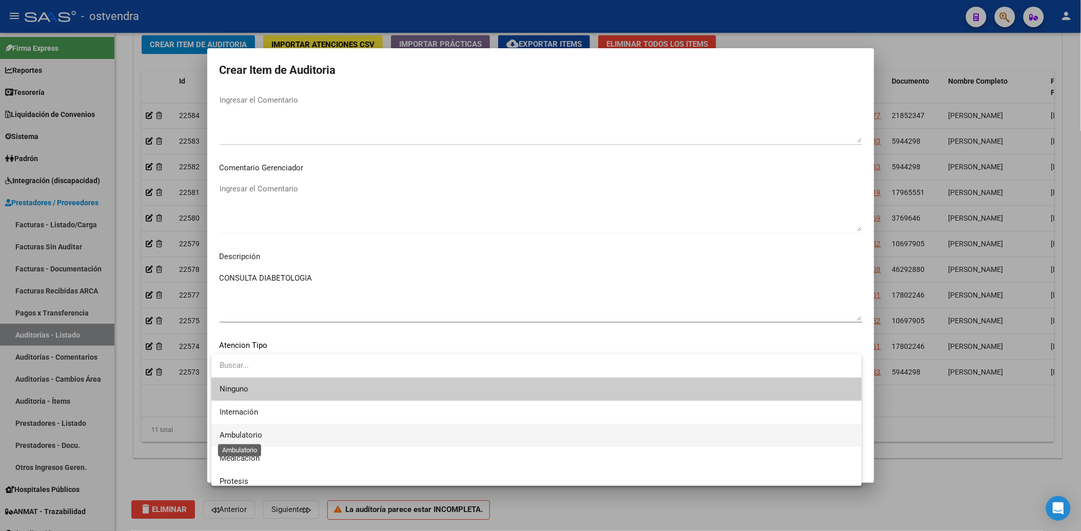
click at [249, 434] on span "Ambulatorio" at bounding box center [241, 434] width 43 height 9
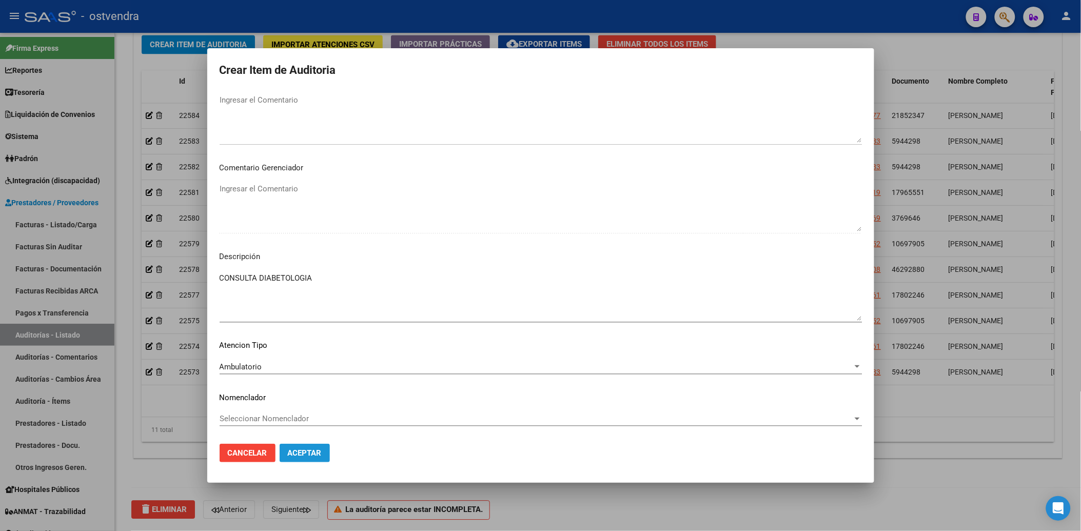
click at [303, 451] on span "Aceptar" at bounding box center [305, 452] width 34 height 9
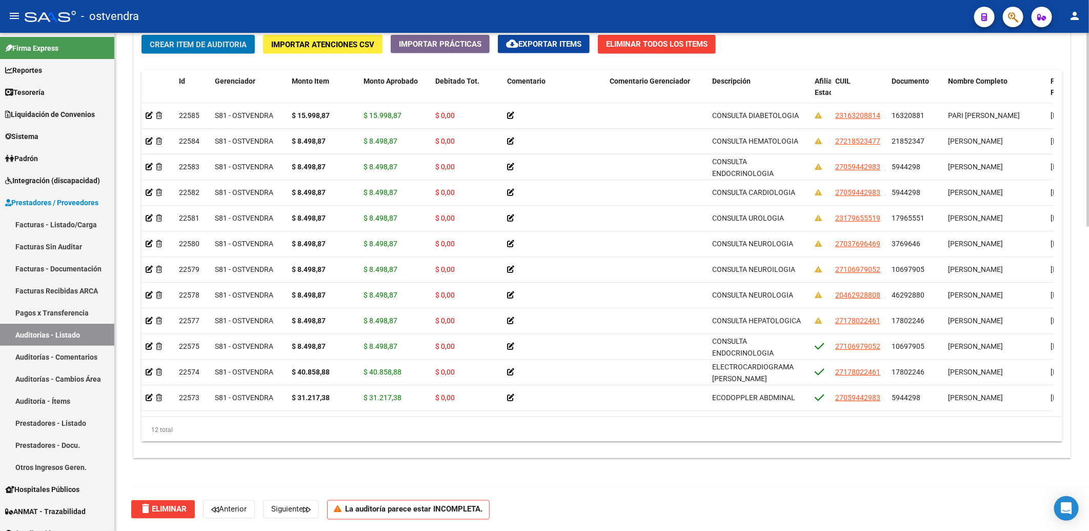
click at [202, 42] on span "Crear Item de Auditoria" at bounding box center [198, 44] width 97 height 9
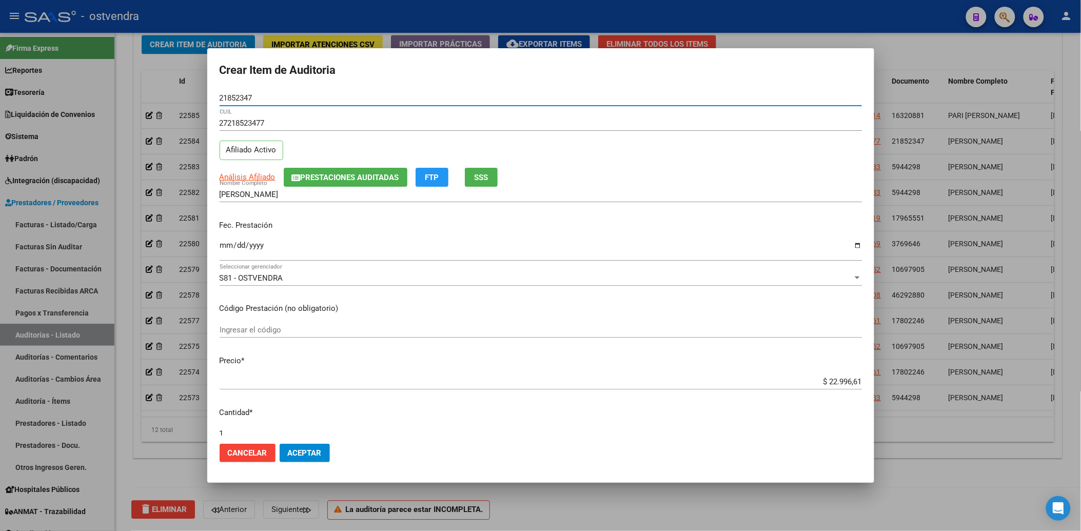
click at [223, 245] on input "Ingresar la fecha" at bounding box center [541, 249] width 642 height 16
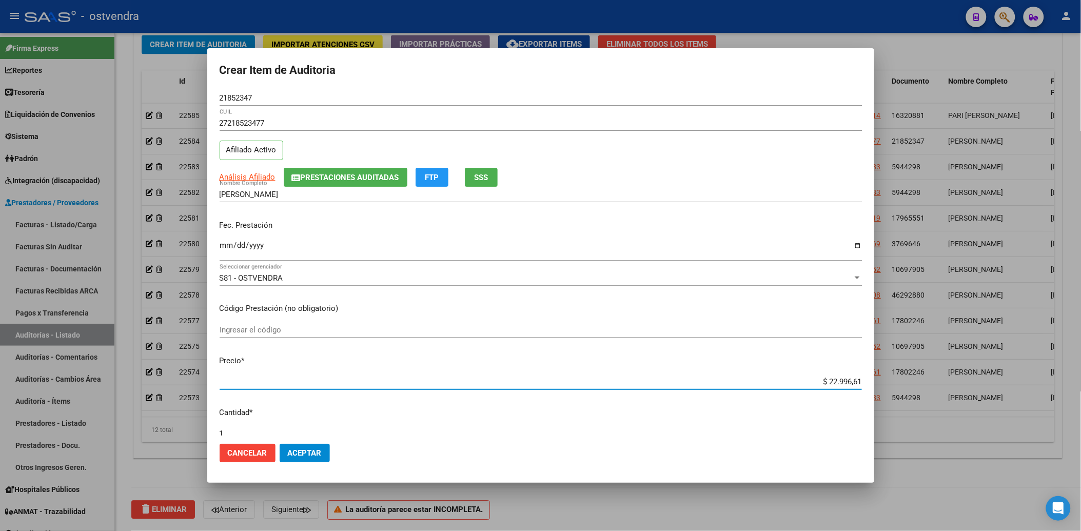
drag, startPoint x: 820, startPoint y: 382, endPoint x: 829, endPoint y: 389, distance: 11.7
click at [849, 383] on input "$ 22.996,61" at bounding box center [541, 381] width 642 height 9
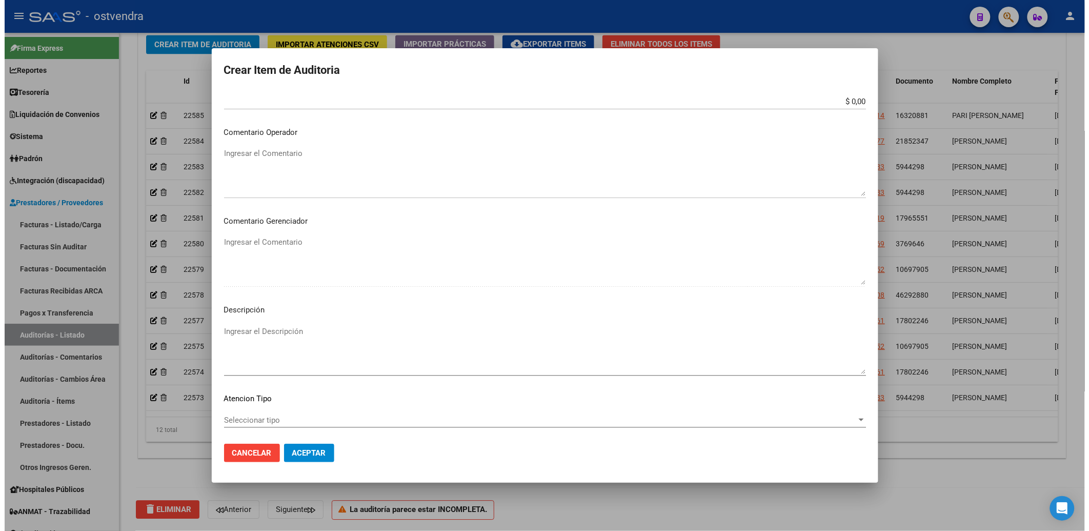
scroll to position [455, 0]
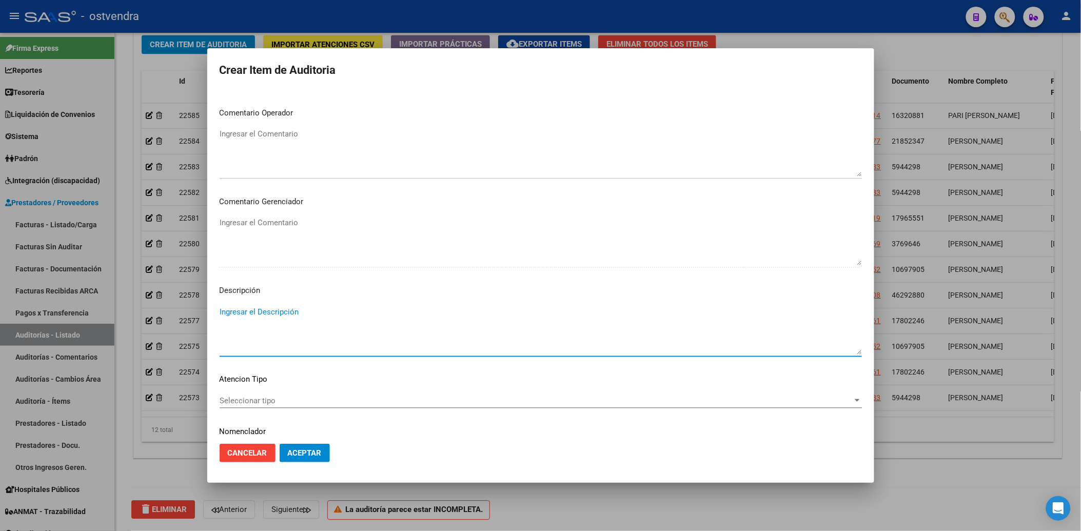
click at [243, 308] on textarea "Ingresar el Descripción" at bounding box center [541, 330] width 642 height 48
click at [259, 396] on span "Seleccionar tipo" at bounding box center [536, 400] width 633 height 9
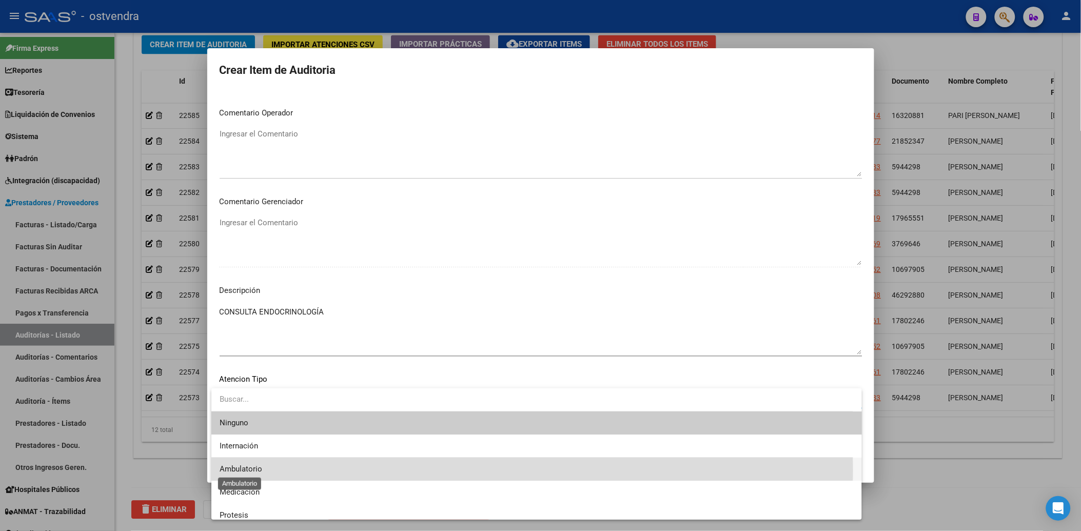
click at [250, 470] on span "Ambulatorio" at bounding box center [241, 468] width 43 height 9
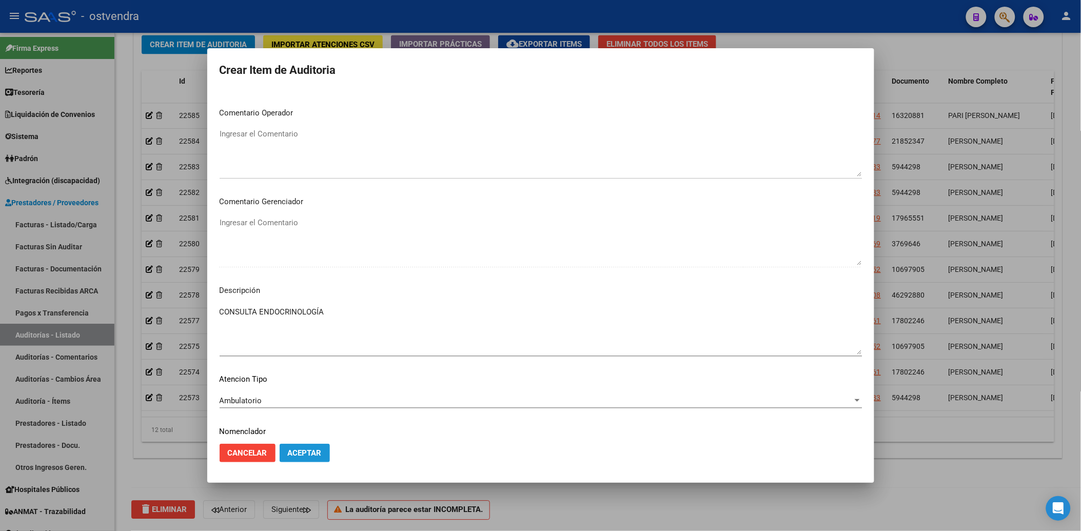
click at [303, 452] on span "Aceptar" at bounding box center [305, 452] width 34 height 9
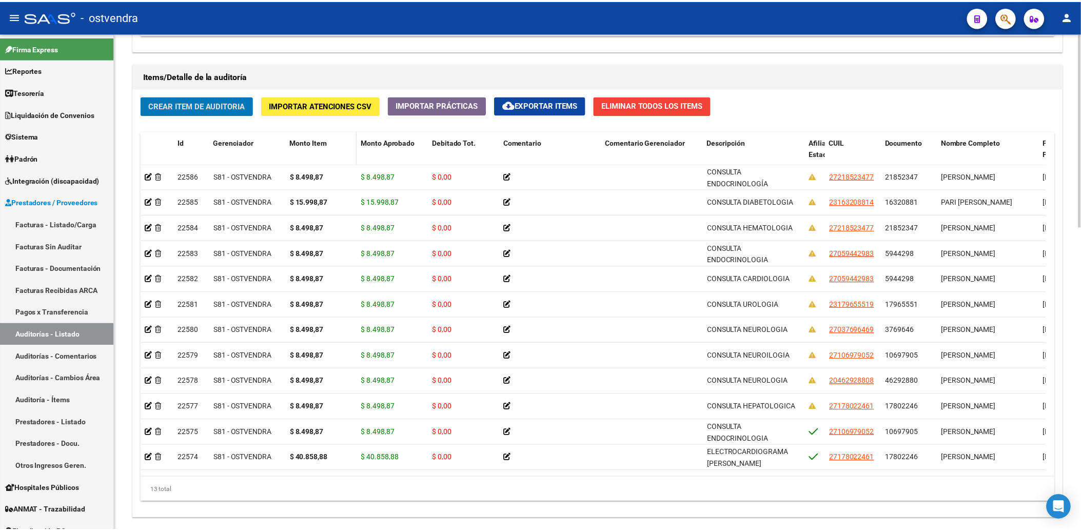
scroll to position [609, 0]
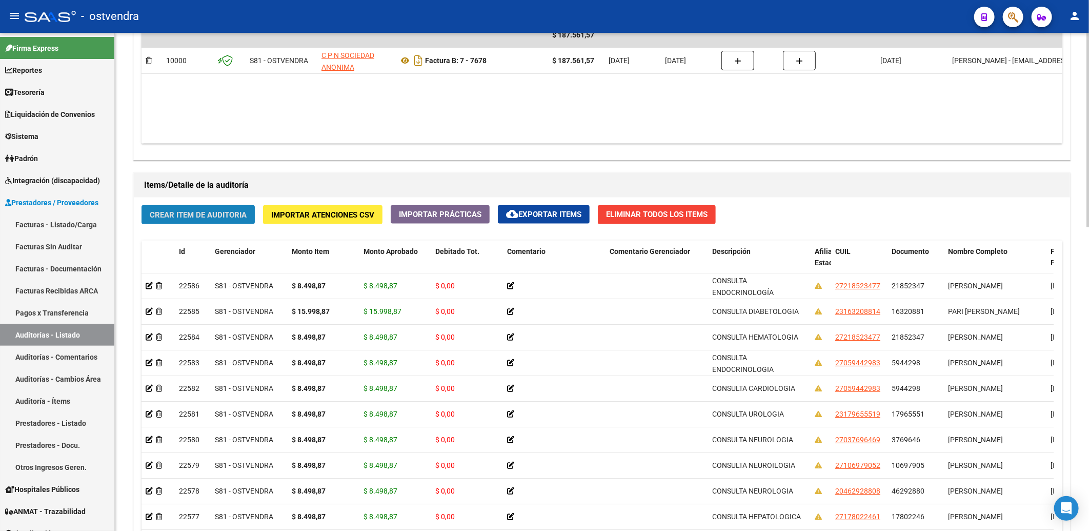
click at [195, 213] on span "Crear Item de Auditoria" at bounding box center [198, 214] width 97 height 9
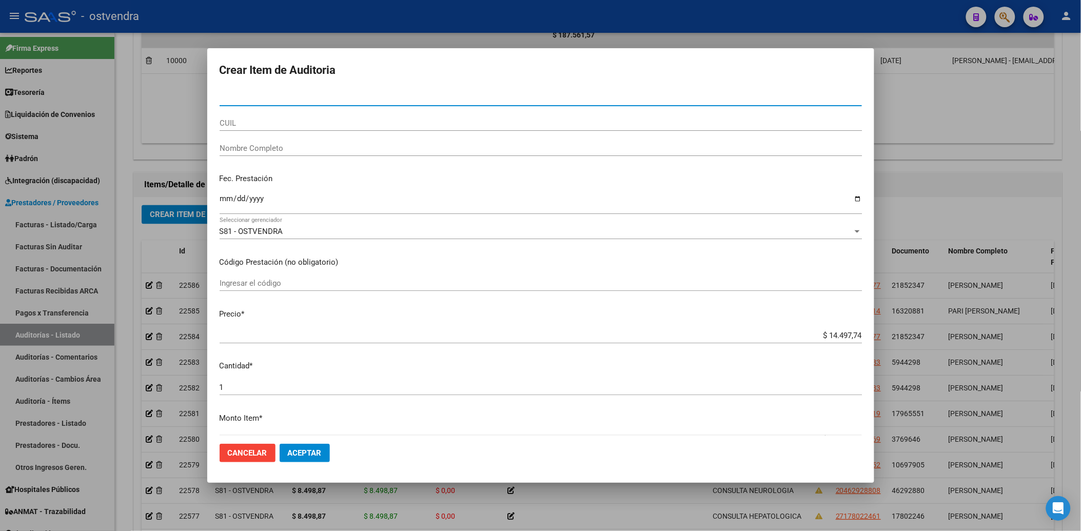
click at [251, 100] on input "Nro Documento" at bounding box center [541, 97] width 642 height 9
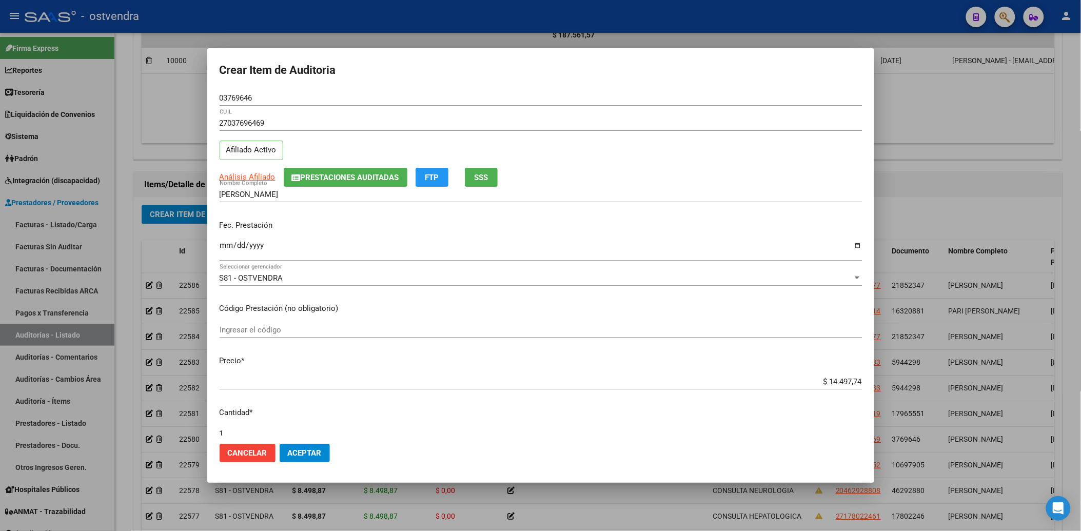
click at [215, 248] on mat-dialog-content "03769646 Nro Documento 27037696469 CUIL Afiliado Activo Análisis Afiliado Prest…" at bounding box center [540, 262] width 667 height 345
click at [223, 250] on input "Ingresar la fecha" at bounding box center [541, 249] width 642 height 16
drag, startPoint x: 820, startPoint y: 380, endPoint x: 755, endPoint y: 384, distance: 64.8
click at [850, 381] on input "$ 14.497,74" at bounding box center [541, 381] width 642 height 9
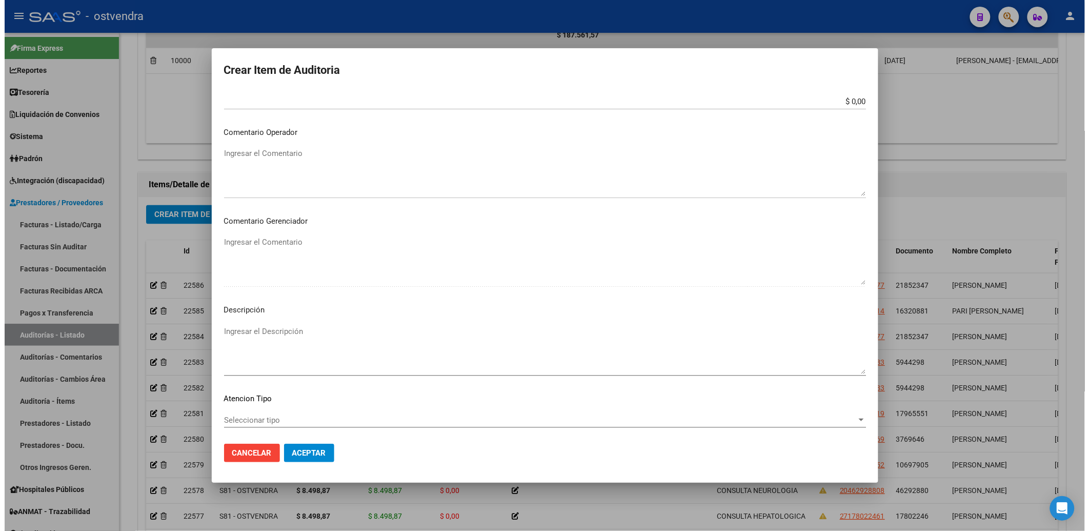
scroll to position [455, 0]
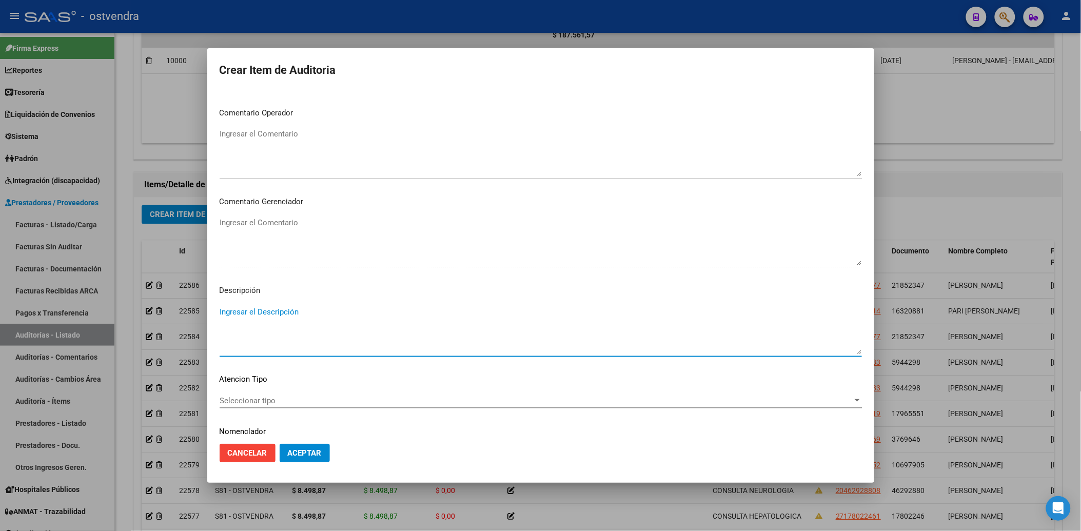
click at [248, 309] on textarea "Ingresar el Descripción" at bounding box center [541, 330] width 642 height 48
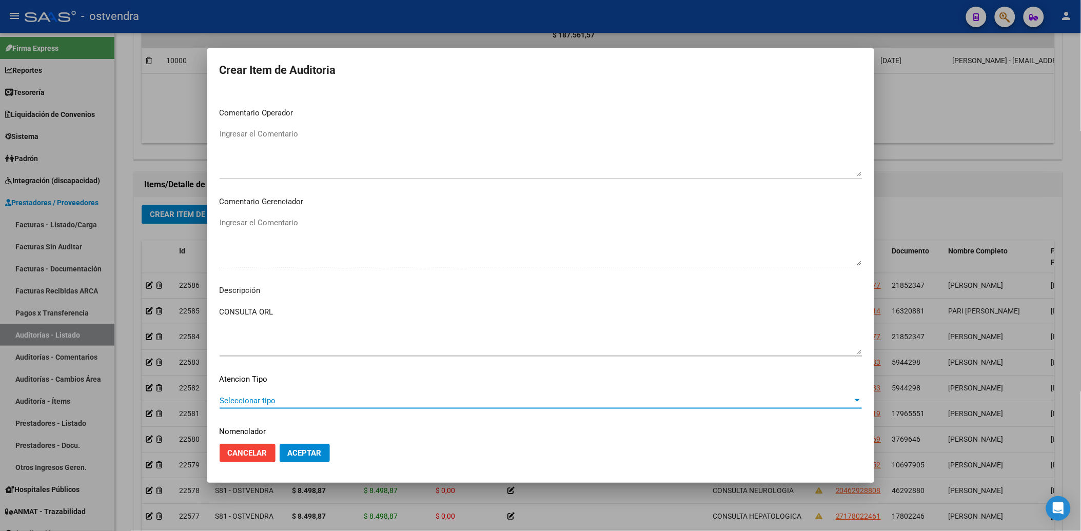
click at [252, 401] on span "Seleccionar tipo" at bounding box center [536, 400] width 633 height 9
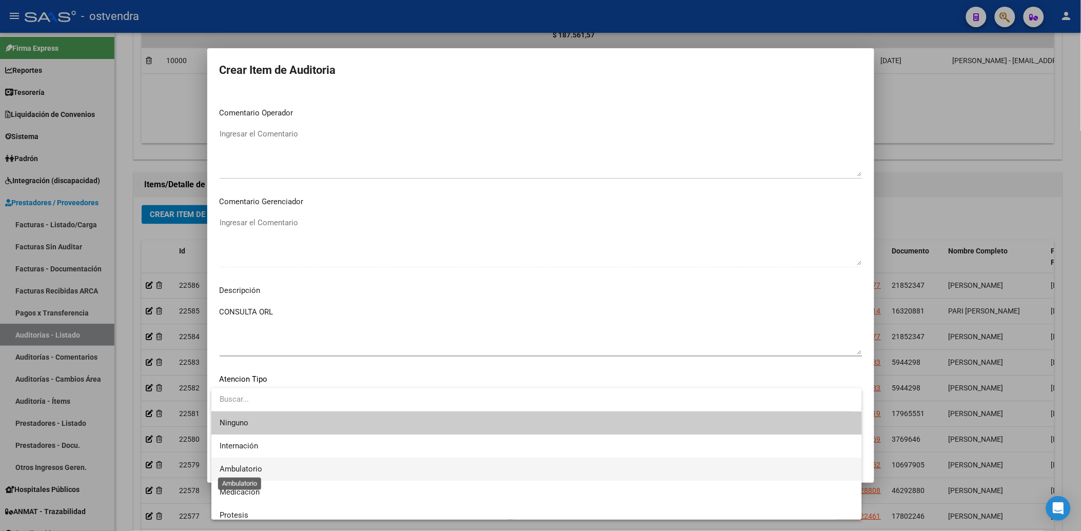
click at [237, 467] on span "Ambulatorio" at bounding box center [241, 468] width 43 height 9
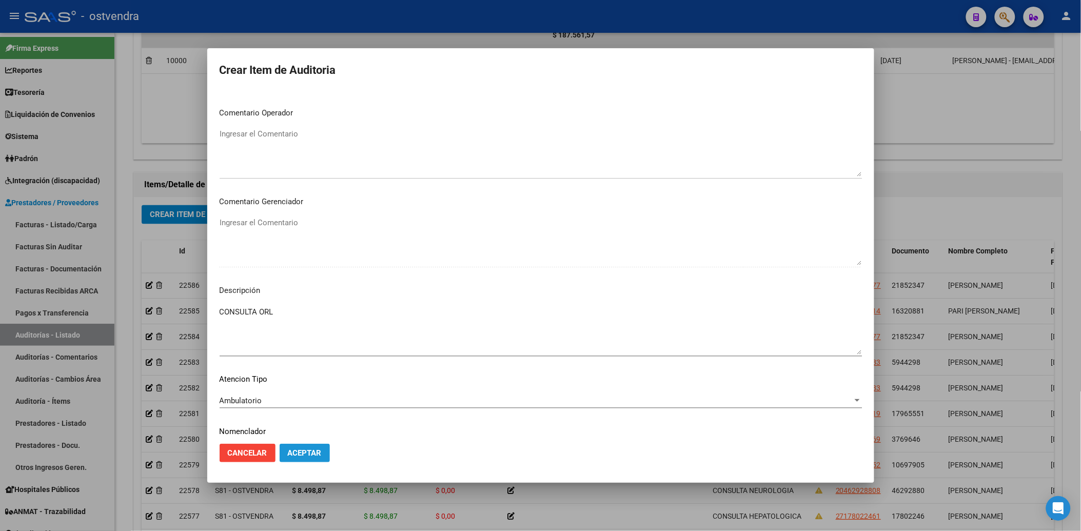
click at [313, 450] on span "Aceptar" at bounding box center [305, 452] width 34 height 9
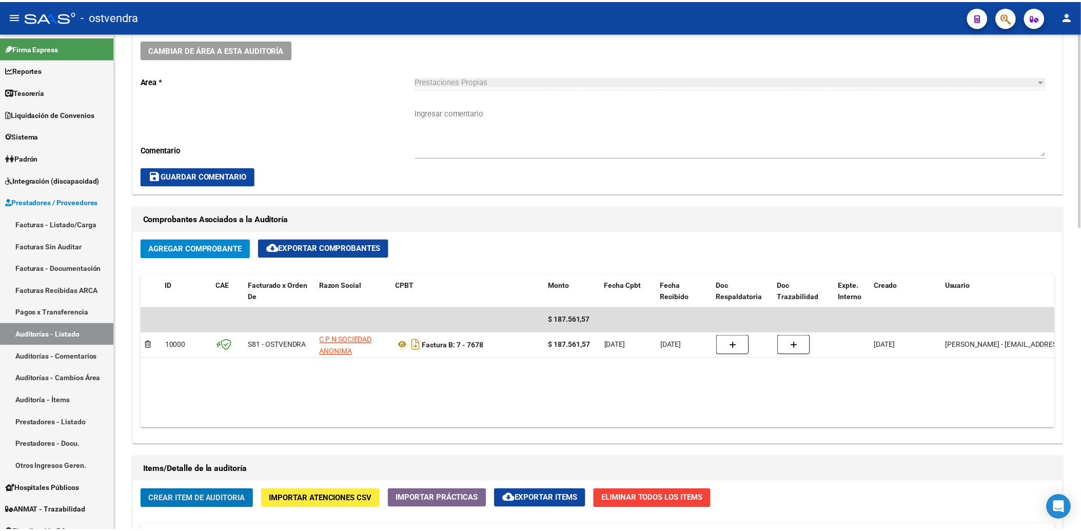
scroll to position [552, 0]
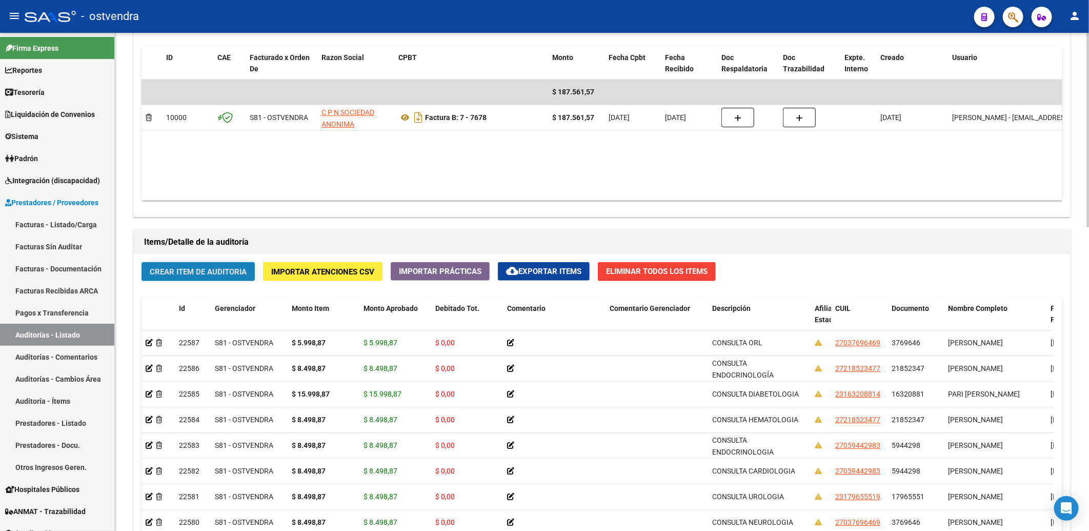
click at [187, 269] on span "Crear Item de Auditoria" at bounding box center [198, 271] width 97 height 9
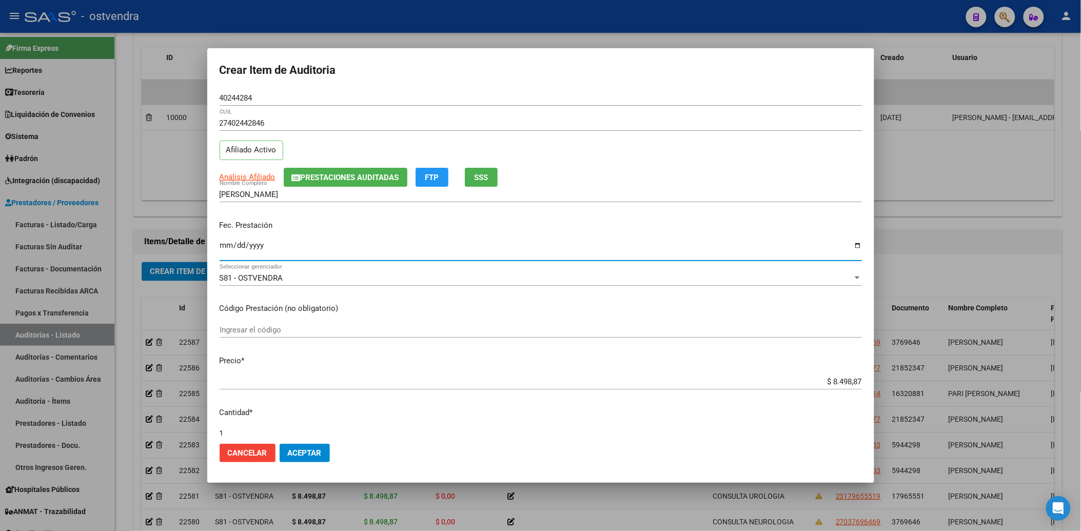
click at [224, 247] on input "Ingresar la fecha" at bounding box center [541, 249] width 642 height 16
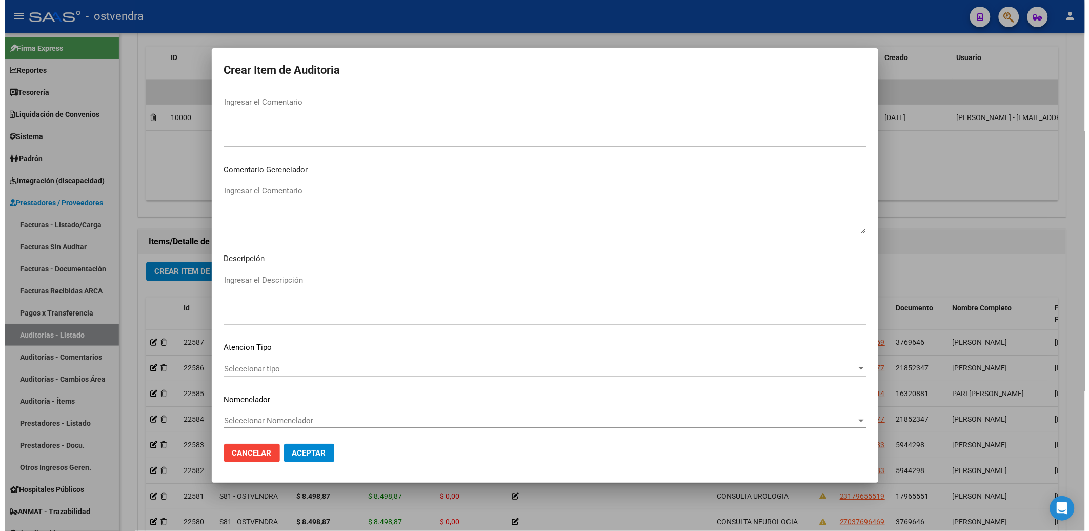
scroll to position [489, 0]
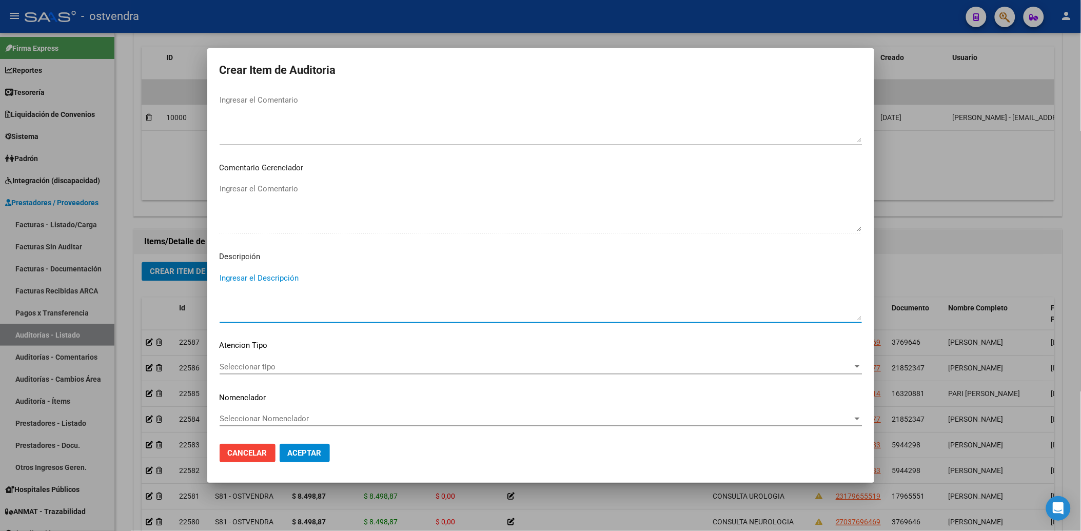
click at [242, 273] on textarea "Ingresar el Descripción" at bounding box center [541, 296] width 642 height 48
click at [247, 363] on span "Seleccionar tipo" at bounding box center [536, 366] width 633 height 9
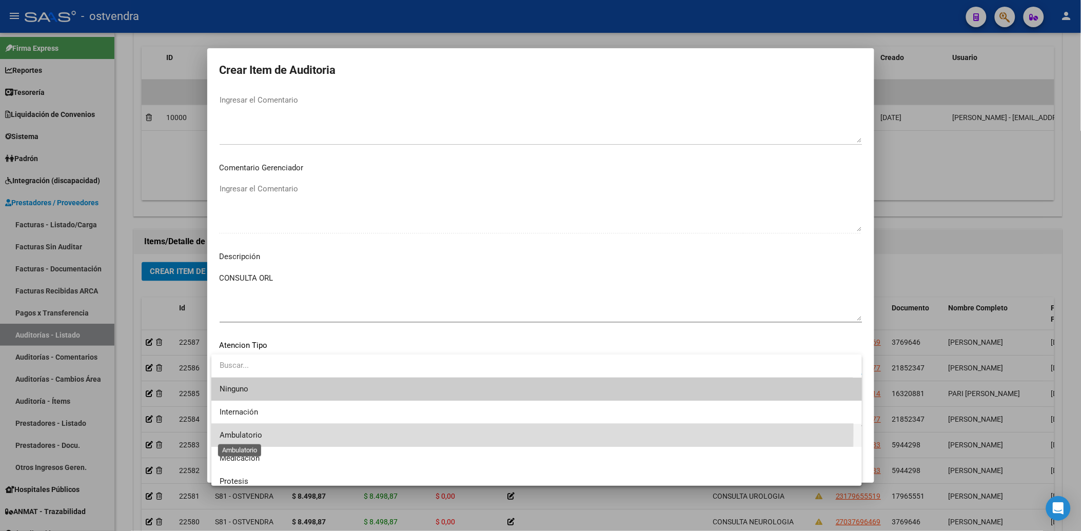
click at [244, 431] on span "Ambulatorio" at bounding box center [241, 434] width 43 height 9
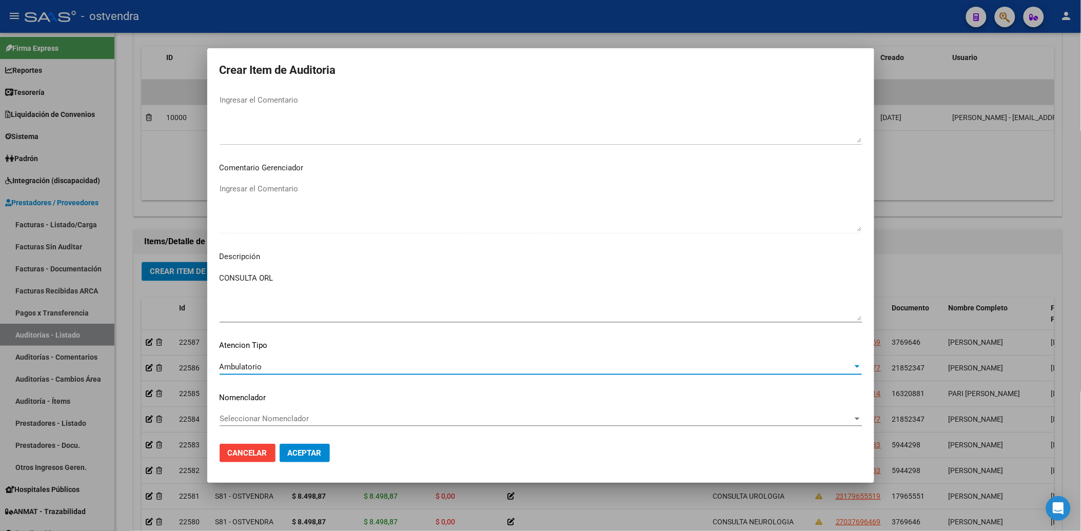
drag, startPoint x: 244, startPoint y: 431, endPoint x: 307, endPoint y: 448, distance: 65.5
click at [307, 448] on span "Aceptar" at bounding box center [305, 452] width 34 height 9
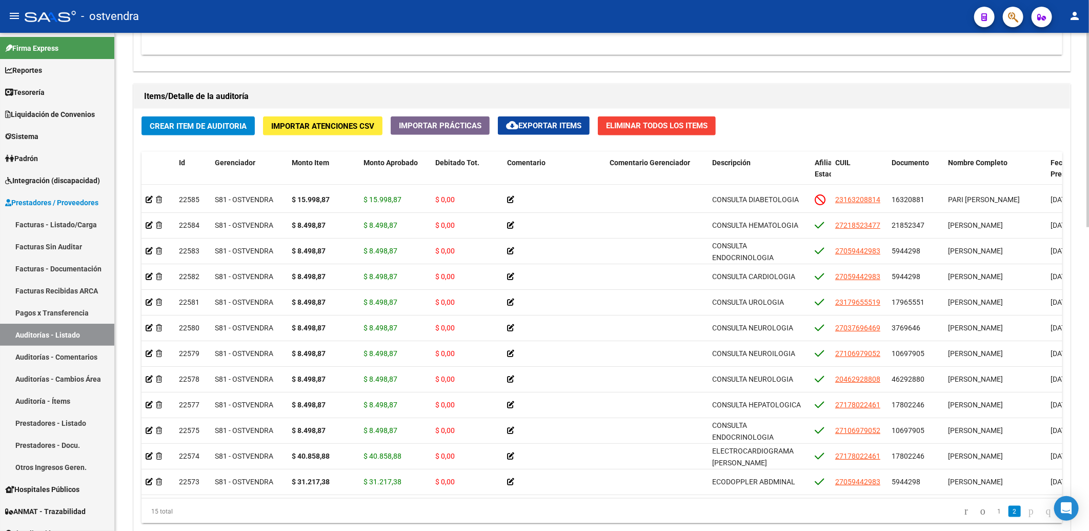
scroll to position [780, 0]
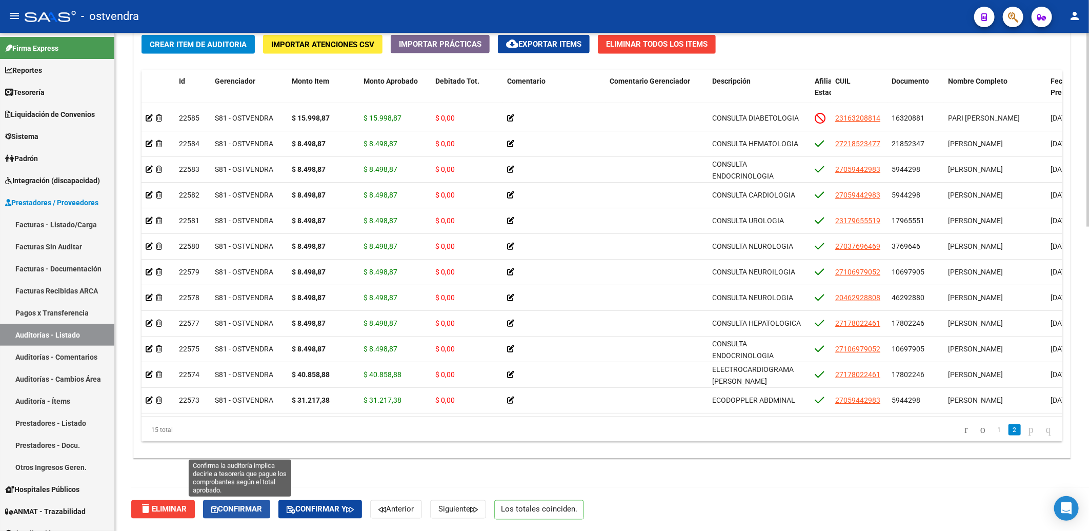
click at [248, 506] on span "Confirmar" at bounding box center [236, 509] width 51 height 9
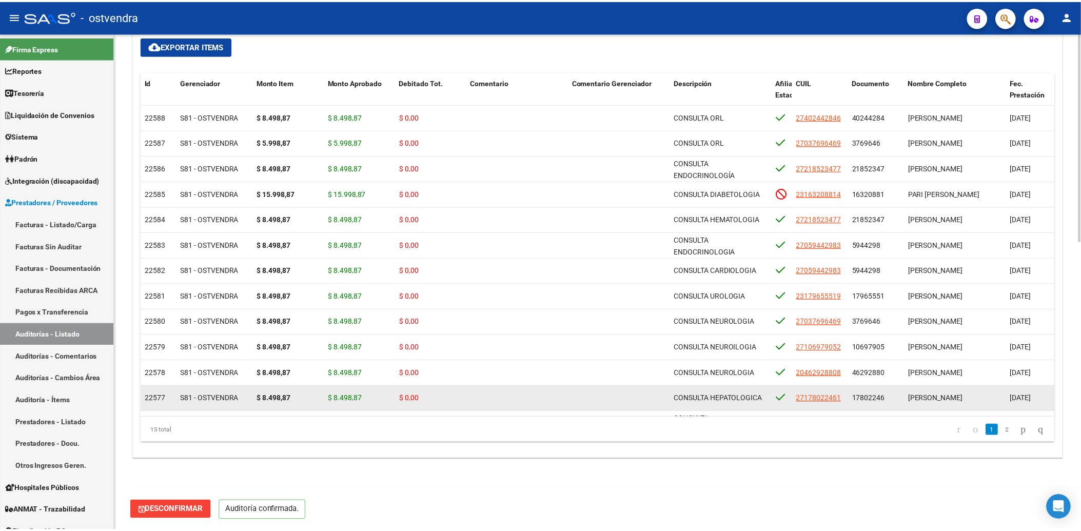
scroll to position [688, 0]
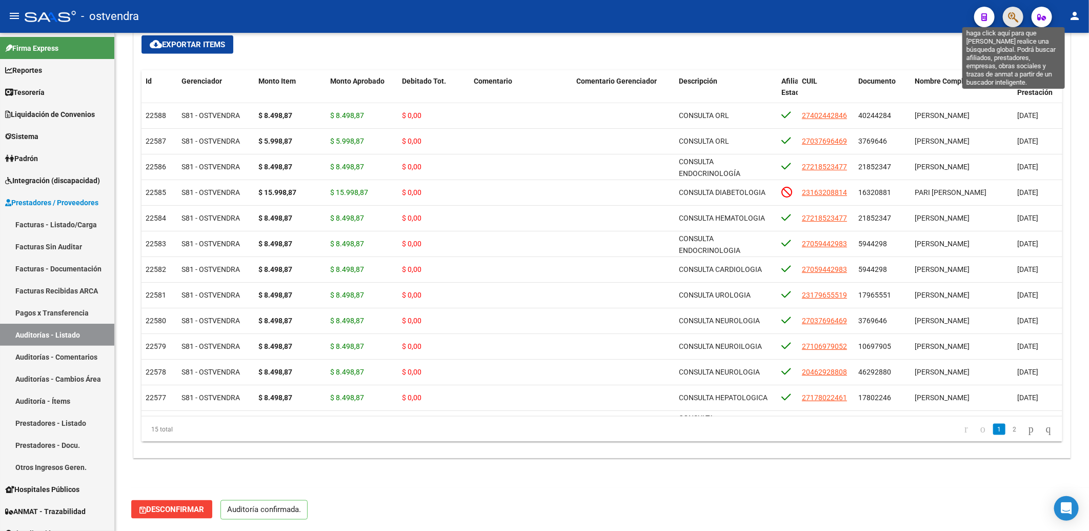
click at [1014, 16] on icon "button" at bounding box center [1013, 17] width 10 height 12
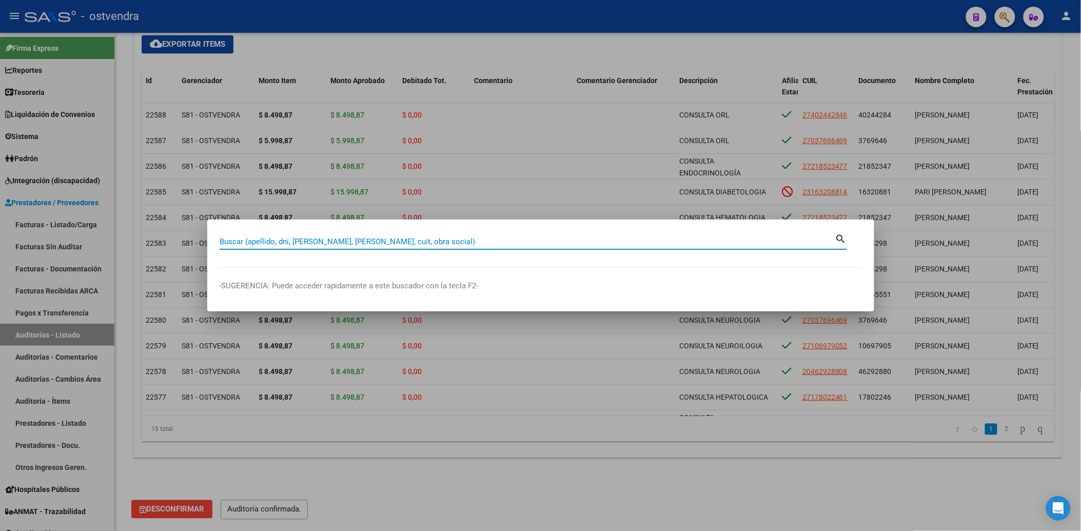
click at [539, 239] on input "Buscar (apellido, dni, [PERSON_NAME], [PERSON_NAME], cuit, obra social)" at bounding box center [527, 241] width 615 height 9
type input "55183708"
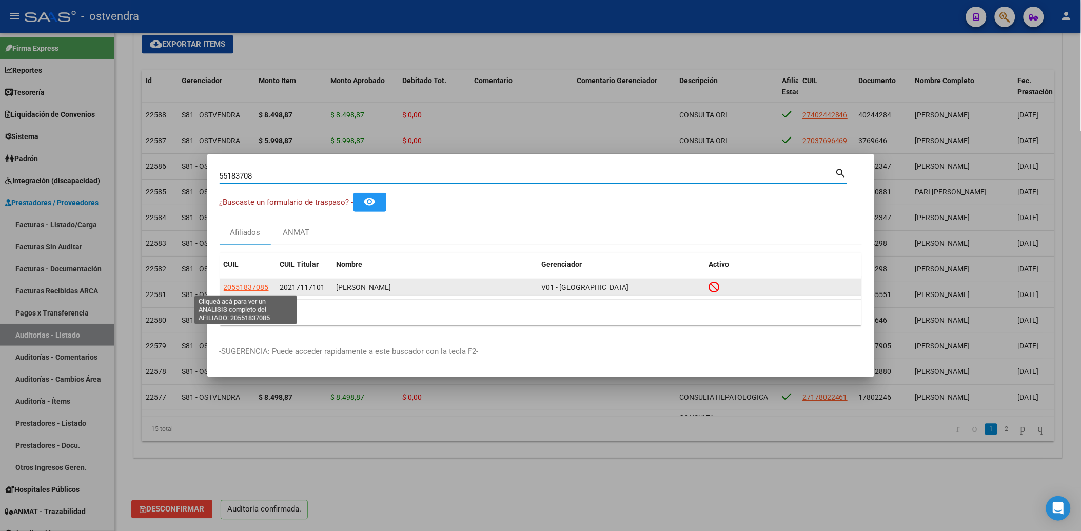
click at [255, 286] on span "20551837085" at bounding box center [246, 287] width 45 height 8
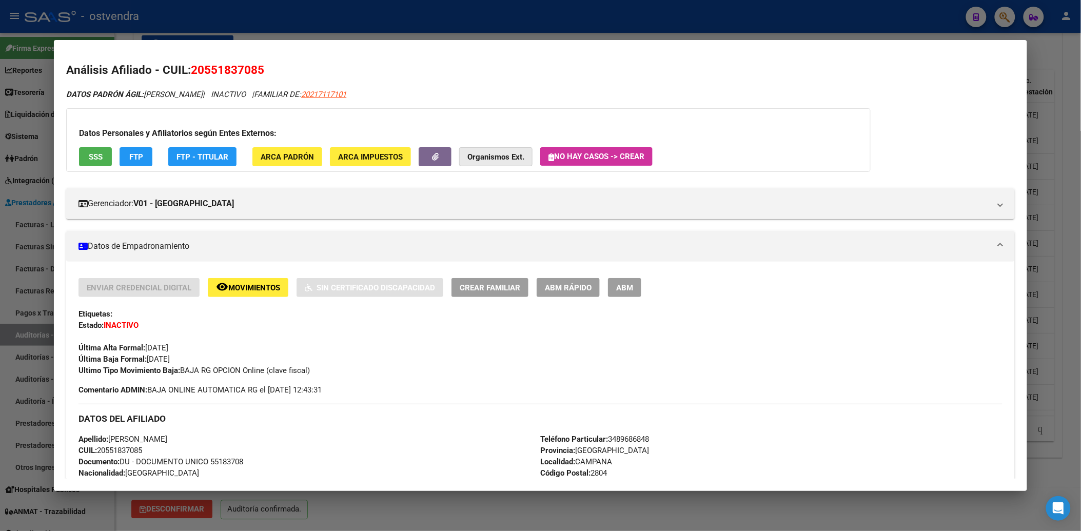
click at [492, 155] on strong "Organismos Ext." at bounding box center [495, 156] width 57 height 9
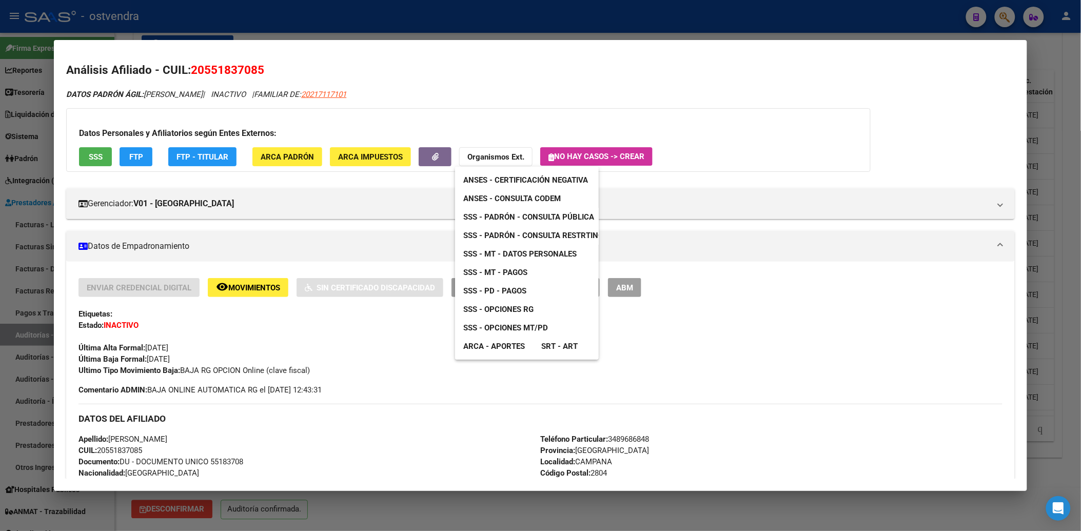
click at [535, 215] on span "SSS - Padrón - Consulta Pública" at bounding box center [528, 216] width 131 height 9
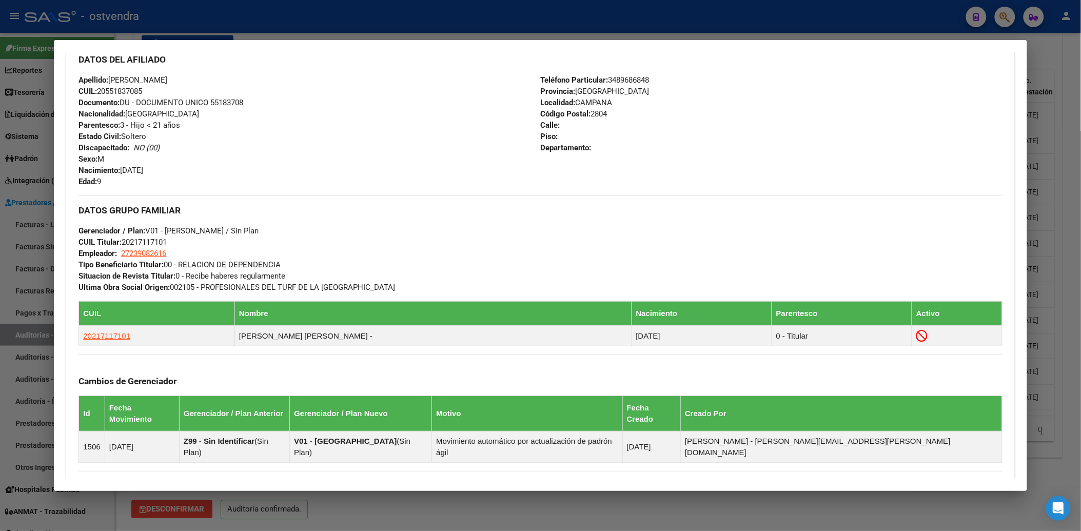
scroll to position [506, 0]
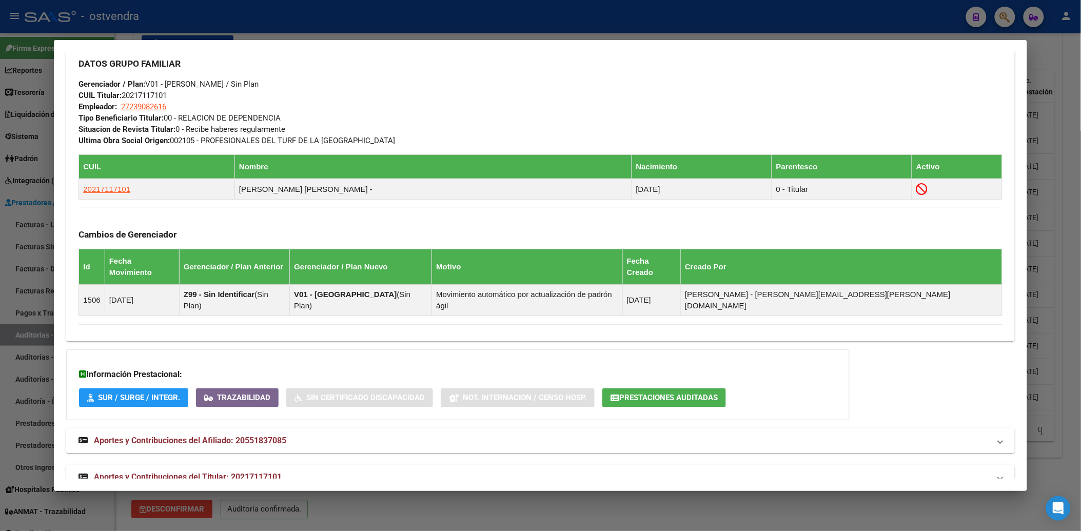
click at [177, 435] on span "Aportes y Contribuciones del Afiliado: 20551837085" at bounding box center [190, 440] width 192 height 10
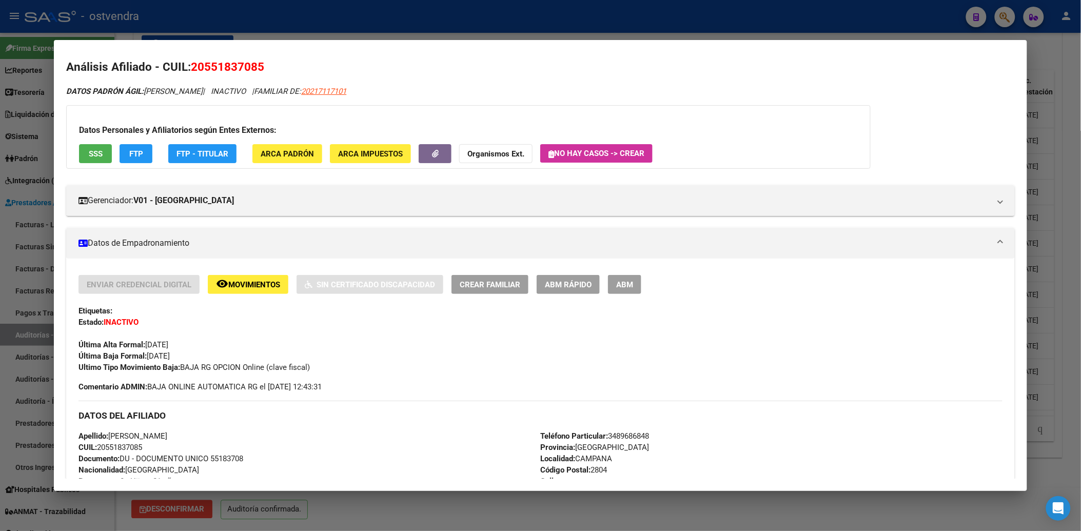
scroll to position [0, 0]
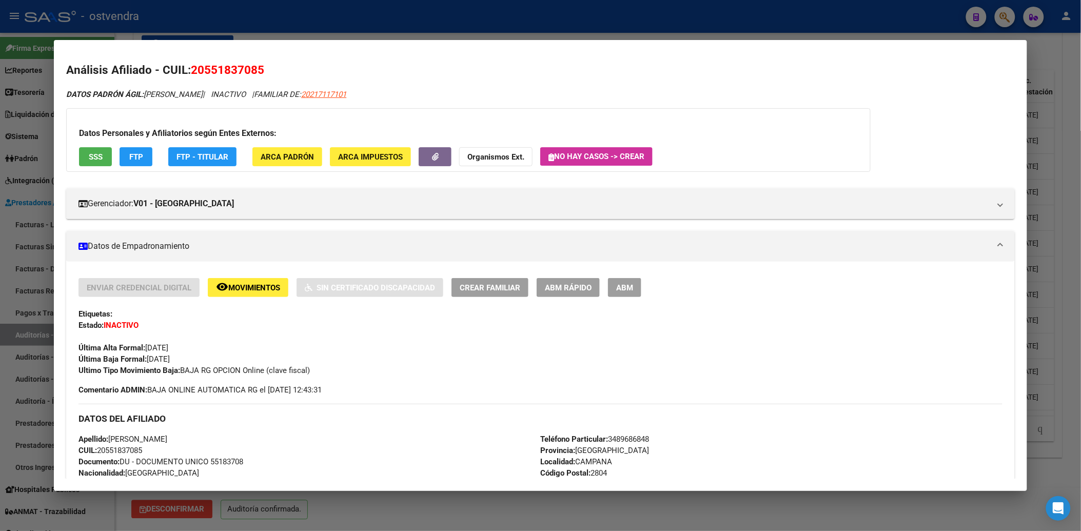
click at [1046, 47] on div at bounding box center [540, 265] width 1081 height 531
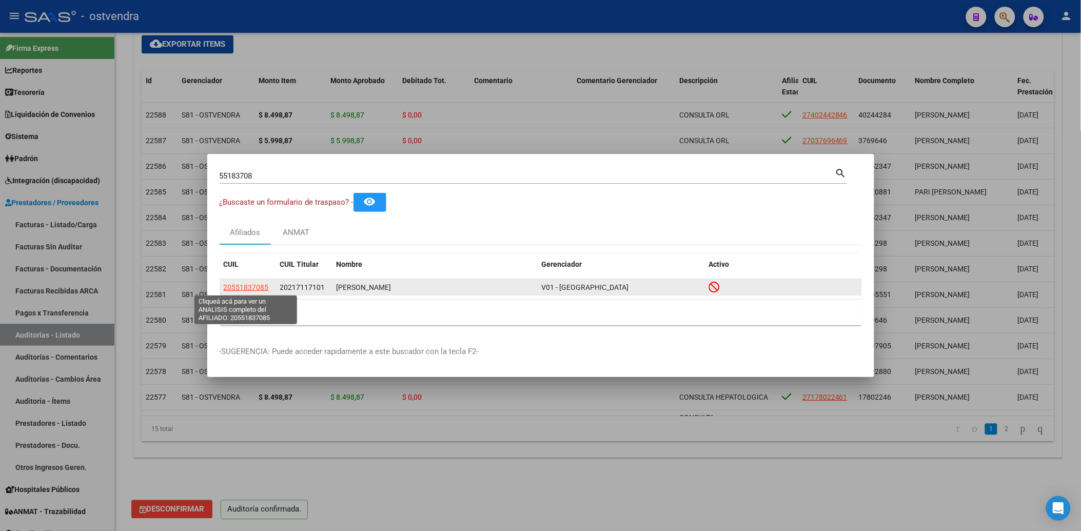
click at [256, 284] on span "20551837085" at bounding box center [246, 287] width 45 height 8
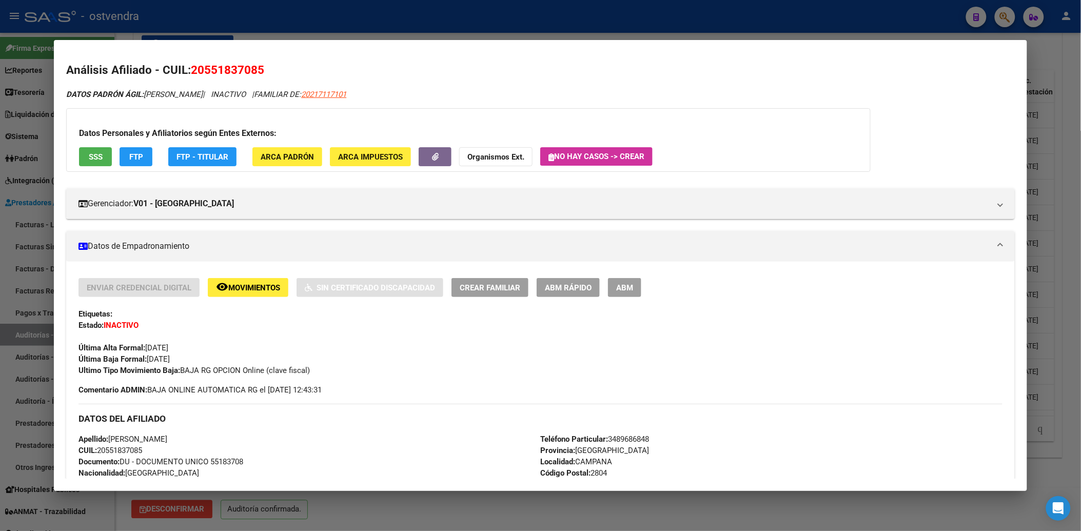
click at [1046, 41] on div at bounding box center [540, 265] width 1081 height 531
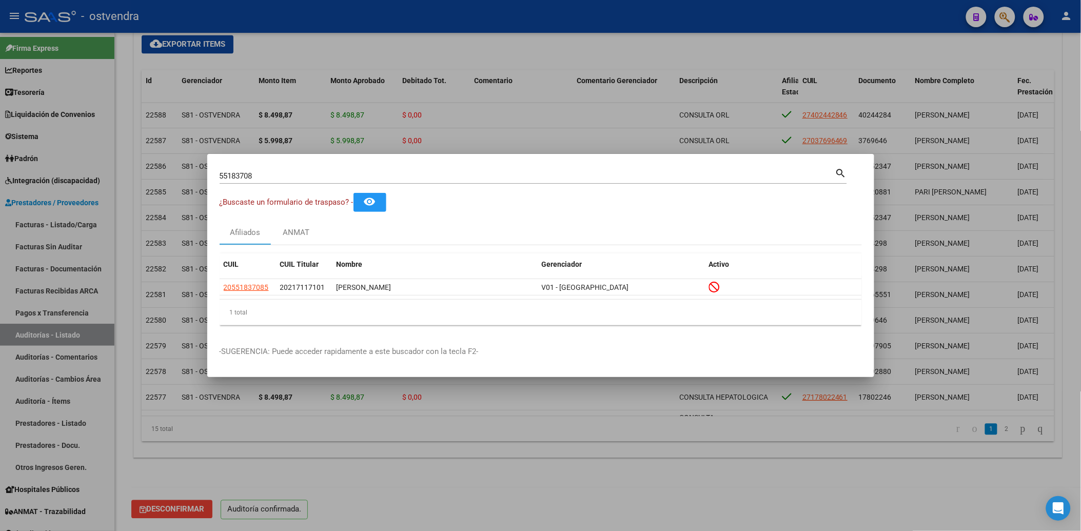
click at [870, 50] on div at bounding box center [540, 265] width 1081 height 531
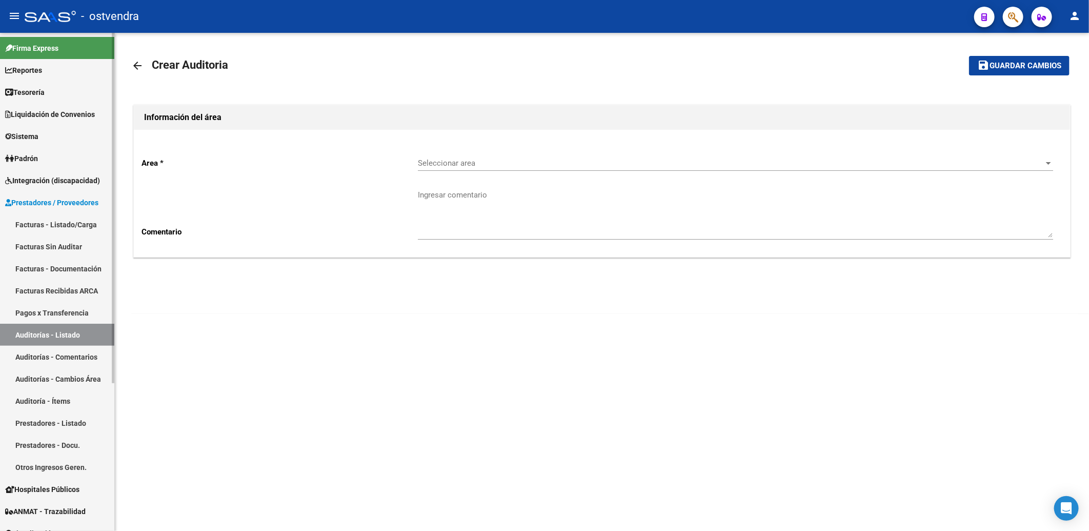
drag, startPoint x: 27, startPoint y: 154, endPoint x: 36, endPoint y: 154, distance: 9.2
click at [27, 154] on span "Padrón" at bounding box center [21, 158] width 33 height 11
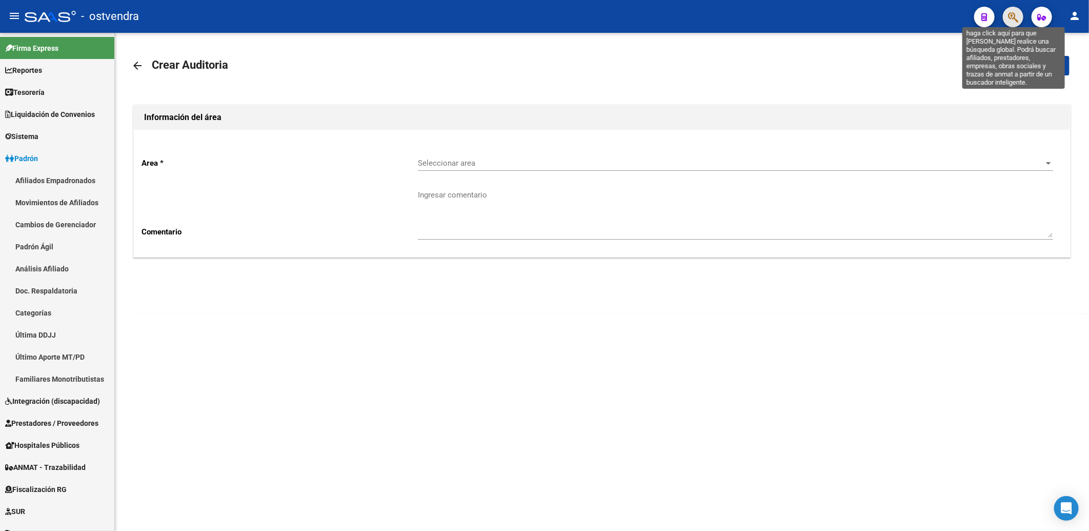
click at [1011, 13] on icon "button" at bounding box center [1013, 17] width 10 height 12
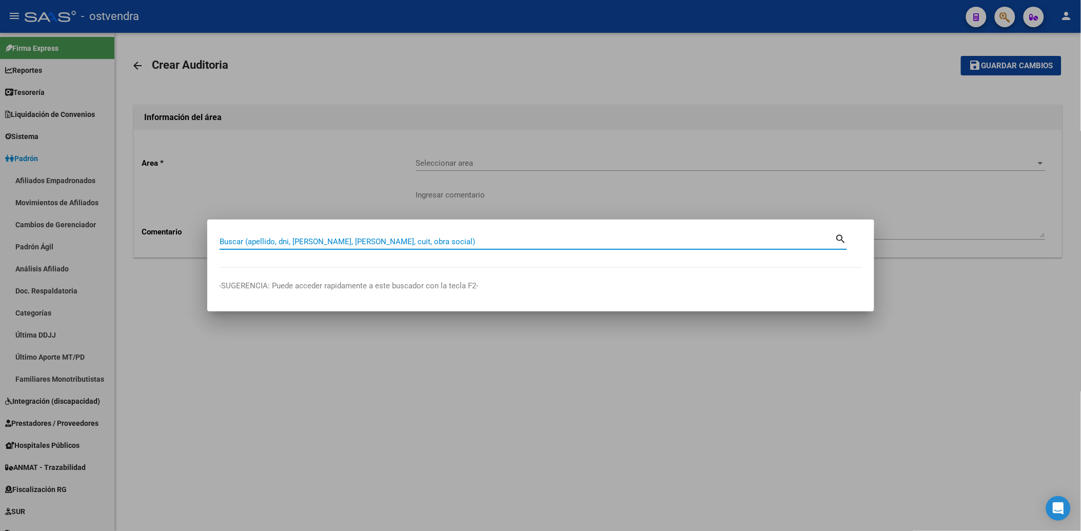
click at [307, 240] on input "Buscar (apellido, dni, [PERSON_NAME], [PERSON_NAME], cuit, obra social)" at bounding box center [527, 241] width 615 height 9
type input "55183708"
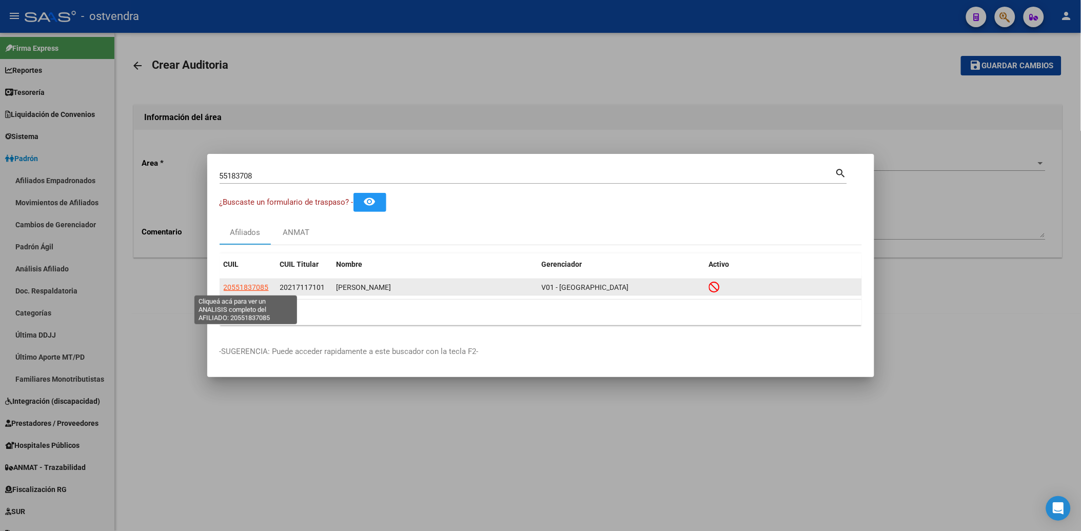
click at [242, 286] on span "20551837085" at bounding box center [246, 287] width 45 height 8
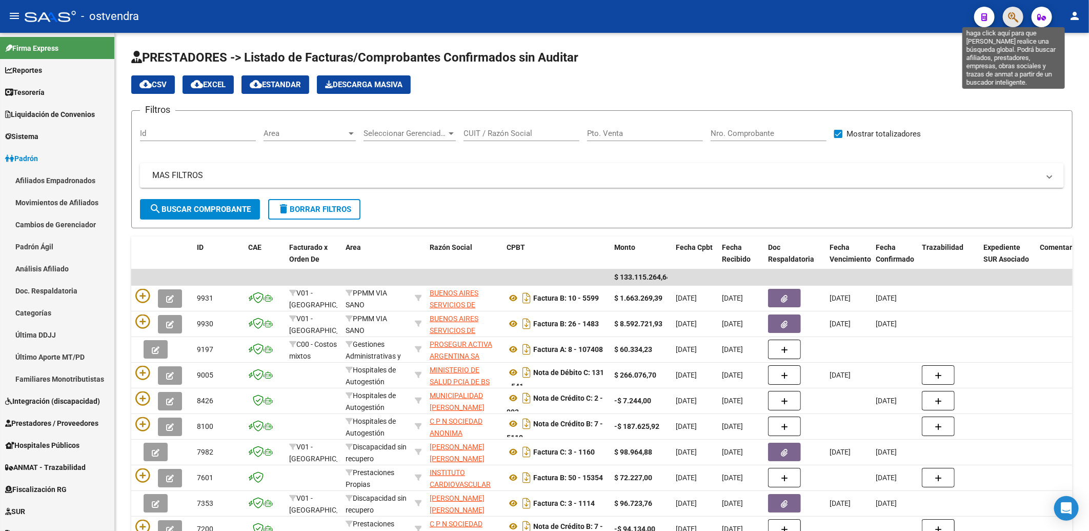
click at [1011, 13] on icon "button" at bounding box center [1013, 17] width 10 height 12
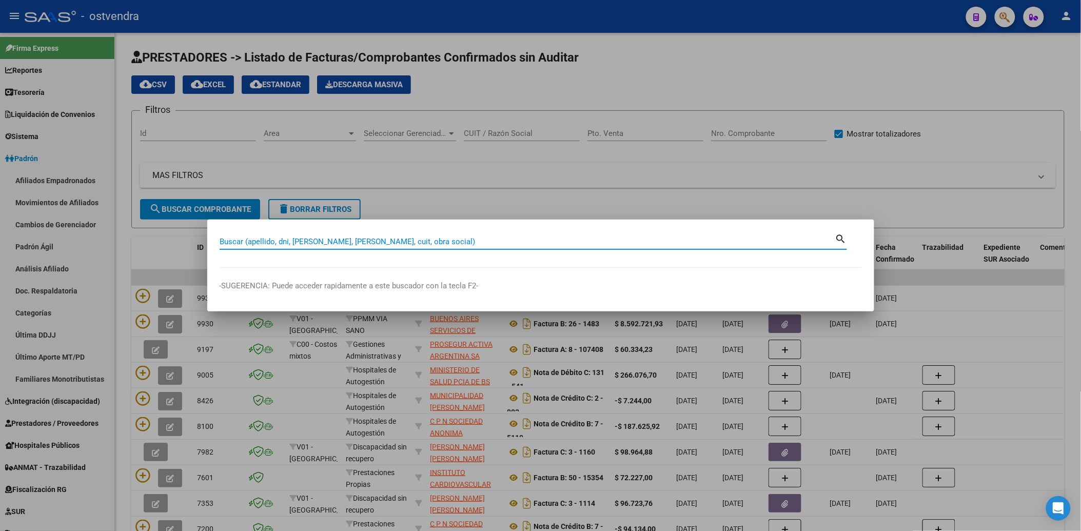
click at [444, 242] on input "Buscar (apellido, dni, [PERSON_NAME], [PERSON_NAME], cuit, obra social)" at bounding box center [527, 241] width 615 height 9
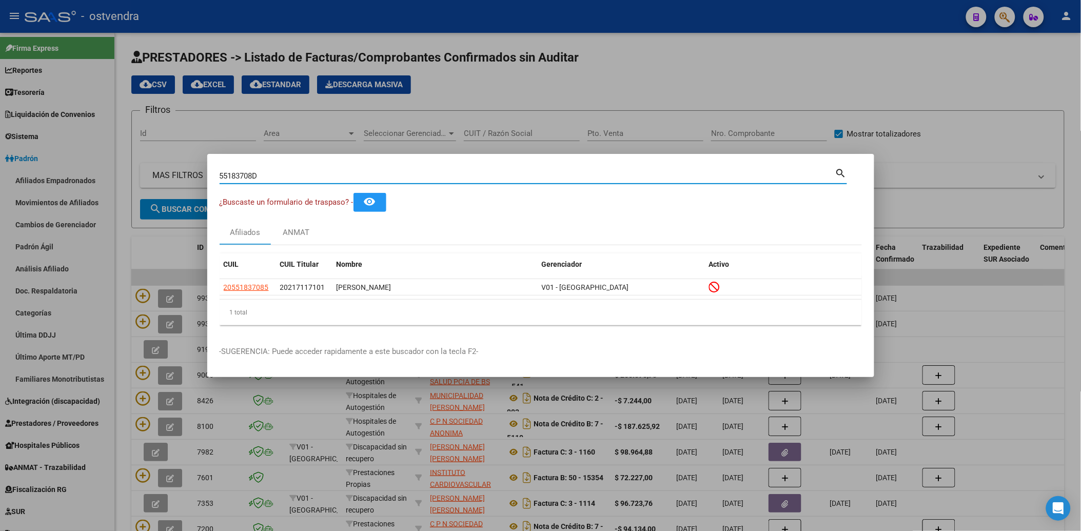
type input "55183708"
click at [709, 89] on div at bounding box center [540, 265] width 1081 height 531
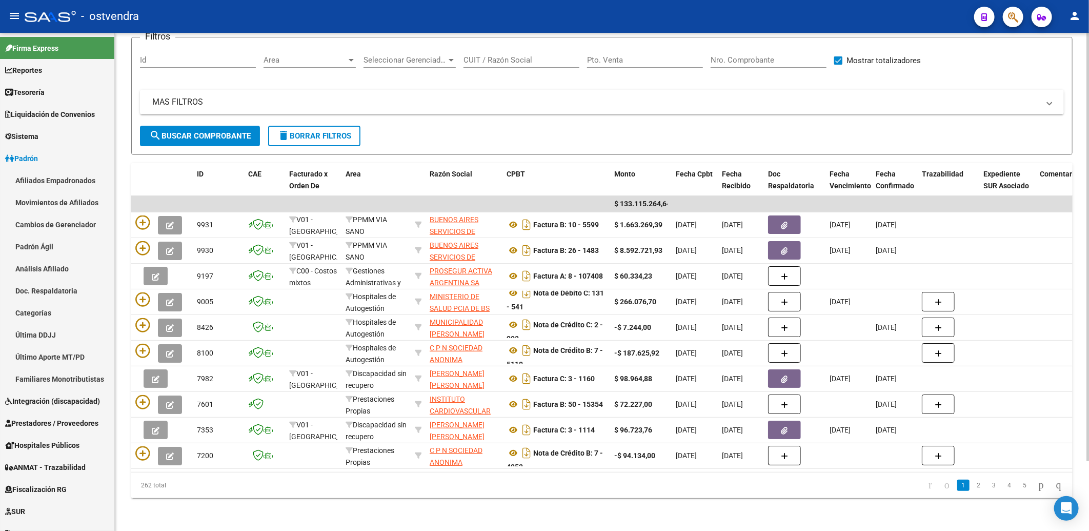
click at [540, 515] on div "PRESTADORES -> Listado de Facturas/Comprobantes Confirmados sin Auditar cloud_d…" at bounding box center [602, 244] width 974 height 571
